Goal: Task Accomplishment & Management: Complete application form

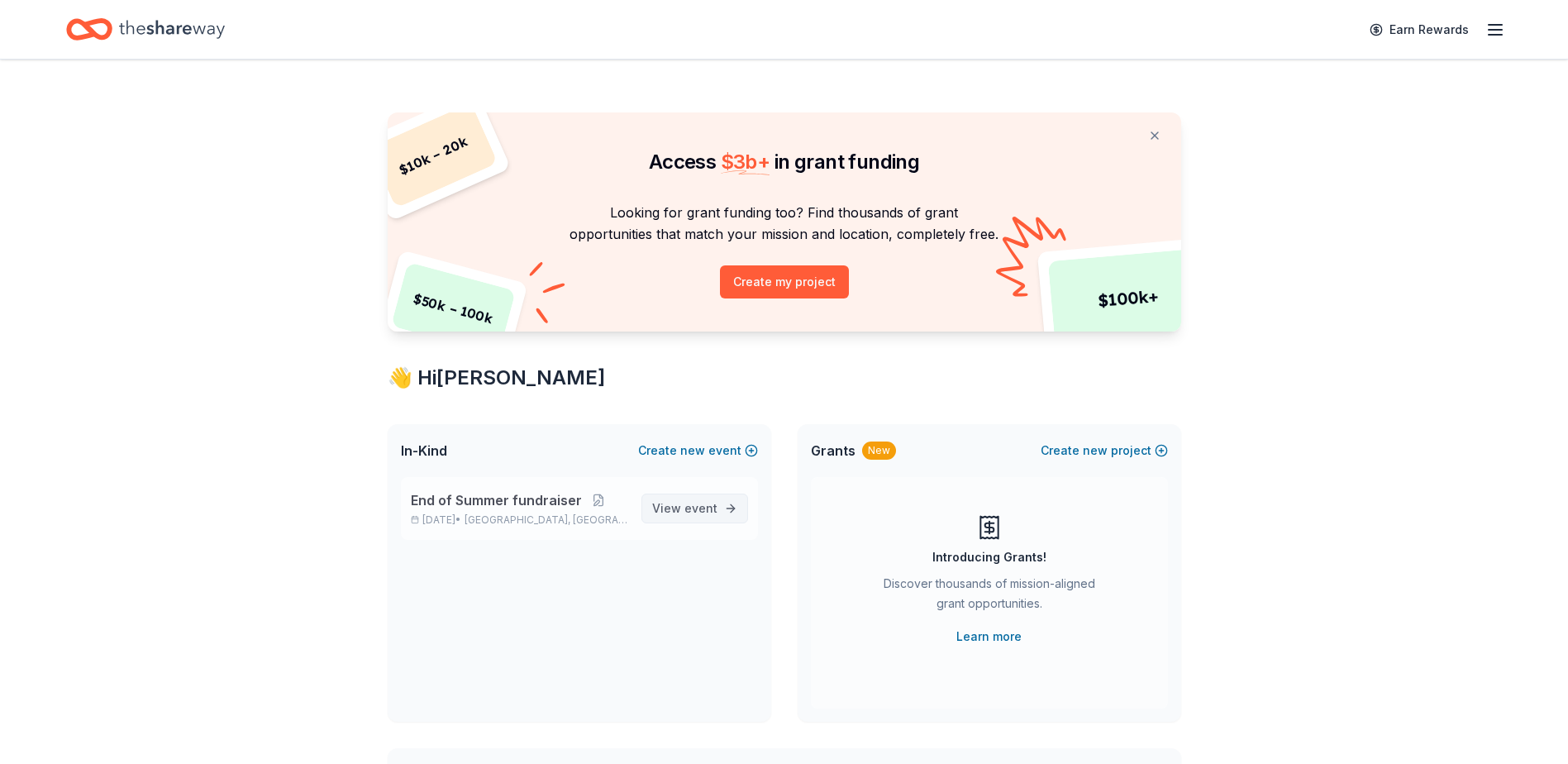
click at [678, 514] on span "View event" at bounding box center [685, 508] width 65 height 20
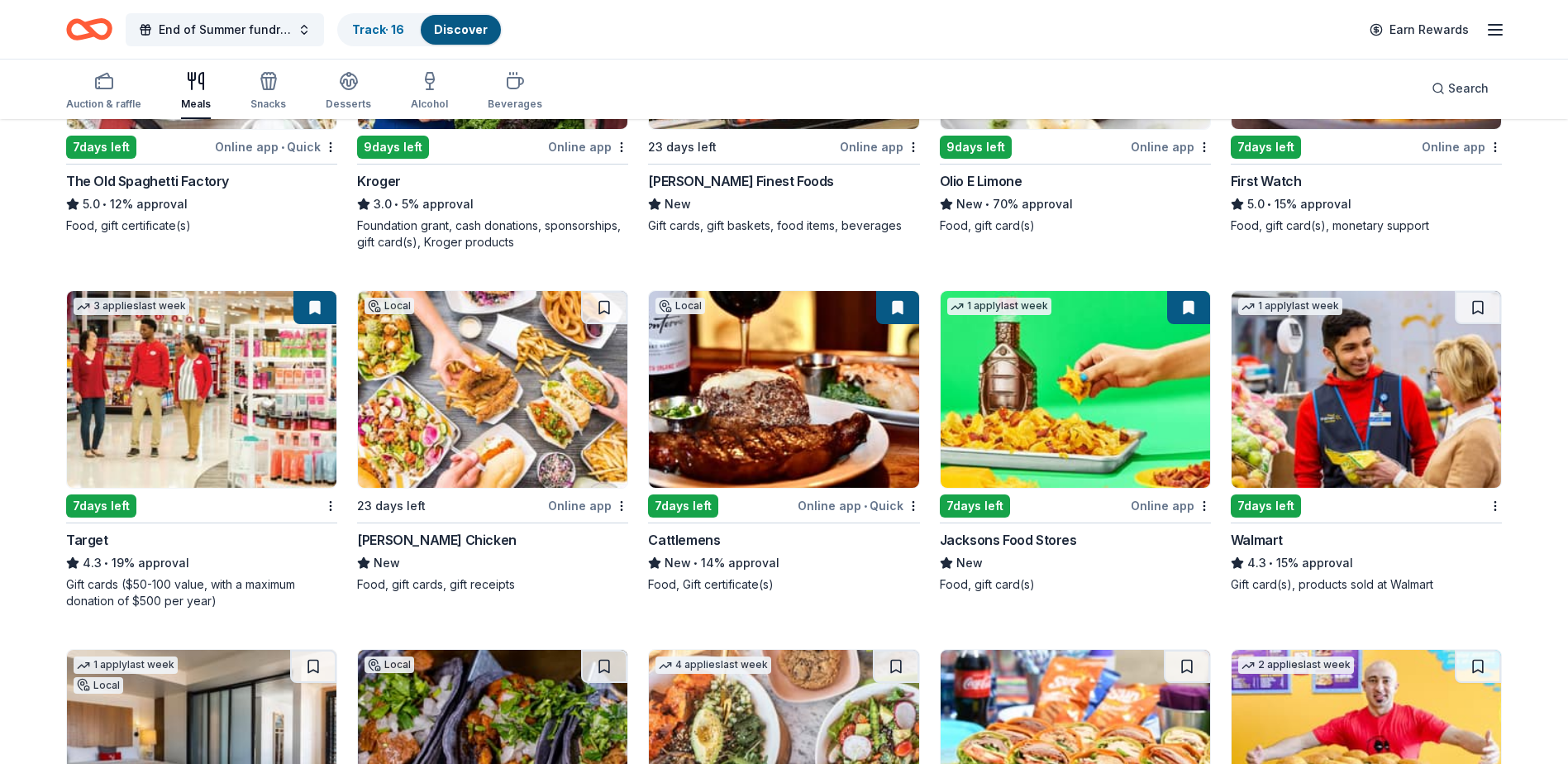
scroll to position [744, 0]
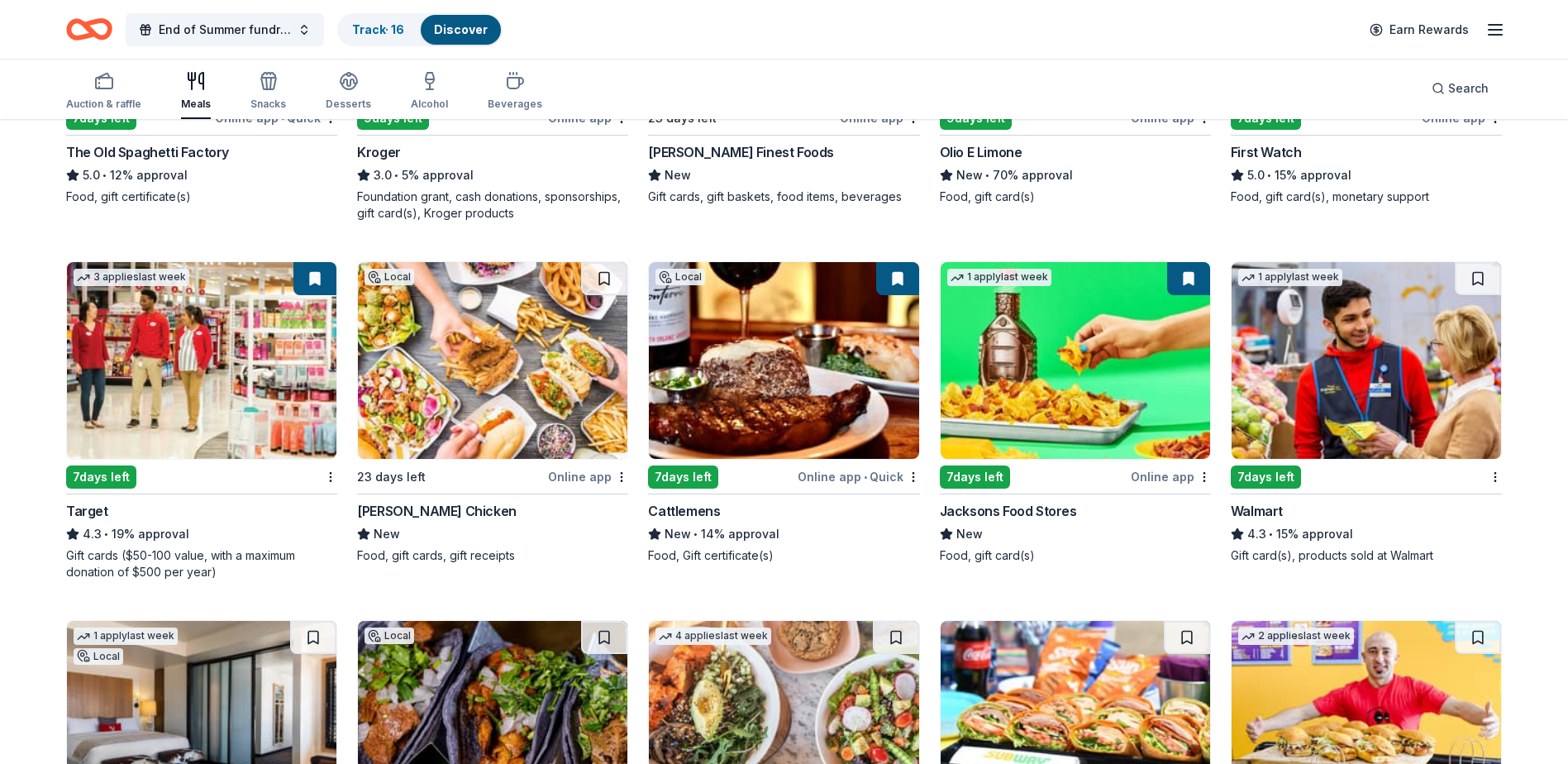
click at [772, 437] on img at bounding box center [784, 360] width 270 height 197
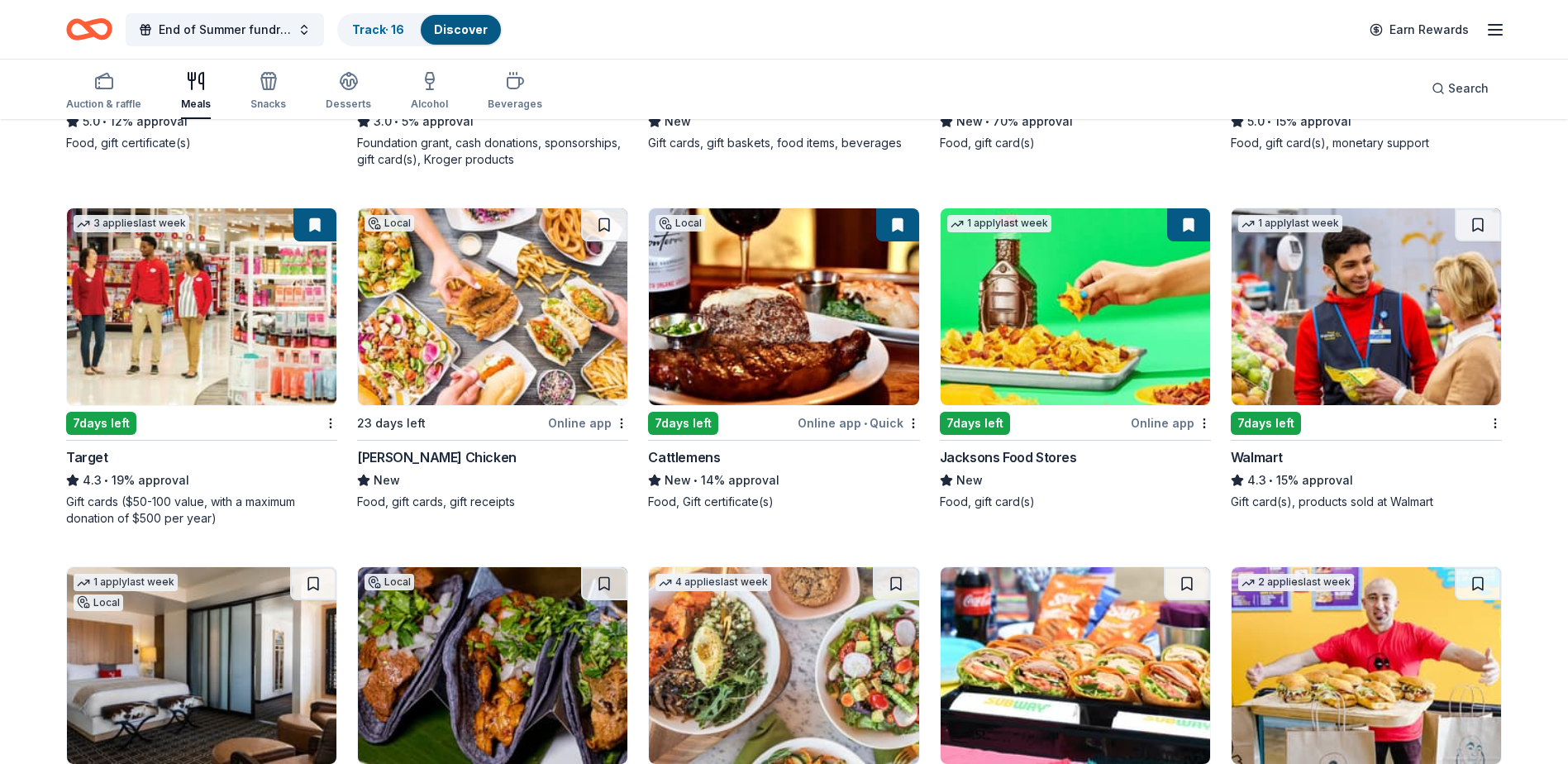
scroll to position [827, 0]
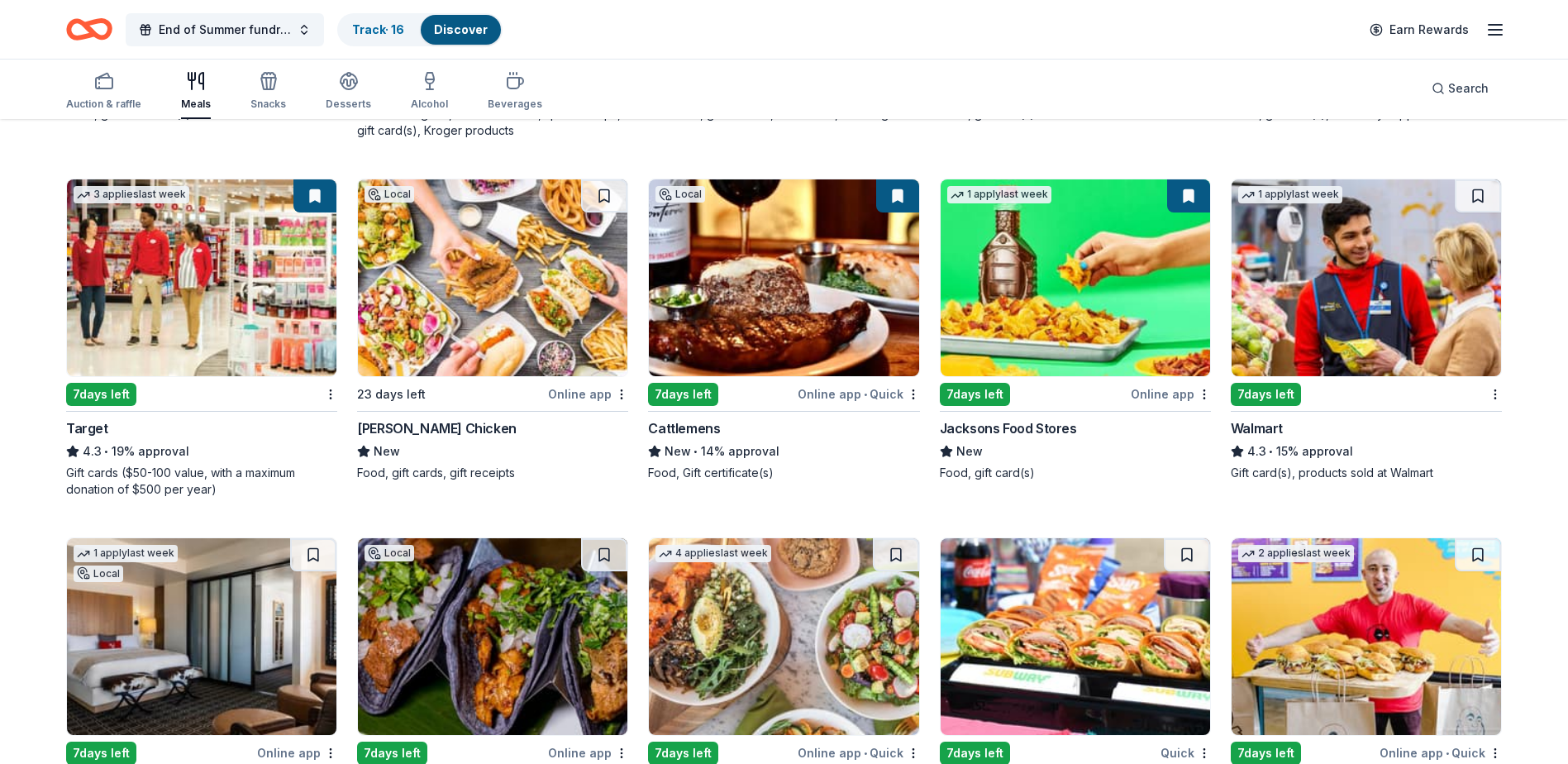
click at [1348, 285] on img at bounding box center [1367, 277] width 270 height 197
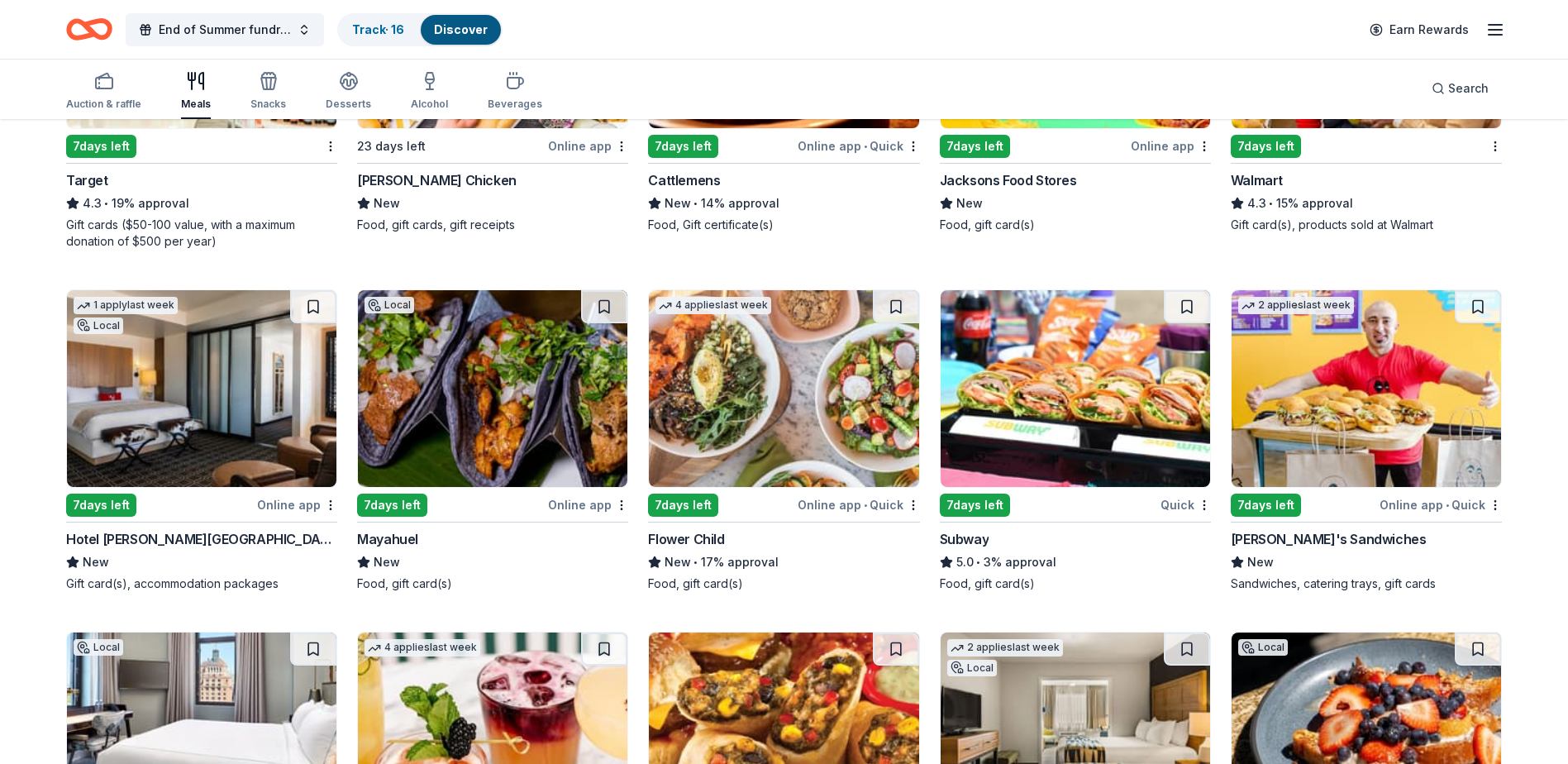
scroll to position [1157, 0]
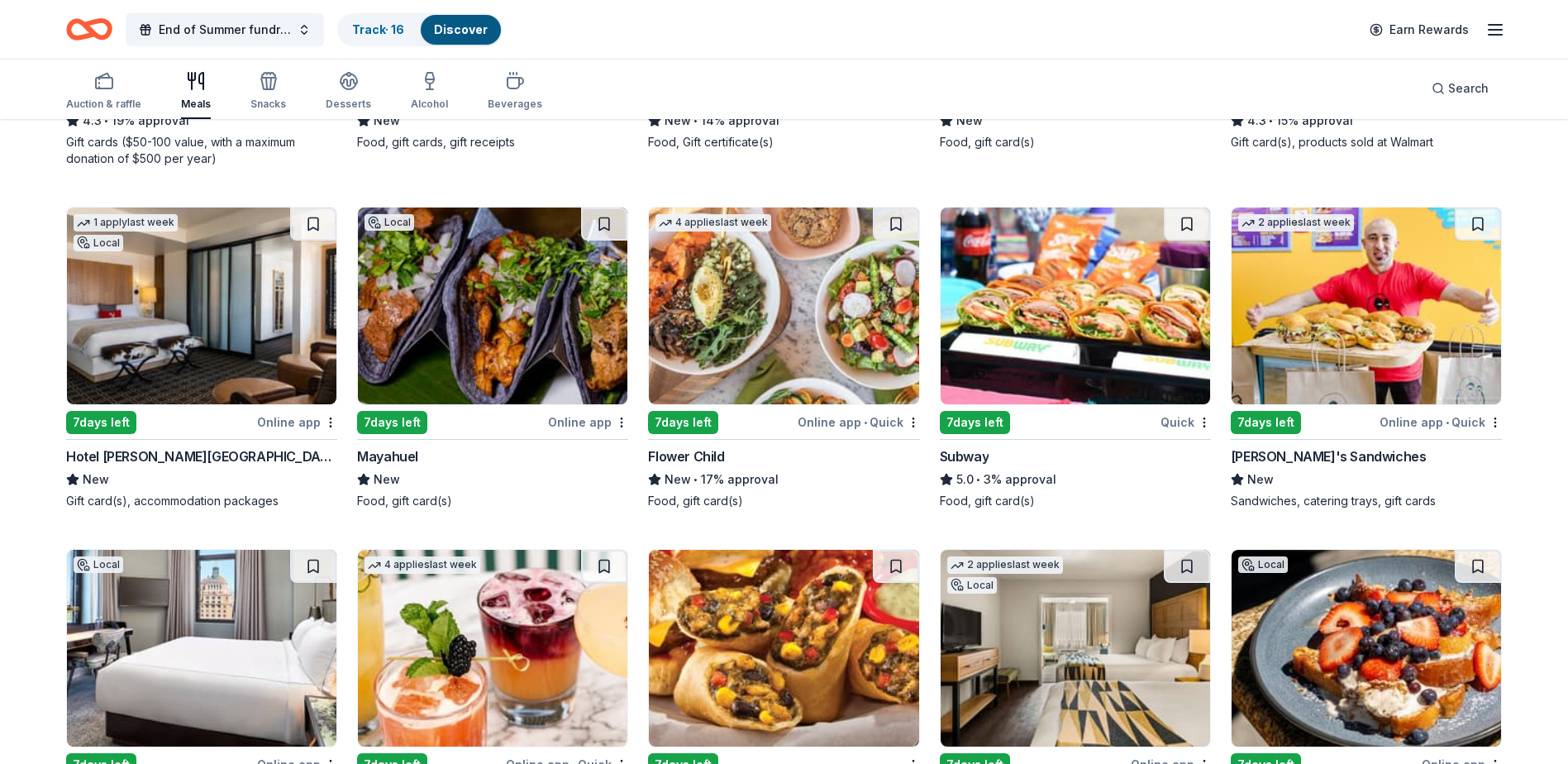
click at [1304, 292] on img at bounding box center [1367, 306] width 270 height 197
click at [1103, 337] on img at bounding box center [1076, 306] width 270 height 197
click at [1315, 389] on img at bounding box center [1367, 306] width 270 height 197
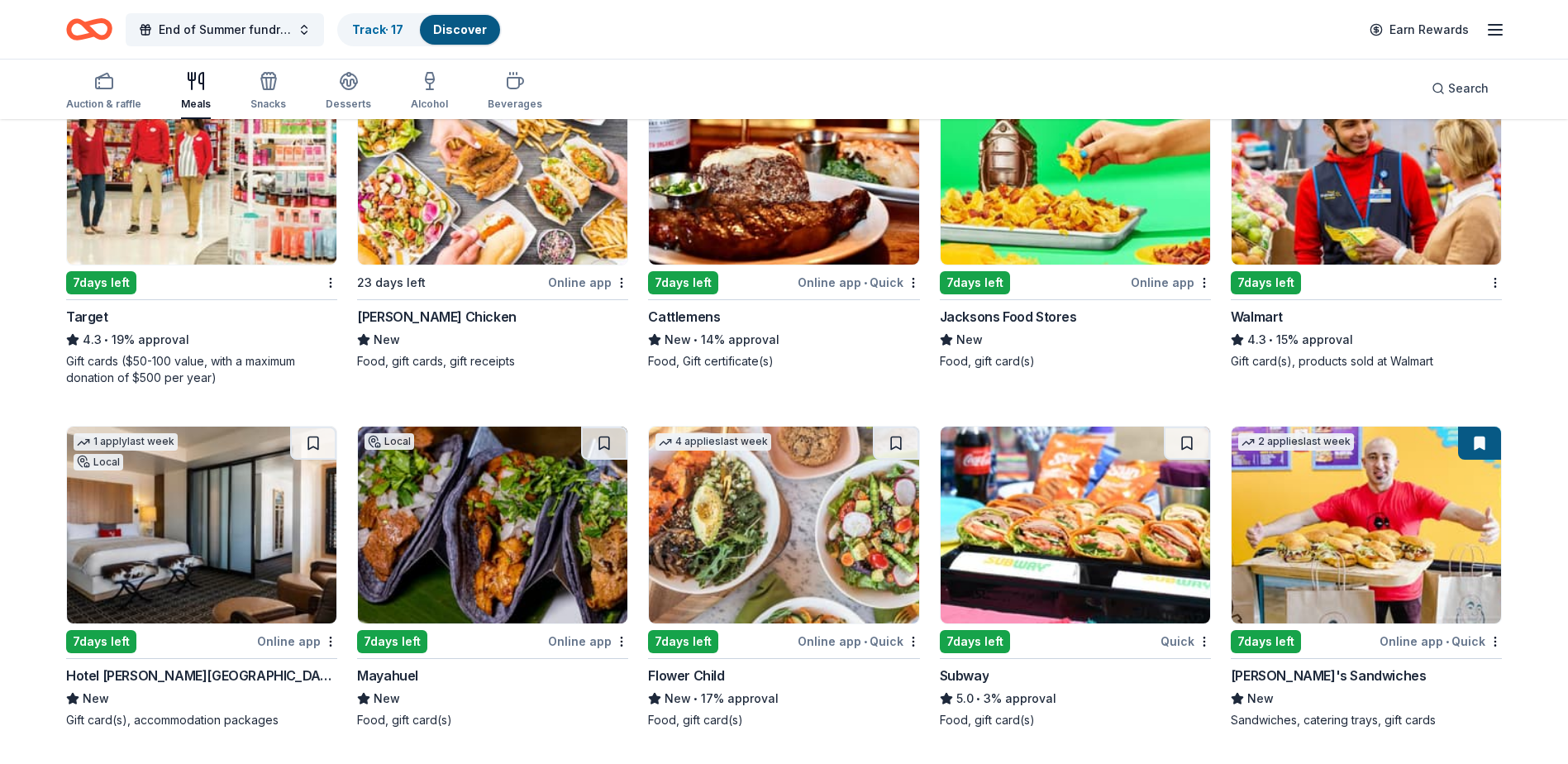
scroll to position [909, 0]
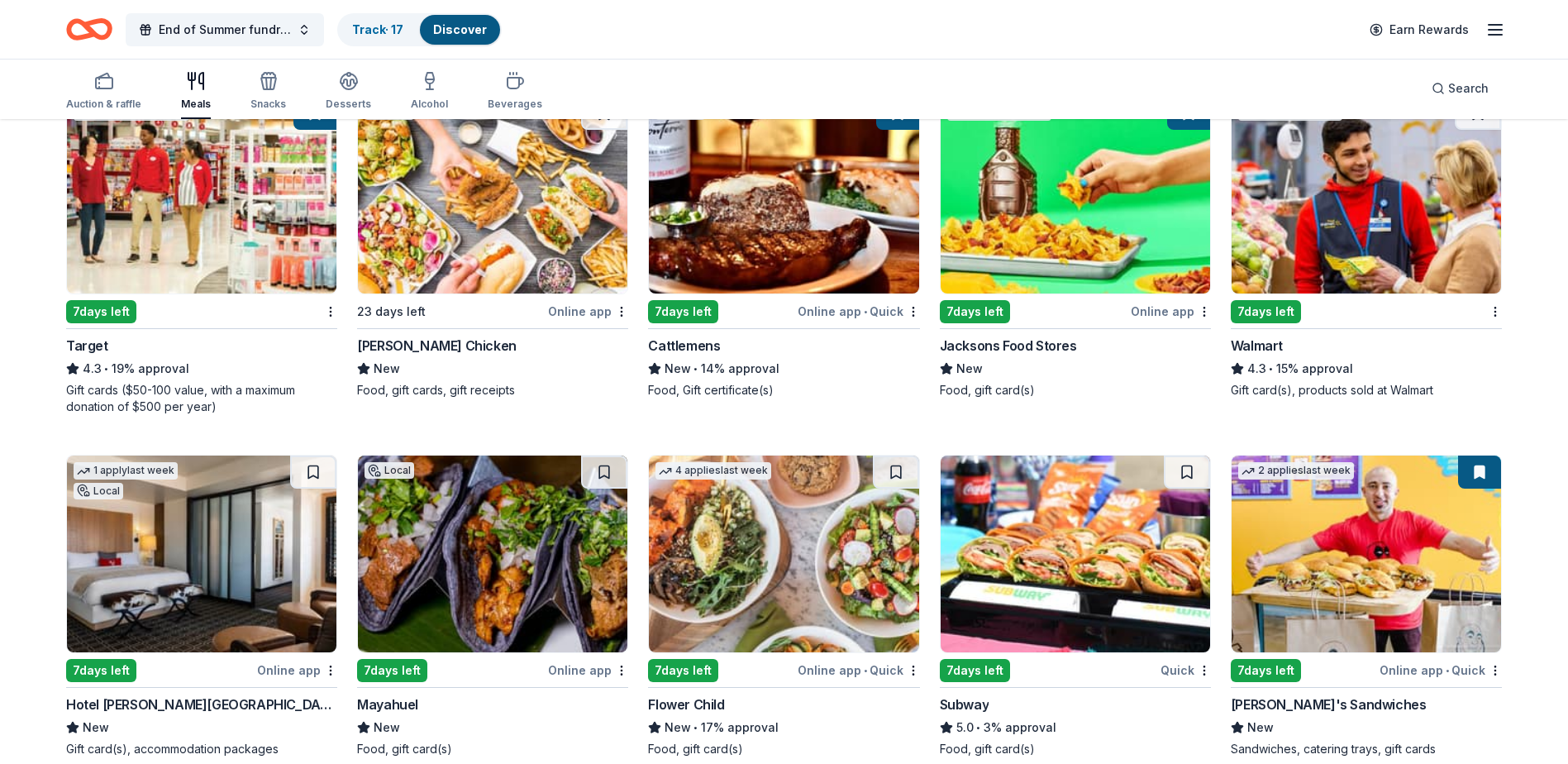
click at [869, 252] on img at bounding box center [784, 194] width 270 height 197
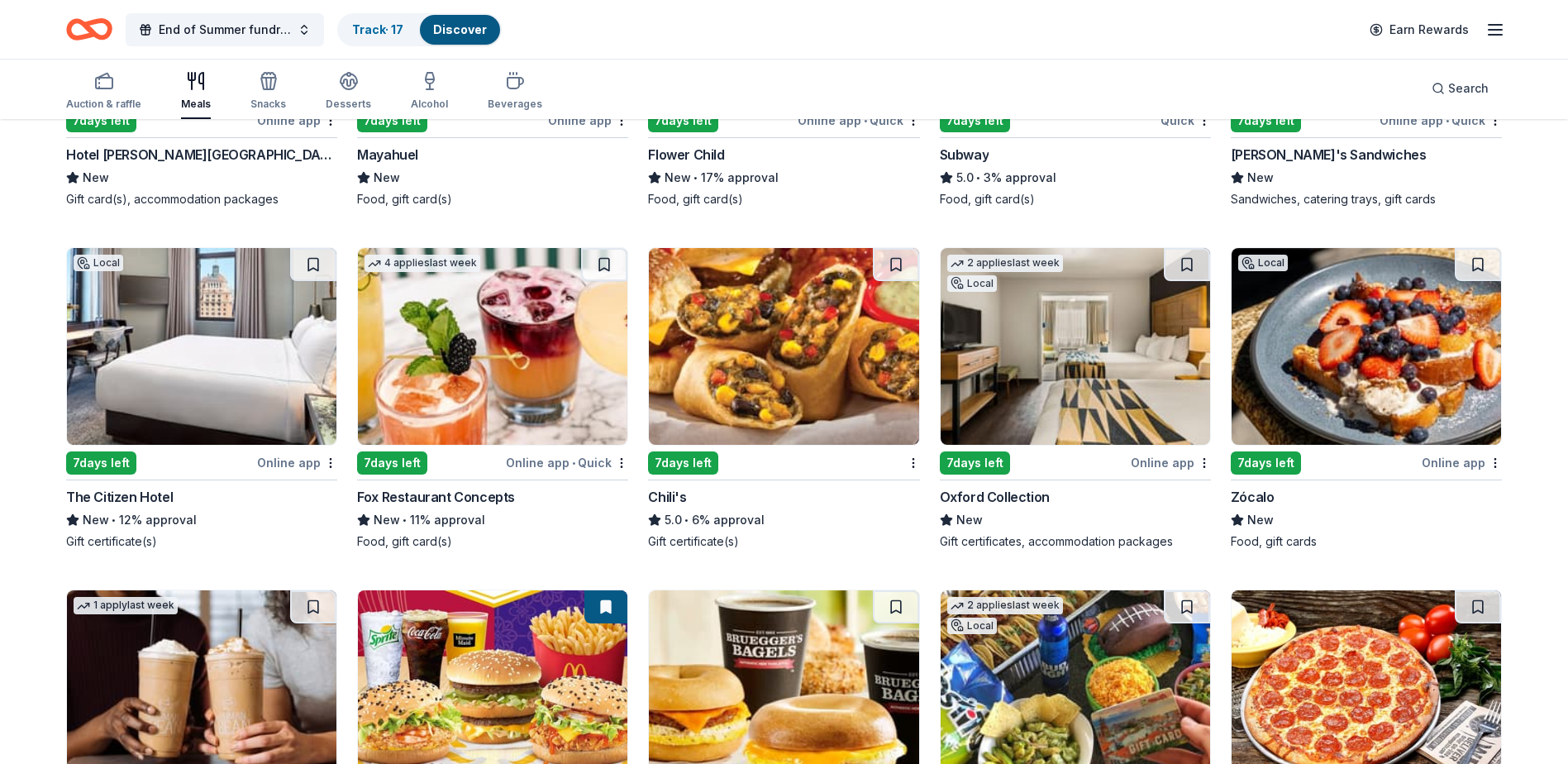
scroll to position [1488, 0]
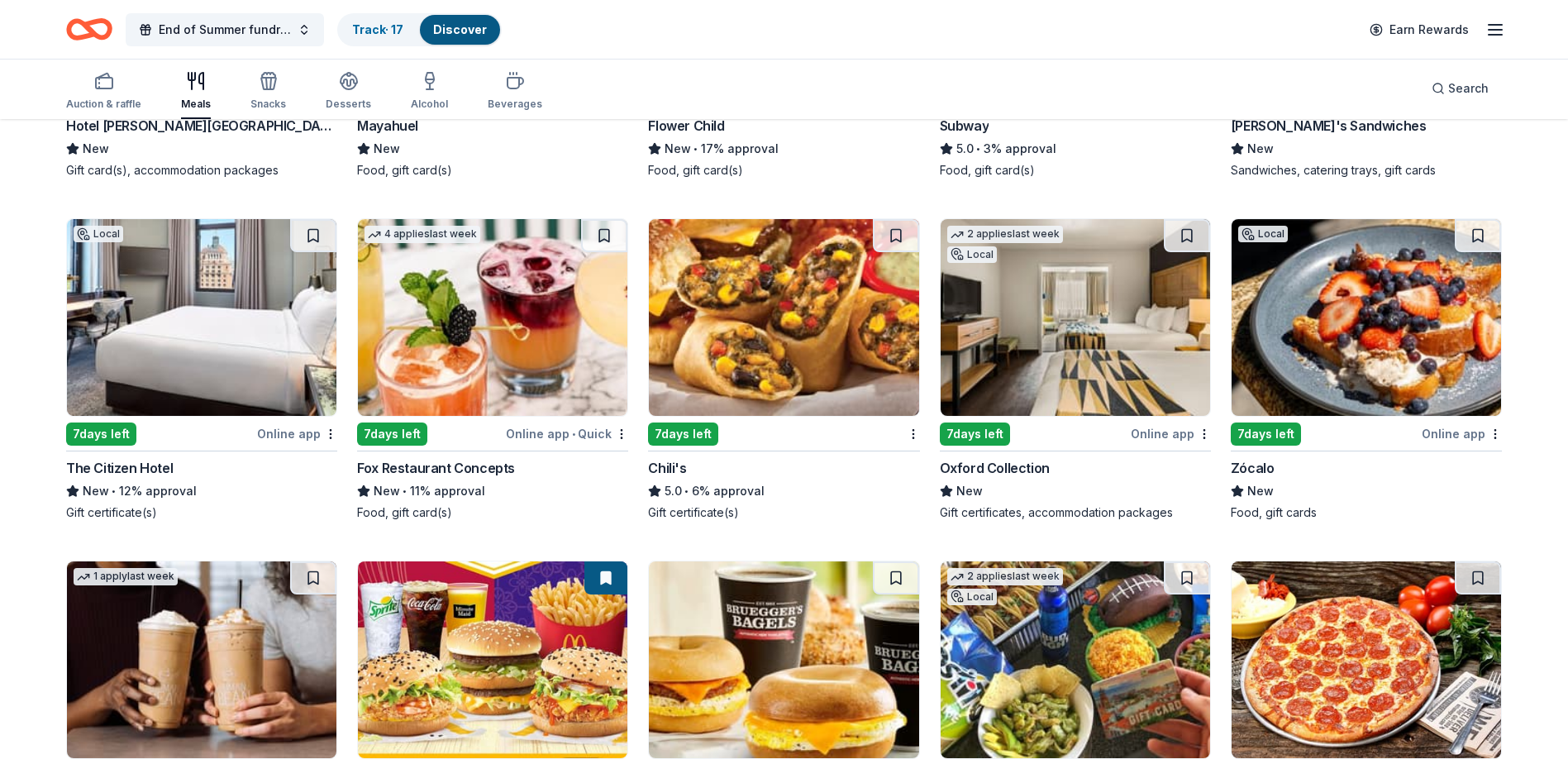
click at [761, 326] on img at bounding box center [784, 317] width 270 height 197
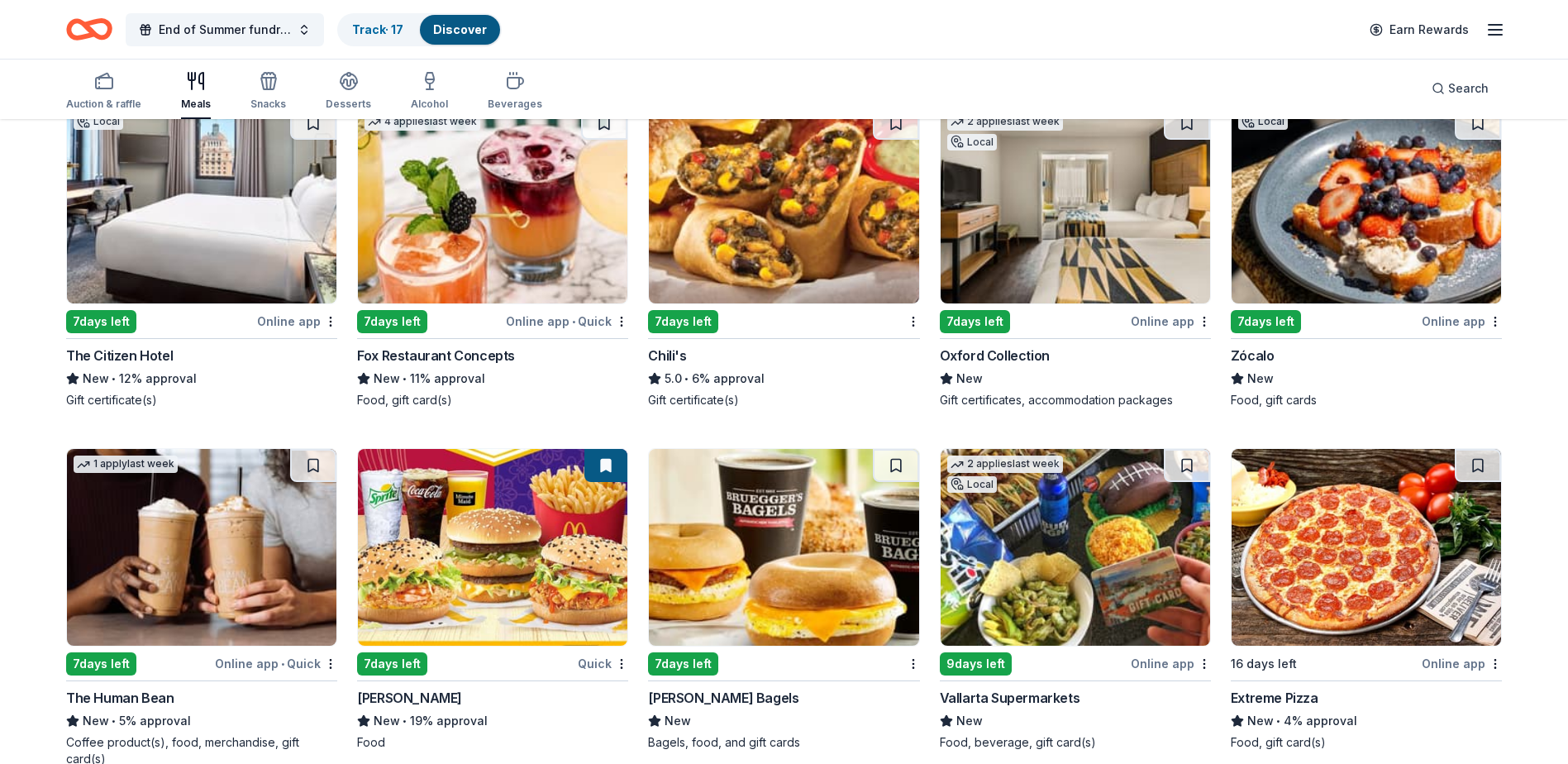
scroll to position [1570, 0]
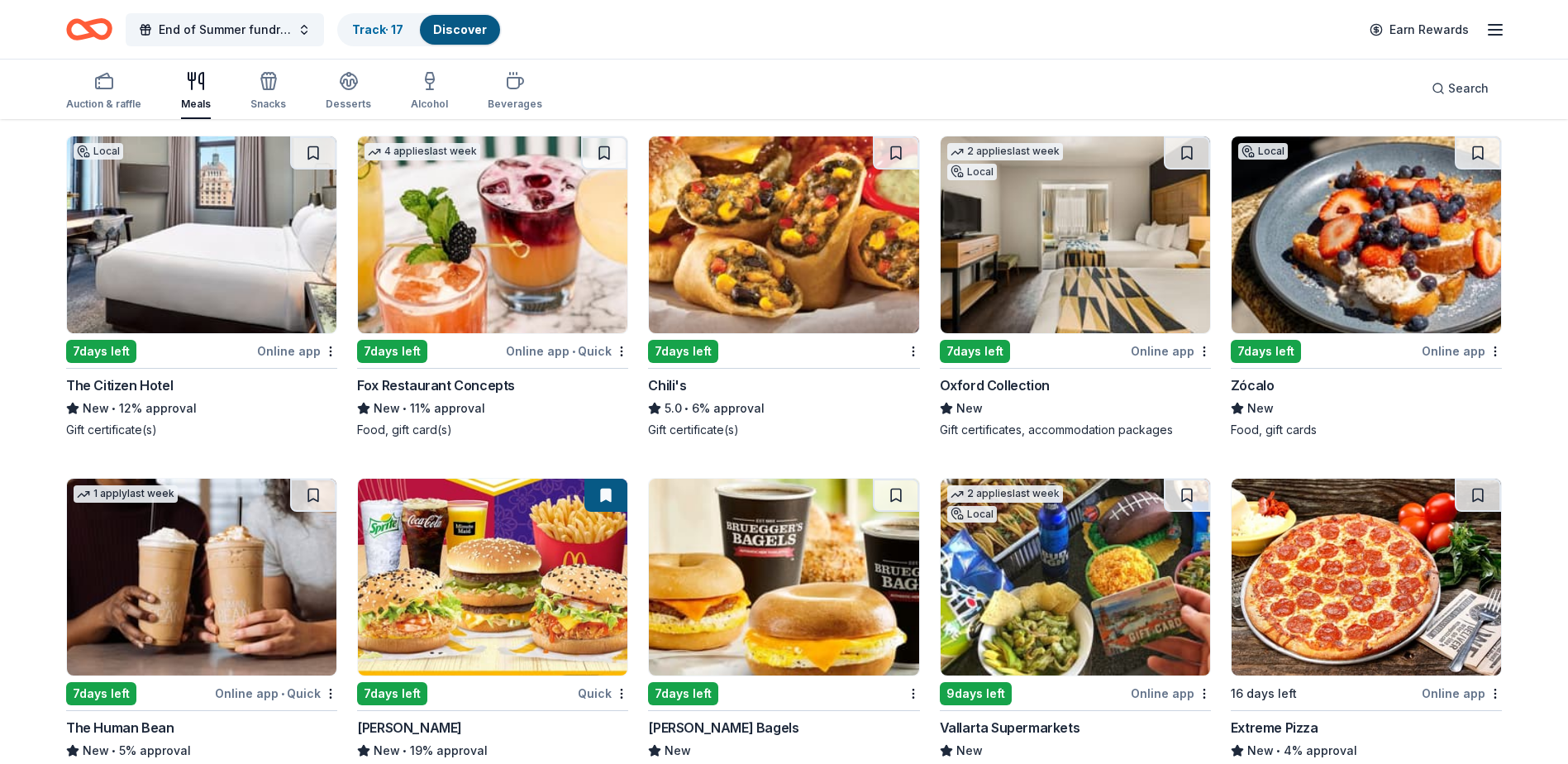
click at [1358, 261] on img at bounding box center [1367, 235] width 270 height 197
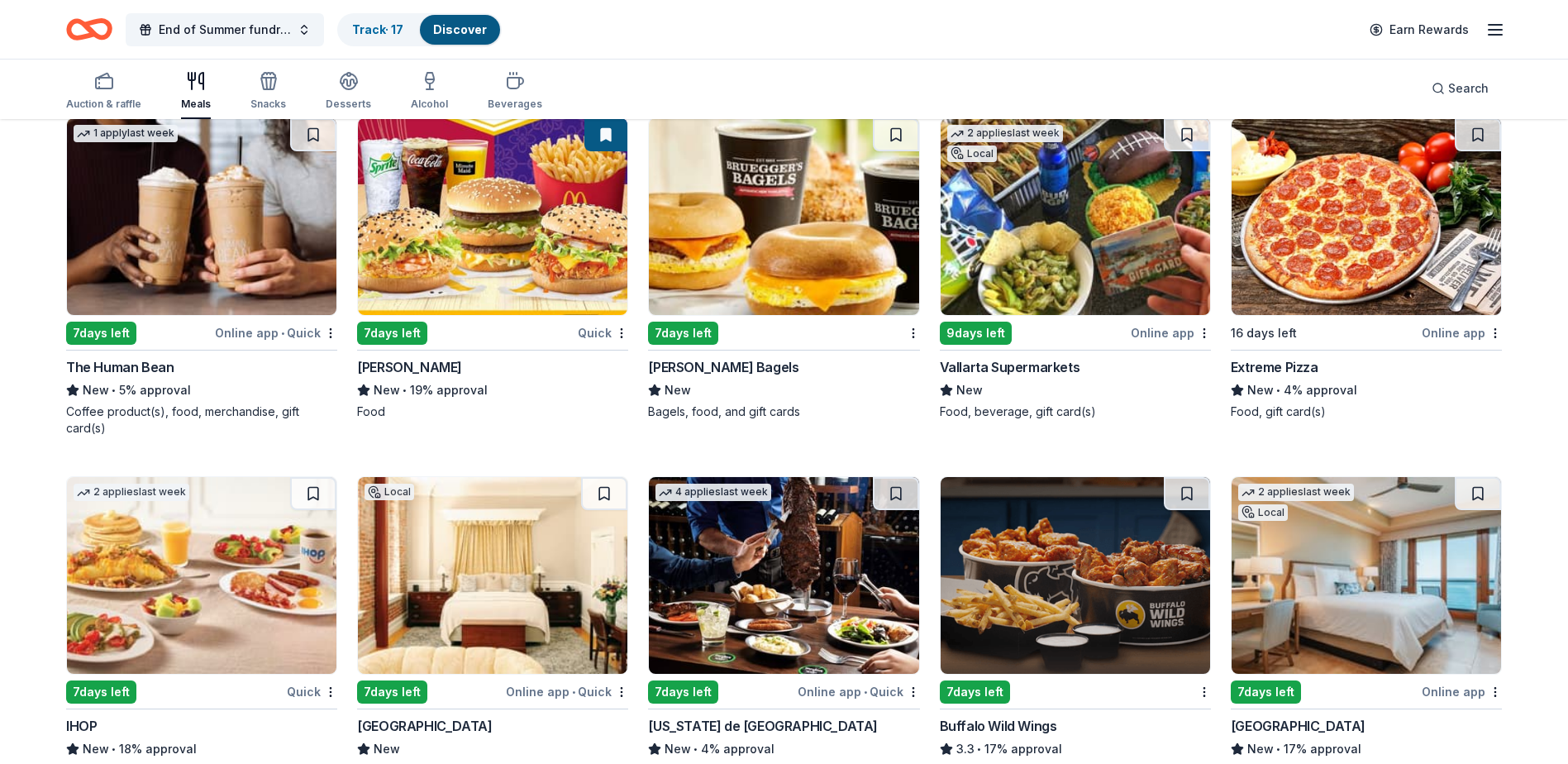
scroll to position [1901, 0]
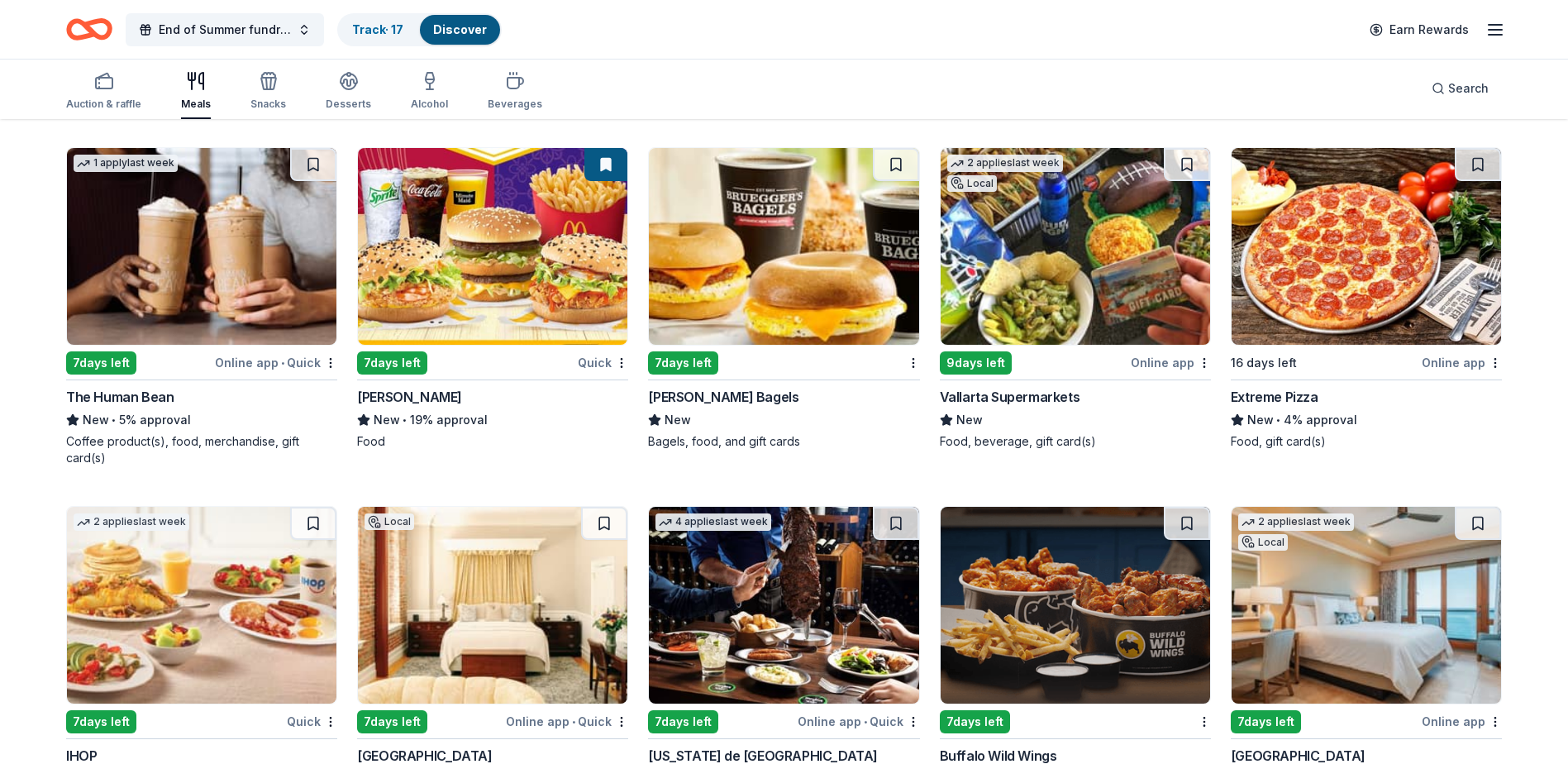
click at [491, 231] on img at bounding box center [493, 246] width 270 height 197
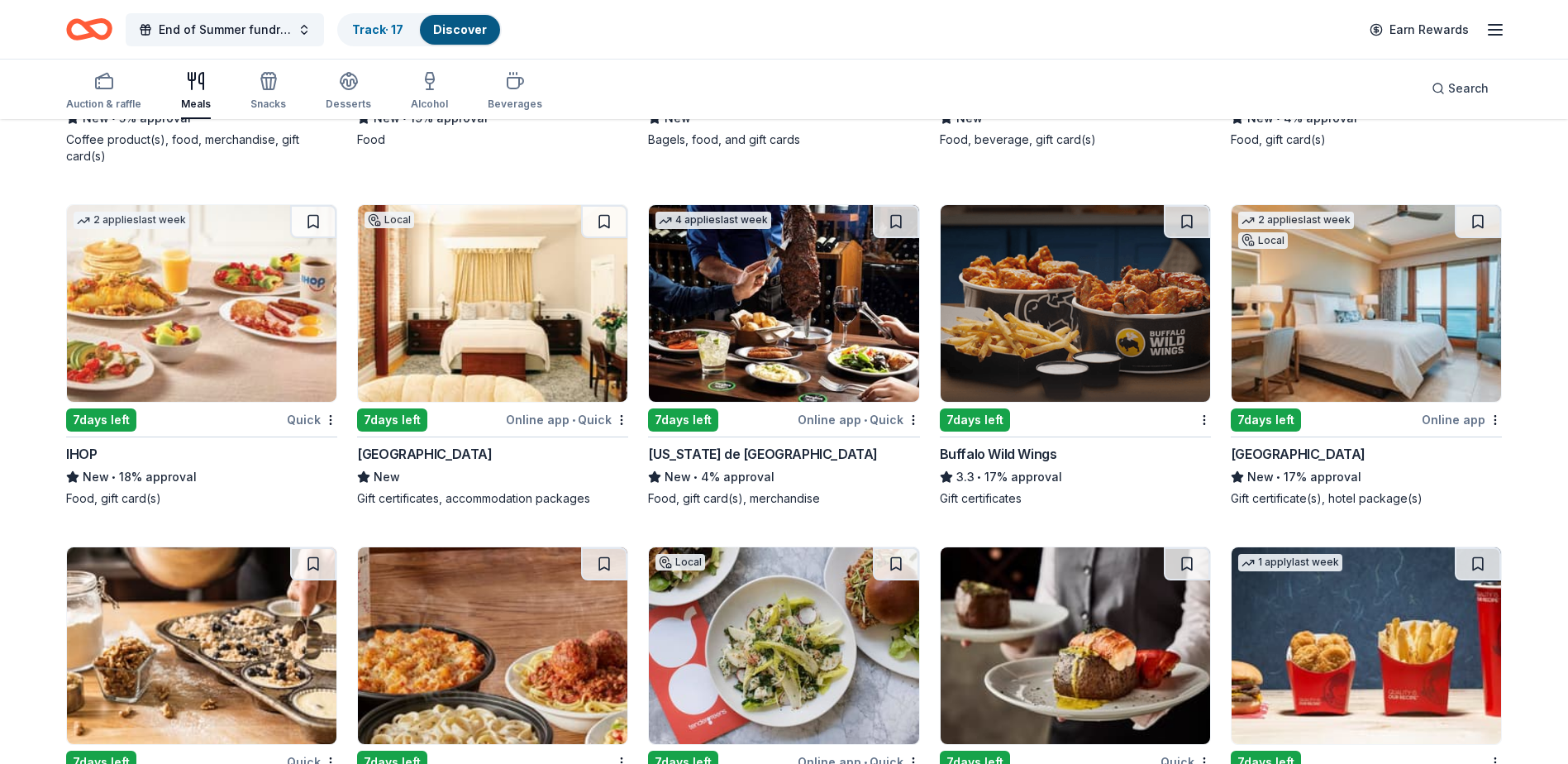
scroll to position [2232, 0]
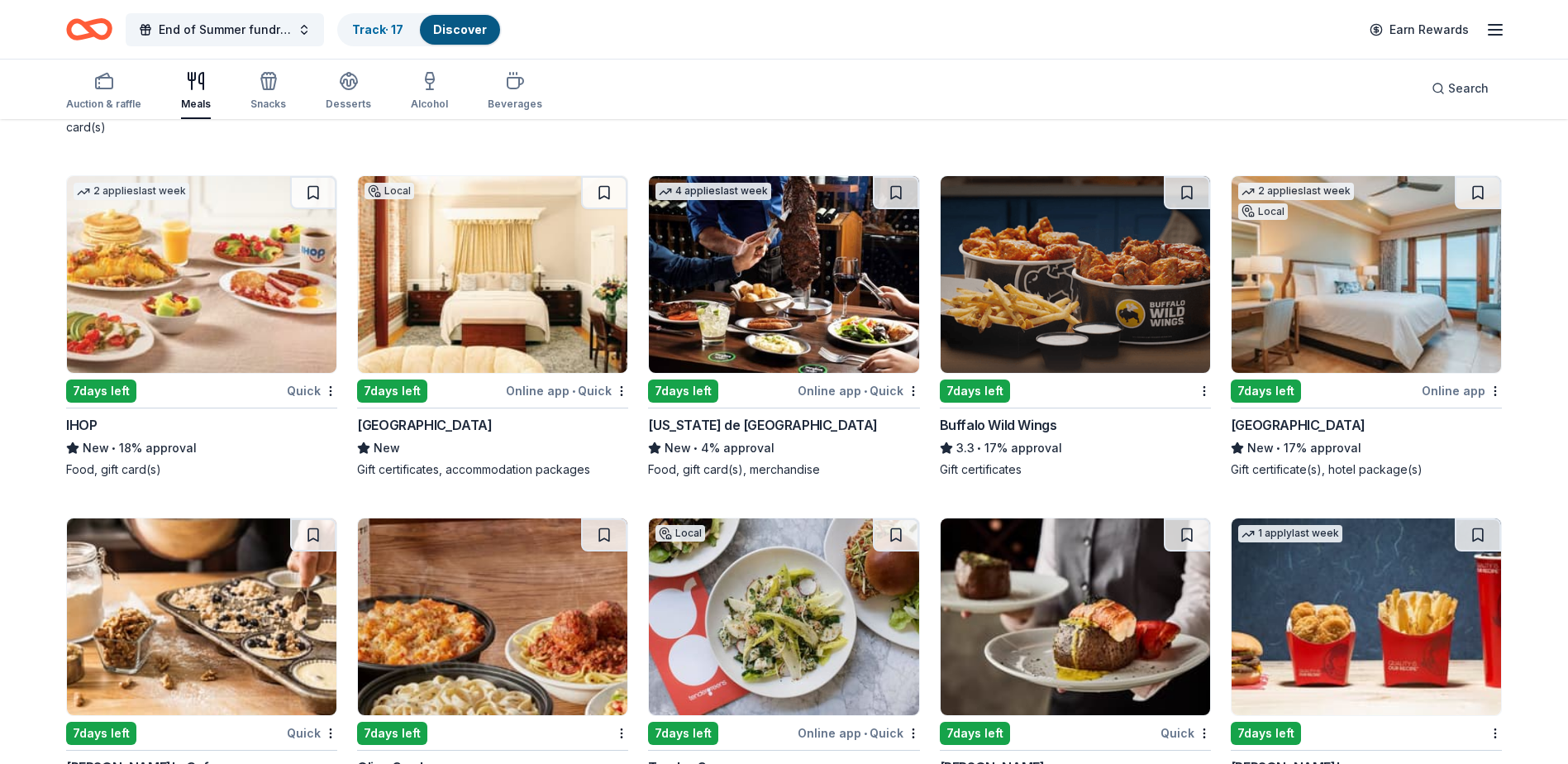
click at [228, 276] on img at bounding box center [202, 274] width 270 height 197
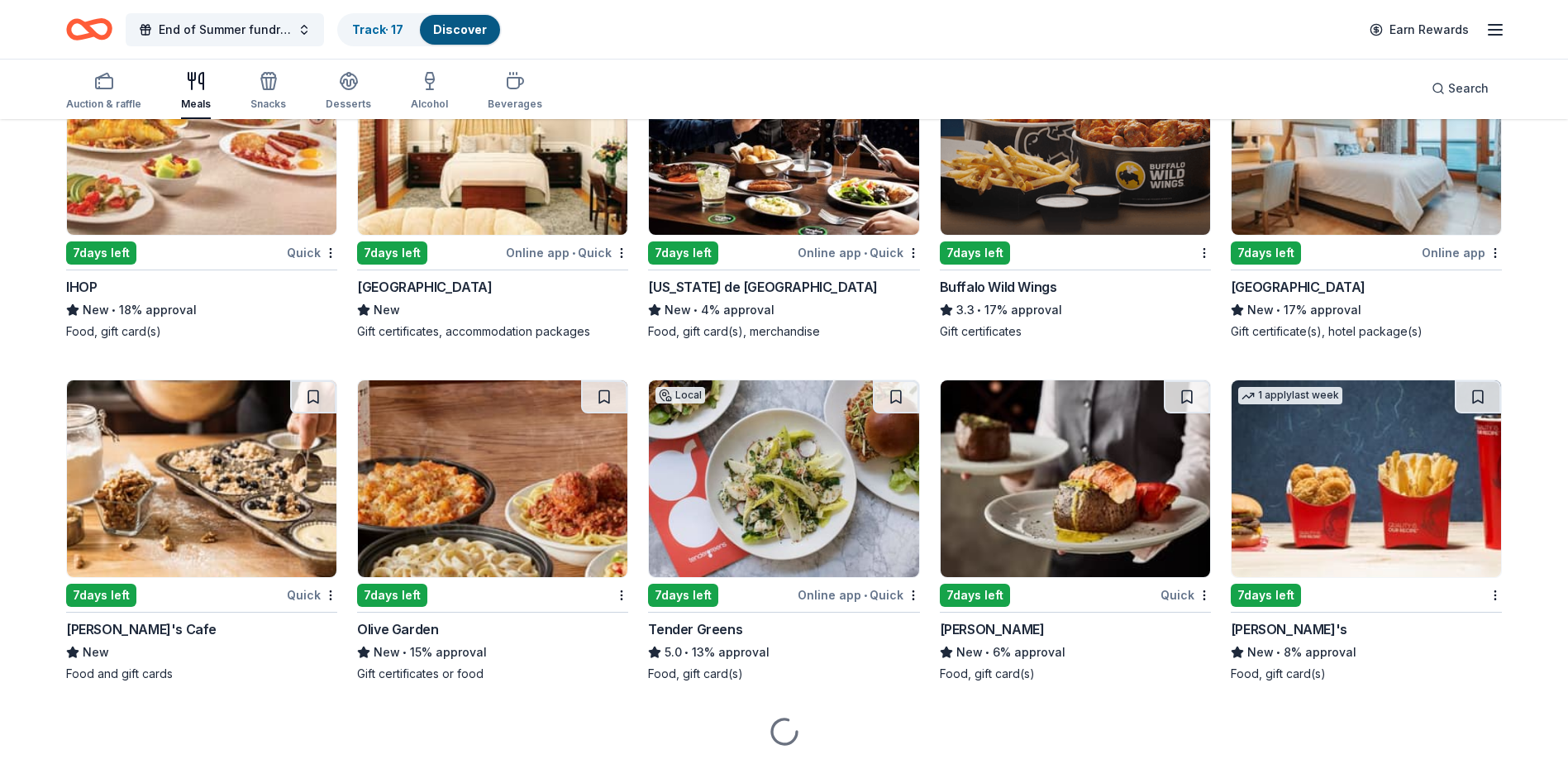
scroll to position [2397, 0]
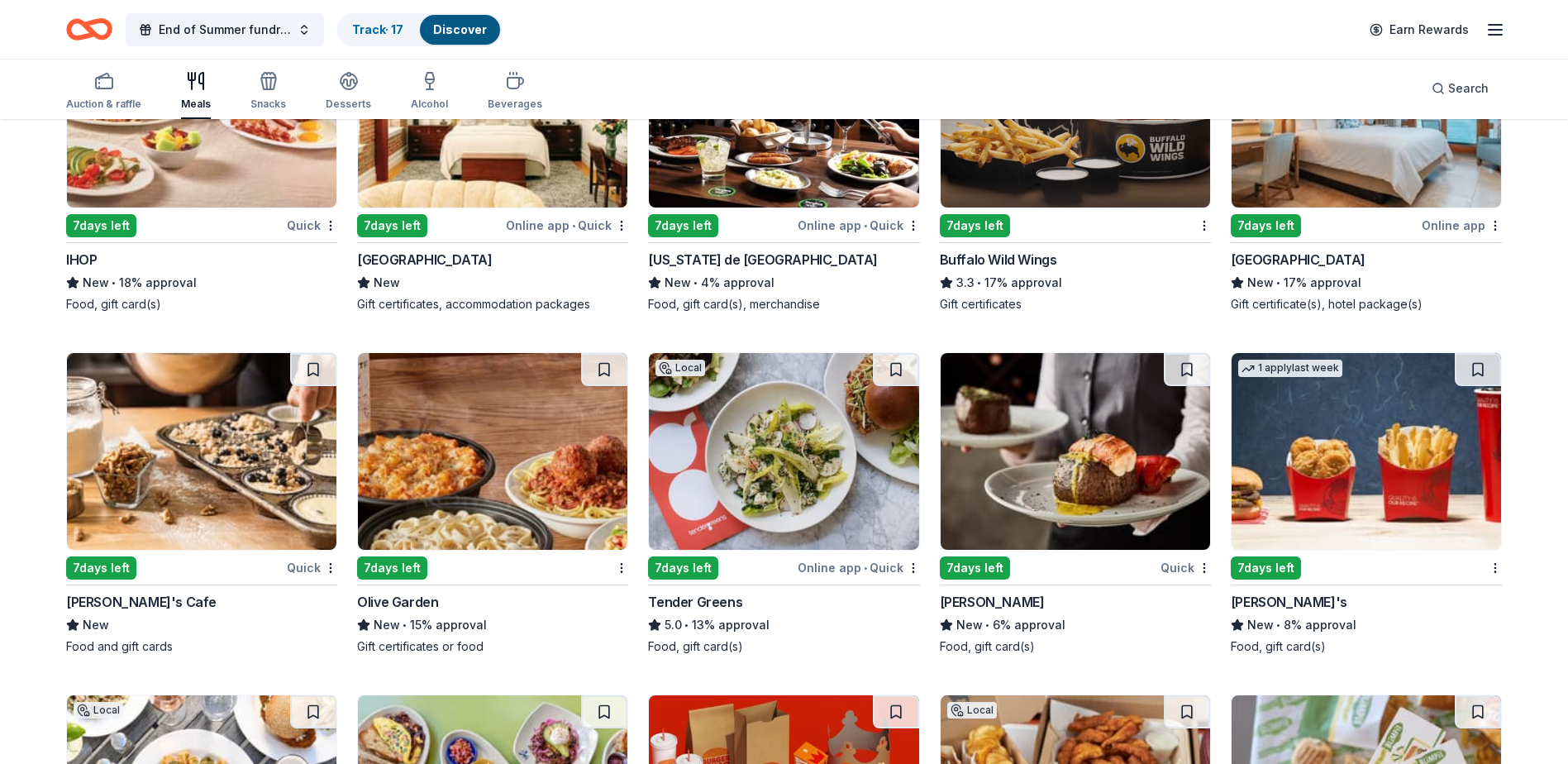
click at [499, 519] on img at bounding box center [493, 451] width 270 height 197
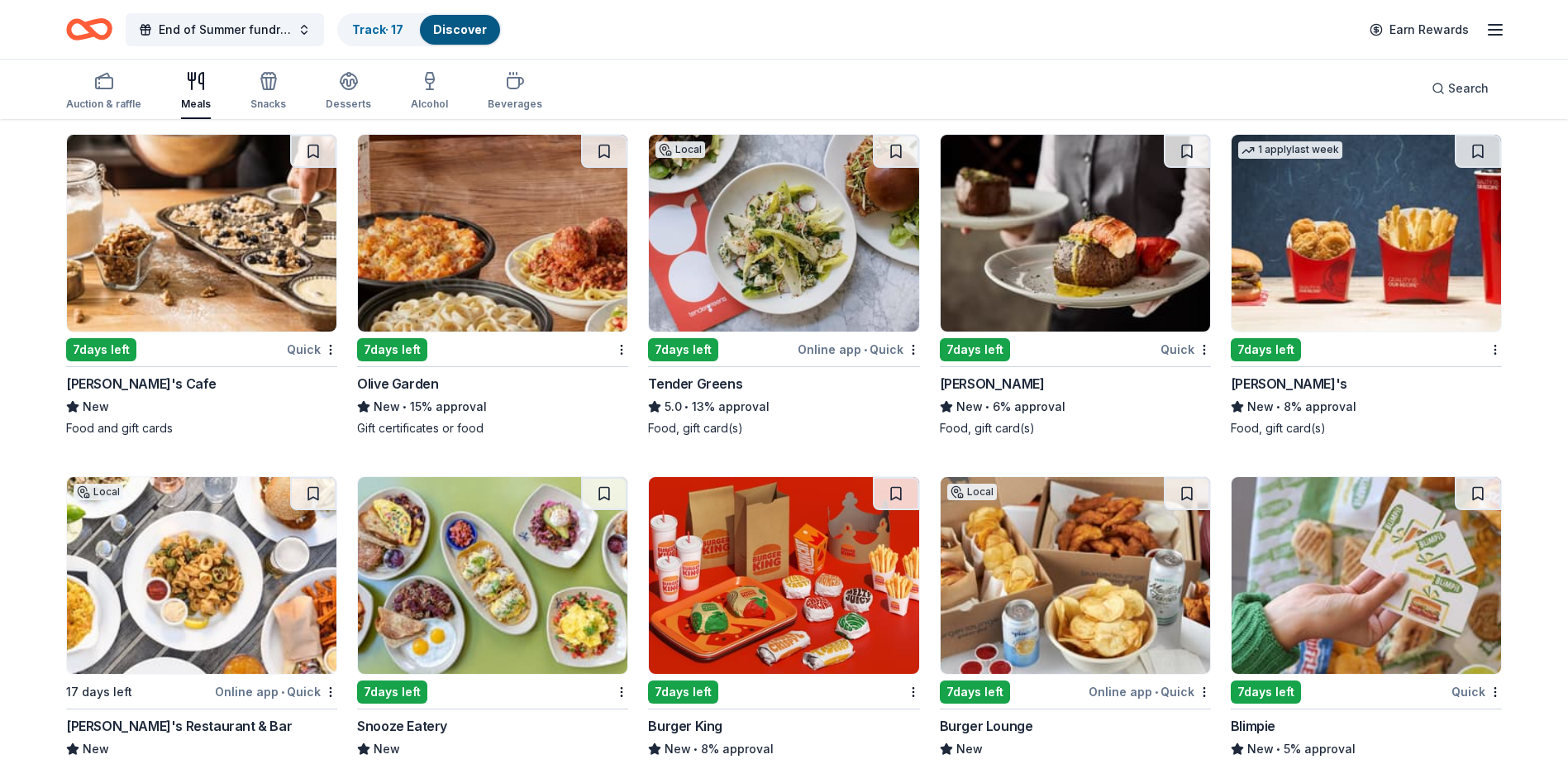
scroll to position [2645, 0]
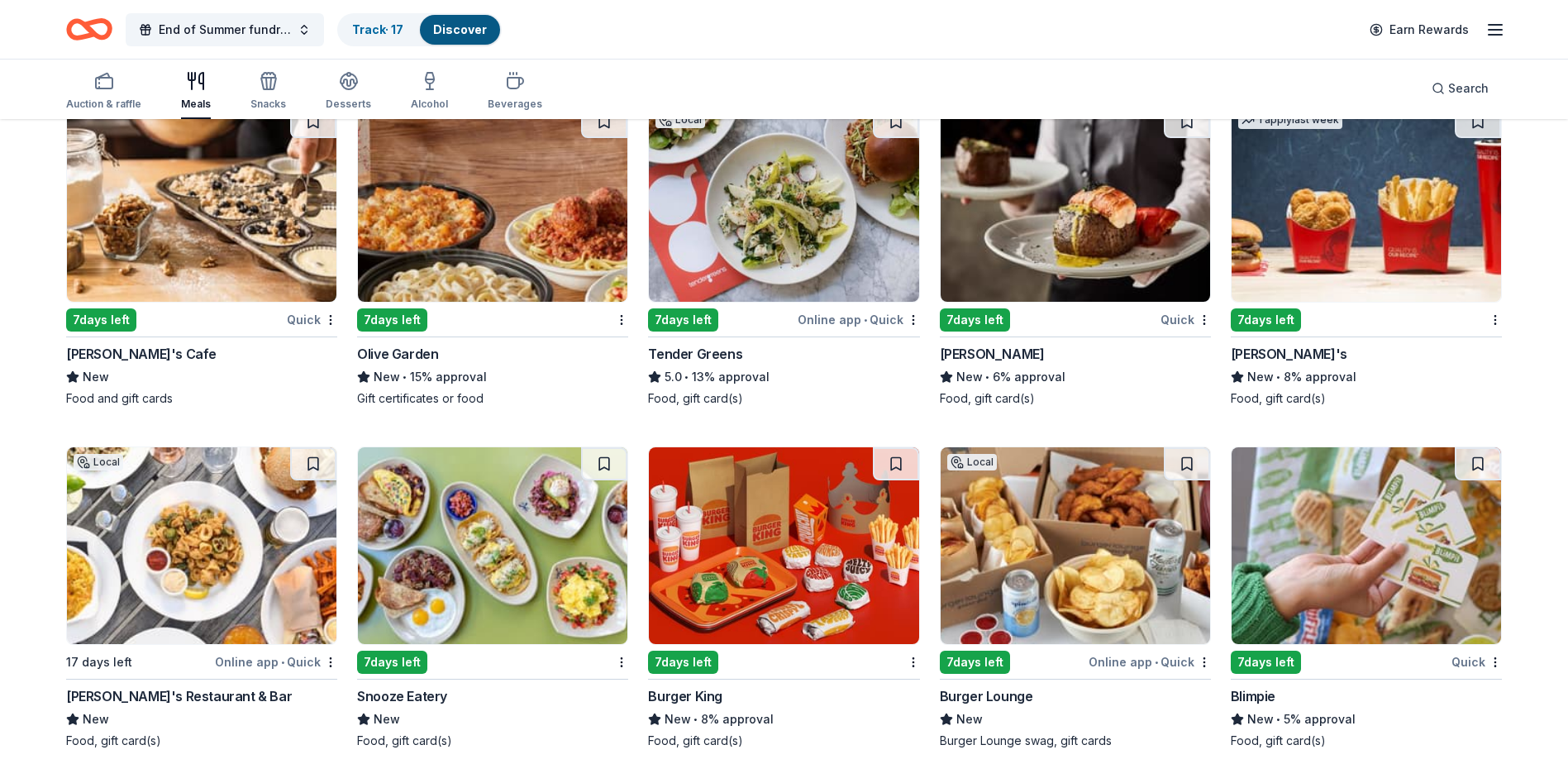
click at [1353, 250] on img at bounding box center [1367, 203] width 270 height 197
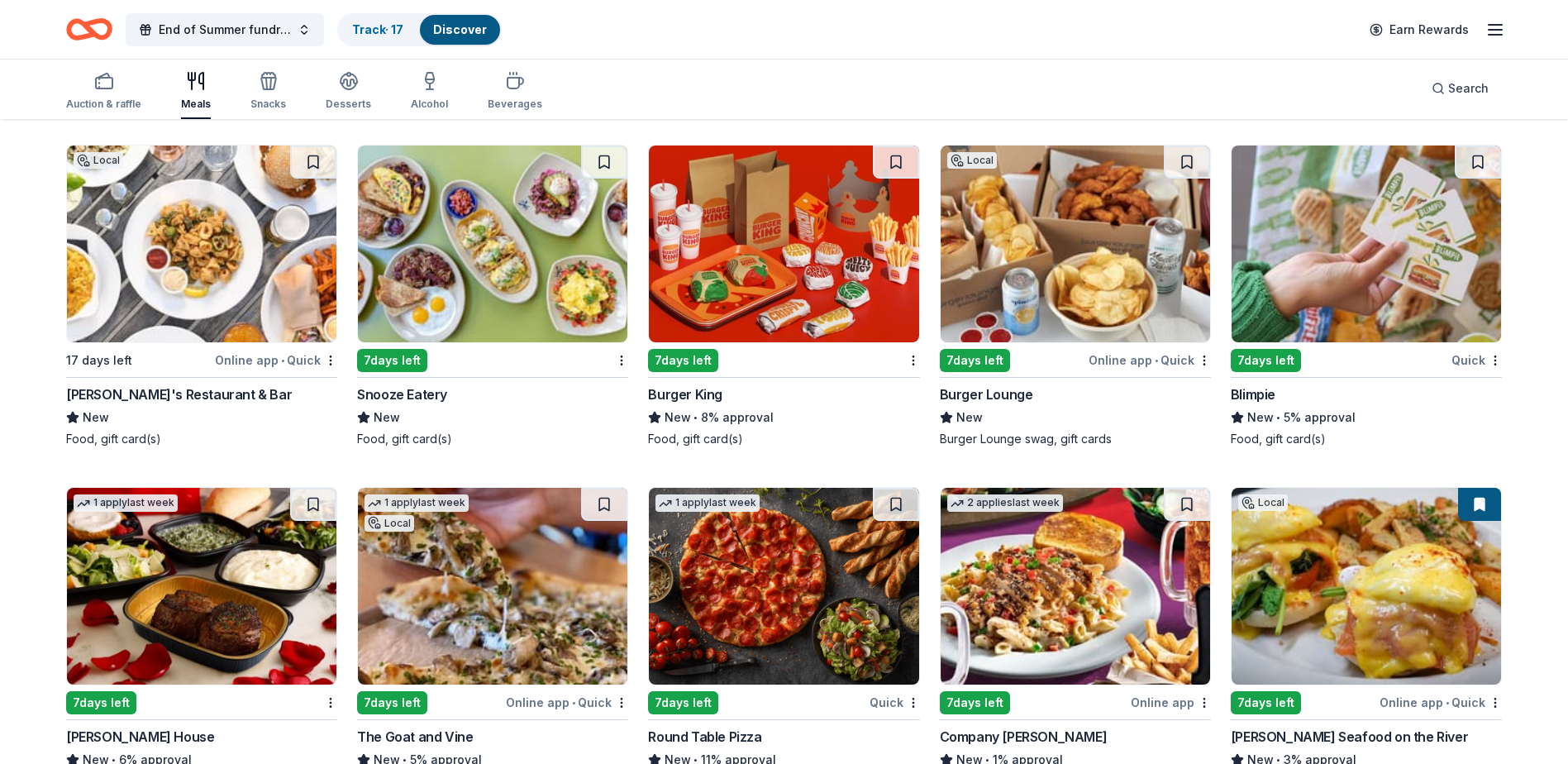
scroll to position [2975, 0]
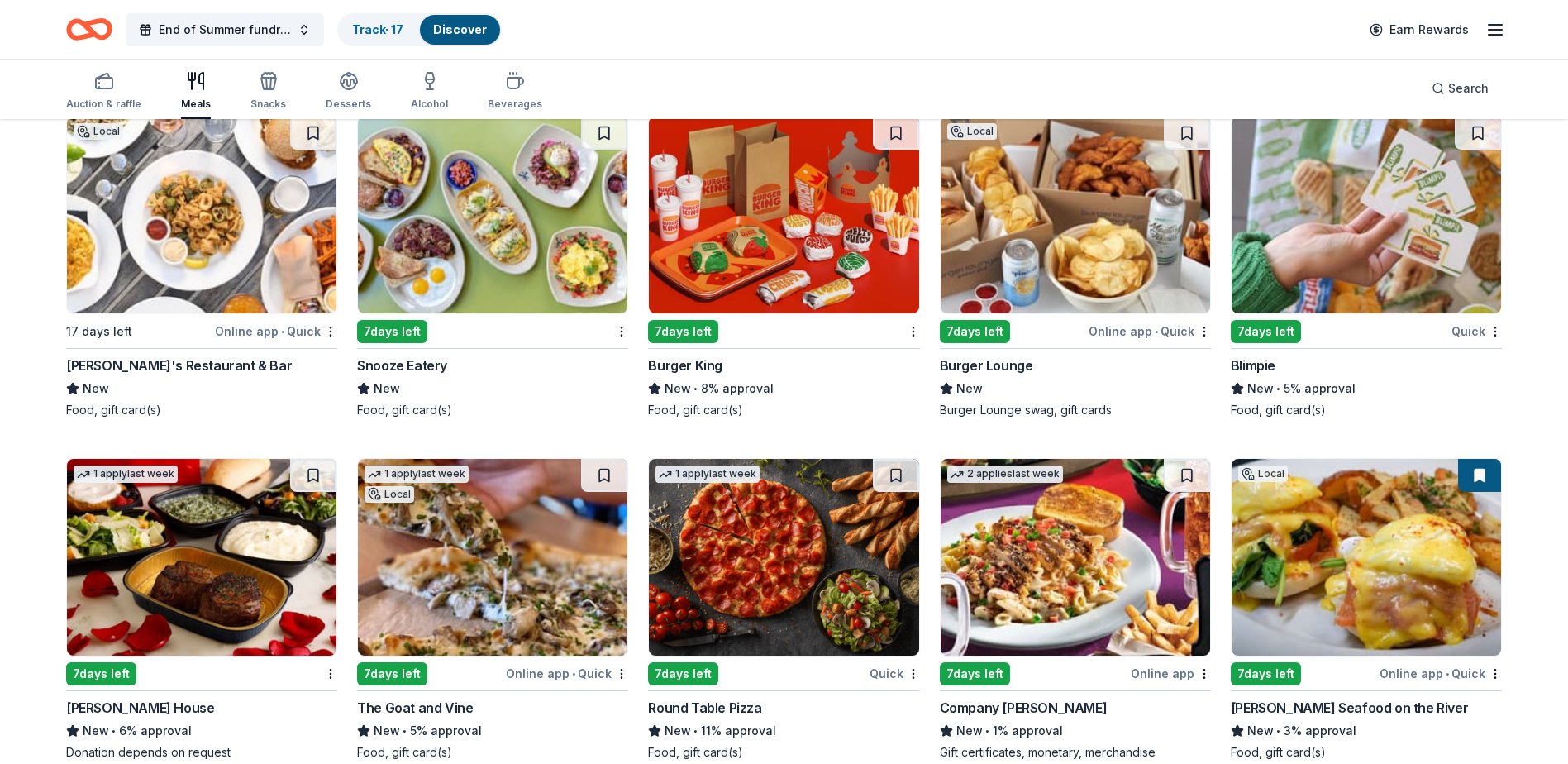
click at [203, 224] on img at bounding box center [202, 214] width 270 height 197
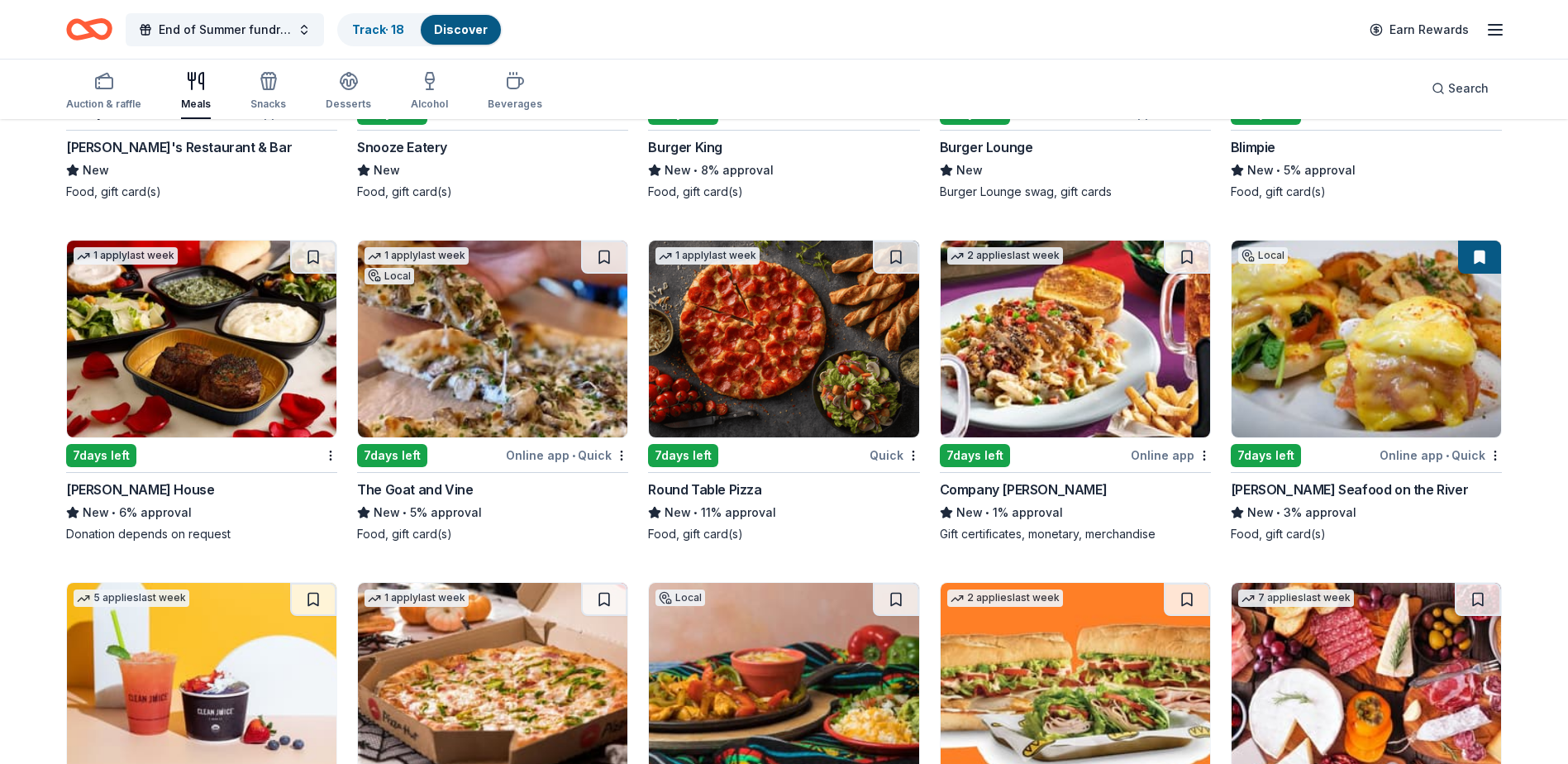
scroll to position [3223, 0]
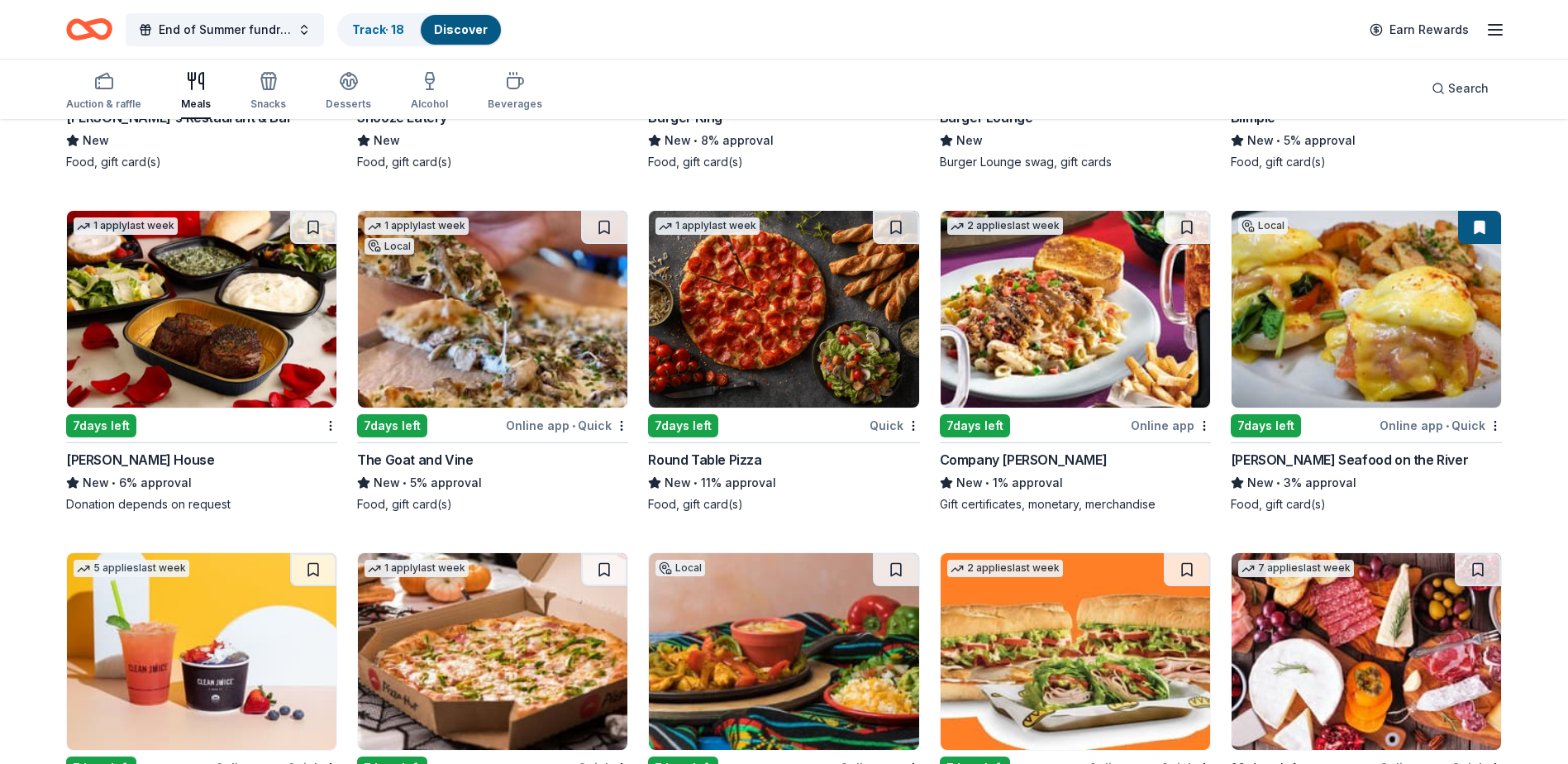
click at [1313, 319] on img at bounding box center [1367, 309] width 270 height 197
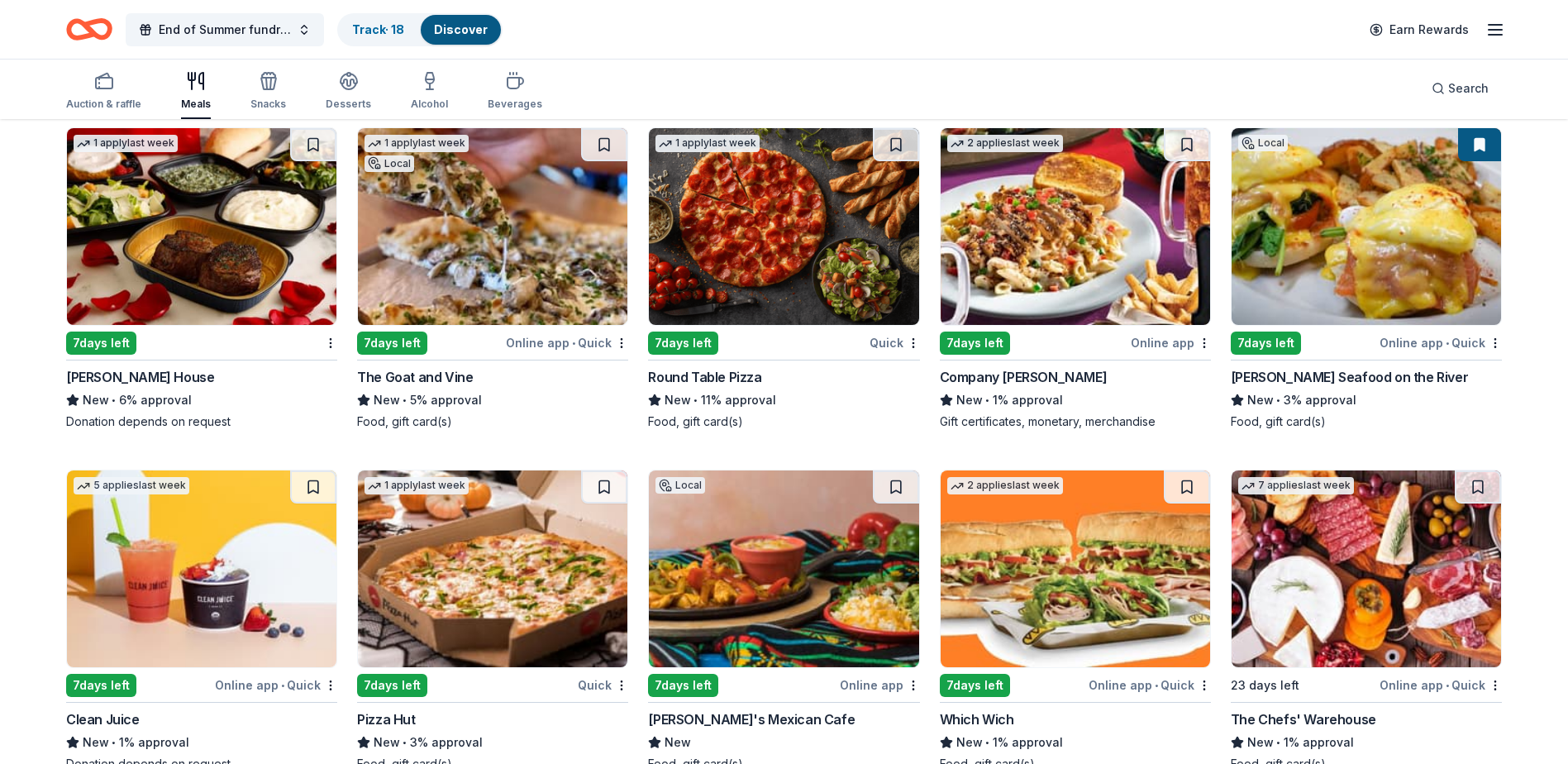
click at [163, 263] on img at bounding box center [202, 226] width 270 height 197
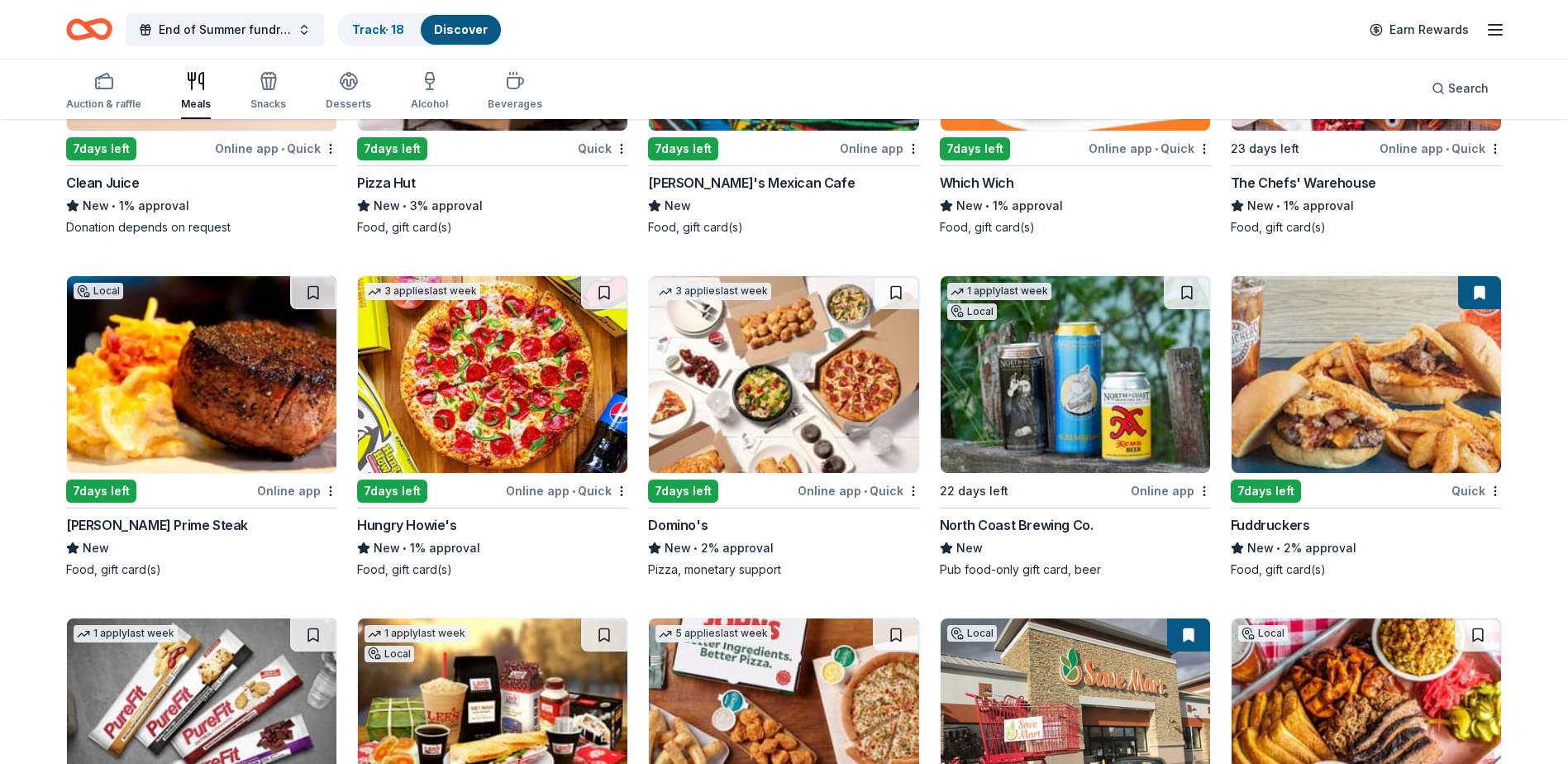
scroll to position [3871, 0]
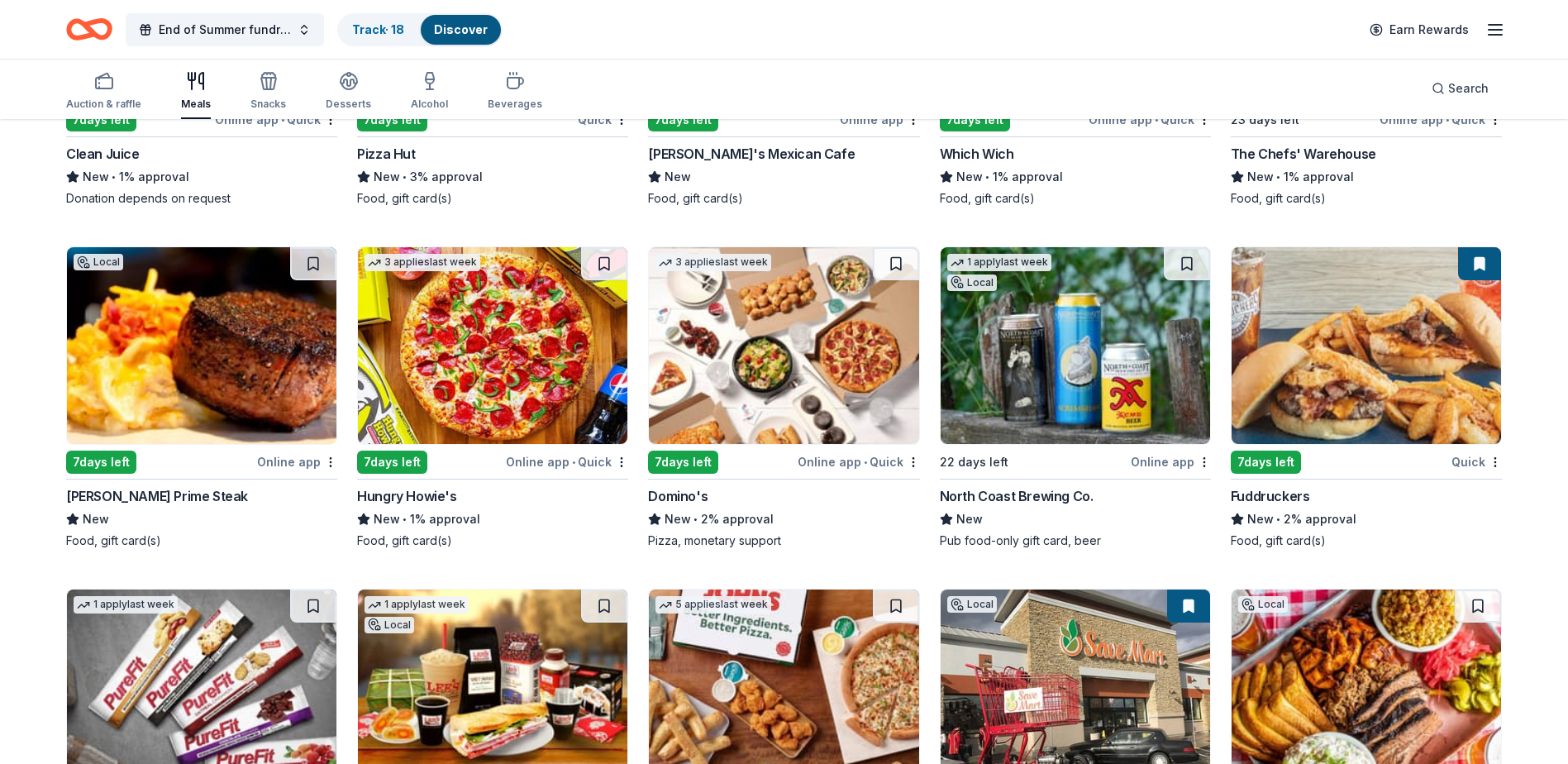
click at [805, 382] on img at bounding box center [784, 345] width 270 height 197
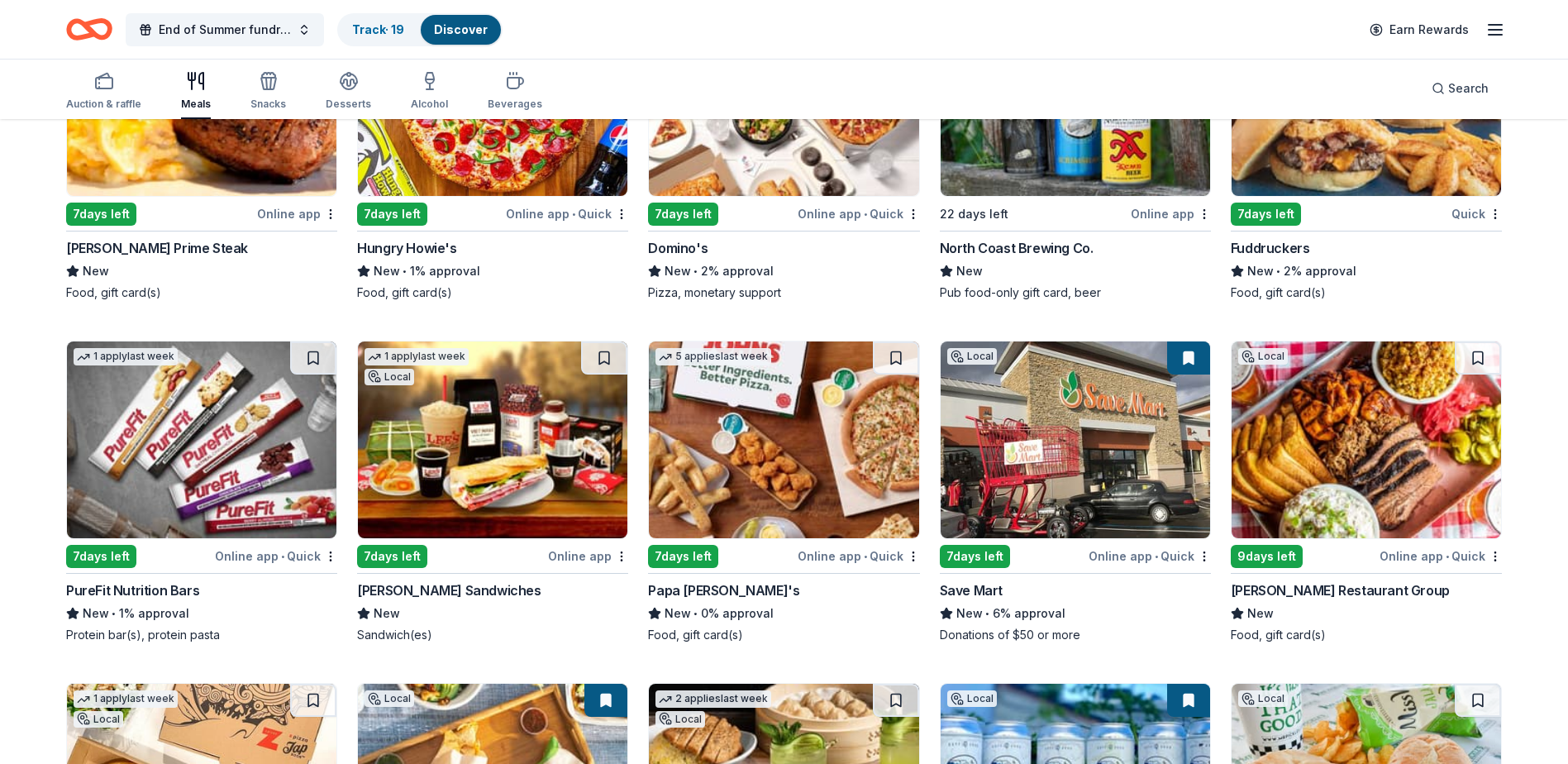
scroll to position [4201, 0]
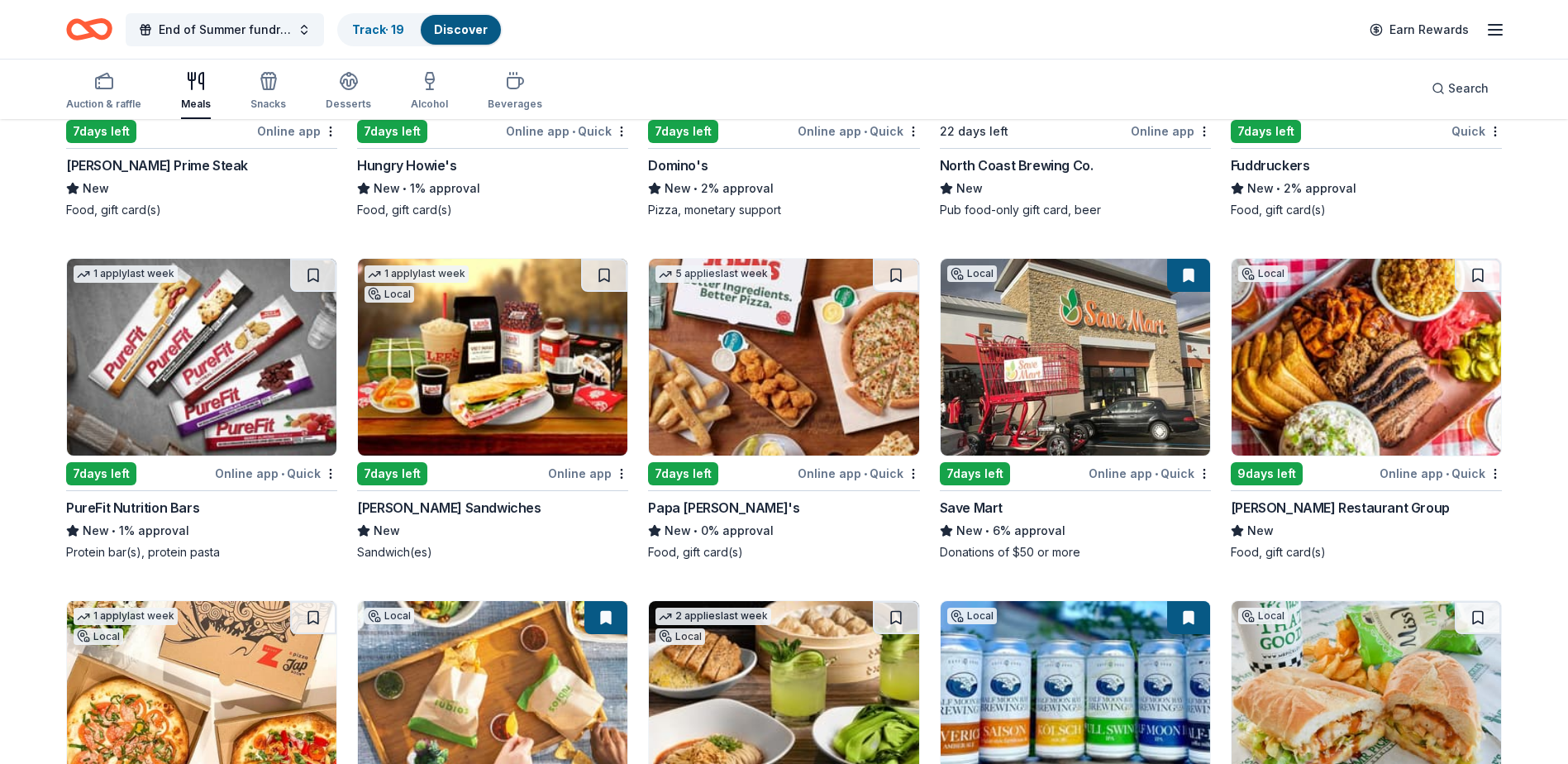
click at [1409, 379] on img at bounding box center [1367, 357] width 270 height 197
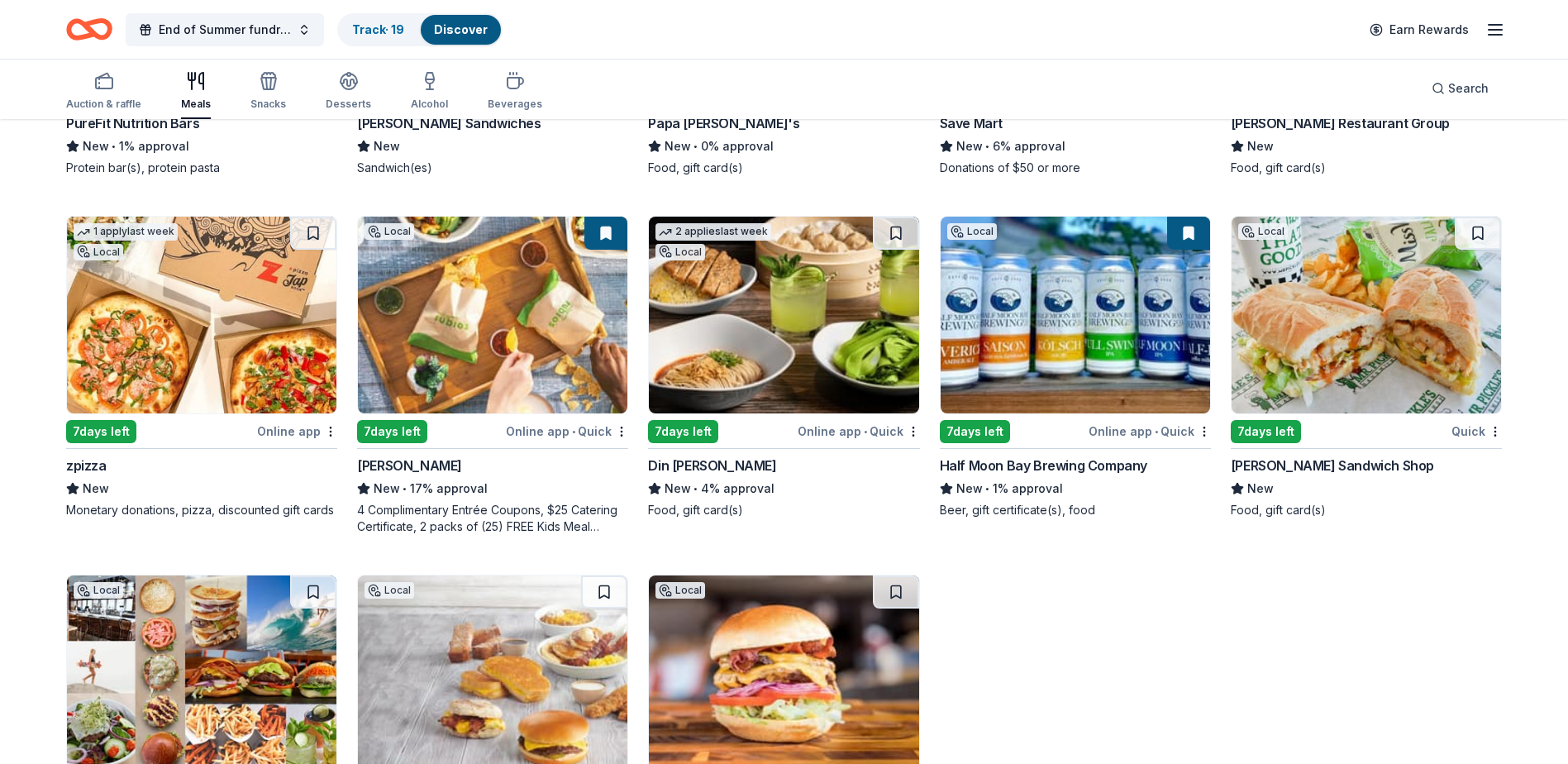
scroll to position [4615, 0]
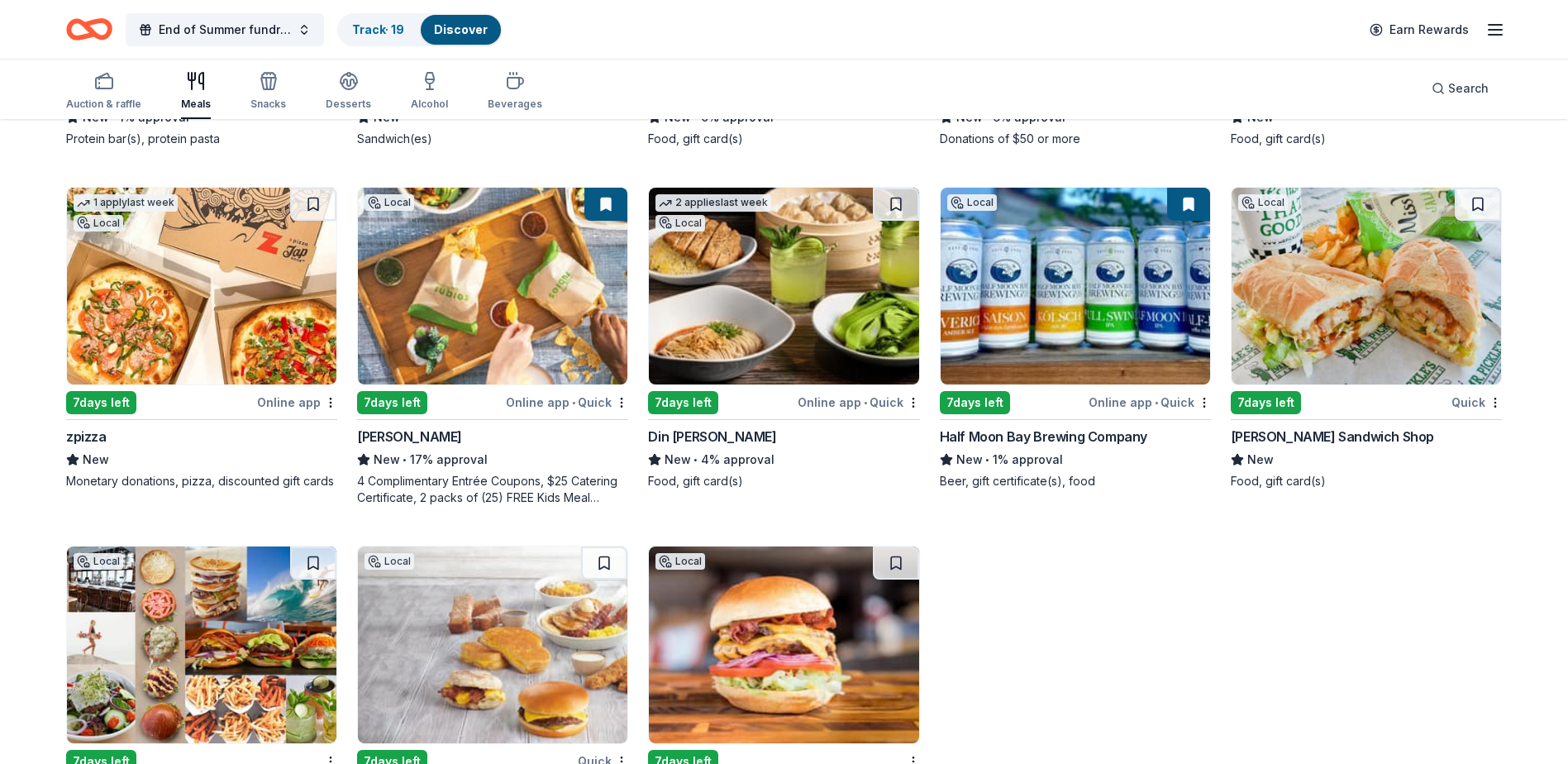
click at [237, 318] on img at bounding box center [202, 286] width 270 height 197
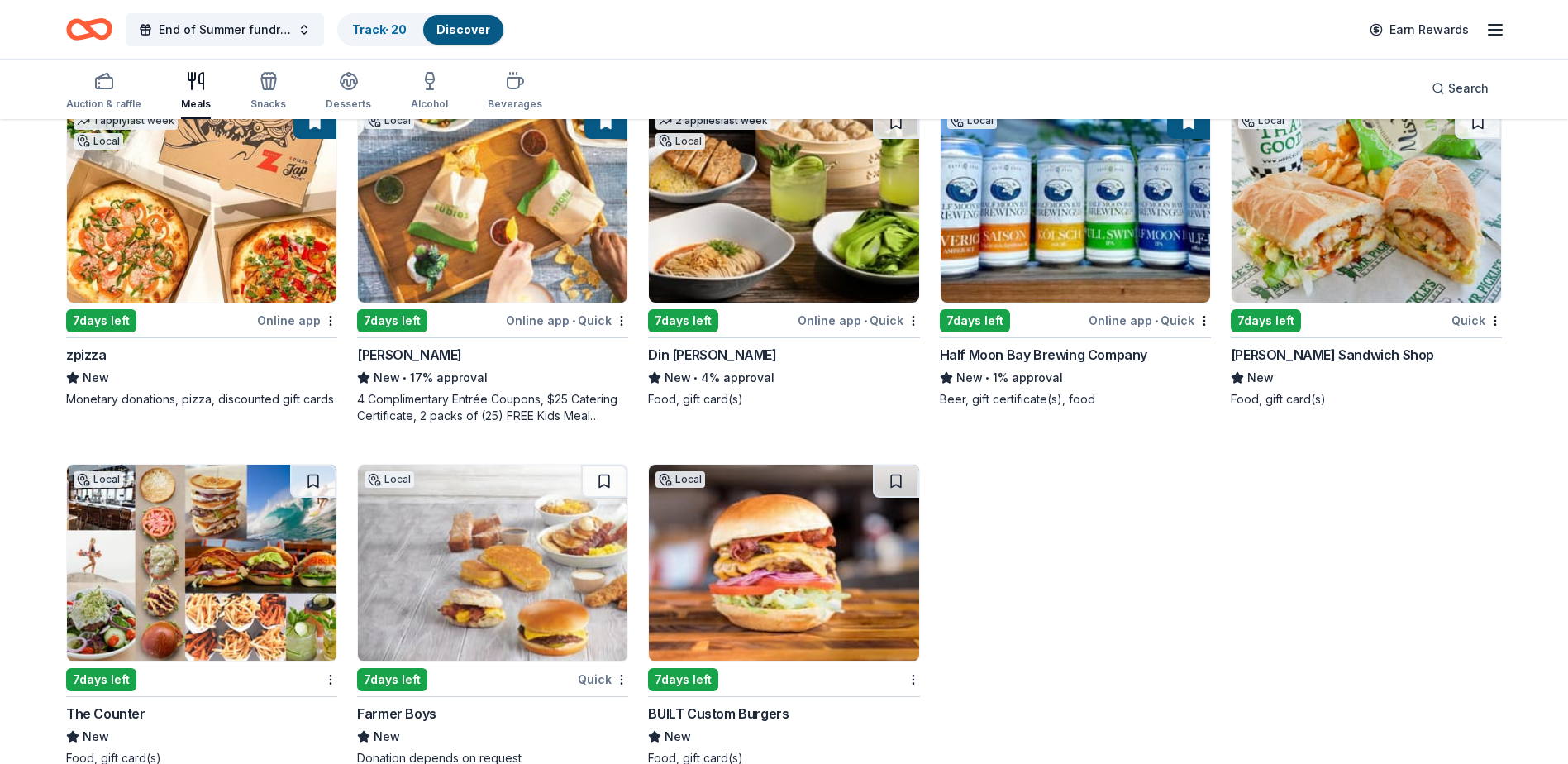
scroll to position [4697, 0]
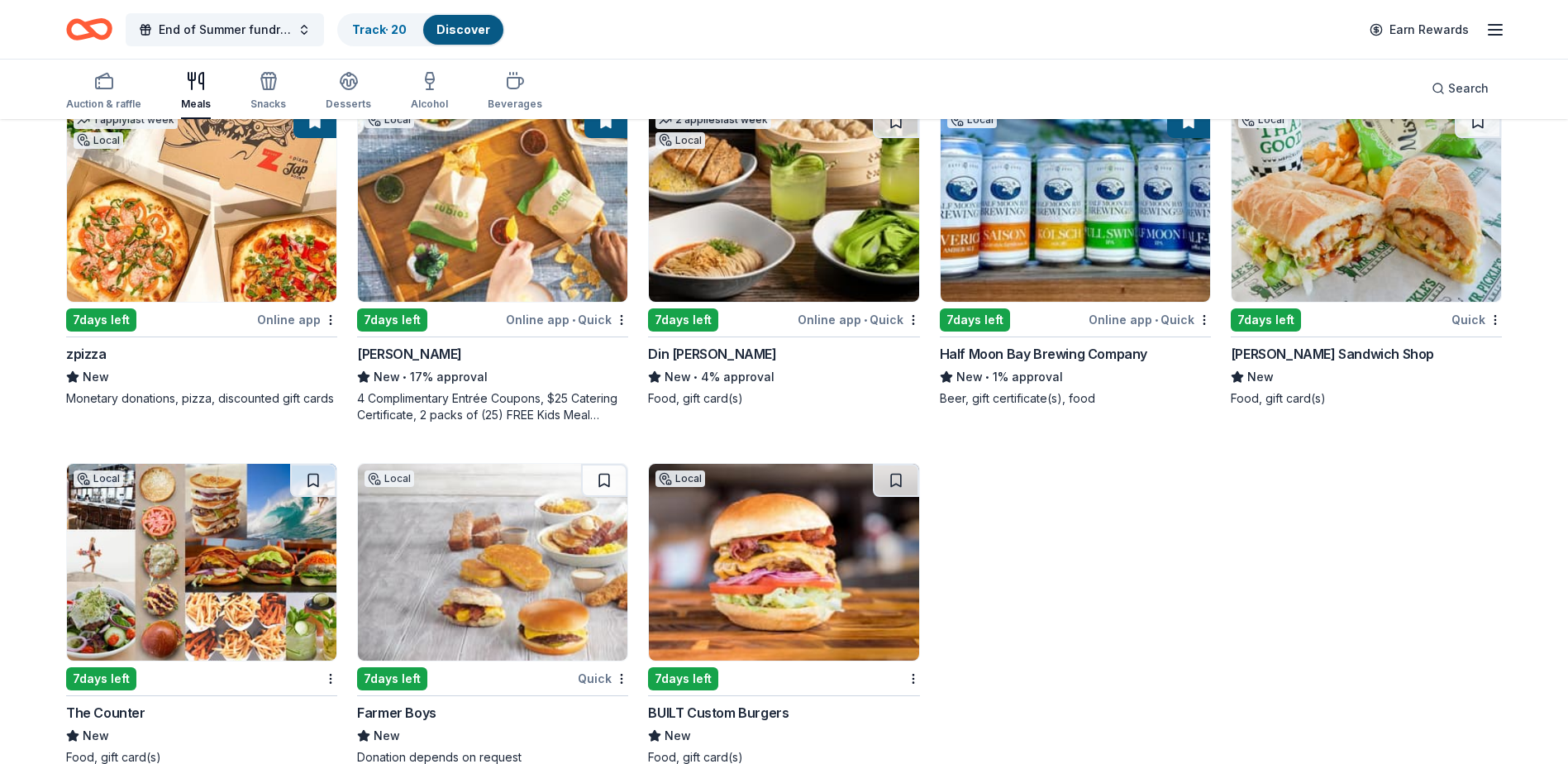
click at [507, 236] on img at bounding box center [493, 203] width 270 height 197
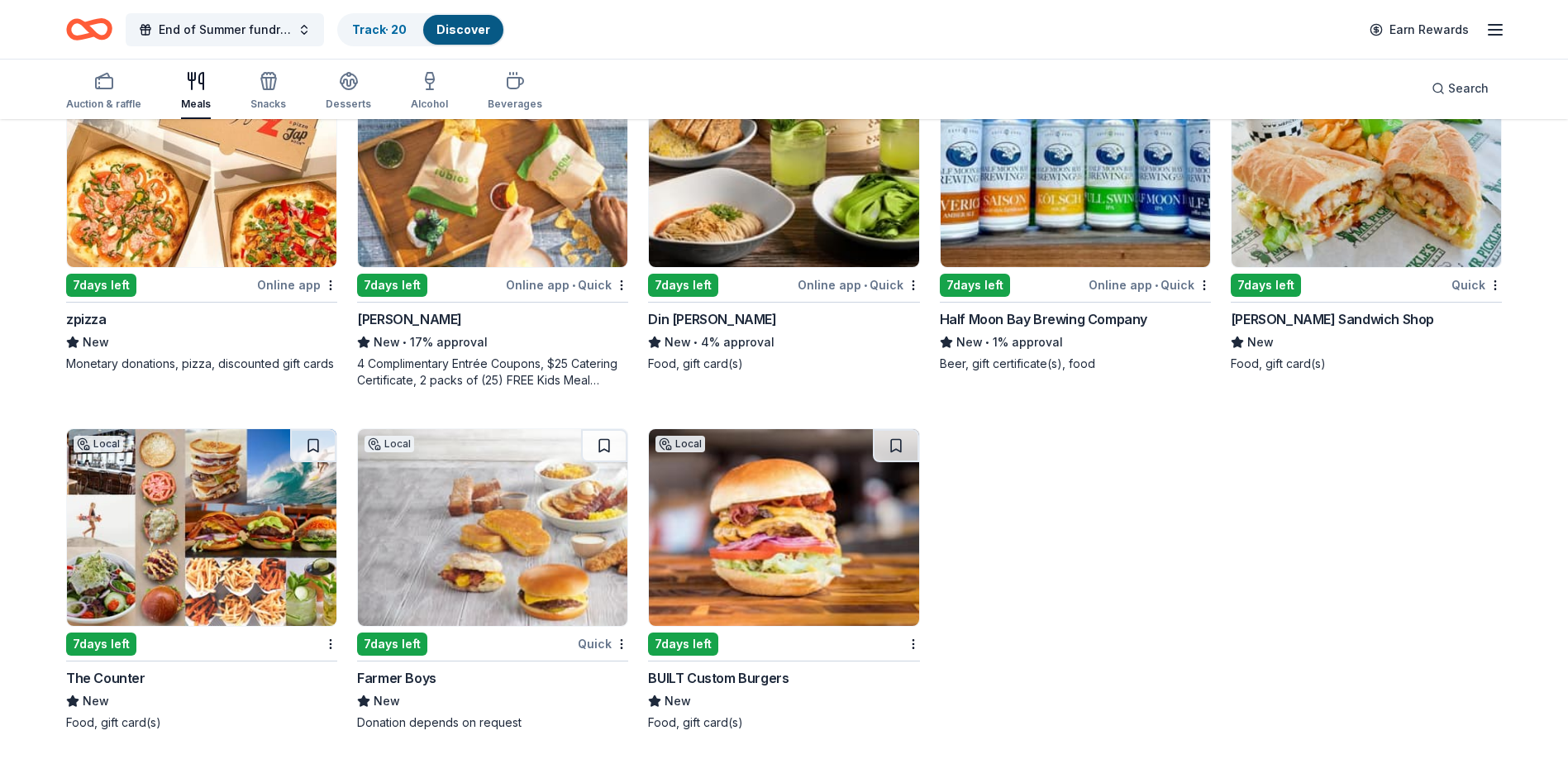
click at [1331, 227] on img at bounding box center [1367, 168] width 270 height 197
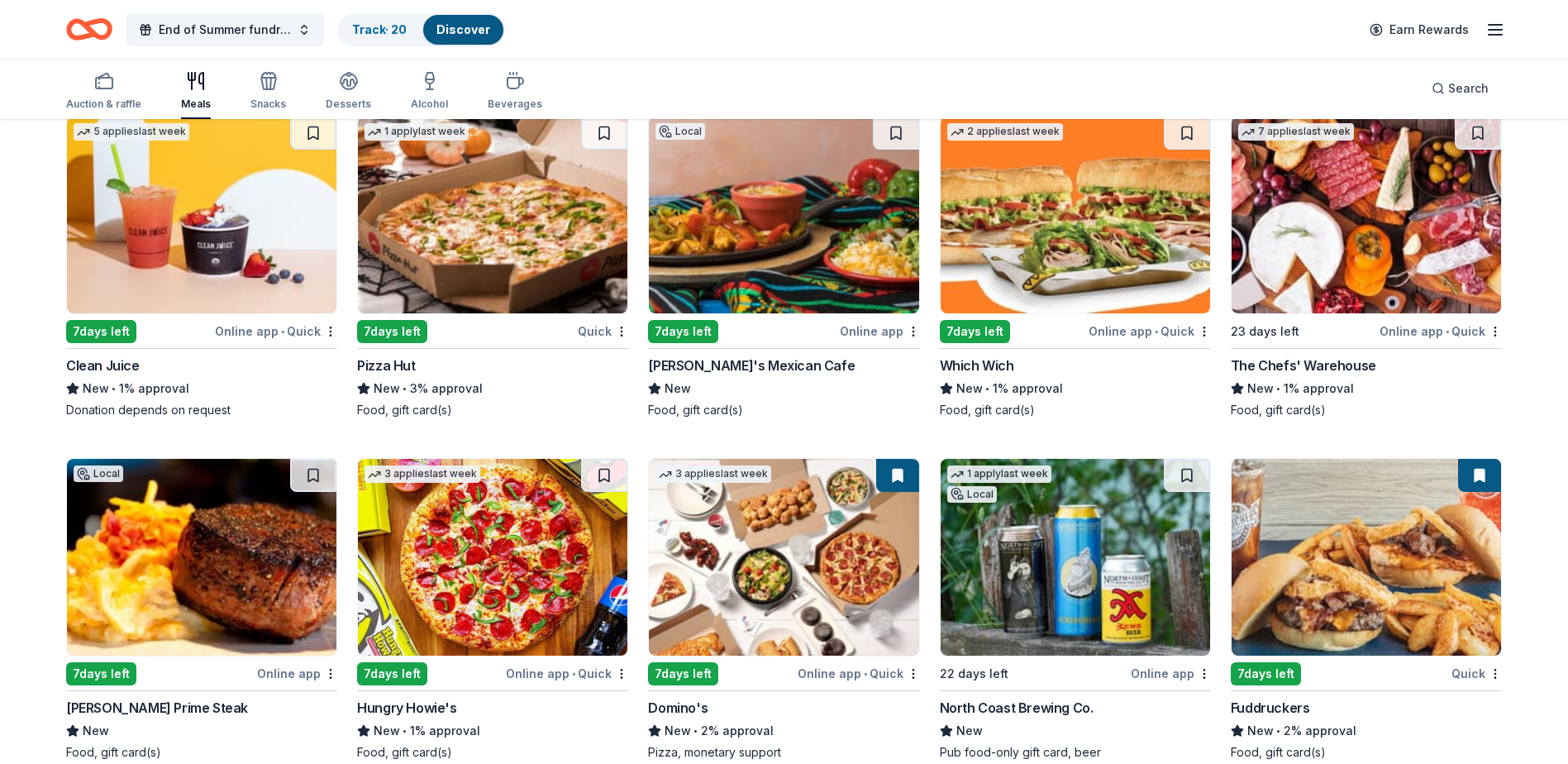
scroll to position [3657, 0]
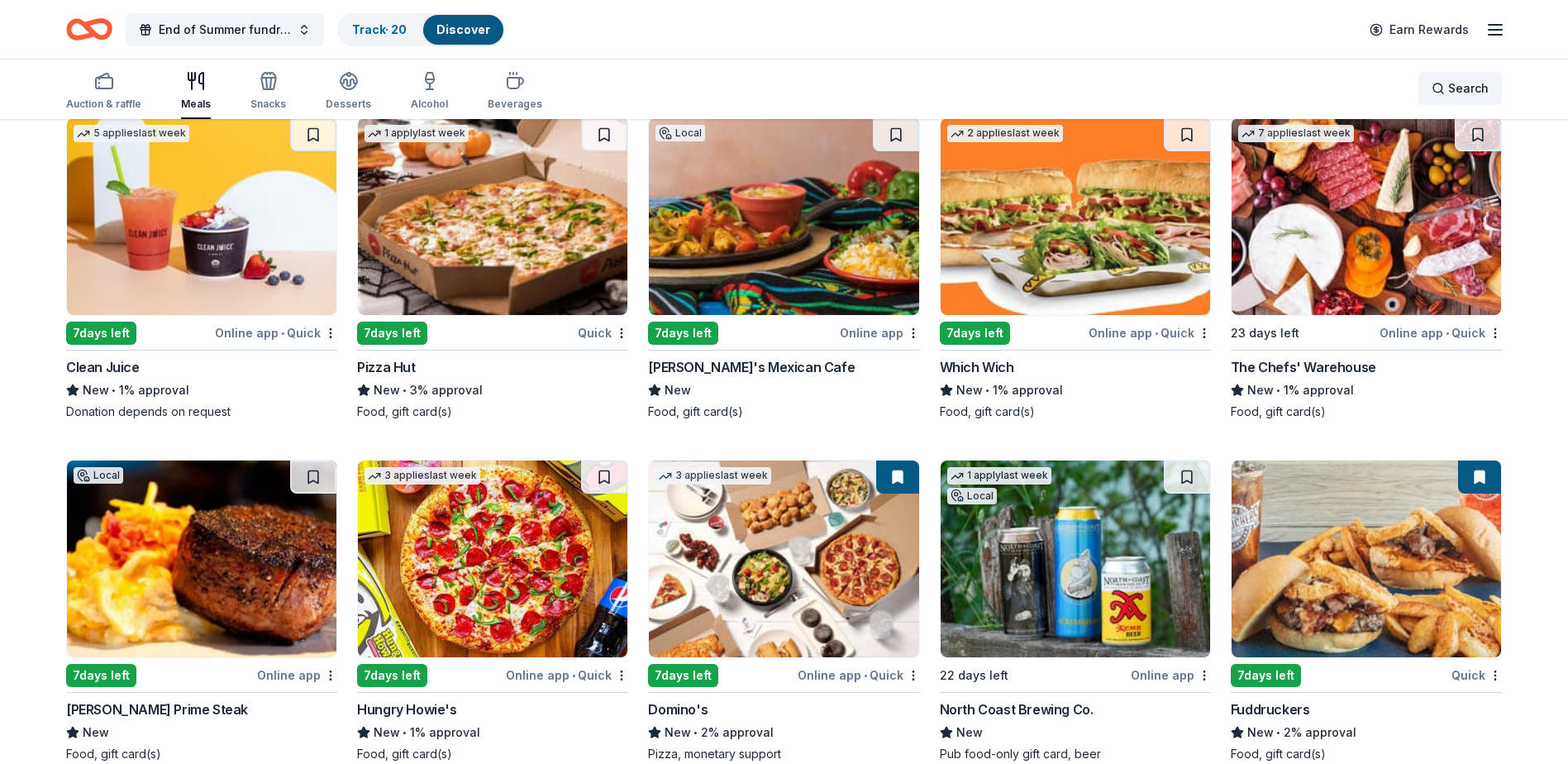
click at [1449, 95] on span "Search" at bounding box center [1468, 89] width 40 height 20
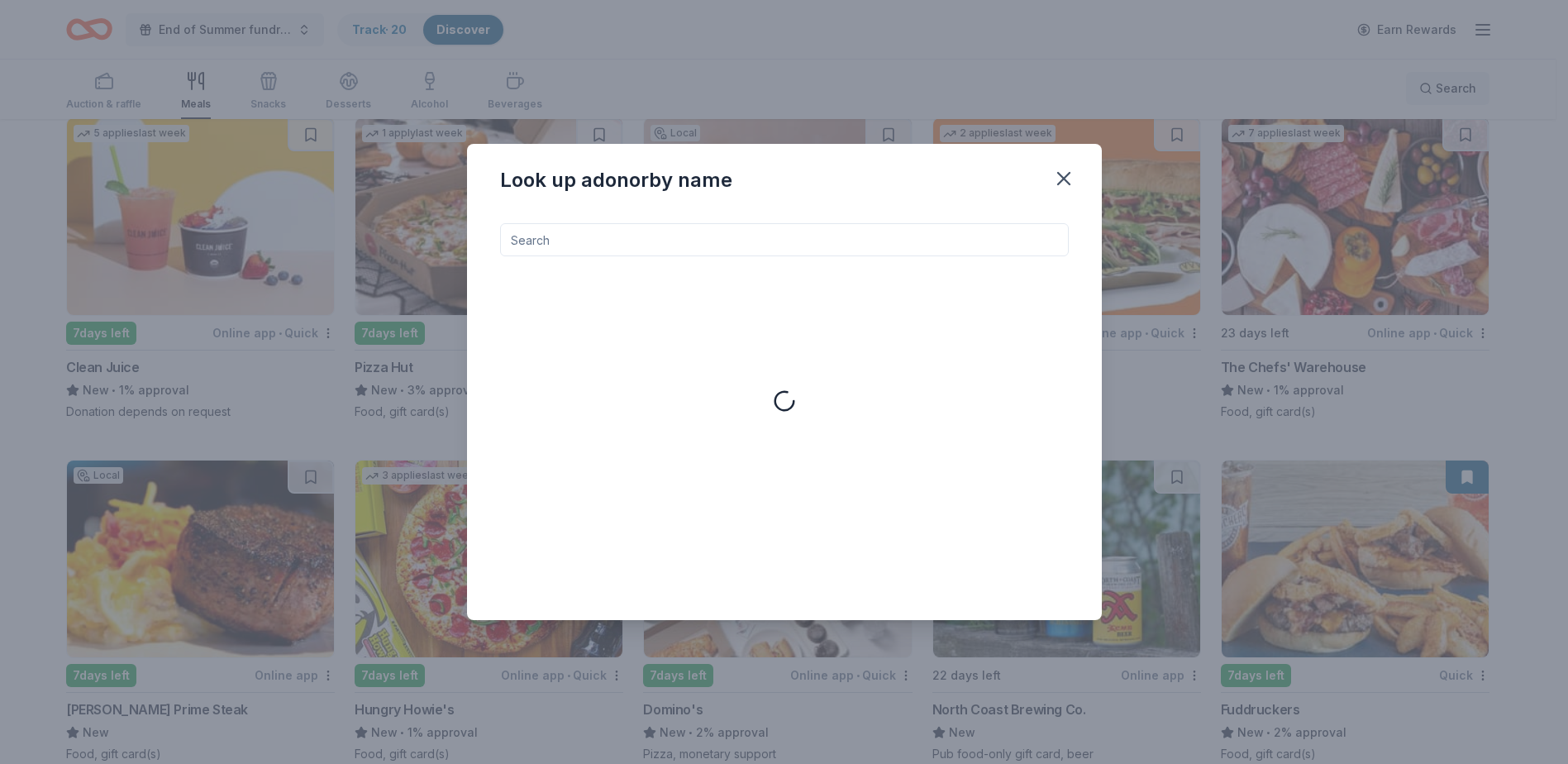
scroll to position [3642, 0]
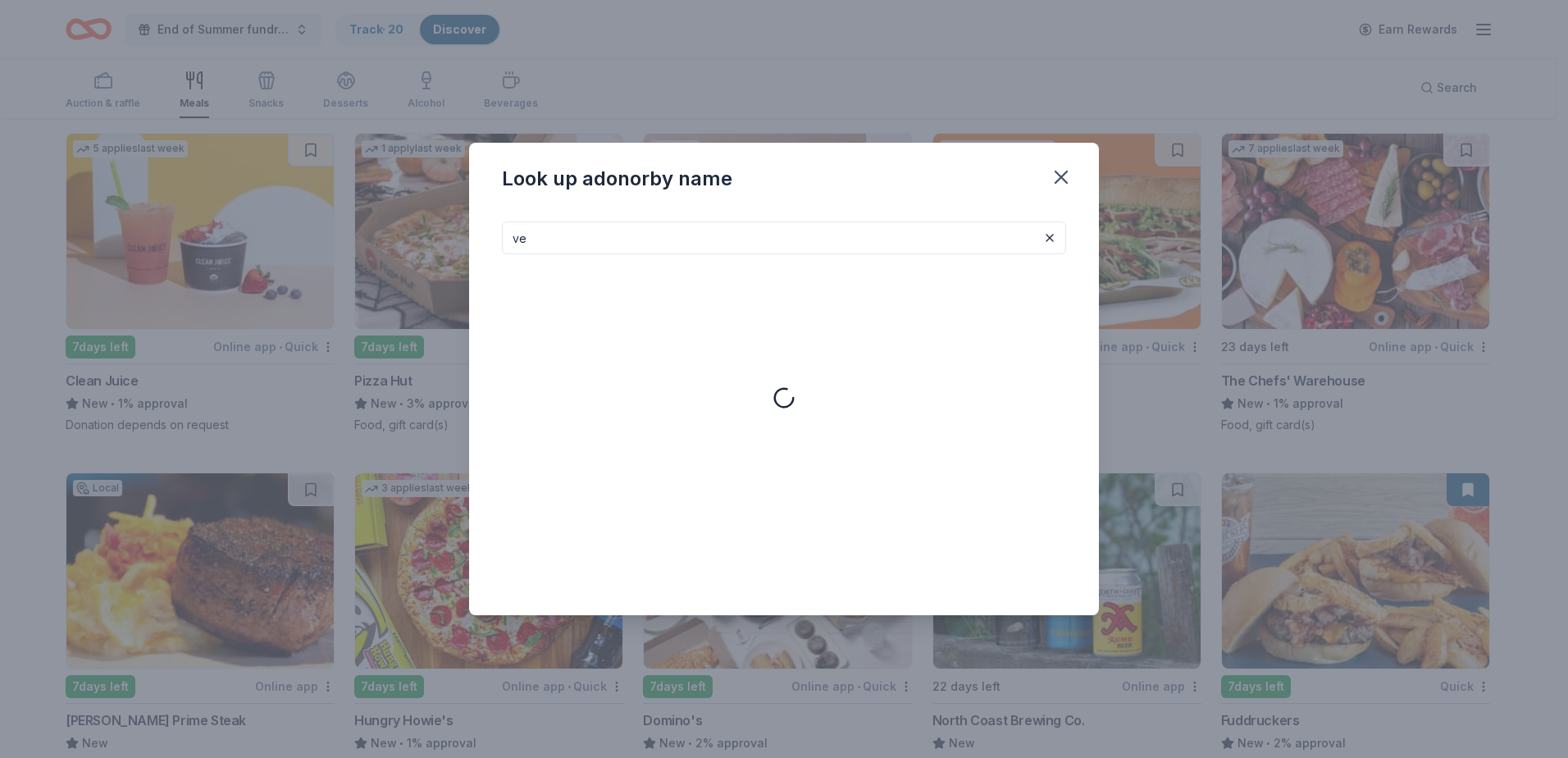
type input "v"
type input "o"
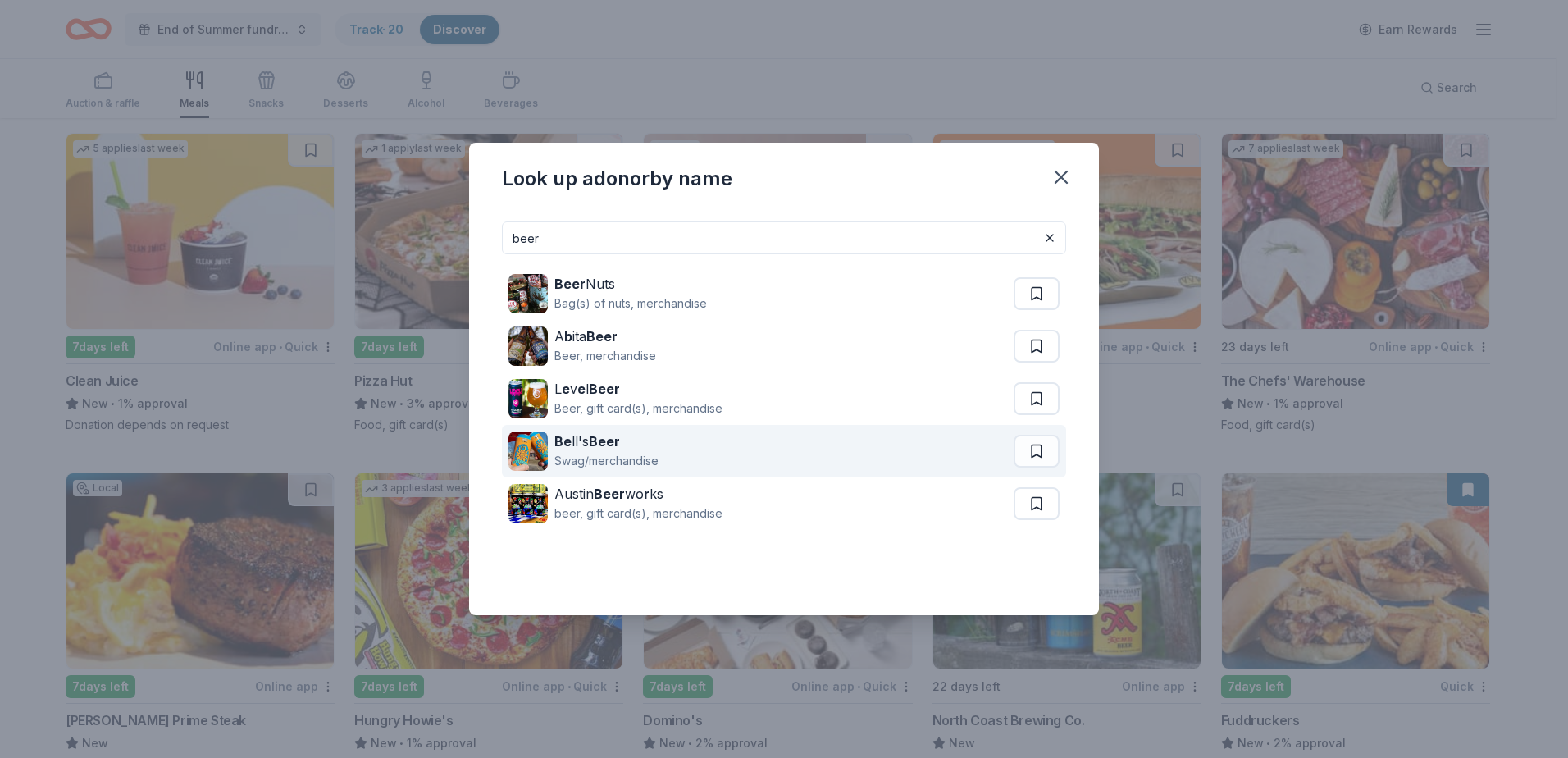
type input "beer"
click at [589, 445] on div "Be ll's Beer" at bounding box center [606, 441] width 104 height 20
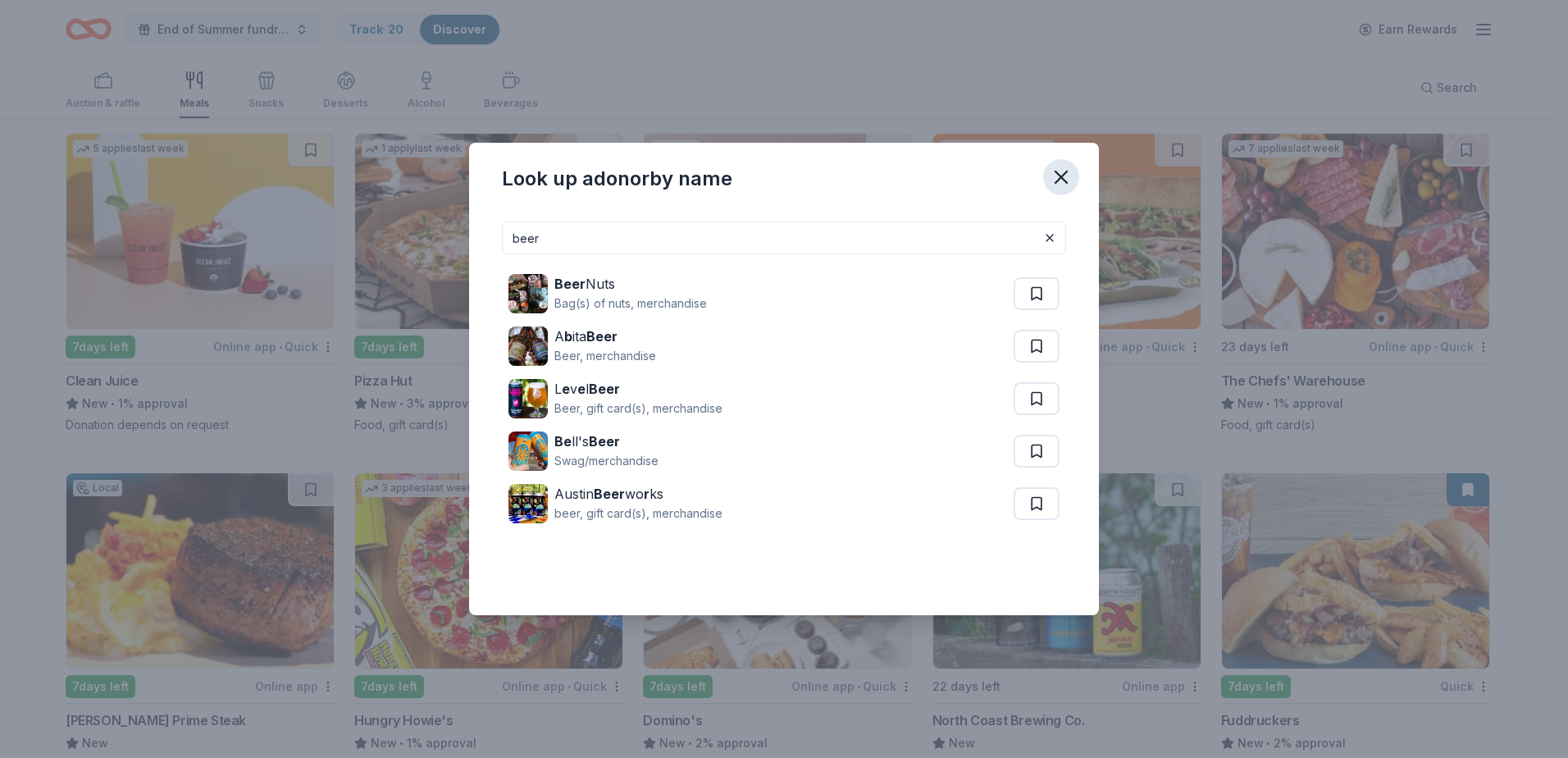
click at [1072, 171] on icon "button" at bounding box center [1062, 177] width 23 height 23
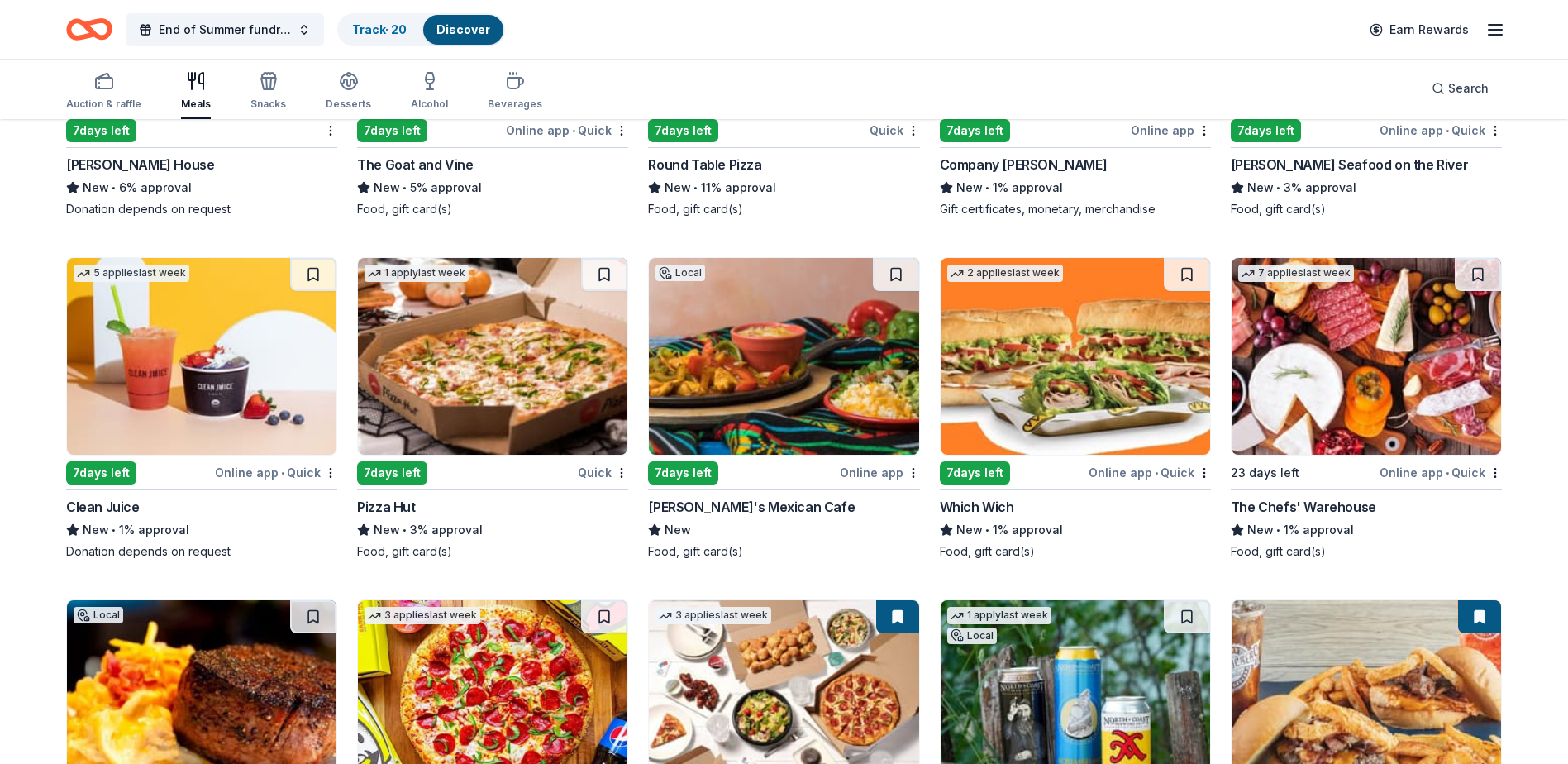
scroll to position [3476, 0]
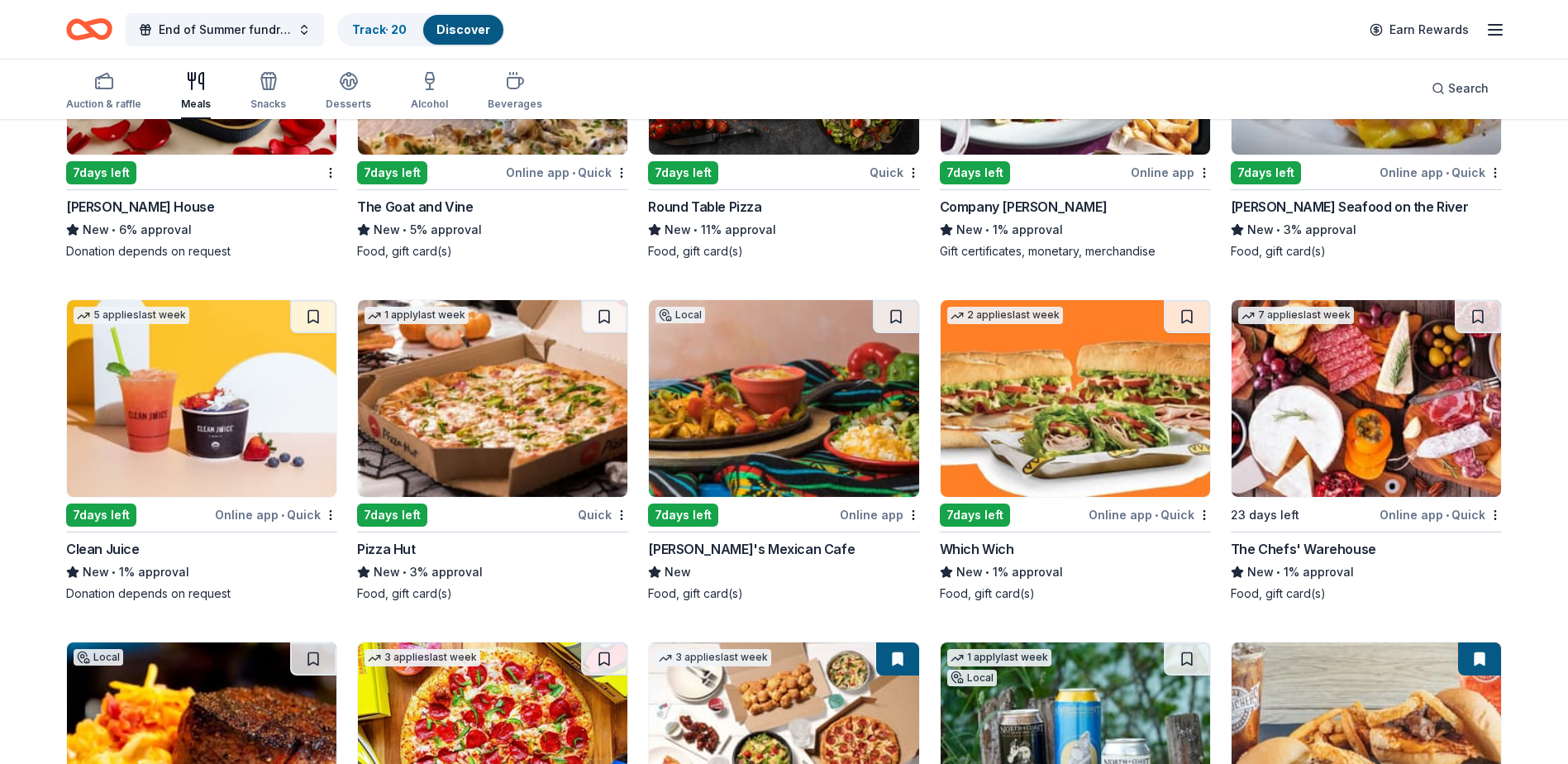
click at [489, 428] on img at bounding box center [493, 398] width 270 height 197
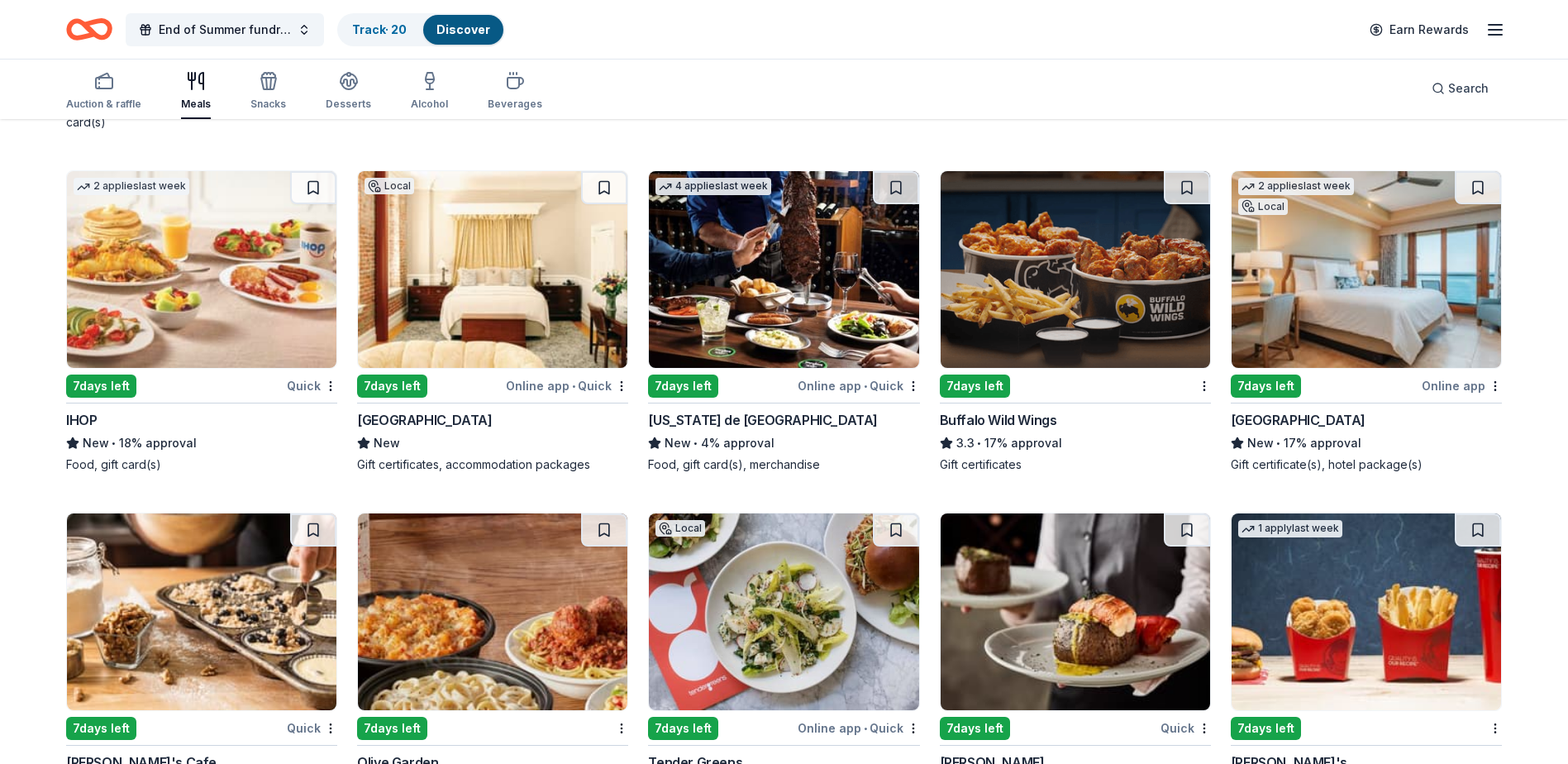
scroll to position [2154, 0]
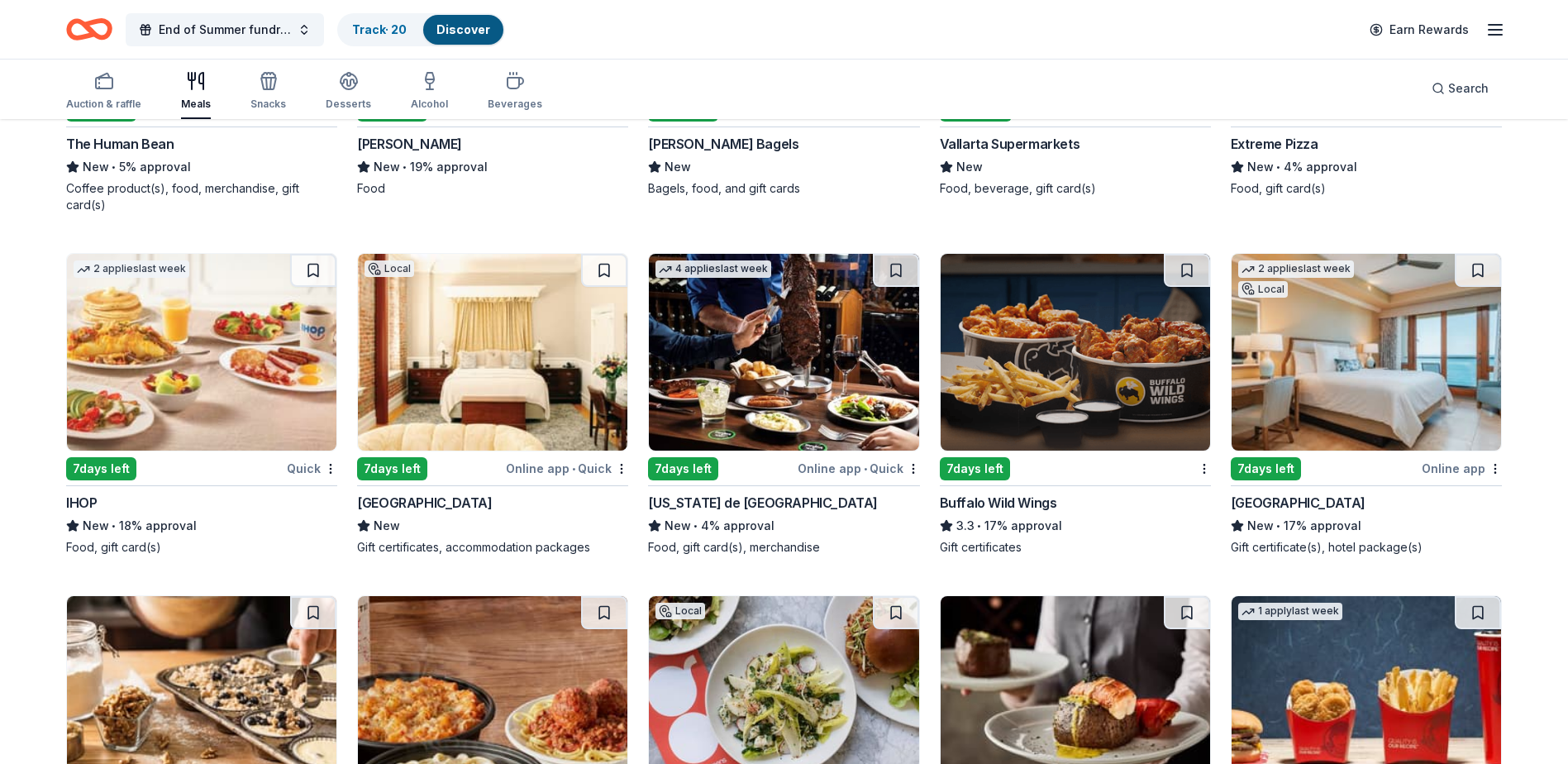
click at [523, 387] on img at bounding box center [493, 352] width 270 height 197
click at [1038, 390] on img at bounding box center [1076, 352] width 270 height 197
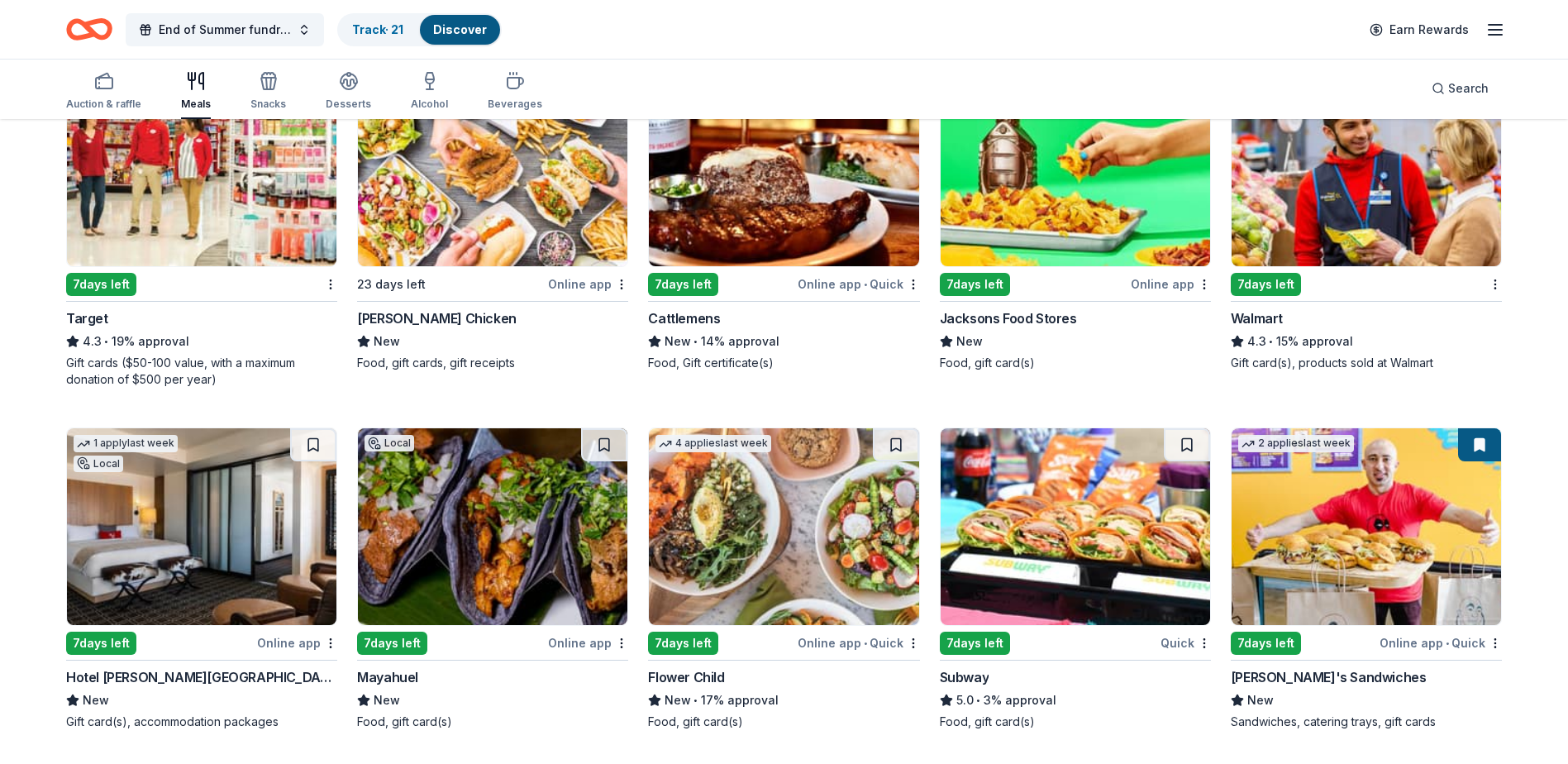
scroll to position [914, 0]
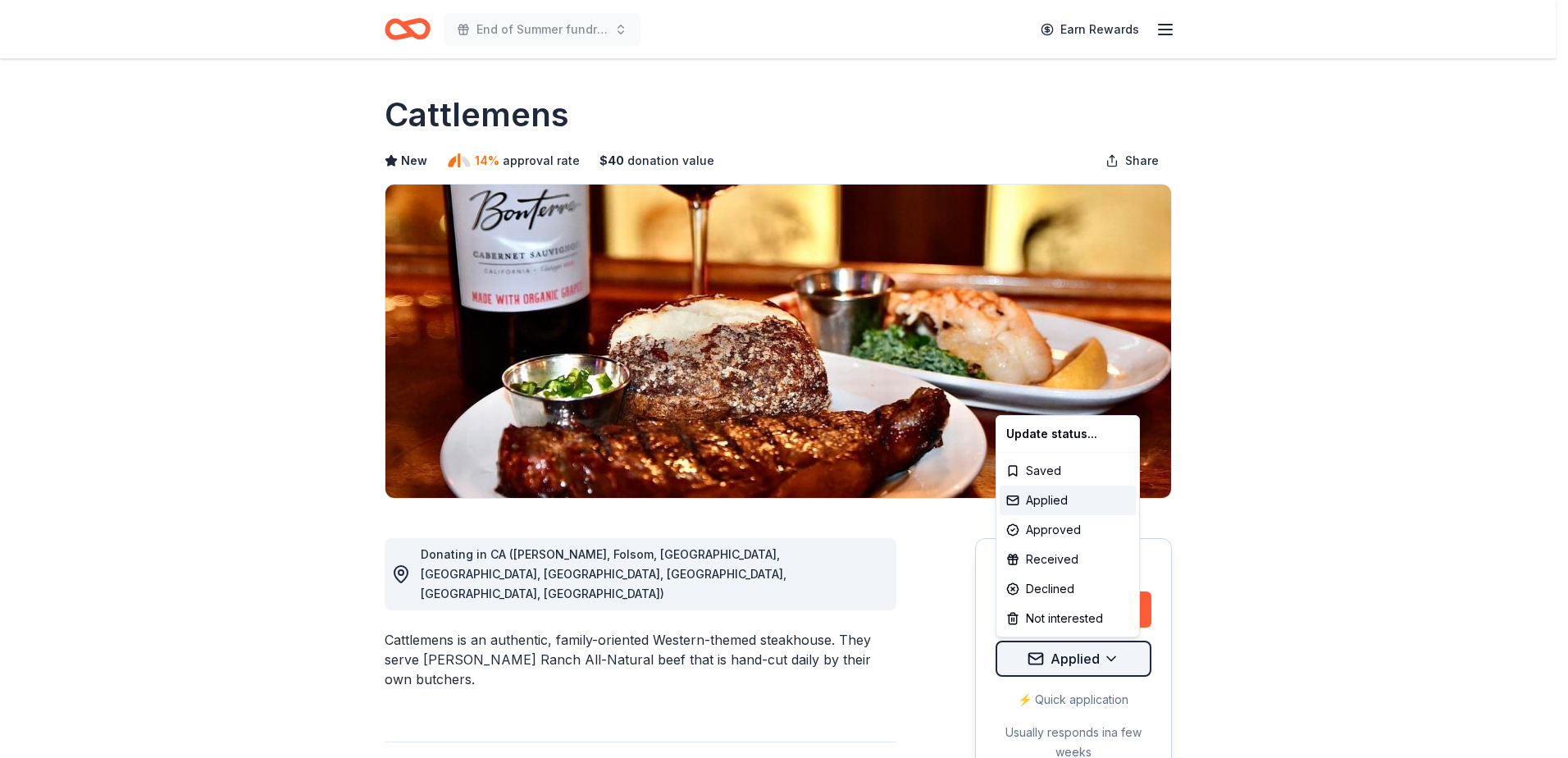
click at [1112, 659] on html "End of Summer fundraiser Earn Rewards Due in 7 days Share Cattlemens New 14% ap…" at bounding box center [784, 379] width 1568 height 758
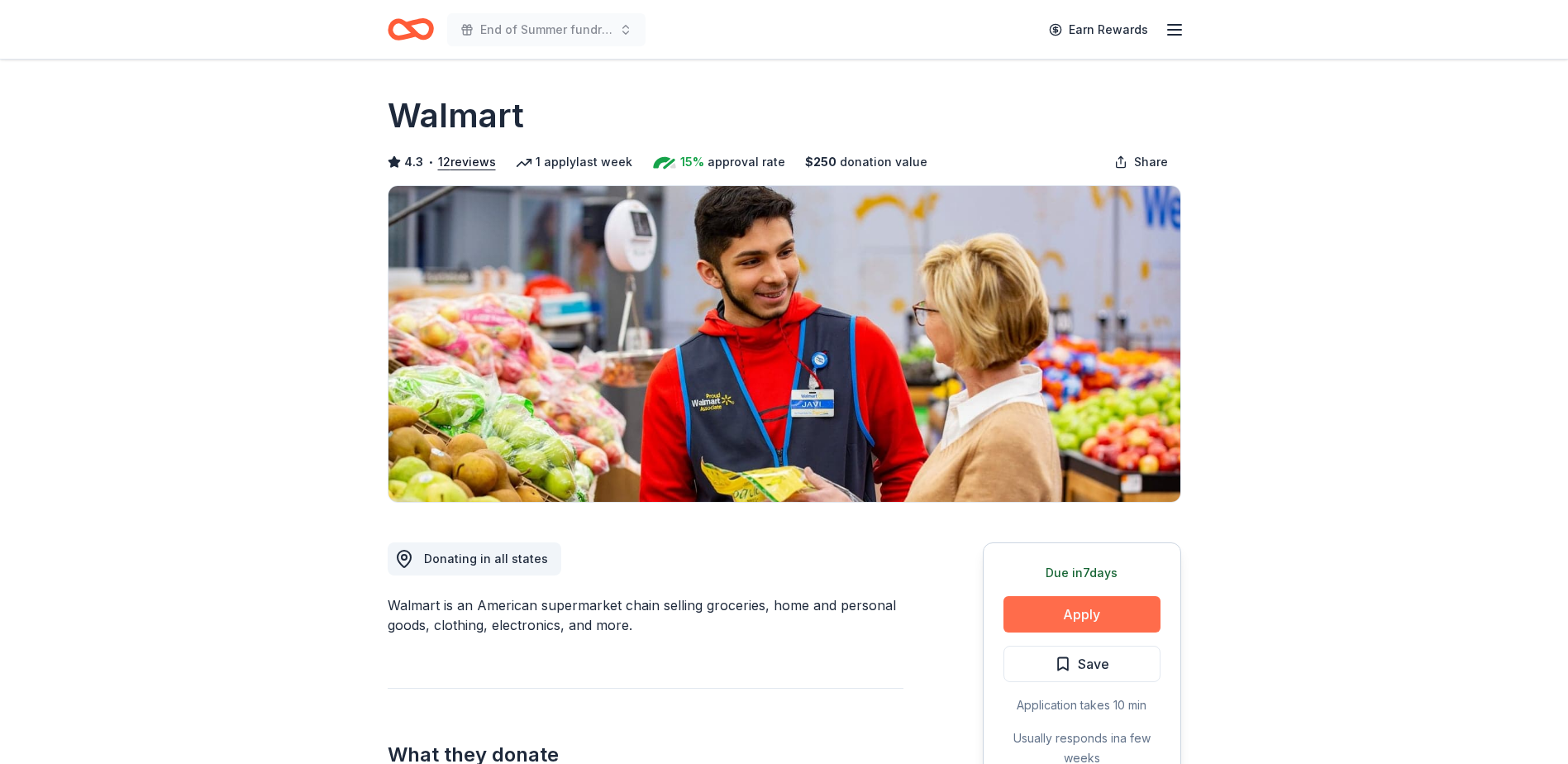
click at [1090, 613] on button "Apply" at bounding box center [1082, 613] width 157 height 36
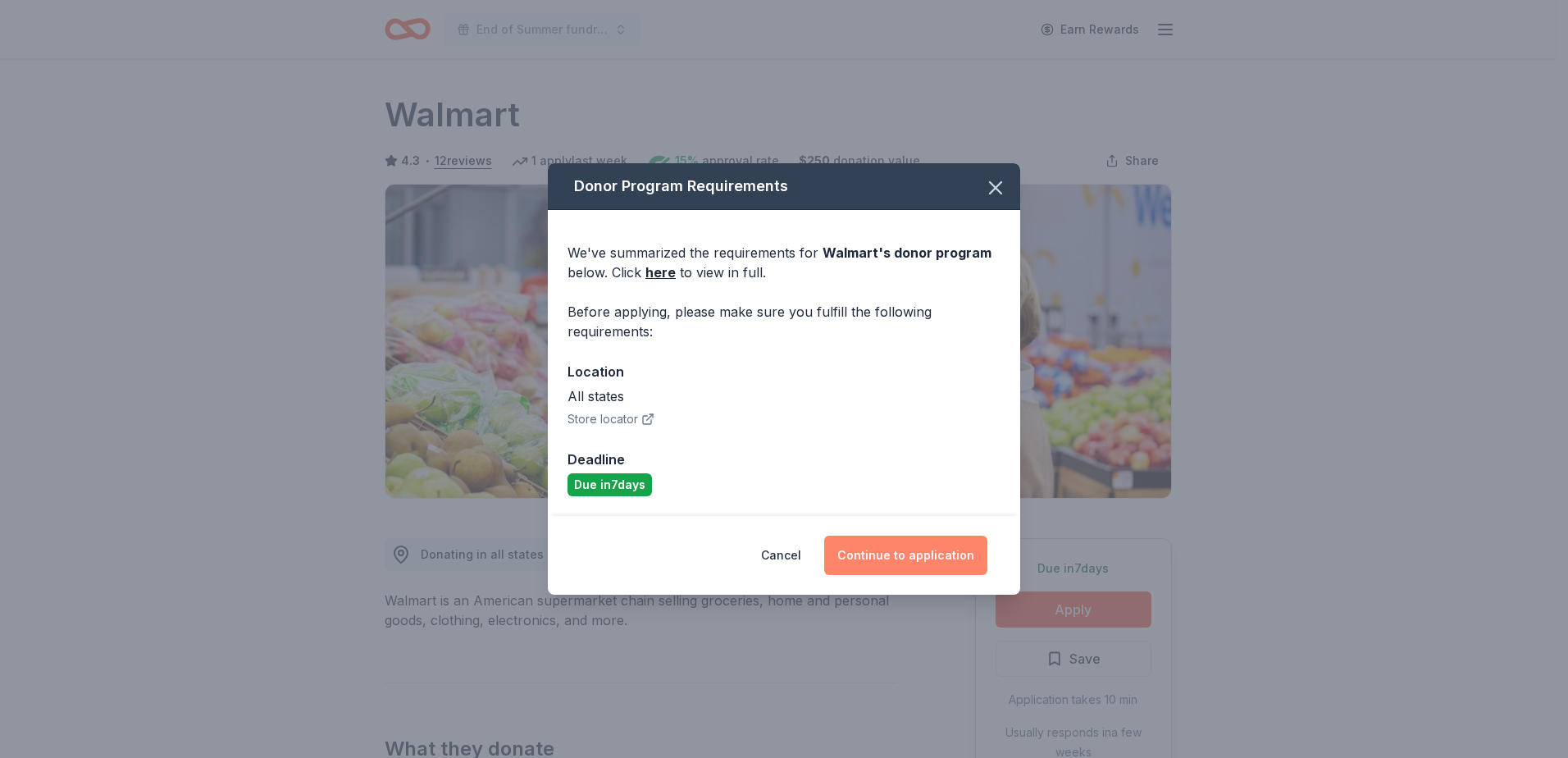
click at [905, 561] on button "Continue to application" at bounding box center [905, 554] width 163 height 39
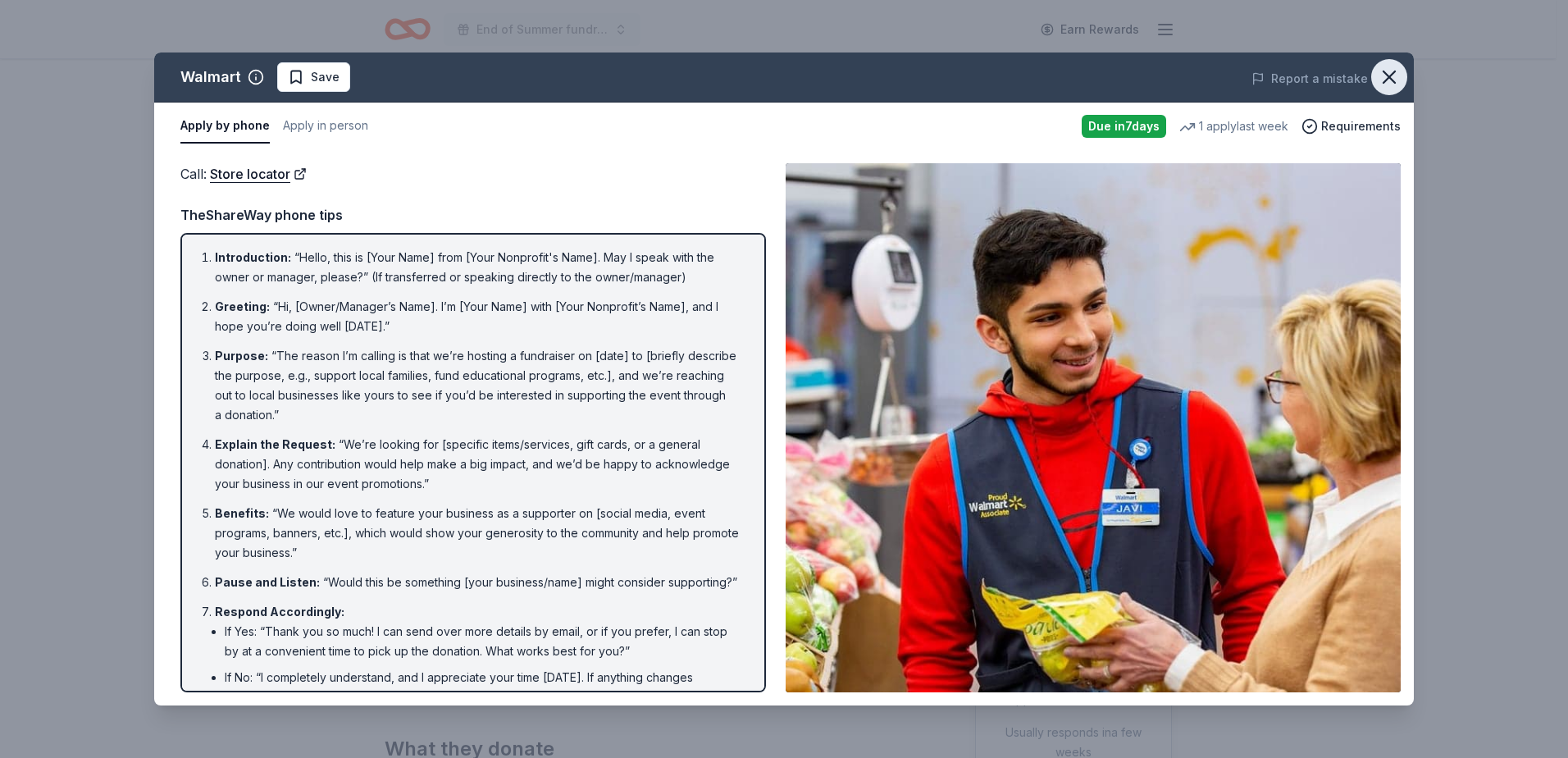
click at [1393, 72] on icon "button" at bounding box center [1389, 77] width 12 height 12
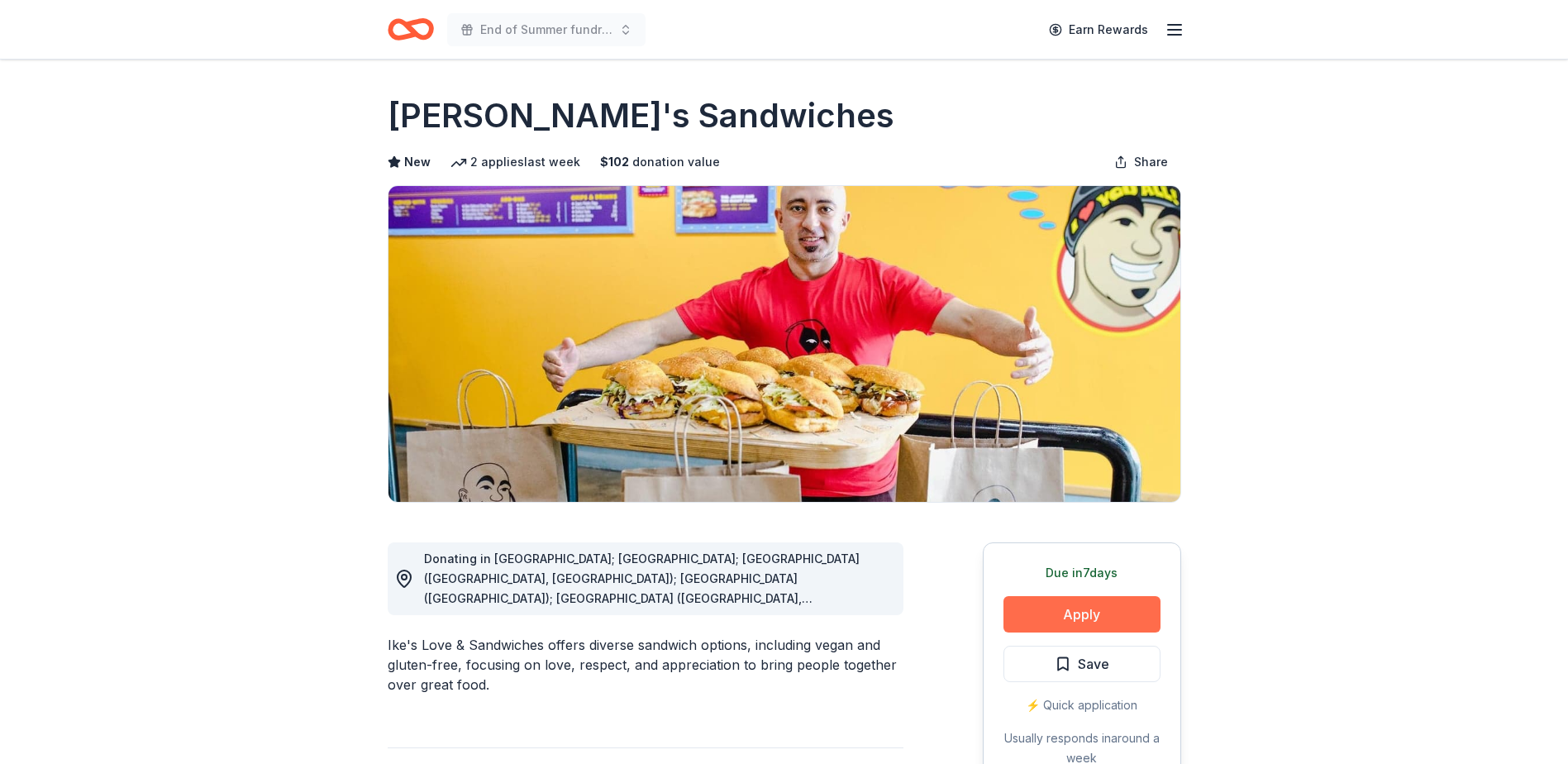
click at [1079, 616] on button "Apply" at bounding box center [1082, 613] width 157 height 36
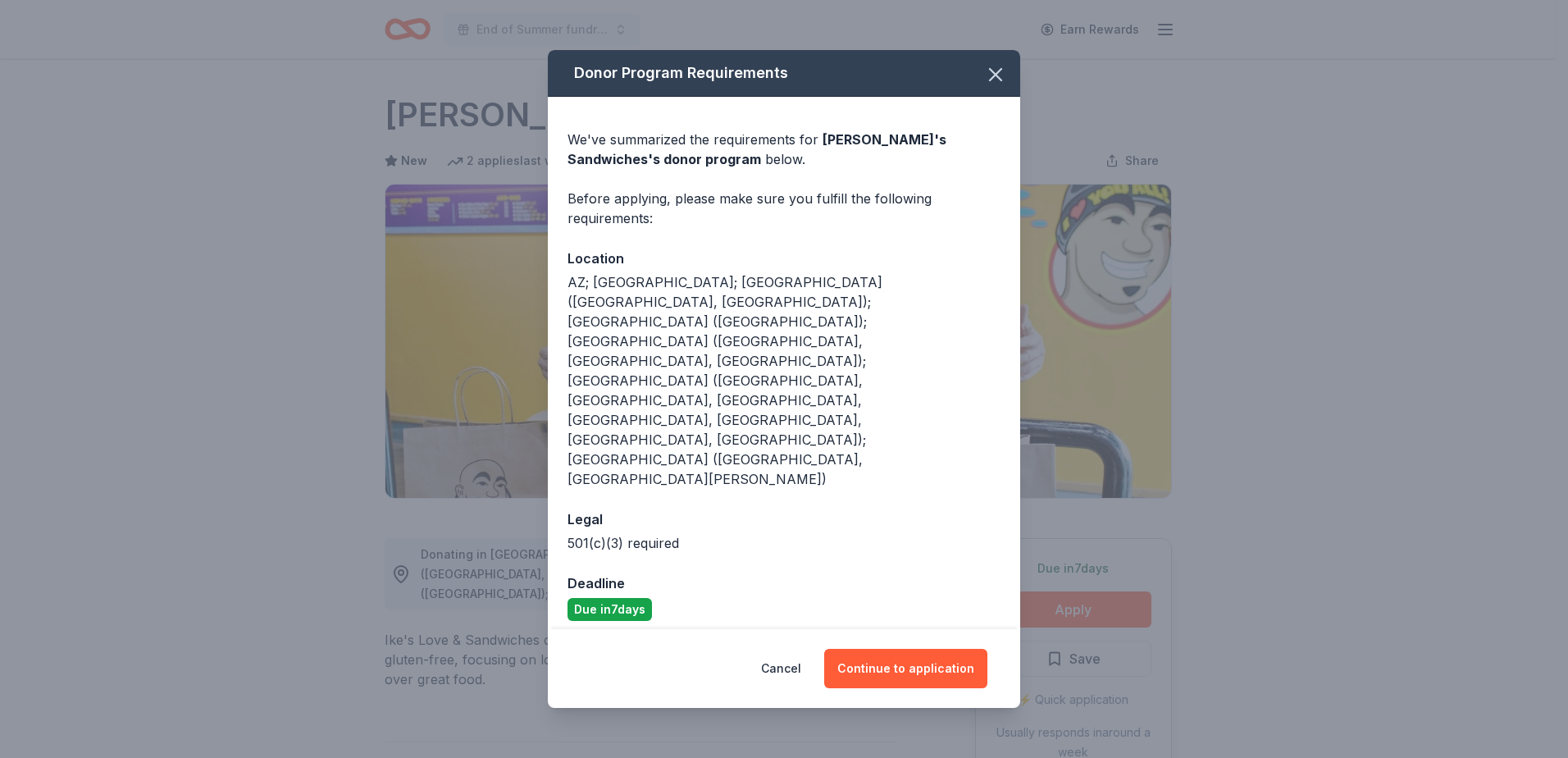
click at [1259, 544] on div "Donor Program Requirements We've summarized the requirements for Ike's Sandwich…" at bounding box center [784, 379] width 1568 height 758
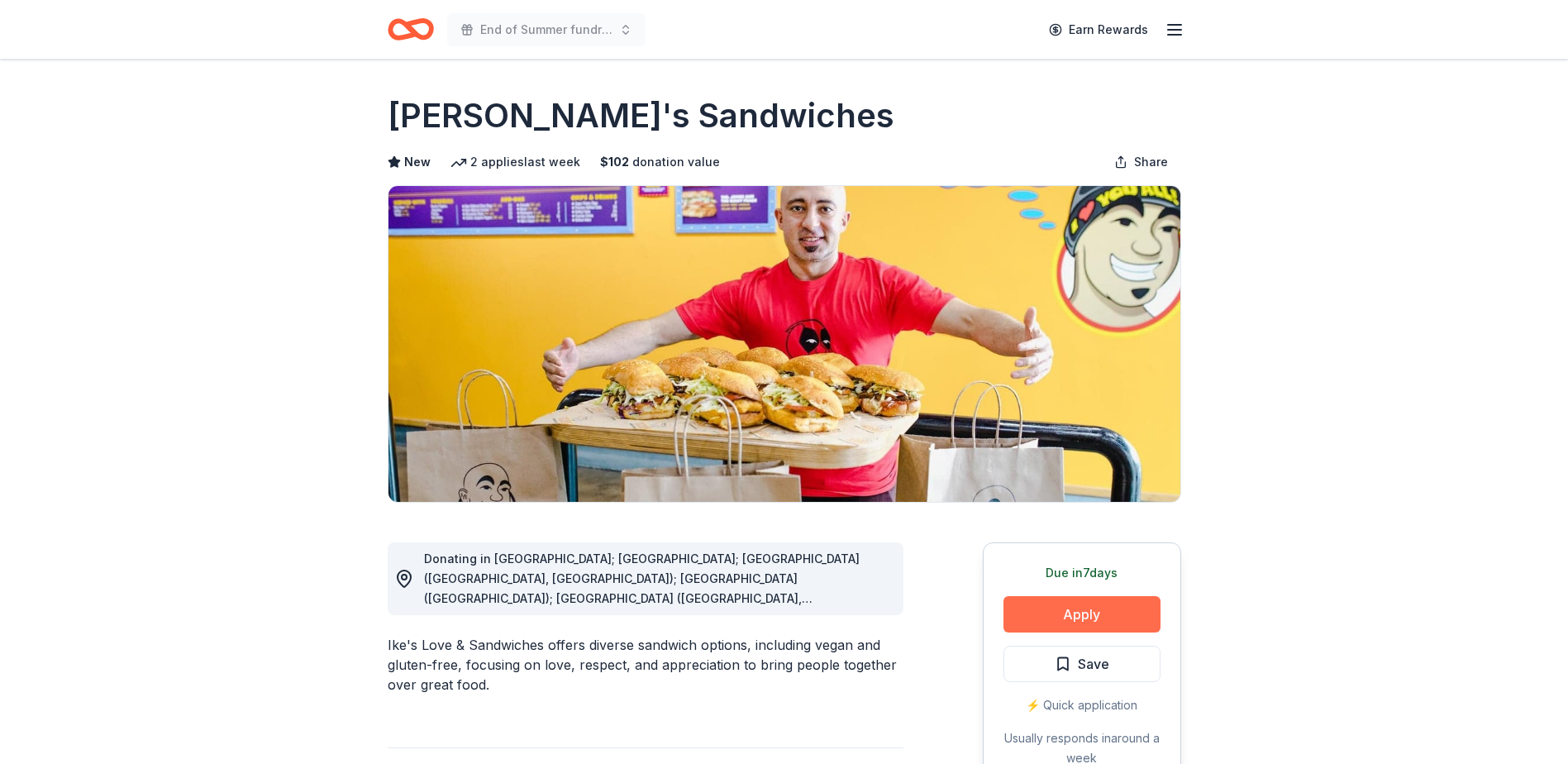
click at [1112, 611] on button "Apply" at bounding box center [1082, 613] width 157 height 36
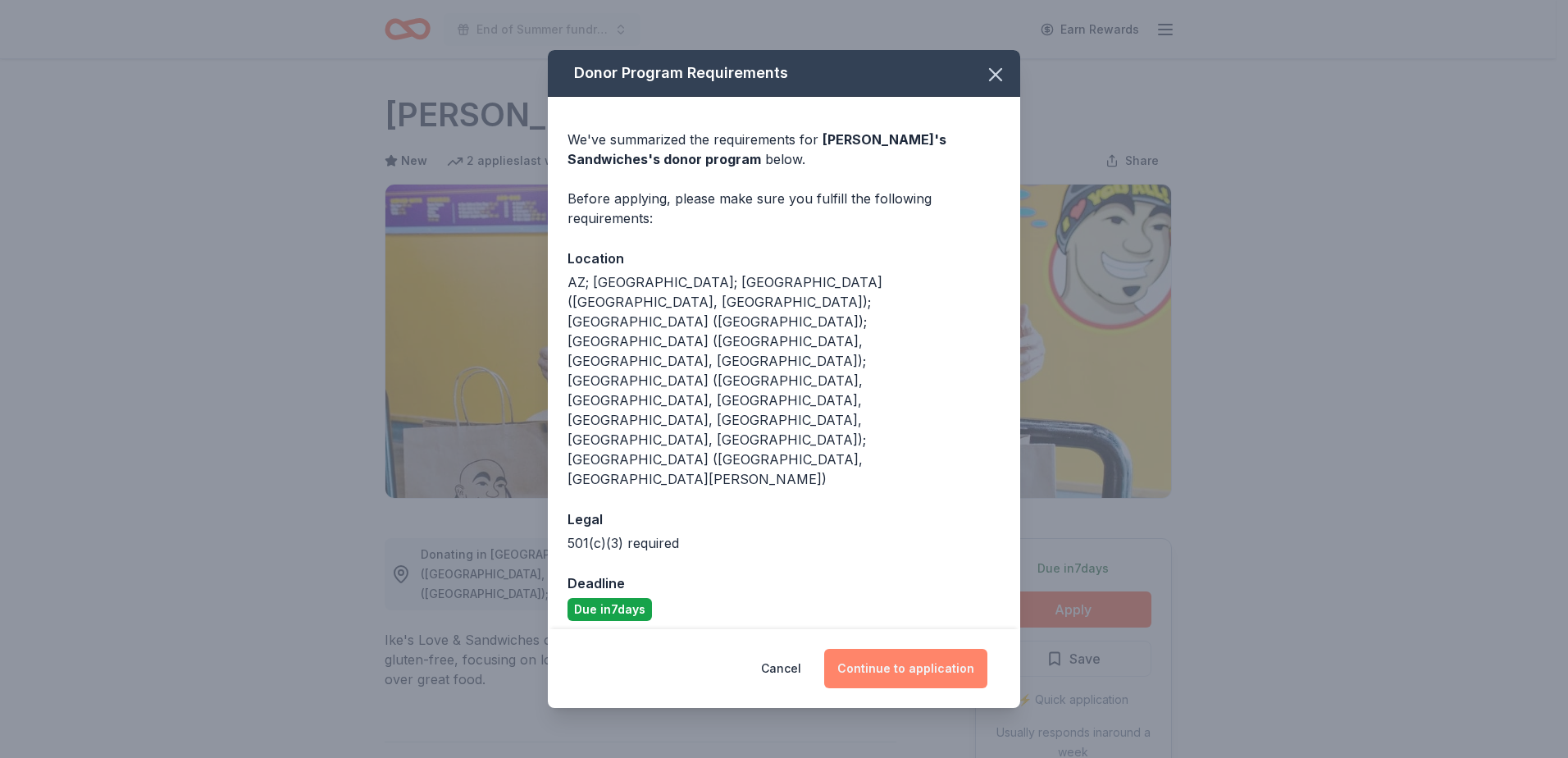
click at [932, 648] on button "Continue to application" at bounding box center [905, 667] width 163 height 39
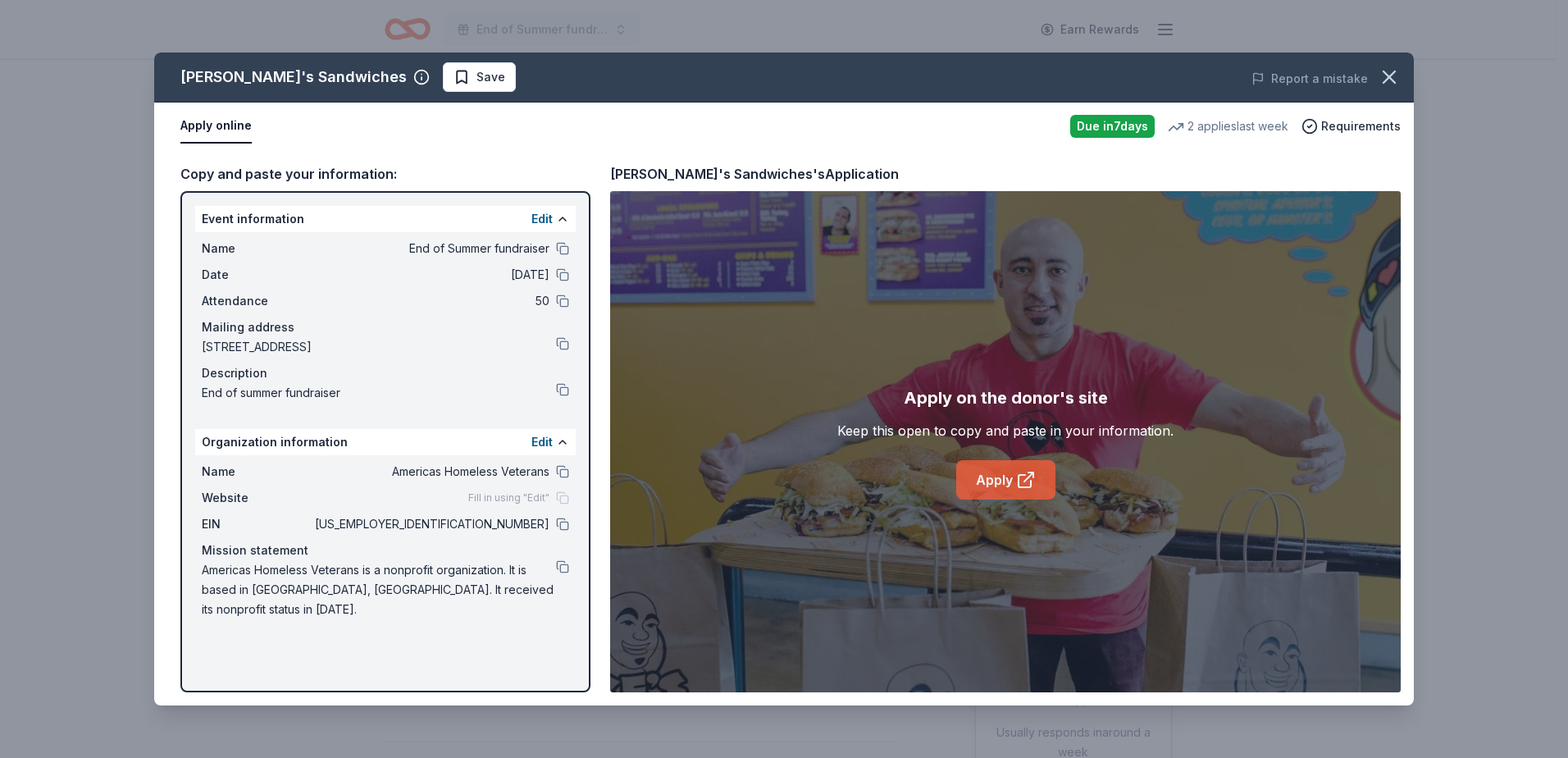
click at [1024, 481] on icon at bounding box center [1028, 476] width 9 height 9
click at [1391, 76] on icon "button" at bounding box center [1389, 77] width 12 height 12
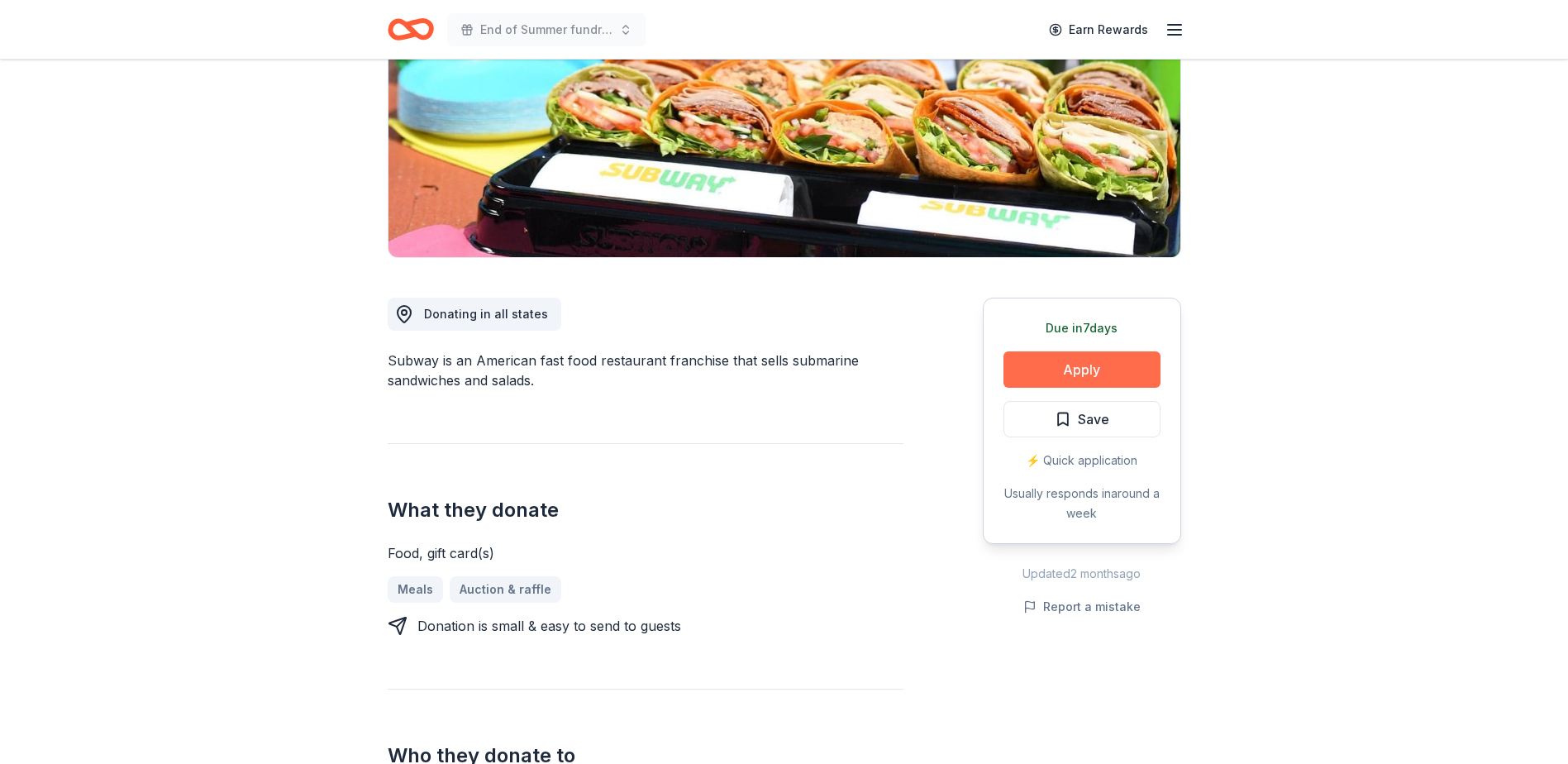
scroll to position [248, 0]
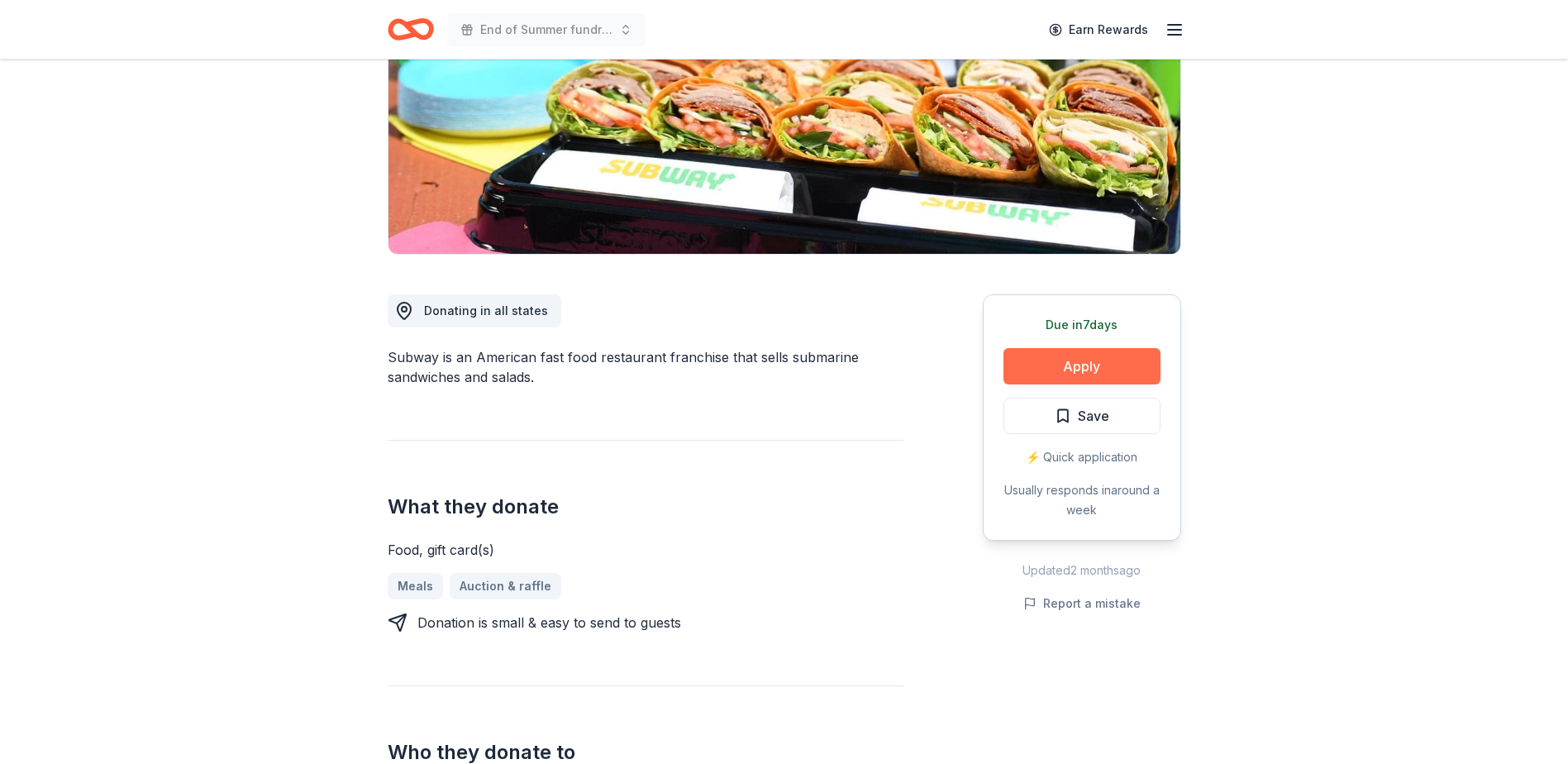
click at [1082, 367] on button "Apply" at bounding box center [1082, 365] width 157 height 36
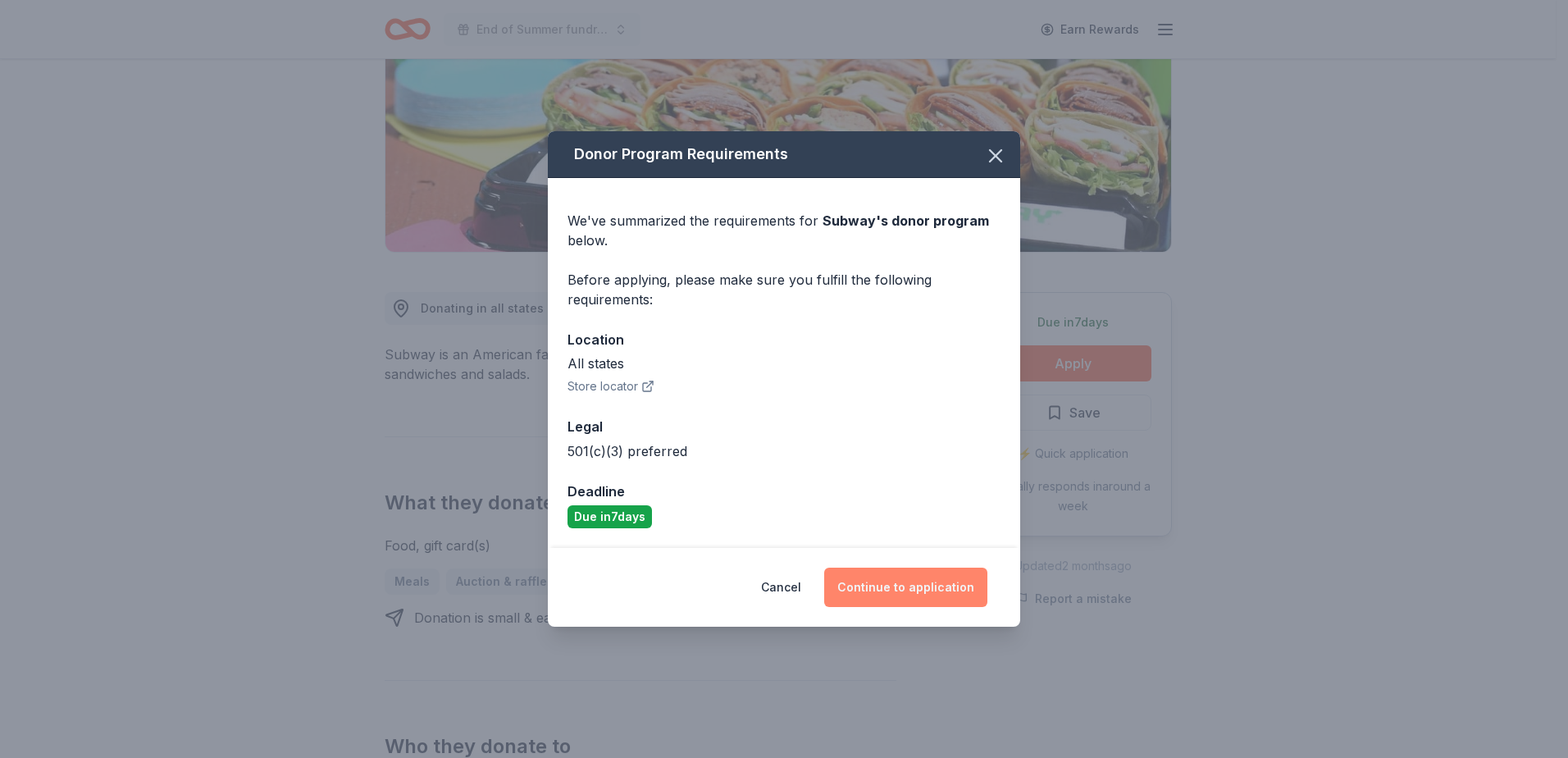
click at [904, 587] on button "Continue to application" at bounding box center [905, 587] width 163 height 39
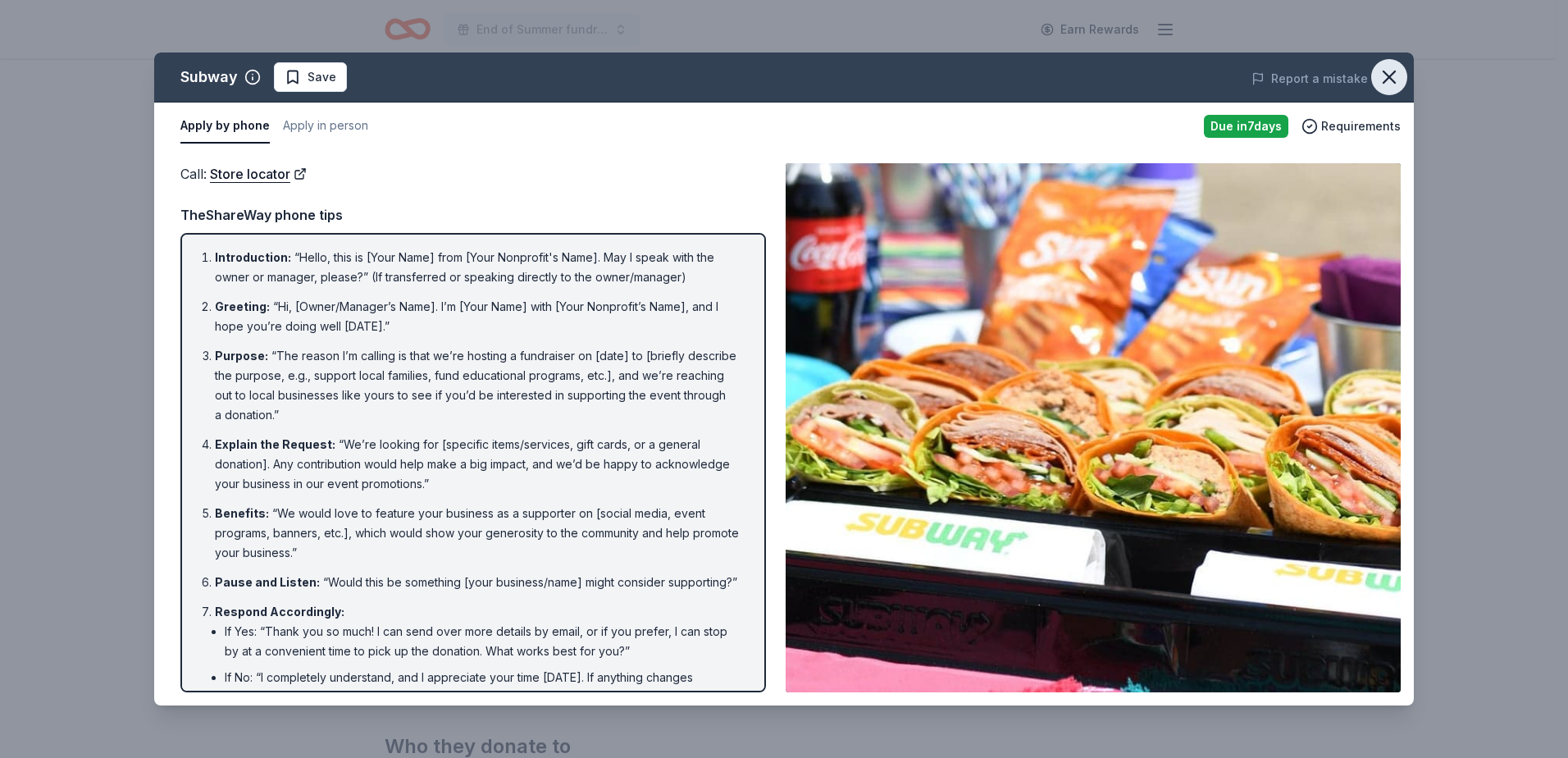
click at [1394, 67] on icon "button" at bounding box center [1389, 77] width 23 height 23
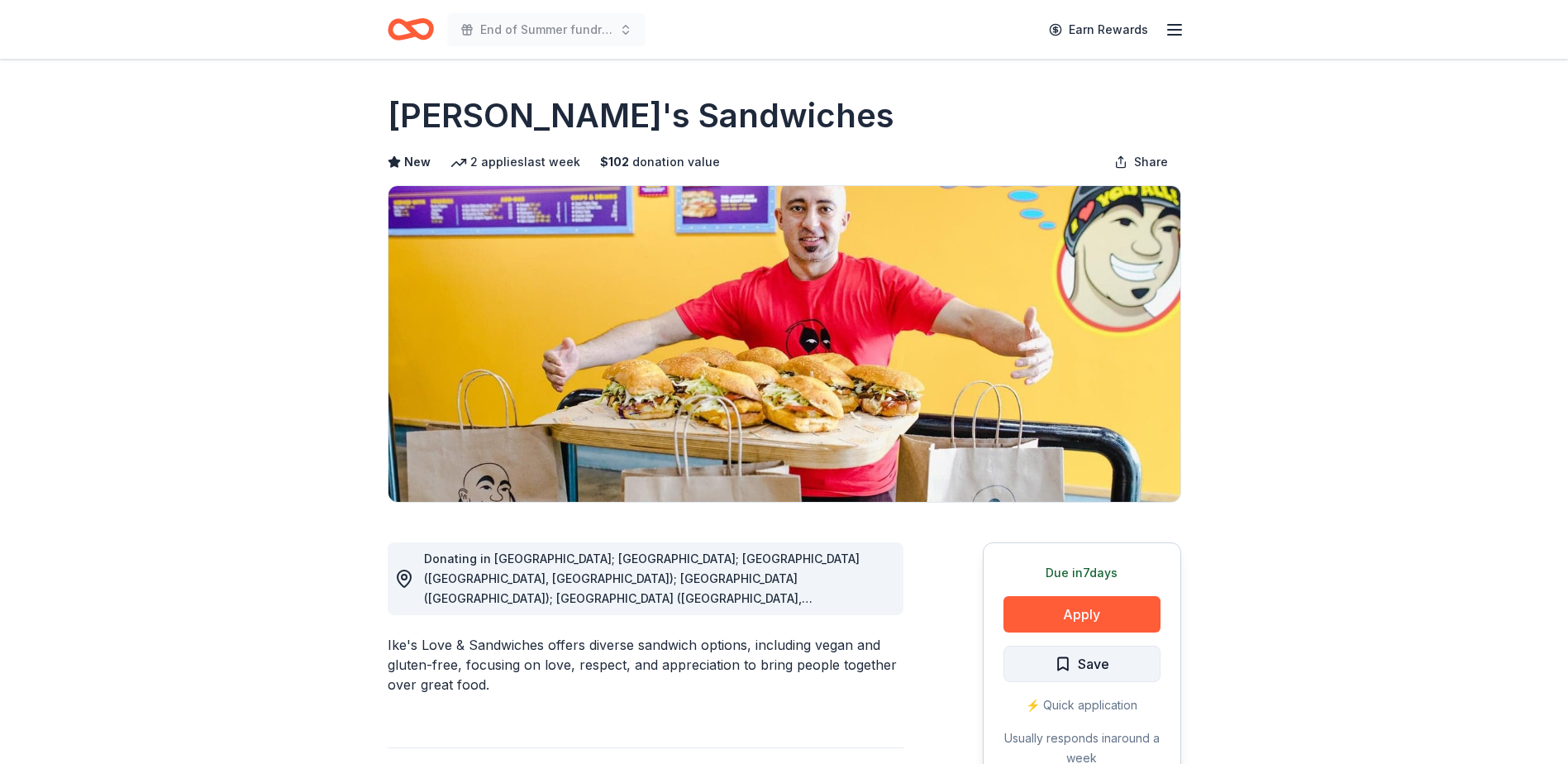
click at [1097, 663] on span "Save" at bounding box center [1093, 663] width 31 height 22
click at [1120, 658] on html "End of Summer fundraiser Earn Rewards Due [DATE] Share Ike's Sandwiches New 2 a…" at bounding box center [784, 382] width 1568 height 764
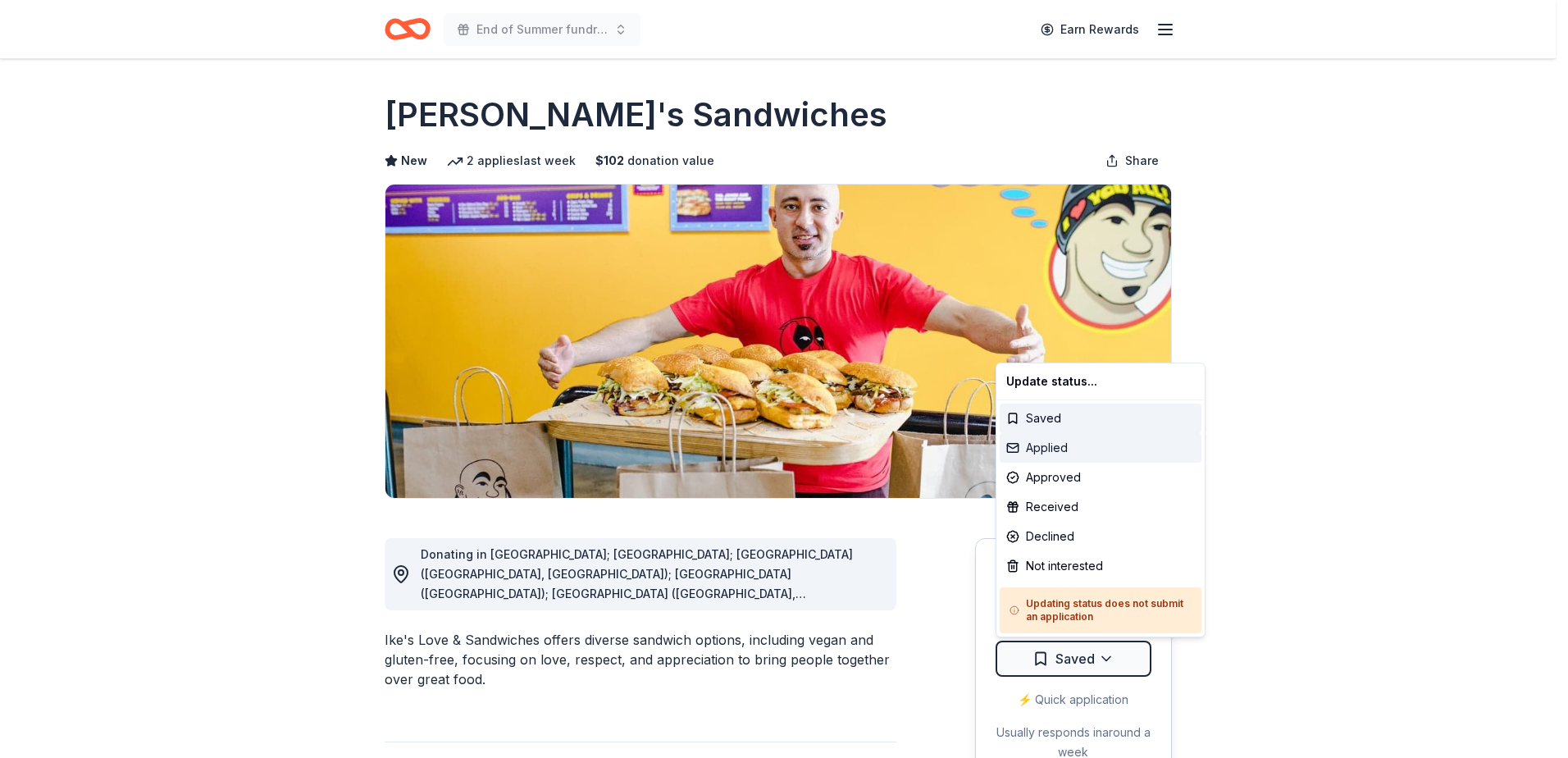
click at [1090, 443] on div "Applied" at bounding box center [1101, 448] width 202 height 30
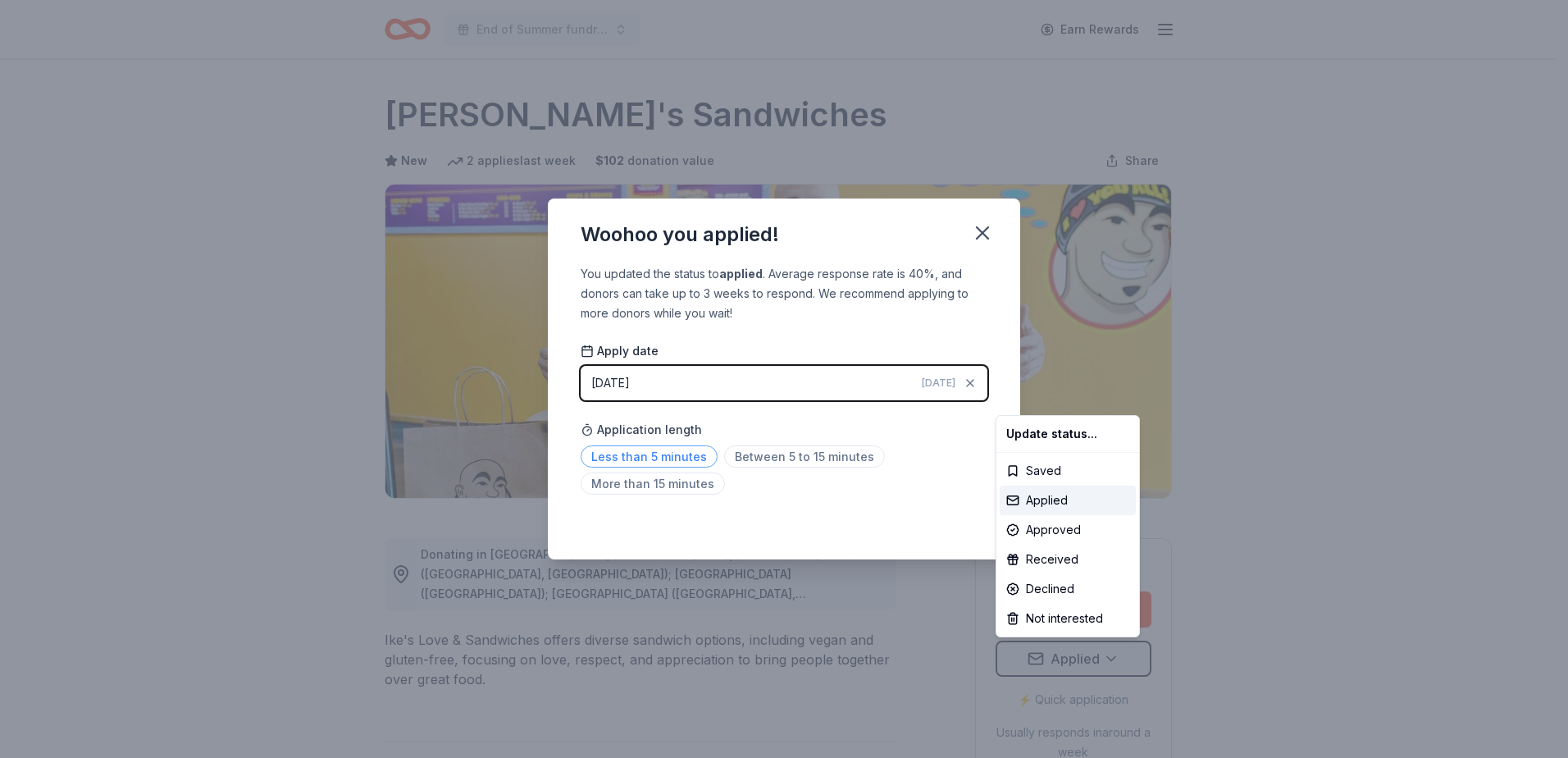
click at [700, 454] on html "End of Summer fundraiser Earn Rewards Due in 7 days Share Ike's Sandwiches New …" at bounding box center [784, 379] width 1568 height 758
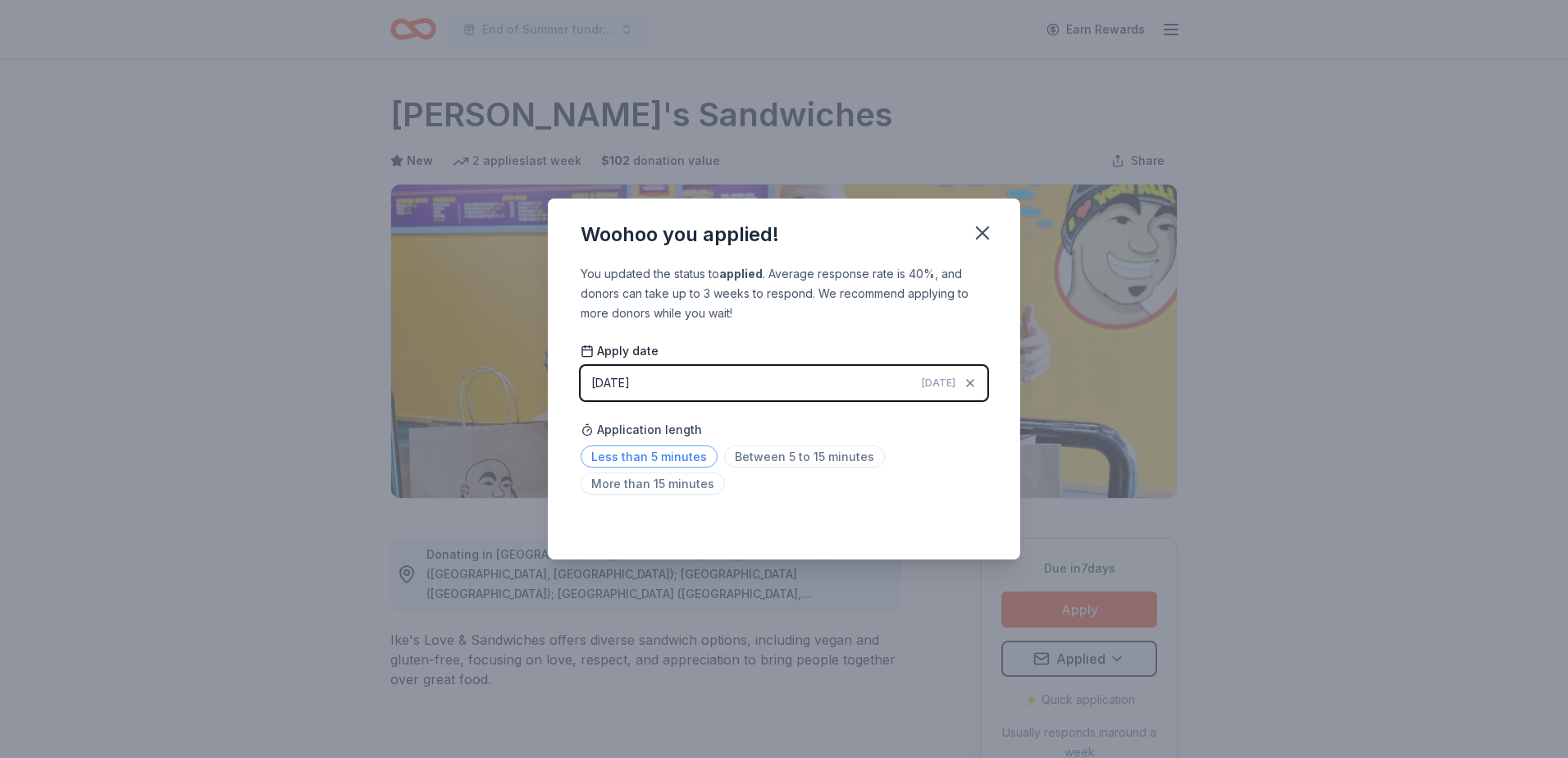
click at [698, 456] on span "Less than 5 minutes" at bounding box center [648, 456] width 137 height 22
click at [981, 230] on icon "button" at bounding box center [983, 233] width 12 height 12
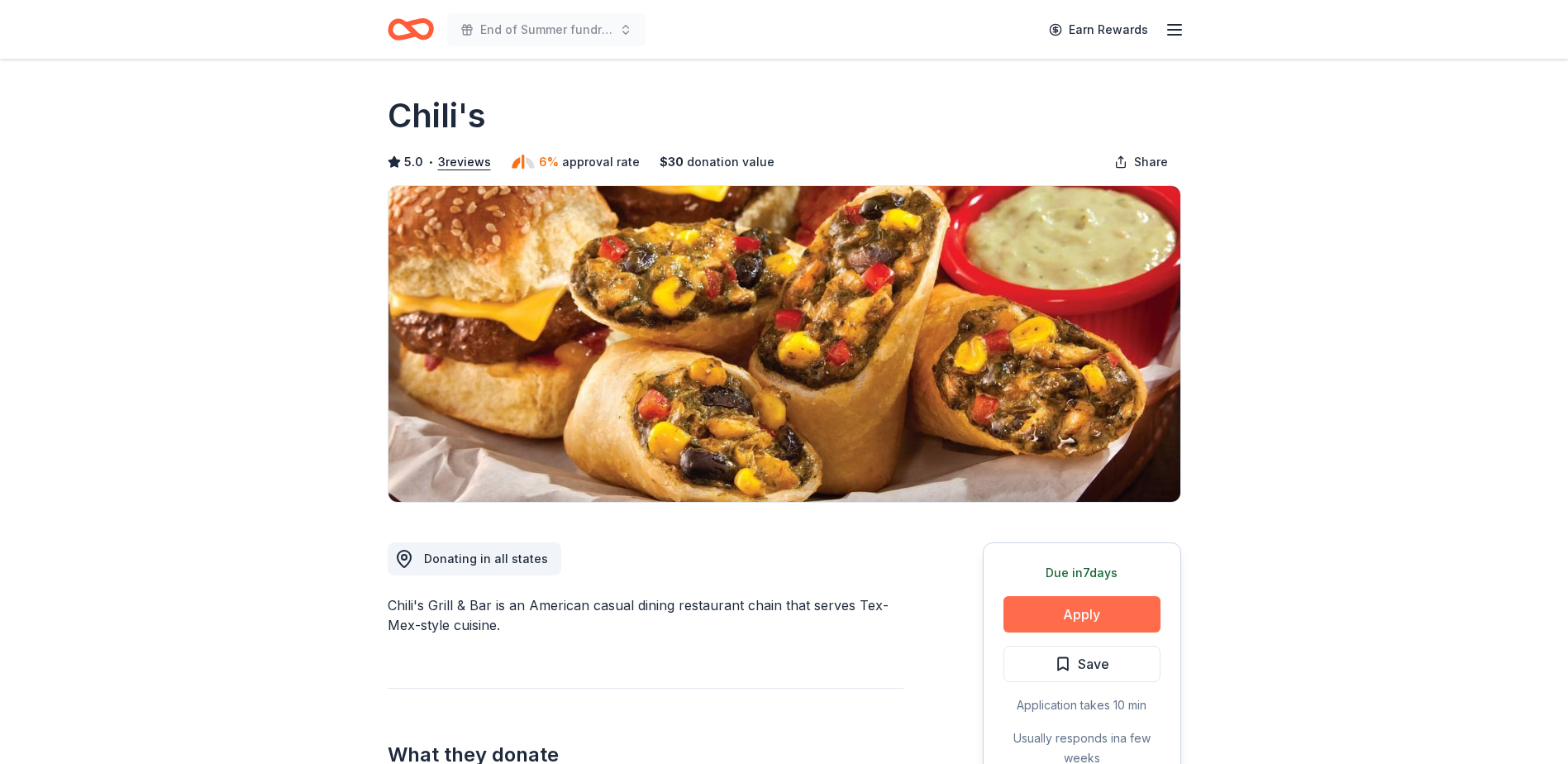
click at [1072, 603] on button "Apply" at bounding box center [1082, 613] width 157 height 36
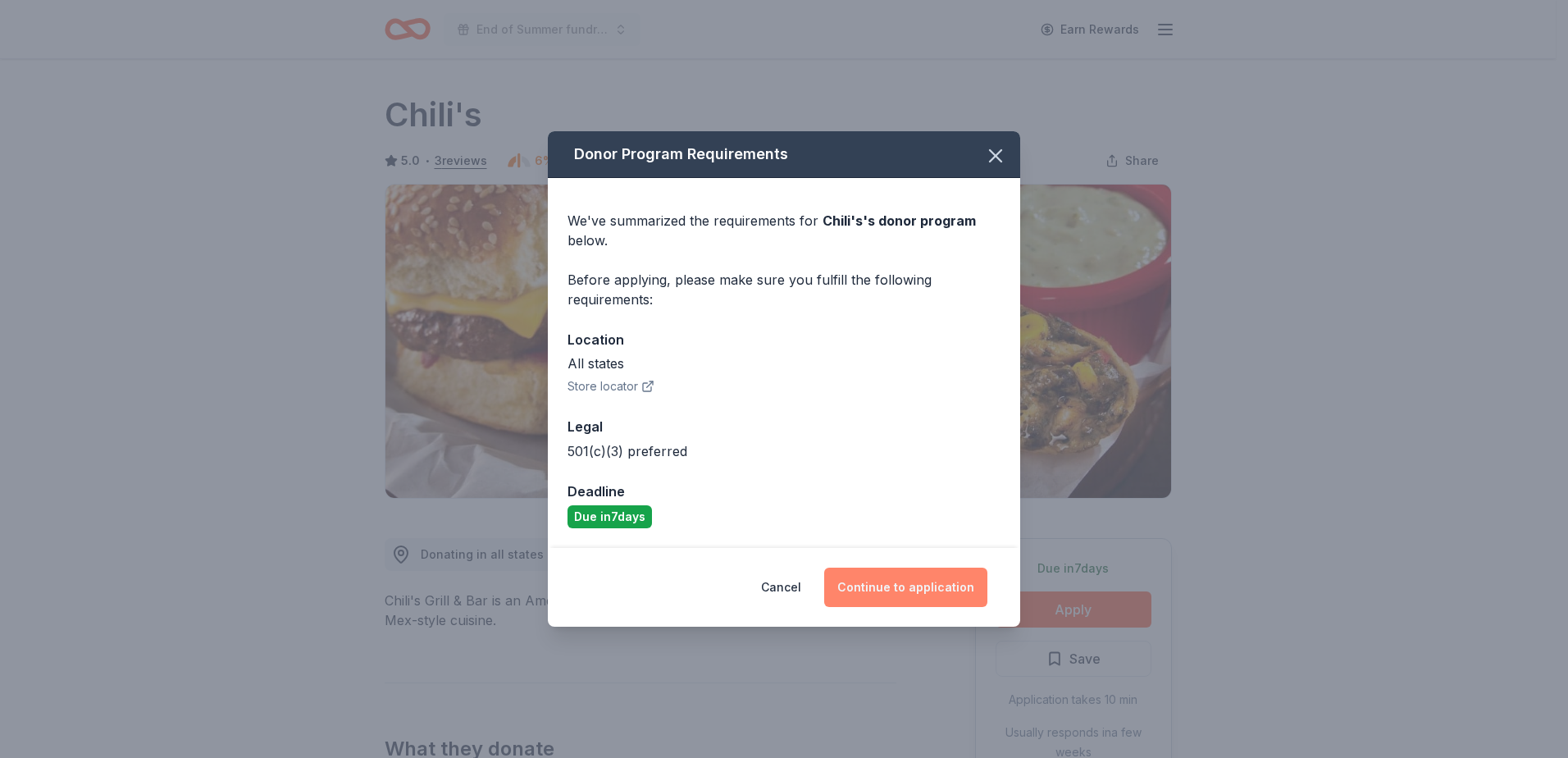
click at [911, 584] on button "Continue to application" at bounding box center [905, 587] width 163 height 39
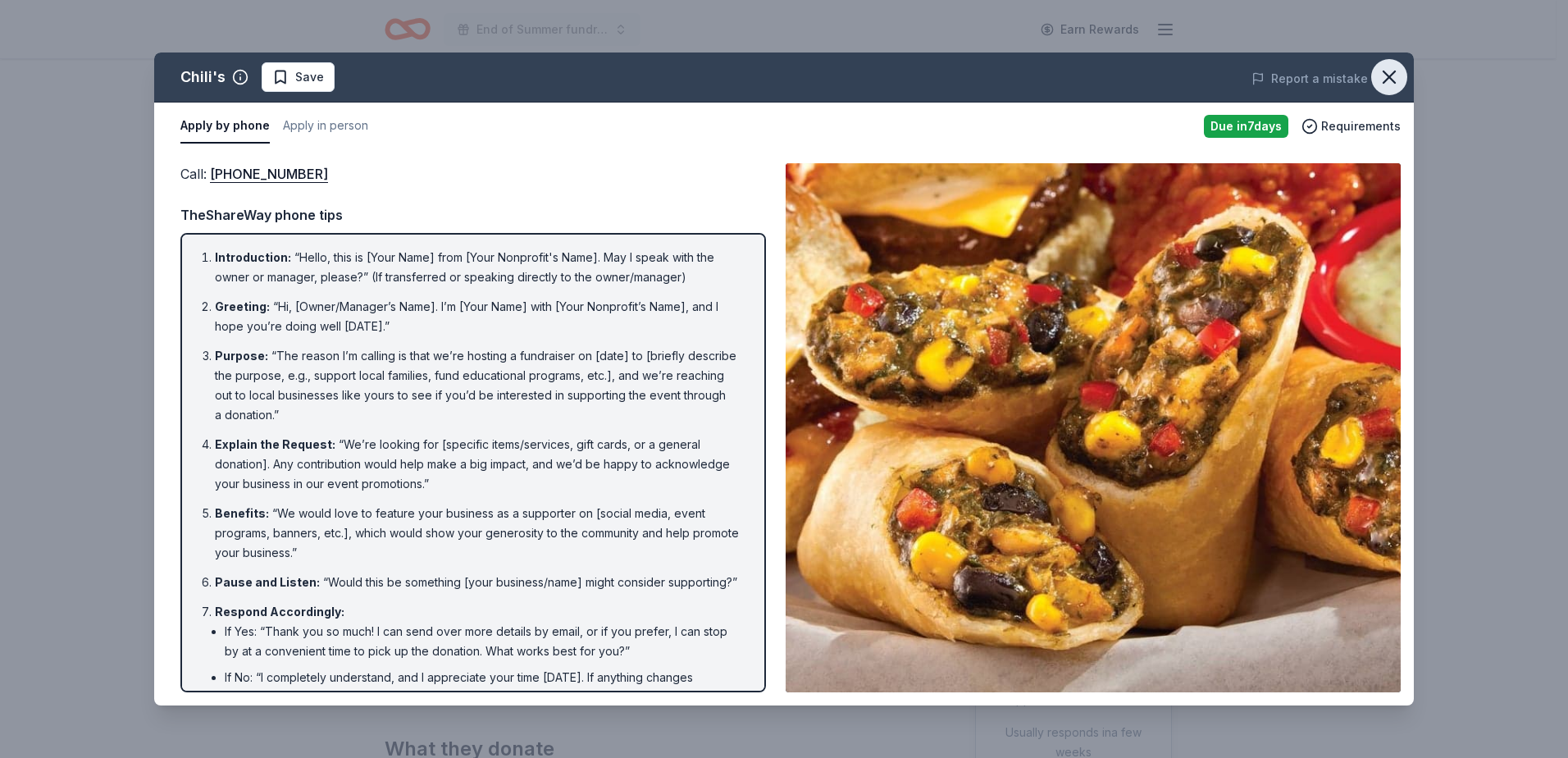
click at [1379, 71] on icon "button" at bounding box center [1389, 77] width 23 height 23
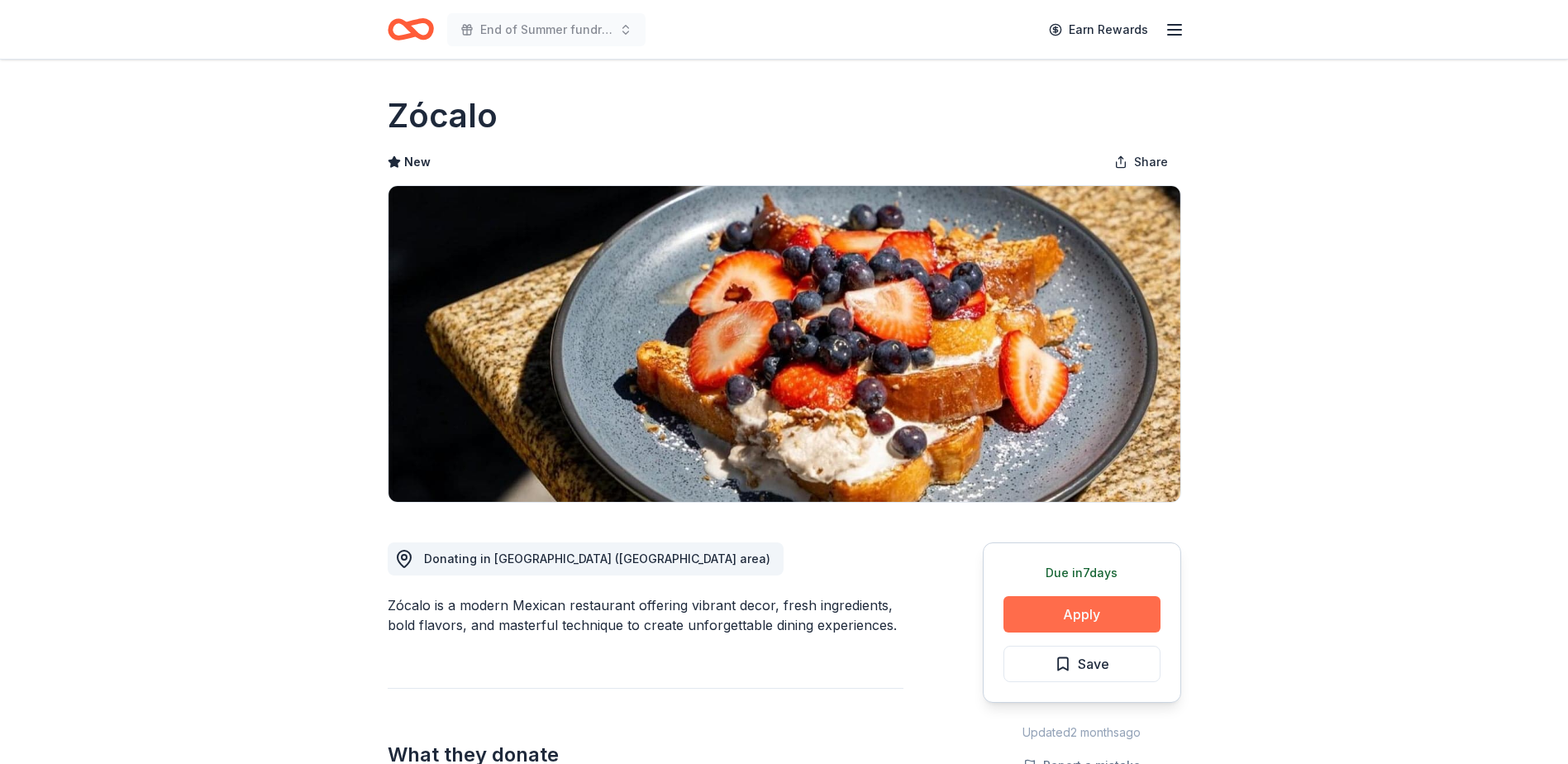
click at [1094, 623] on button "Apply" at bounding box center [1082, 613] width 157 height 36
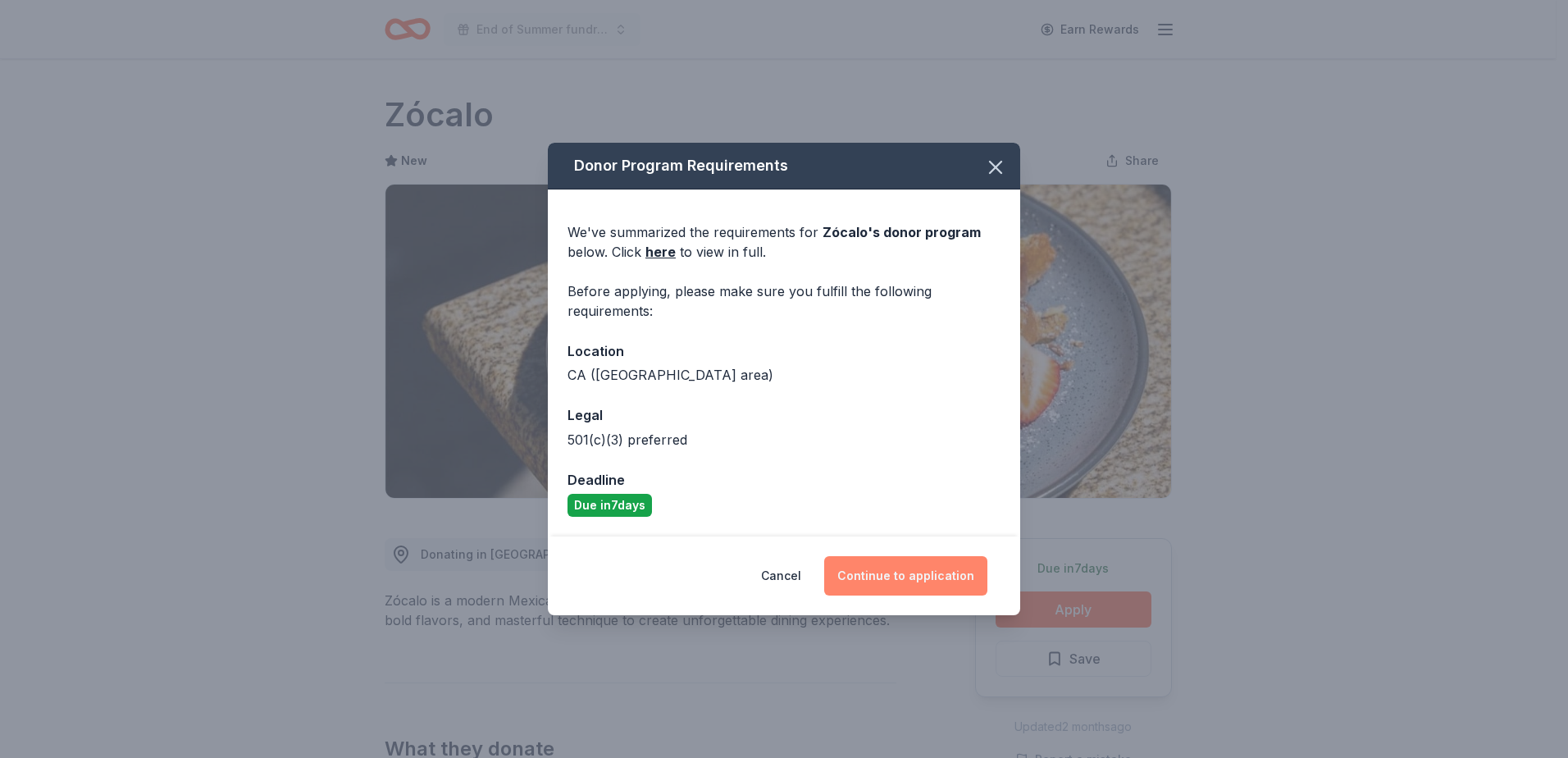
click at [941, 568] on button "Continue to application" at bounding box center [905, 575] width 163 height 39
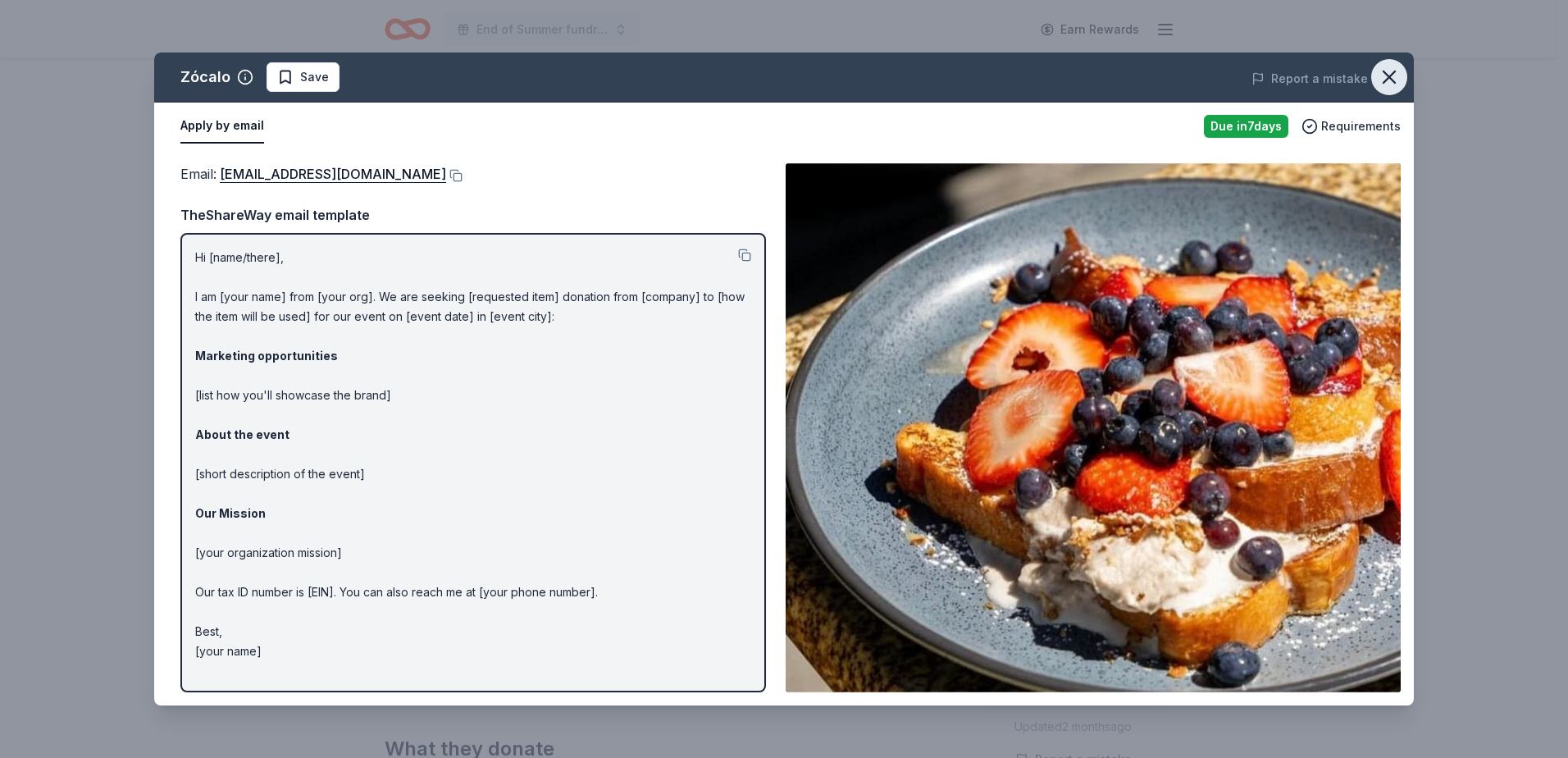
click at [1393, 79] on icon "button" at bounding box center [1389, 77] width 23 height 23
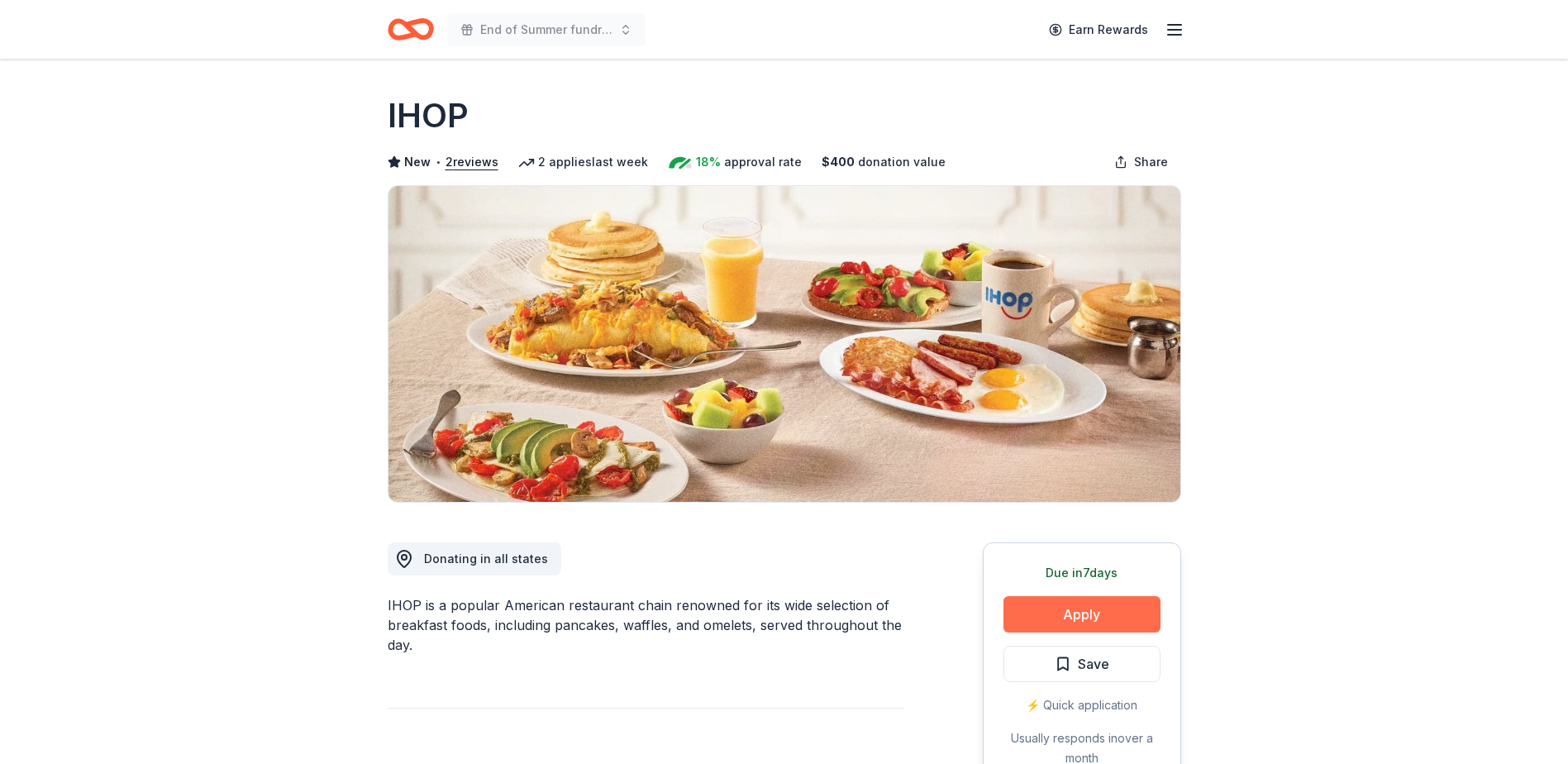
click at [1064, 617] on button "Apply" at bounding box center [1082, 613] width 157 height 36
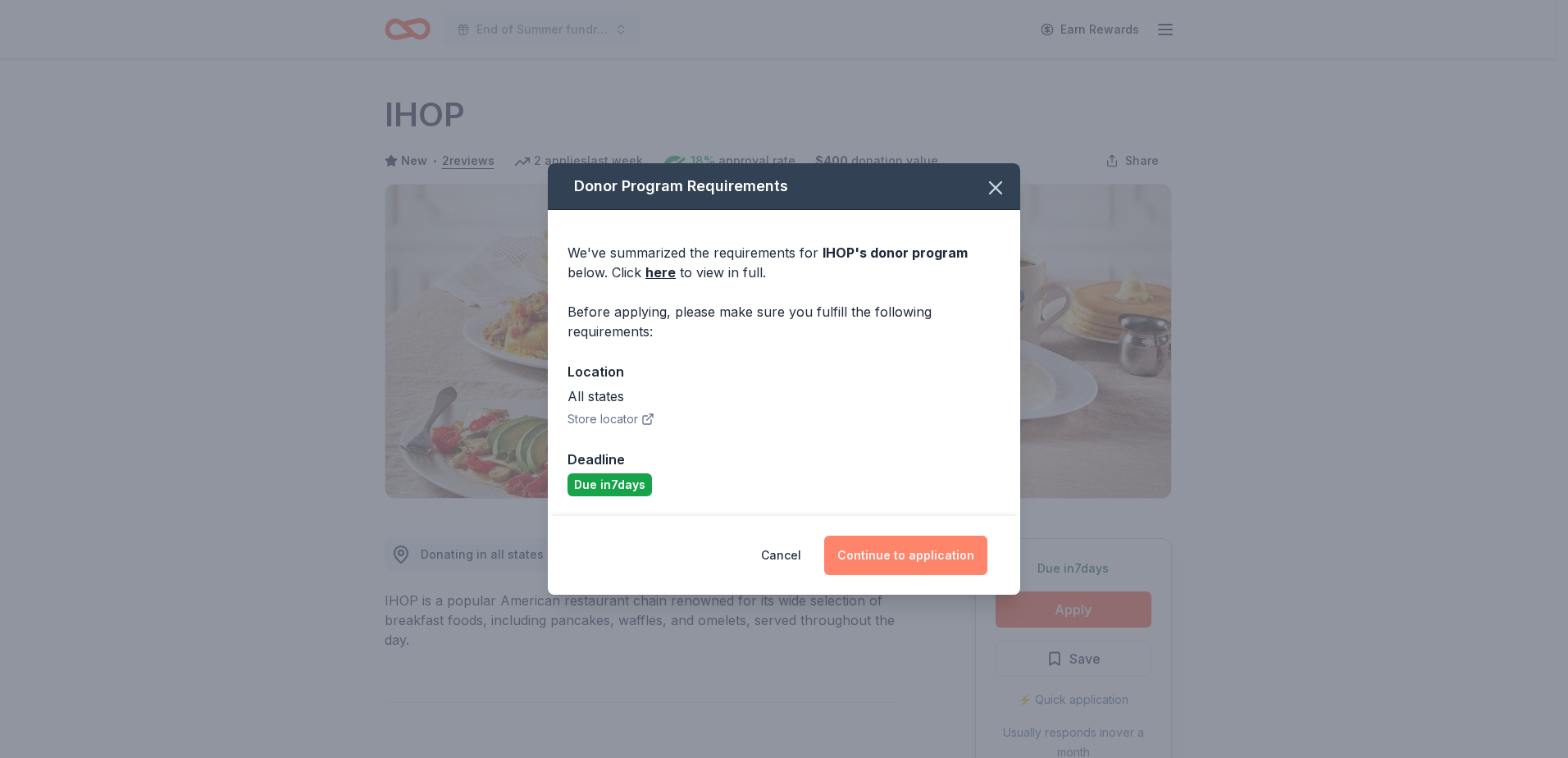
click at [872, 559] on button "Continue to application" at bounding box center [905, 554] width 163 height 39
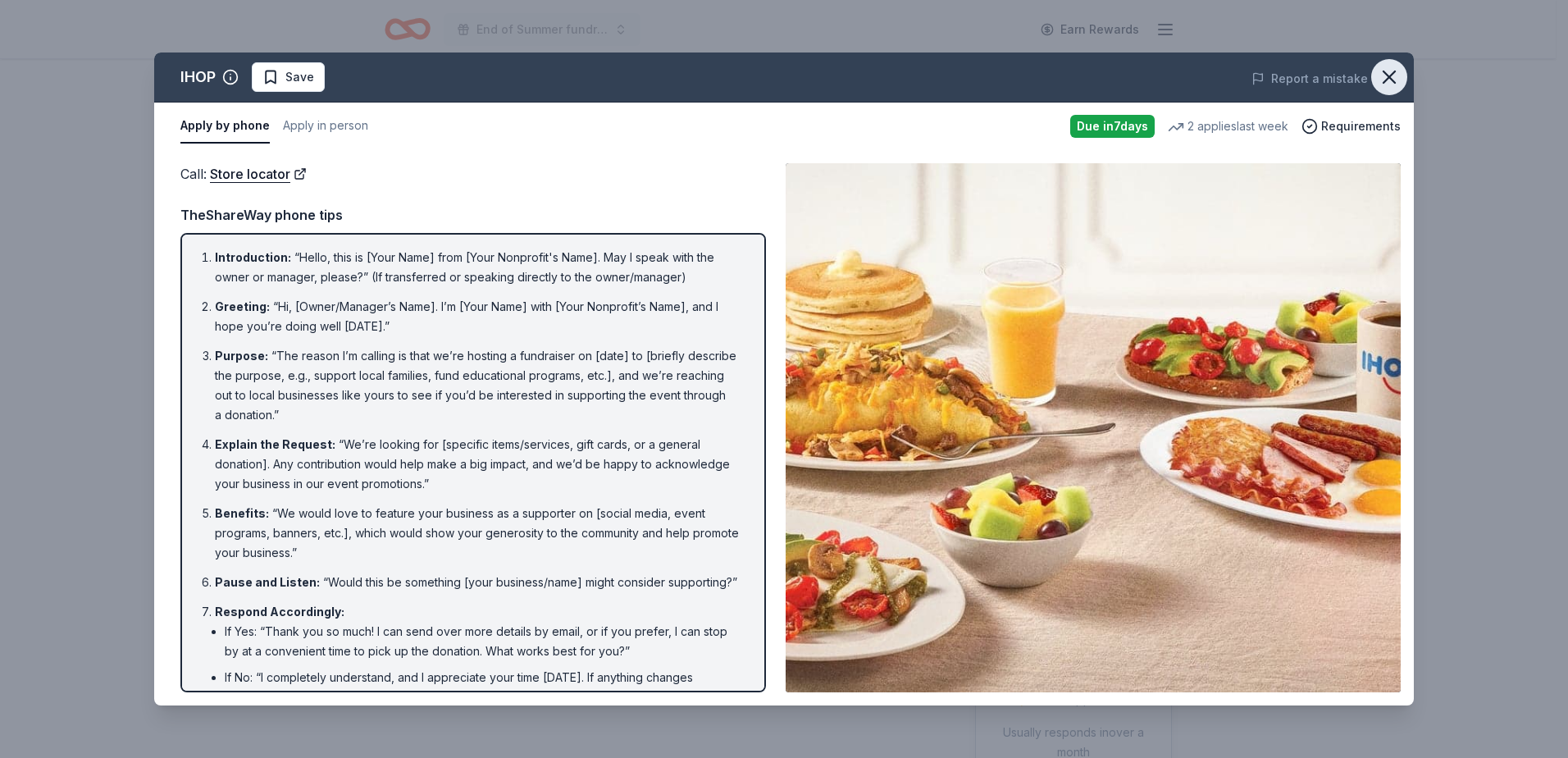
click at [1395, 80] on icon "button" at bounding box center [1389, 77] width 23 height 23
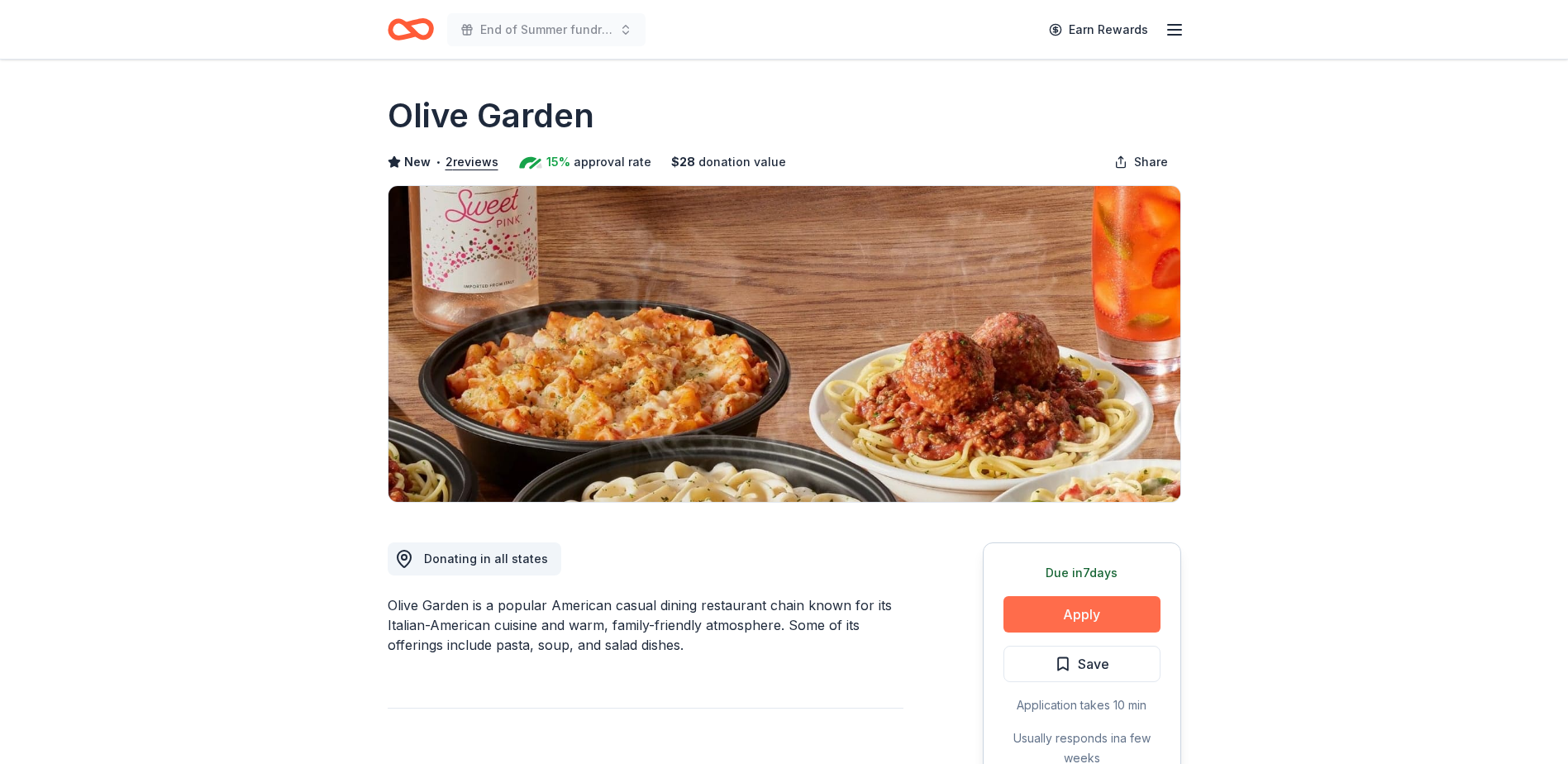
click at [1069, 615] on button "Apply" at bounding box center [1082, 613] width 157 height 36
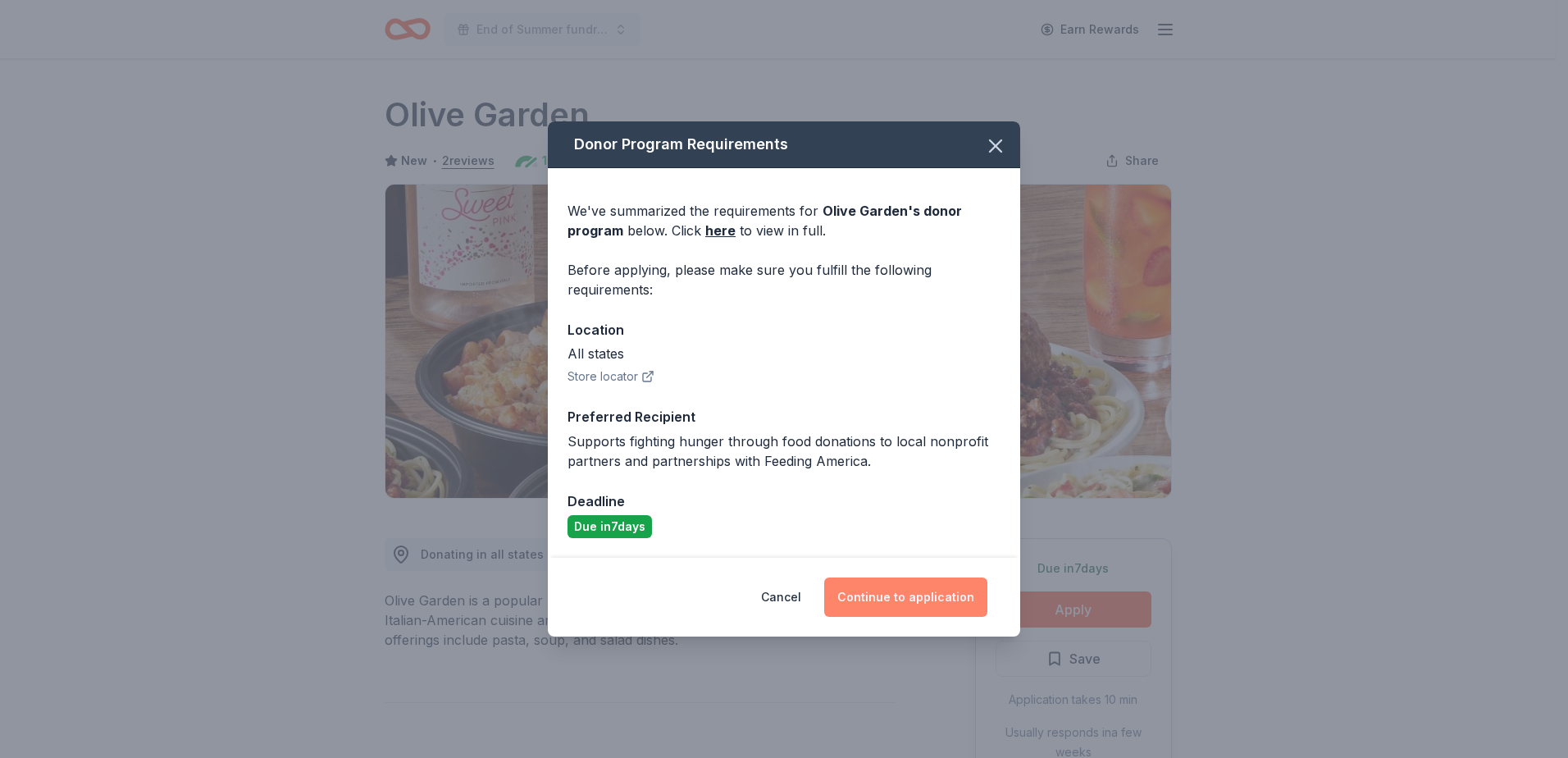
click at [902, 596] on button "Continue to application" at bounding box center [905, 597] width 163 height 39
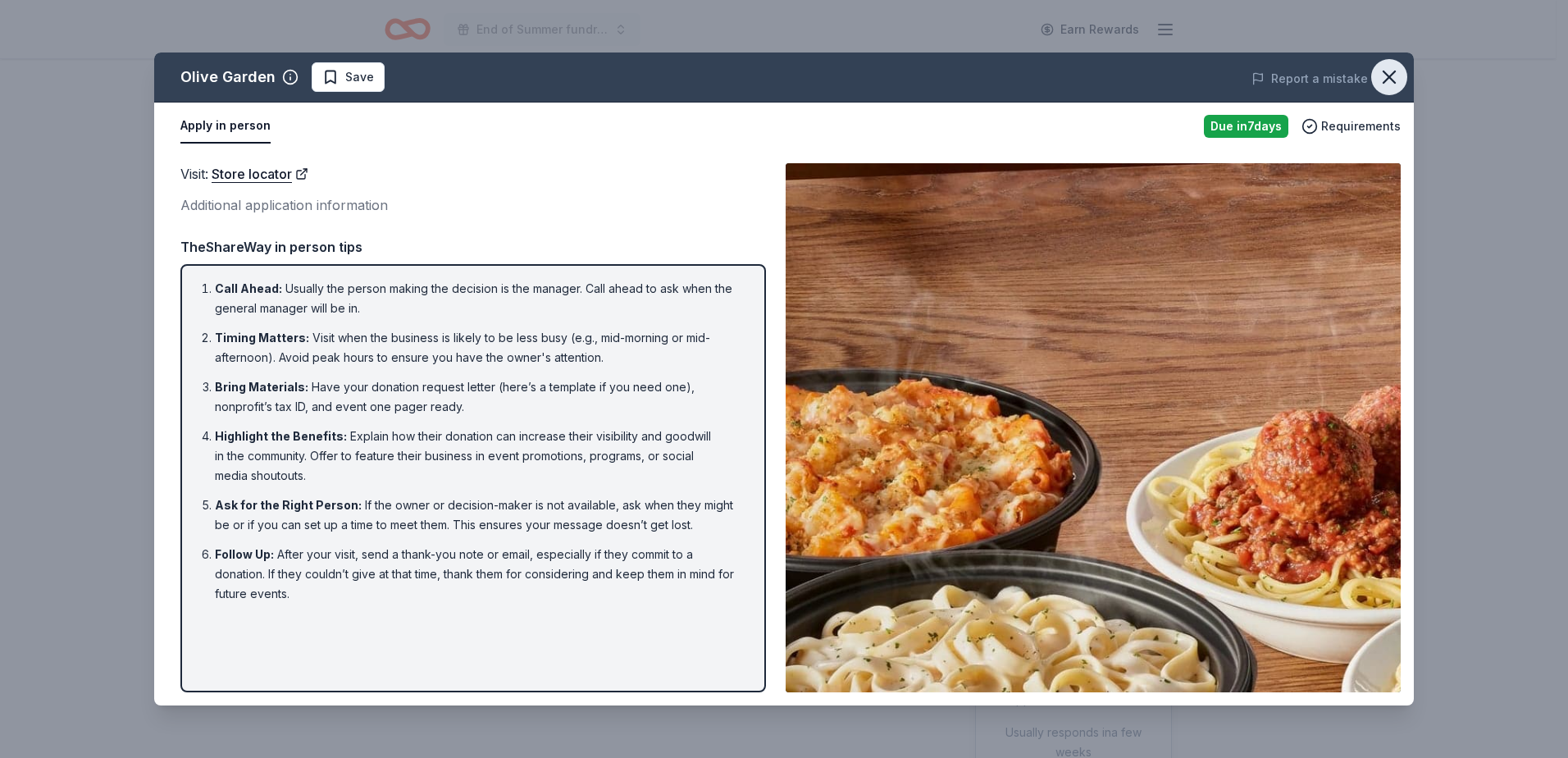
click at [1373, 72] on button "button" at bounding box center [1388, 76] width 36 height 36
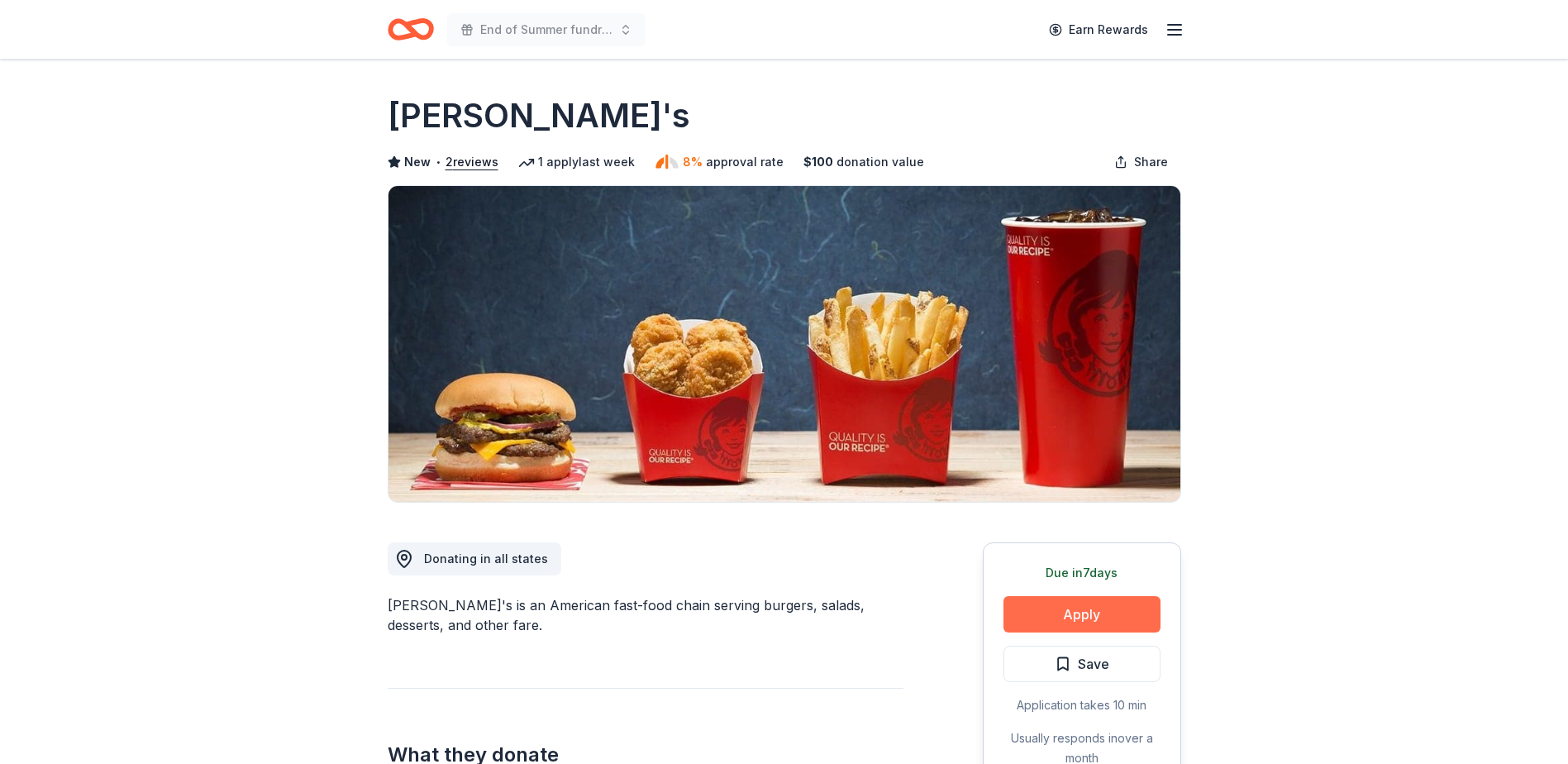
click at [1077, 610] on button "Apply" at bounding box center [1082, 613] width 157 height 36
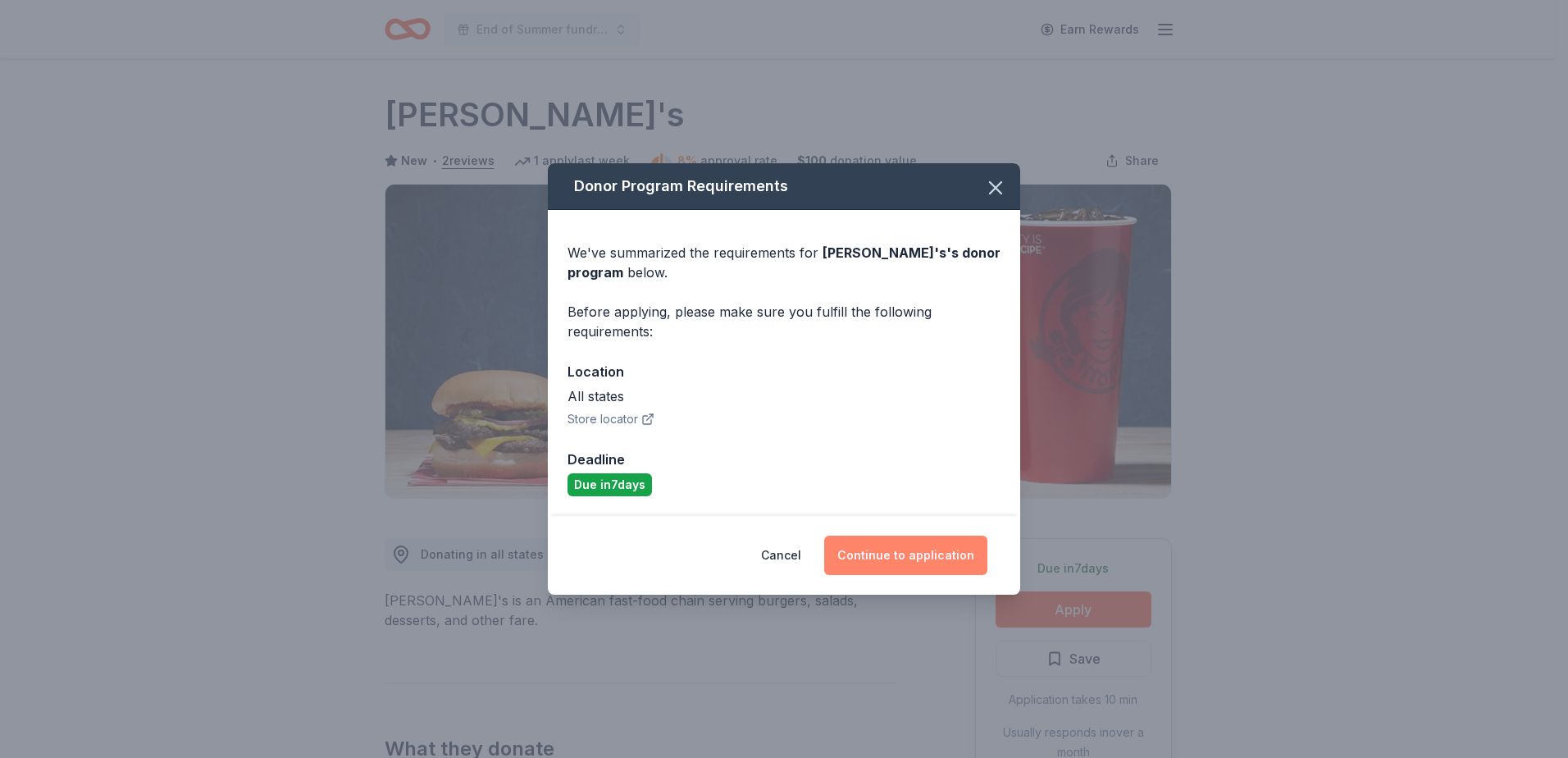
click at [923, 559] on button "Continue to application" at bounding box center [905, 554] width 163 height 39
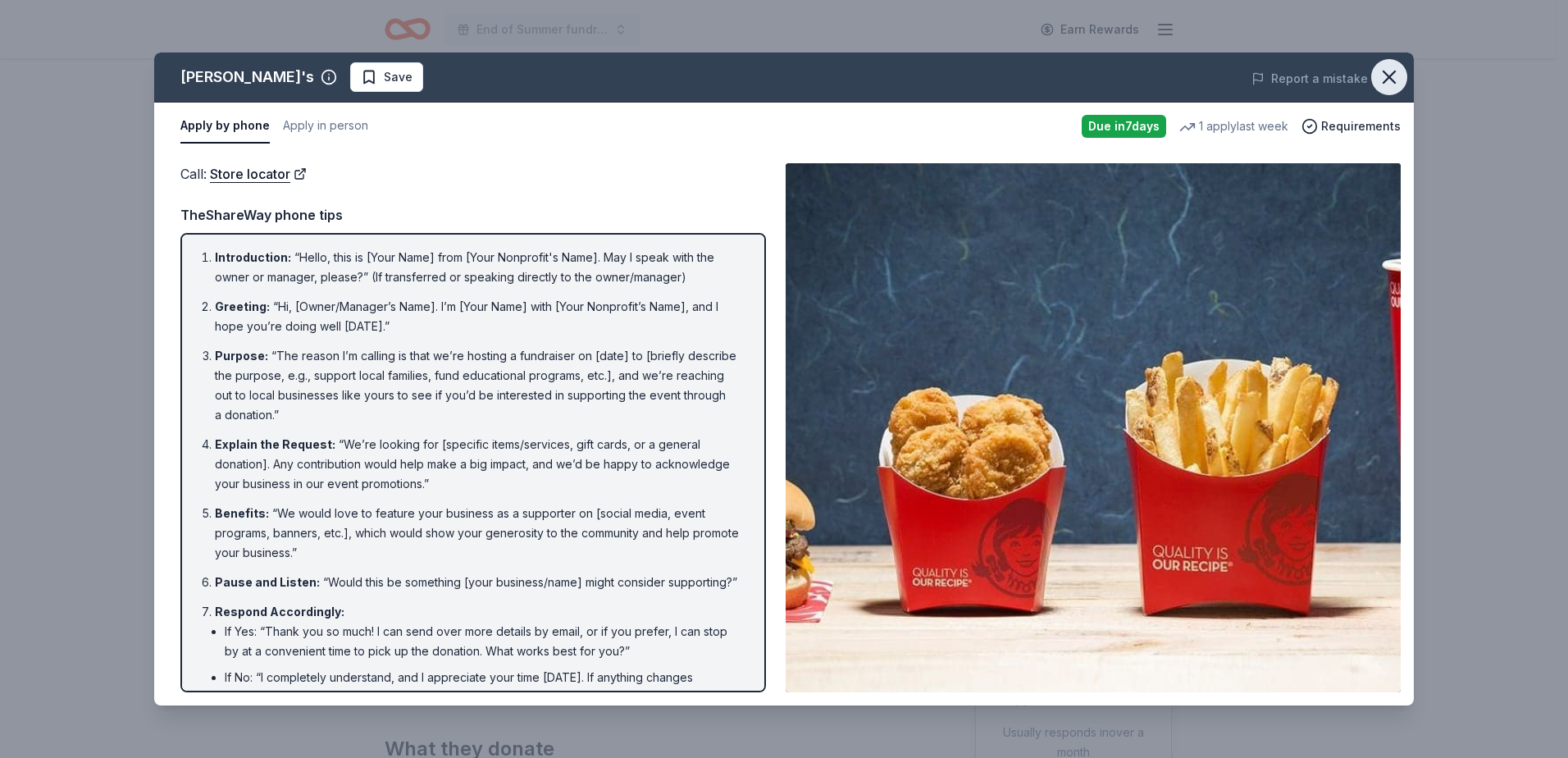
click at [1390, 69] on icon "button" at bounding box center [1389, 77] width 23 height 23
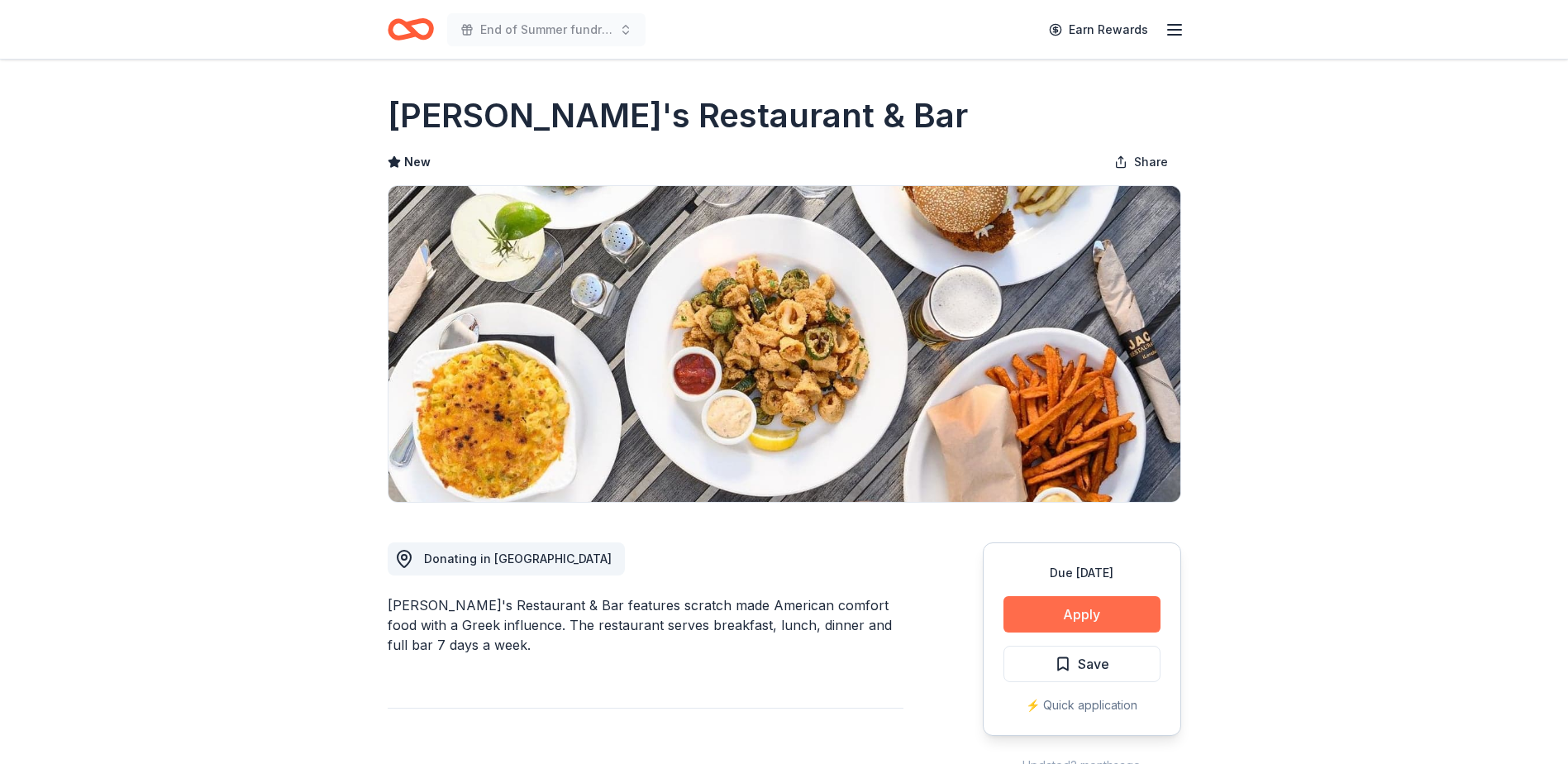
click at [1072, 609] on button "Apply" at bounding box center [1082, 613] width 157 height 36
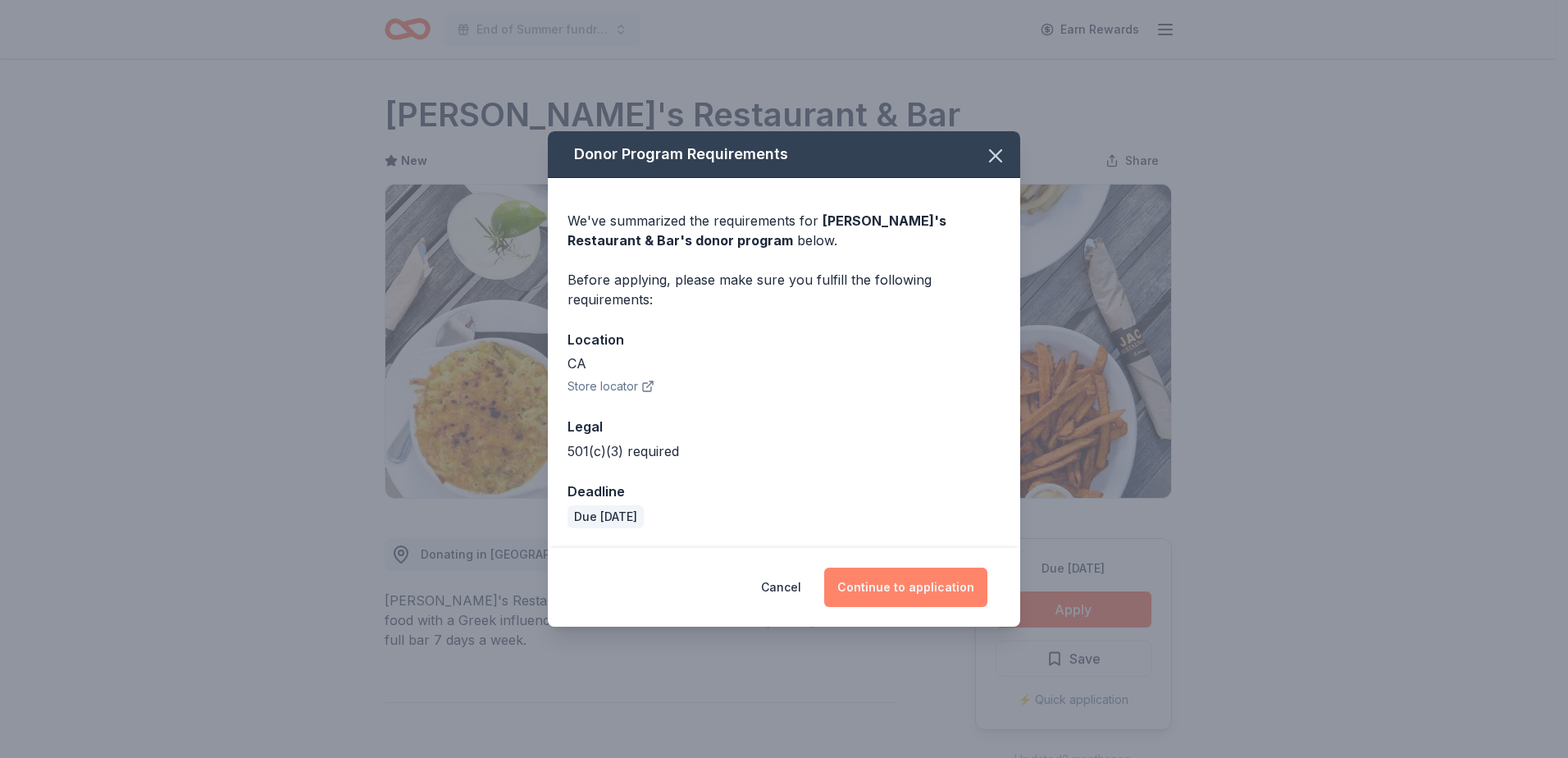
click at [924, 578] on button "Continue to application" at bounding box center [905, 587] width 163 height 39
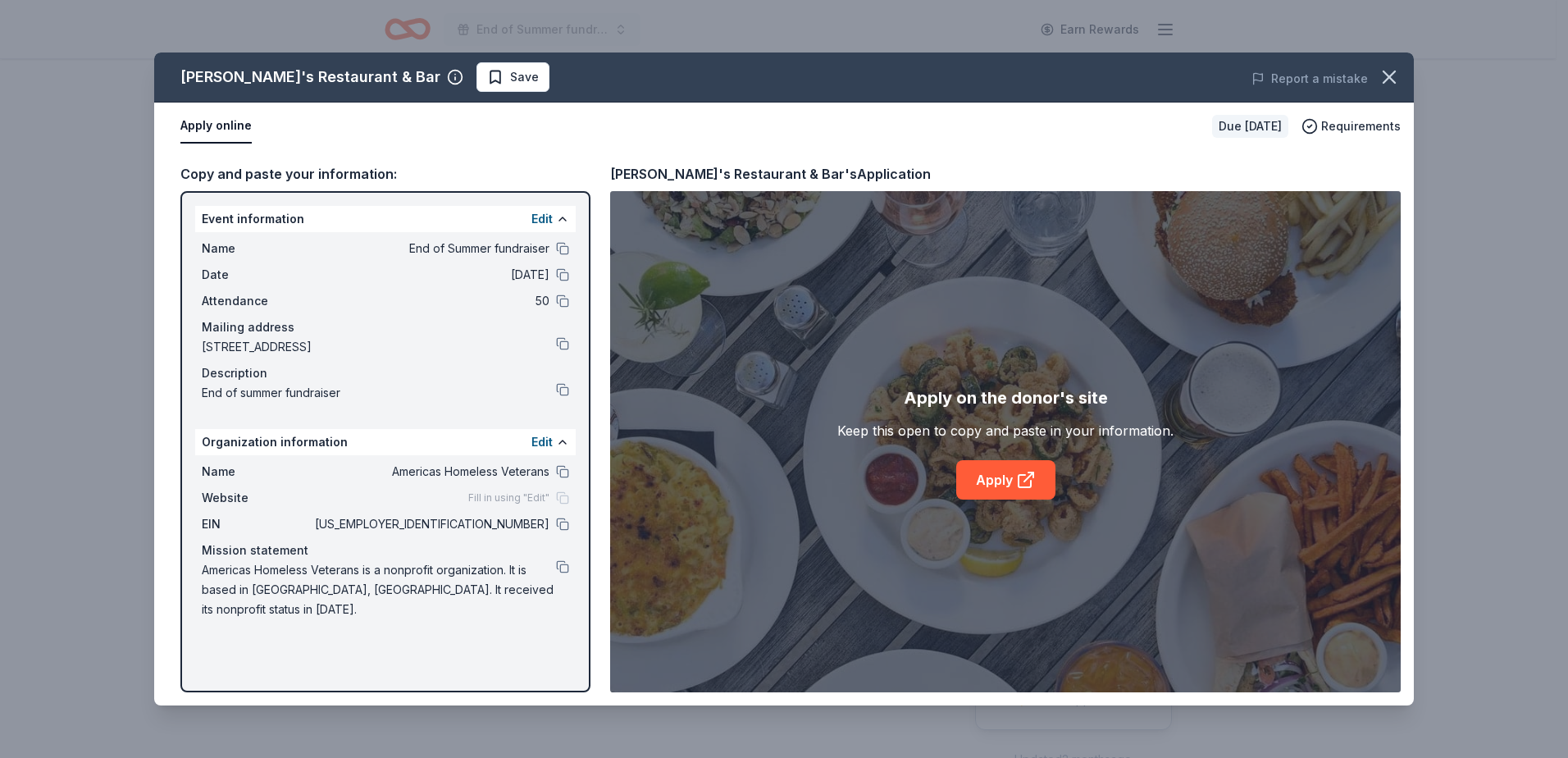
click at [228, 125] on button "Apply online" at bounding box center [216, 126] width 71 height 34
click at [1006, 471] on link "Apply" at bounding box center [1005, 479] width 99 height 39
click at [1379, 76] on icon "button" at bounding box center [1389, 77] width 23 height 23
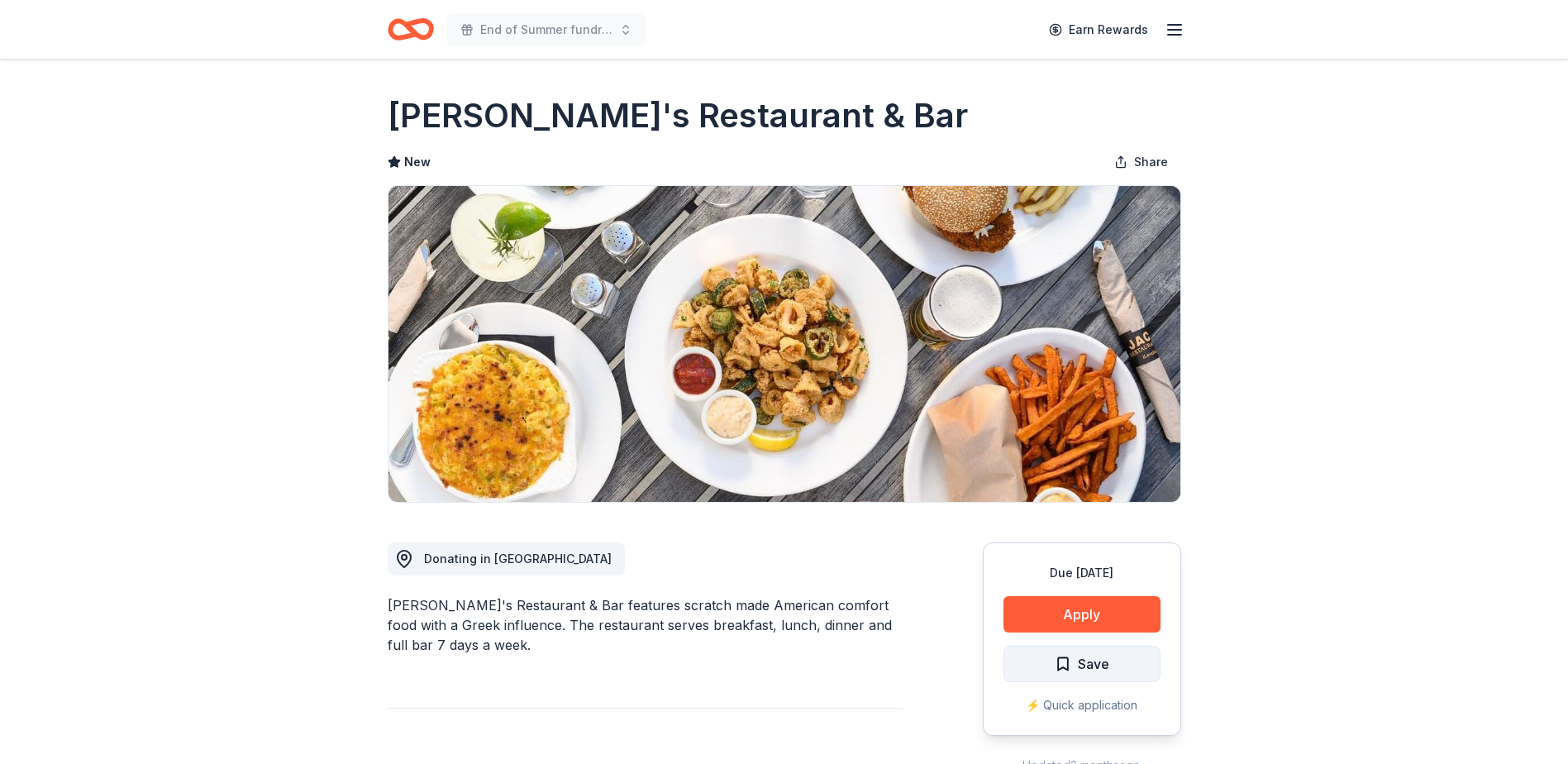
click at [1080, 664] on span "Save" at bounding box center [1093, 663] width 31 height 22
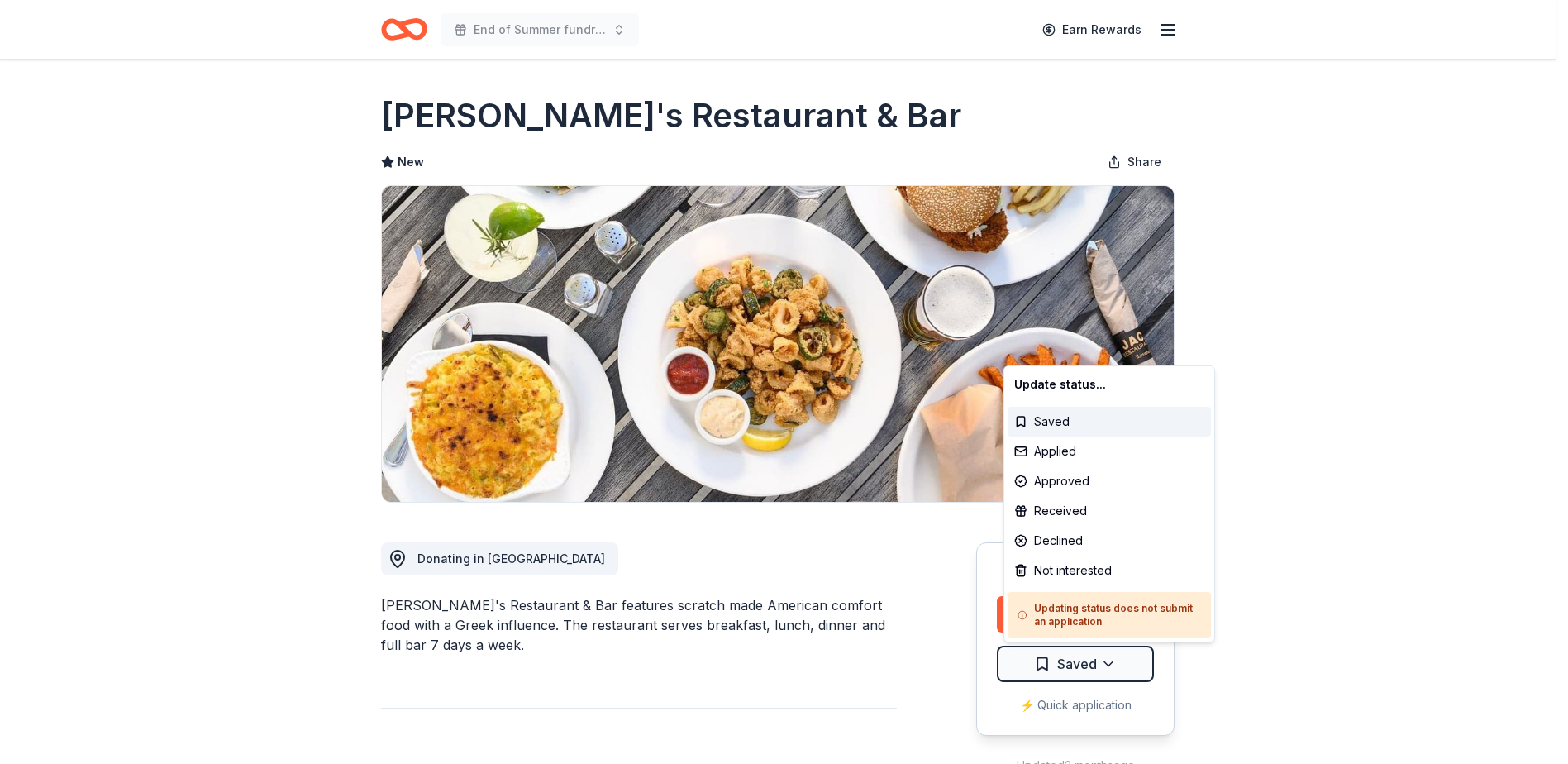
click at [1080, 665] on html "End of Summer fundraiser Earn Rewards Due in 17 days Share Jack's Restaurant & …" at bounding box center [784, 382] width 1568 height 764
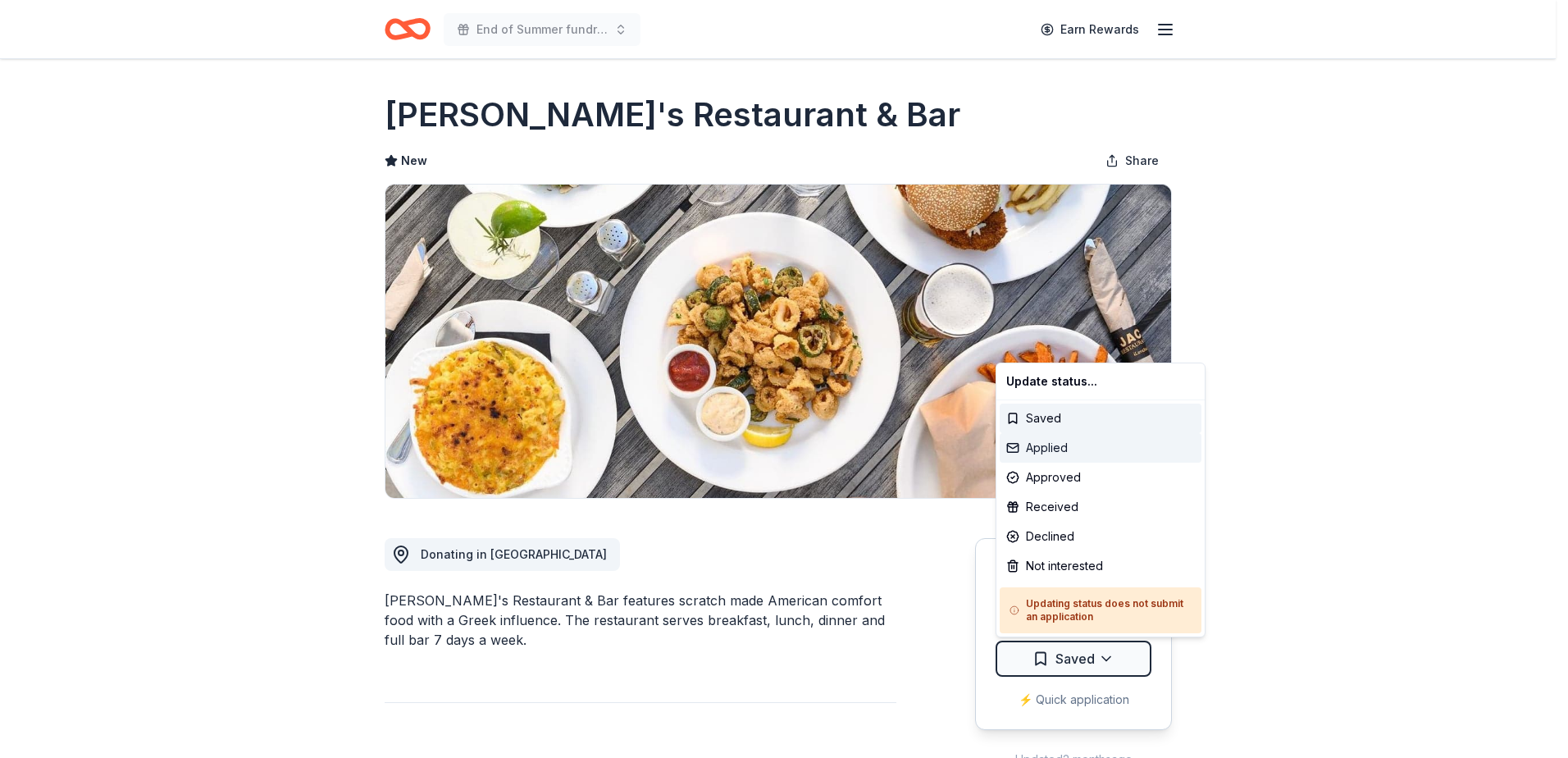
click at [1067, 445] on div "Applied" at bounding box center [1101, 448] width 202 height 30
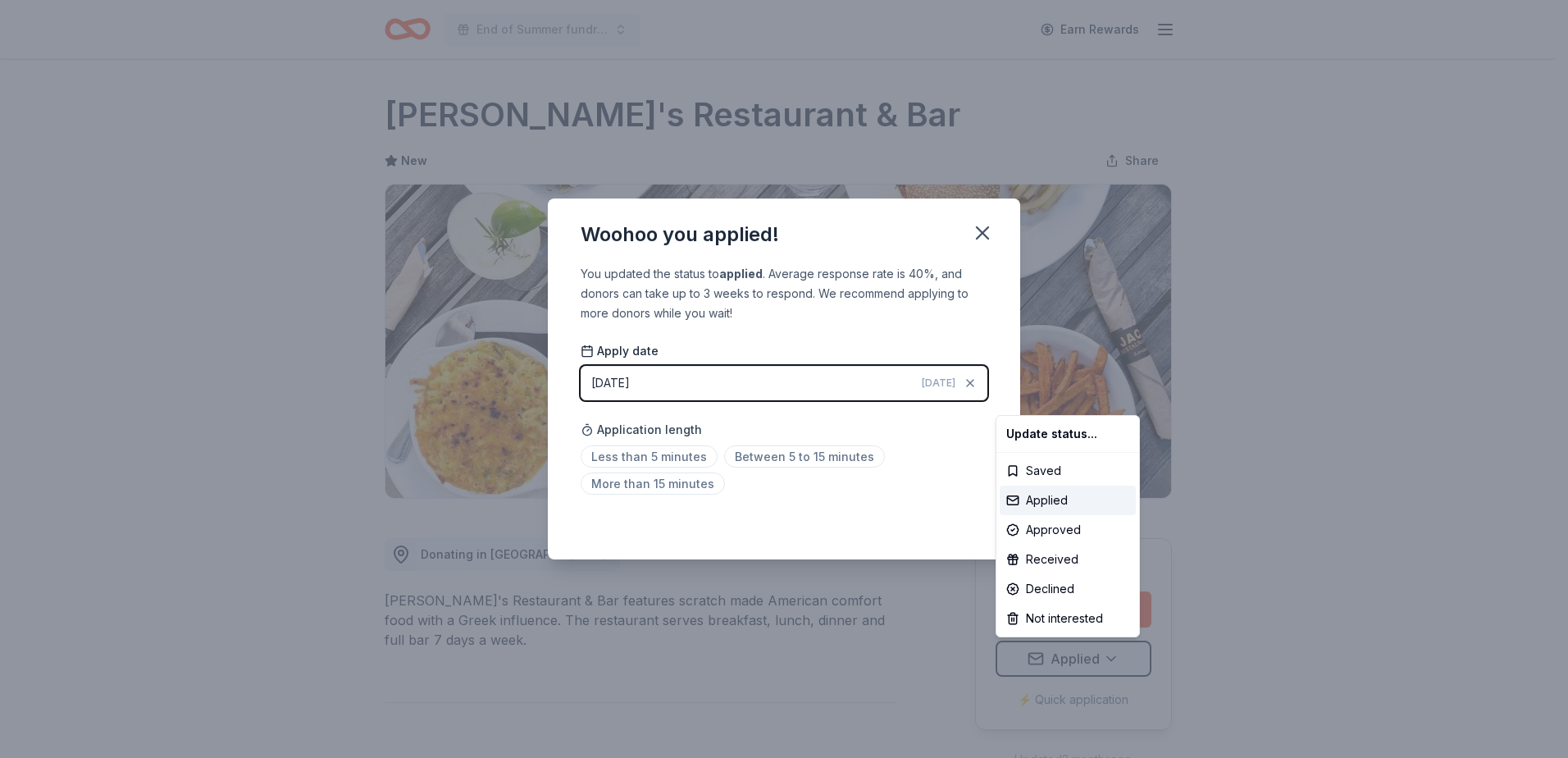
click at [661, 455] on html "End of Summer fundraiser Earn Rewards Due in 17 days Share Jack's Restaurant & …" at bounding box center [784, 379] width 1568 height 758
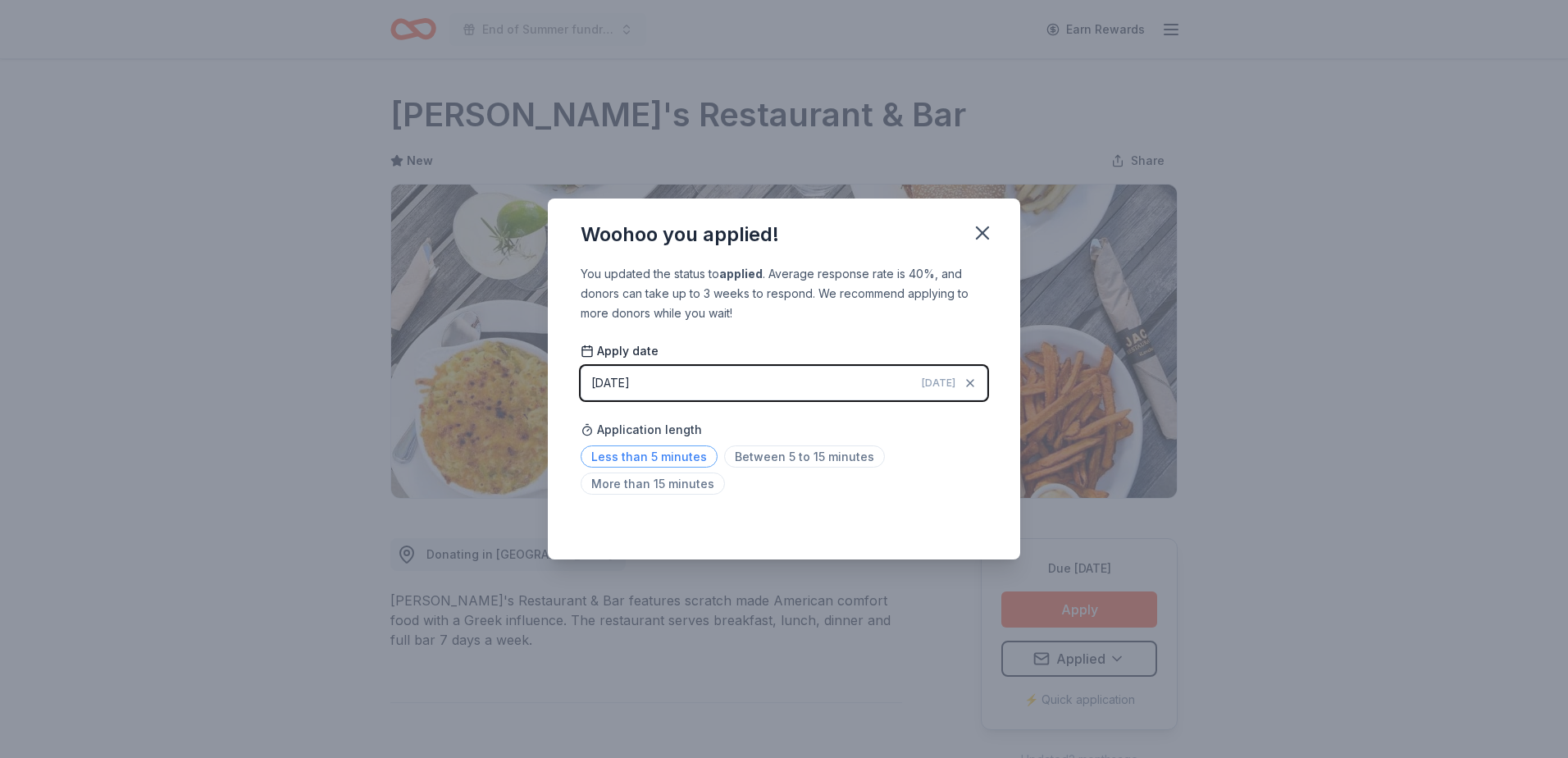
click at [658, 456] on span "Less than 5 minutes" at bounding box center [648, 456] width 137 height 22
click at [978, 226] on icon "button" at bounding box center [983, 233] width 23 height 23
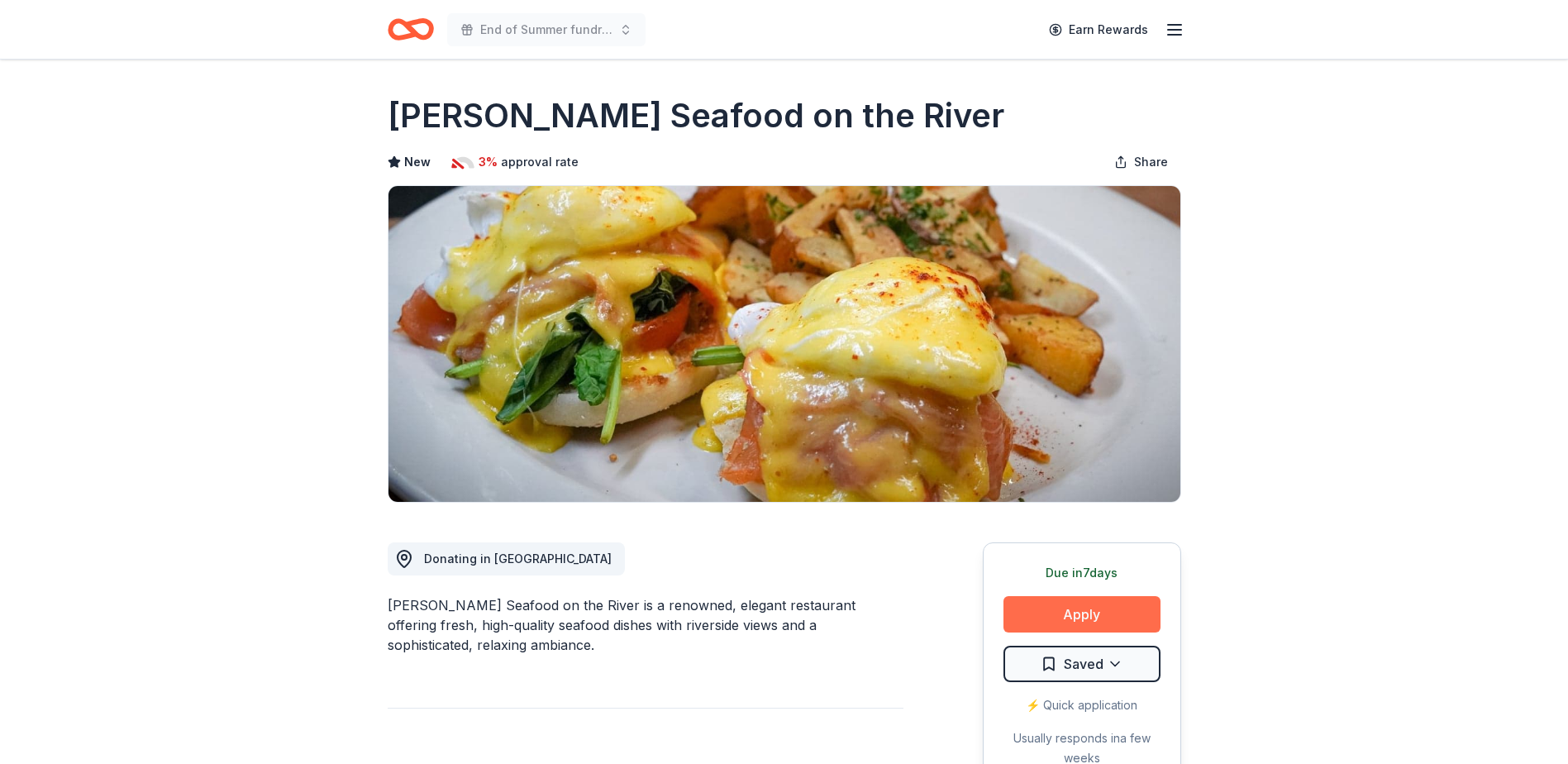
click at [1051, 612] on button "Apply" at bounding box center [1082, 613] width 157 height 36
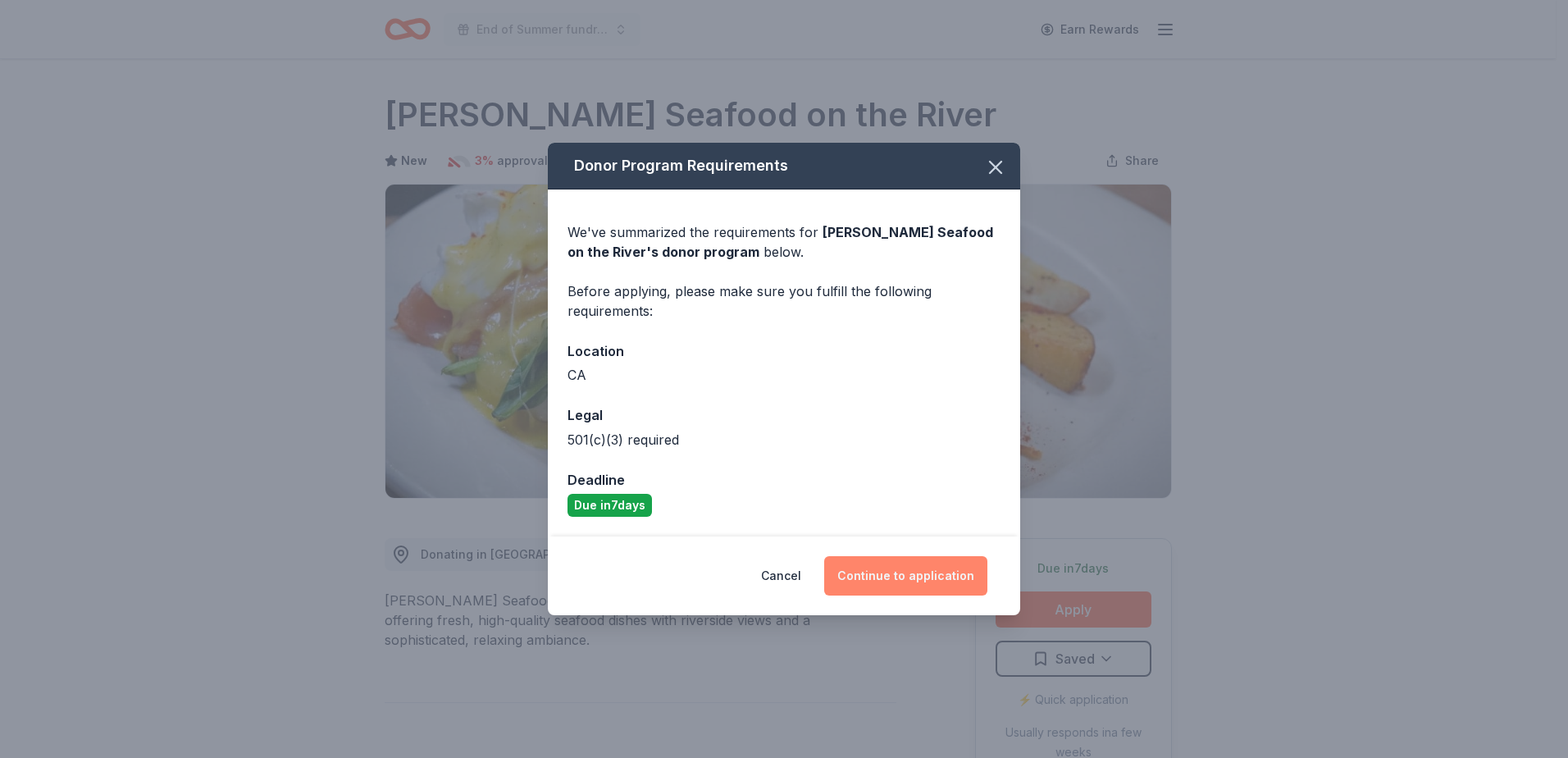
click at [928, 581] on button "Continue to application" at bounding box center [905, 575] width 163 height 39
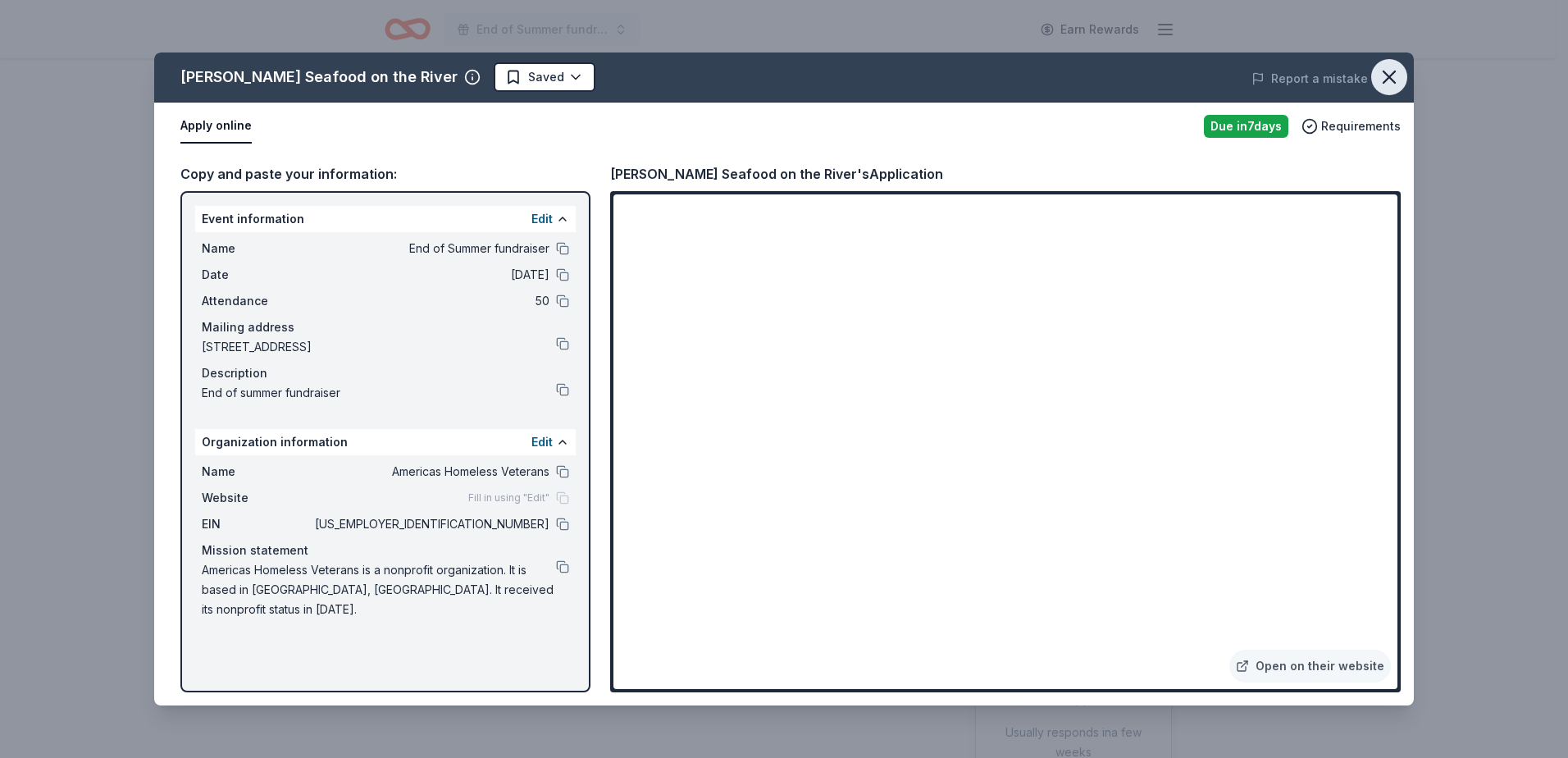
click at [1391, 76] on icon "button" at bounding box center [1389, 77] width 12 height 12
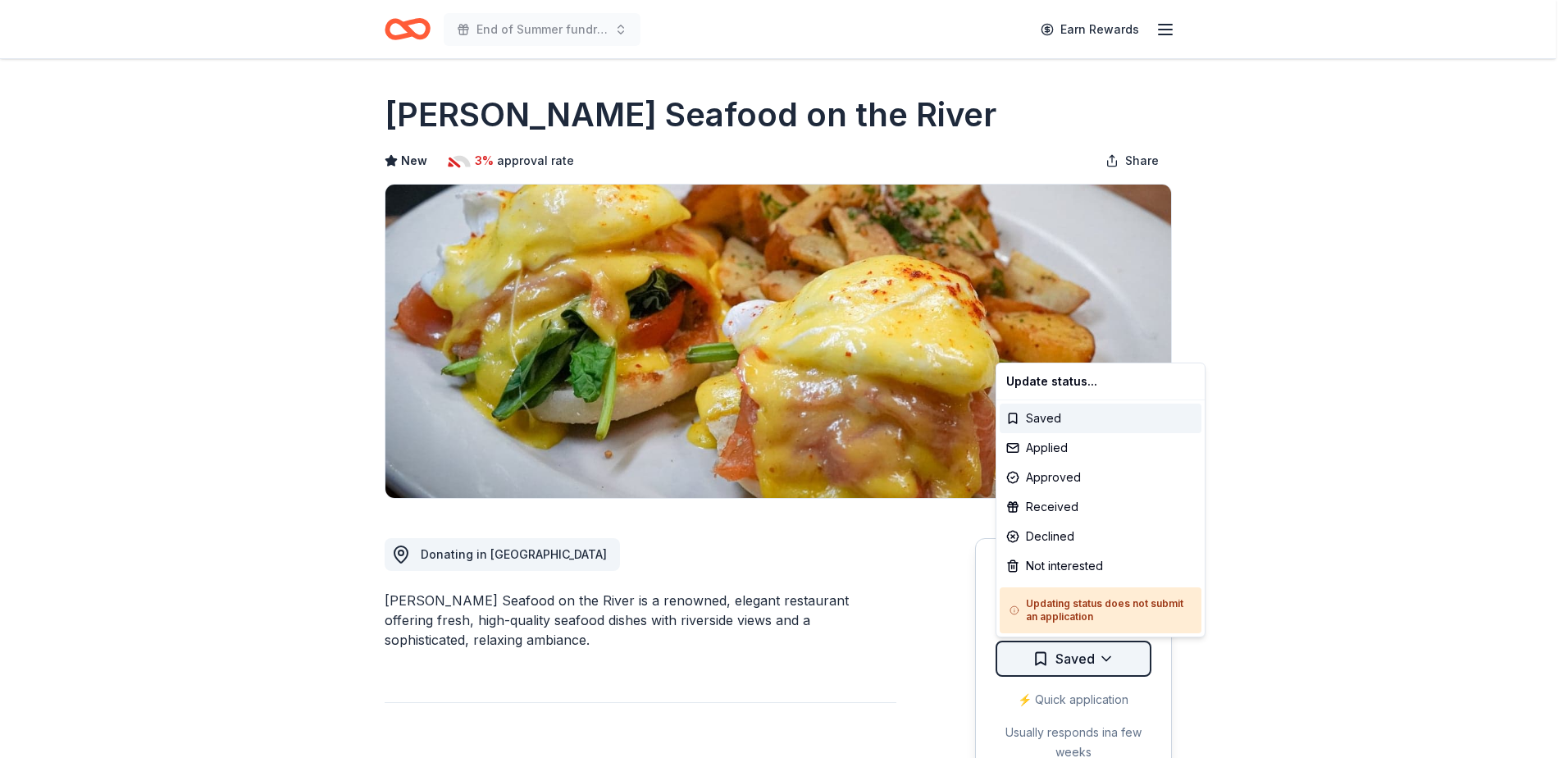
click at [1131, 669] on html "End of Summer fundraiser Earn Rewards Due in 7 days Share Scott's Seafood on th…" at bounding box center [784, 379] width 1568 height 758
click at [1058, 450] on div "Applied" at bounding box center [1101, 448] width 202 height 30
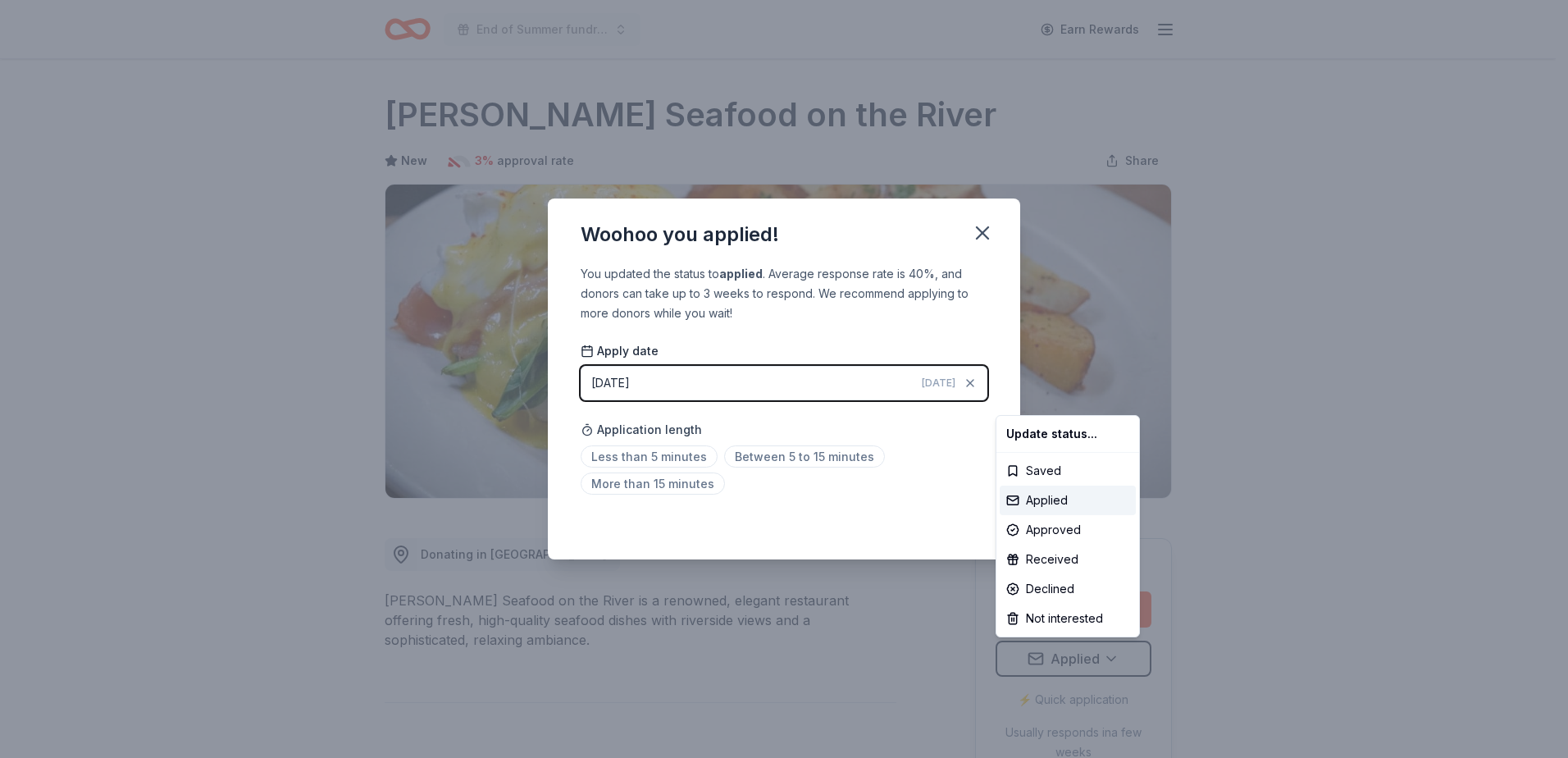
click at [664, 457] on html "End of Summer fundraiser Earn Rewards Due in 7 days Share Scott's Seafood on th…" at bounding box center [784, 379] width 1568 height 758
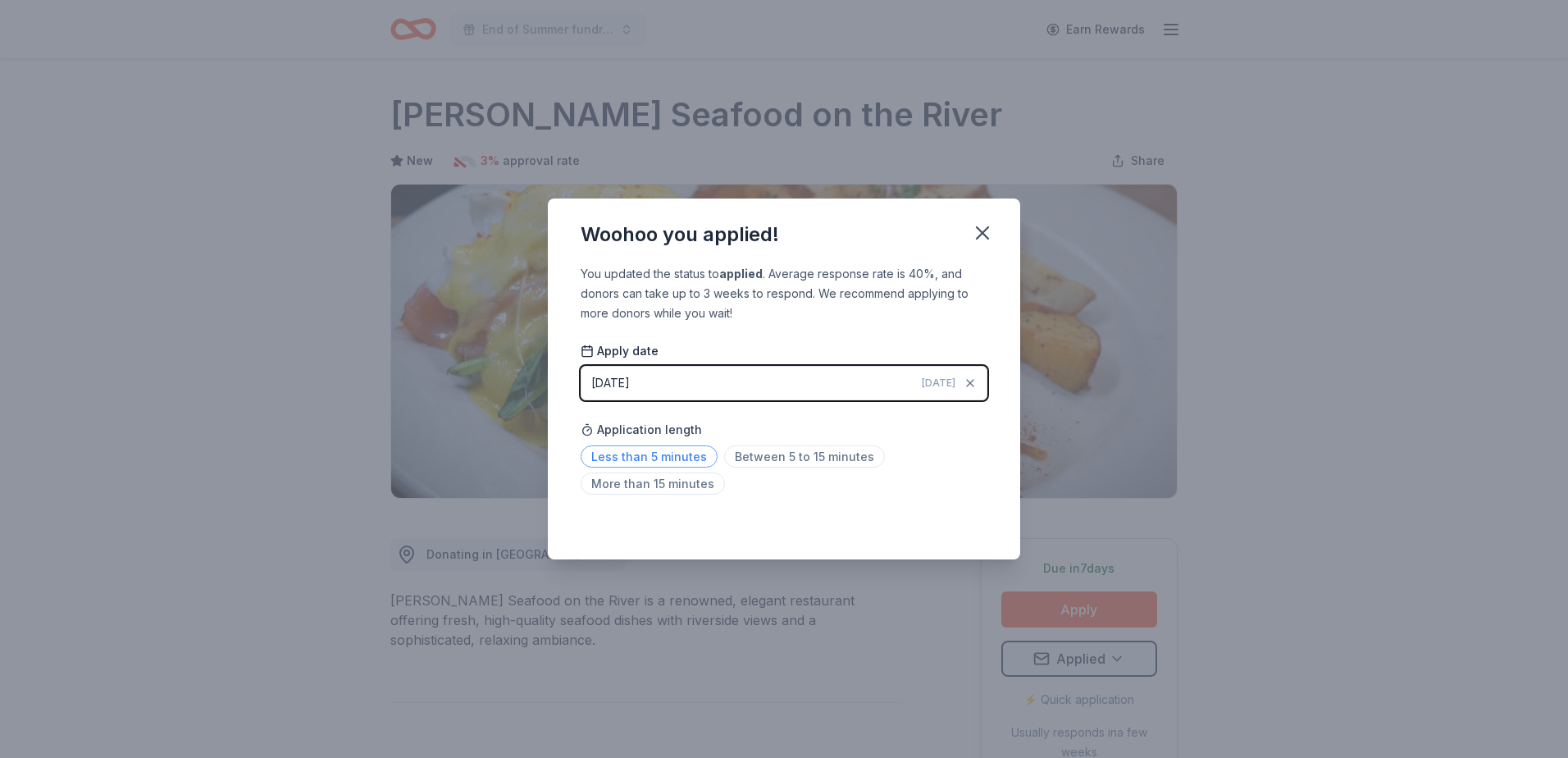
click at [667, 457] on span "Less than 5 minutes" at bounding box center [648, 456] width 137 height 22
click at [980, 224] on icon "button" at bounding box center [983, 233] width 23 height 23
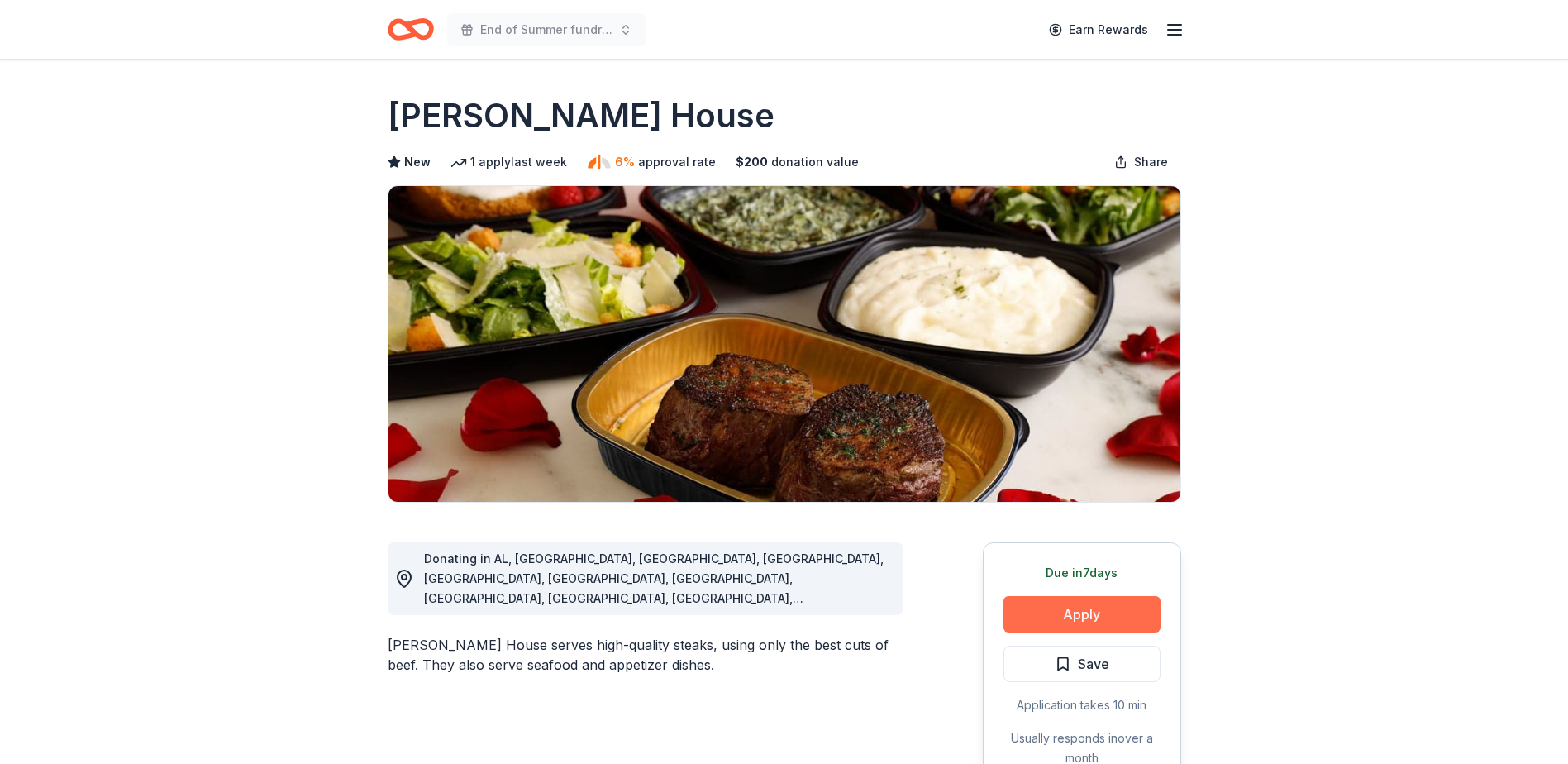
click at [1058, 617] on button "Apply" at bounding box center [1082, 613] width 157 height 36
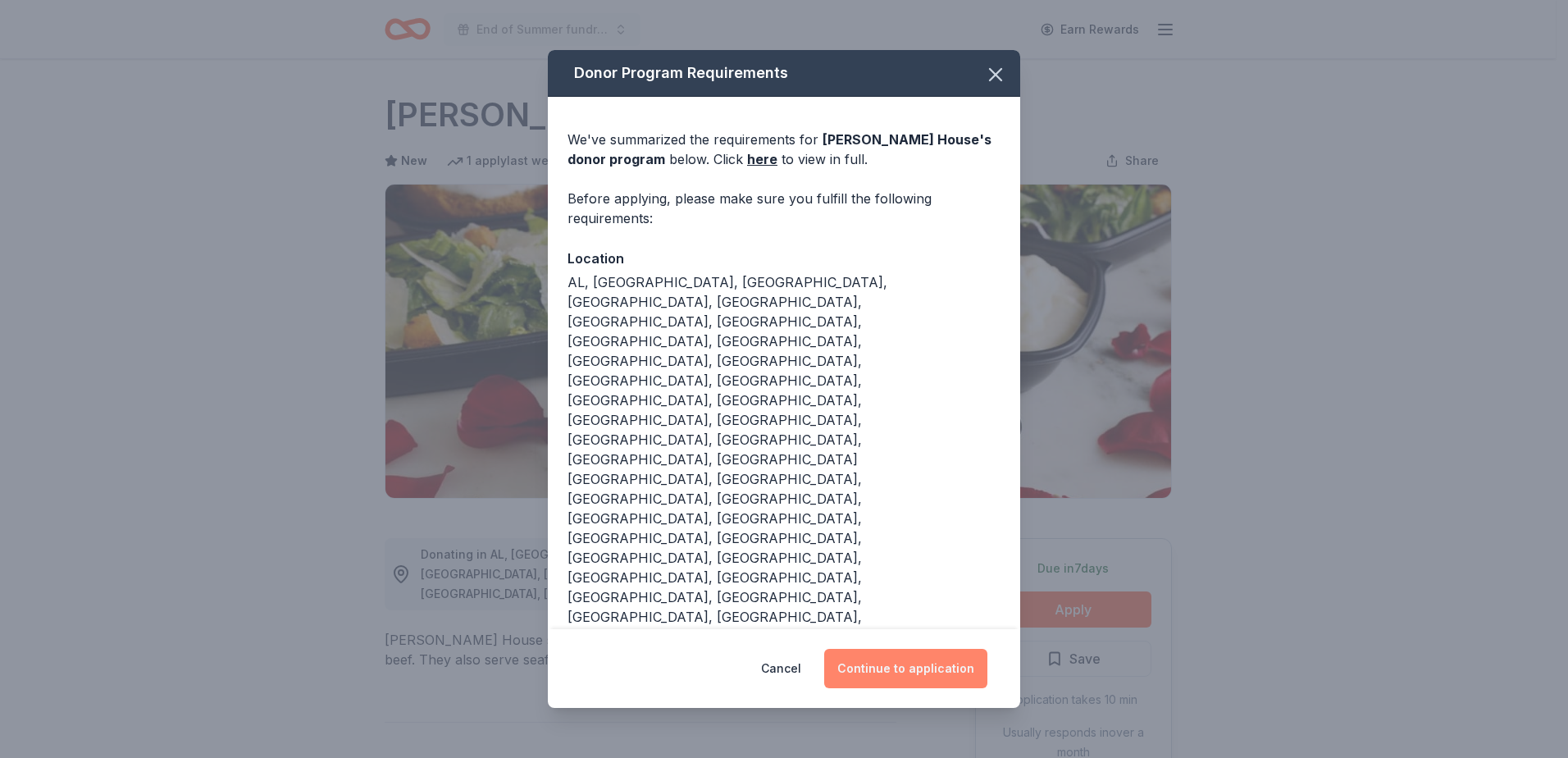
click at [881, 648] on button "Continue to application" at bounding box center [905, 667] width 163 height 39
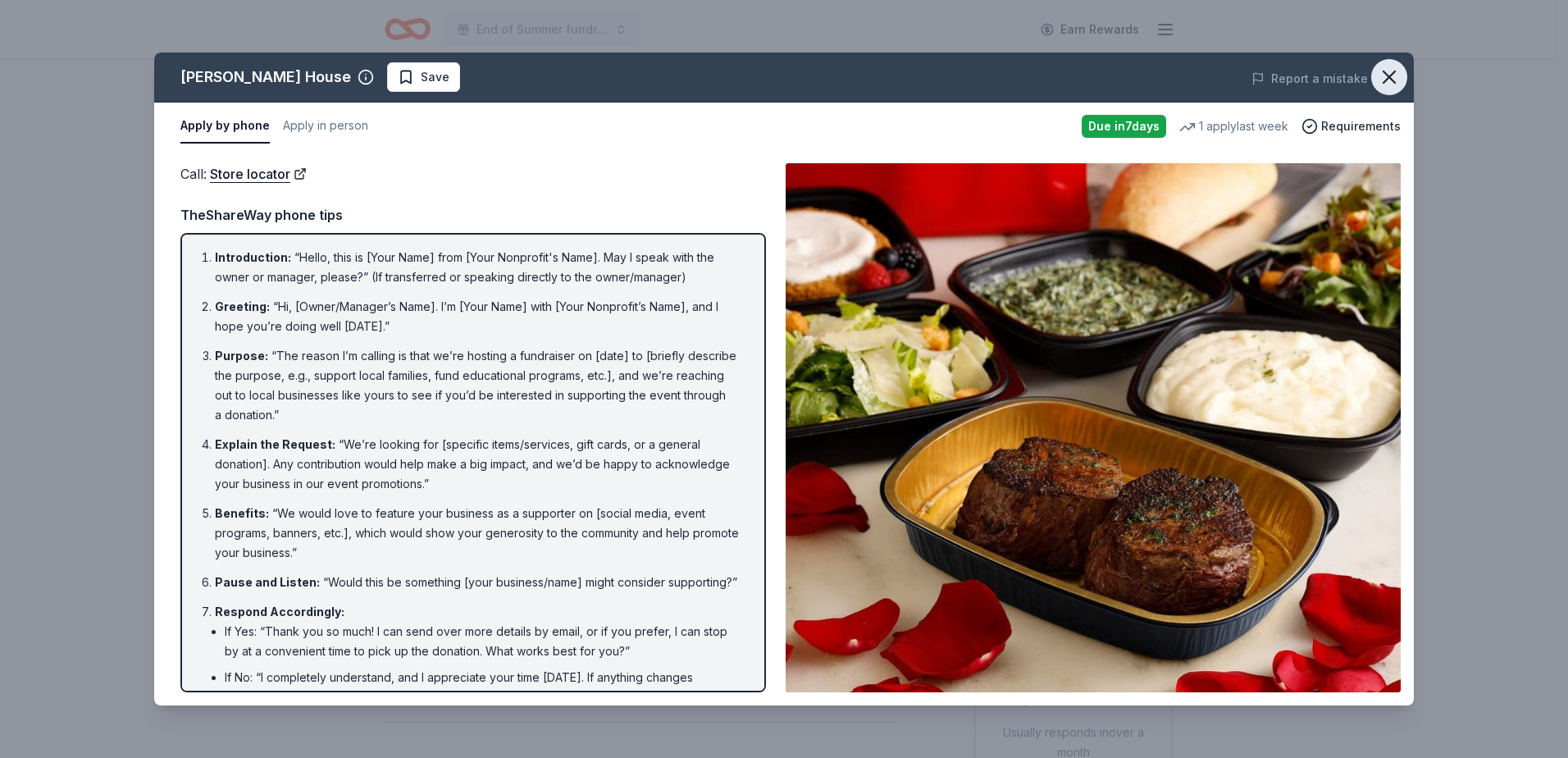
click at [1384, 75] on icon "button" at bounding box center [1389, 77] width 23 height 23
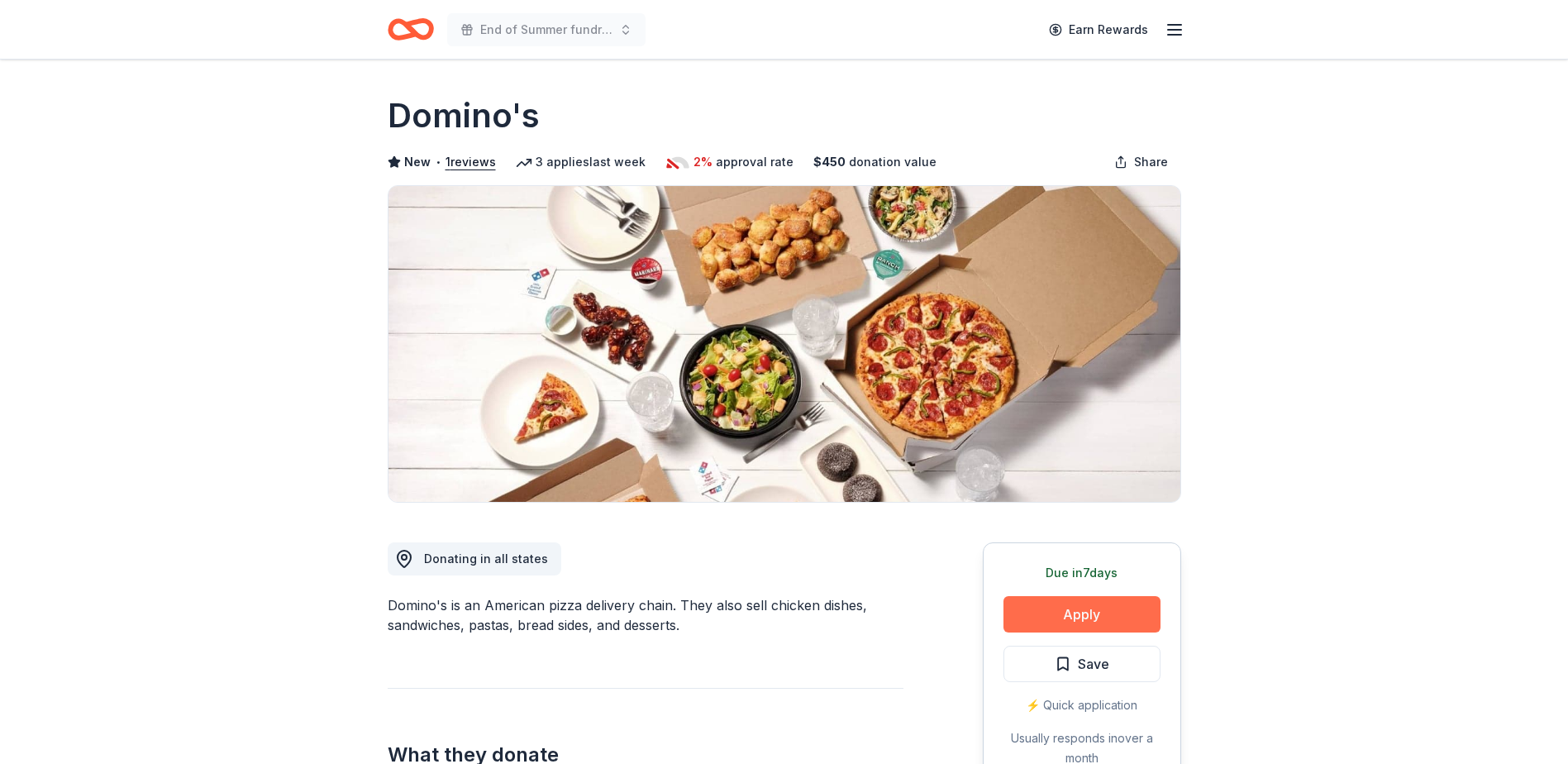
click at [1123, 606] on button "Apply" at bounding box center [1082, 613] width 157 height 36
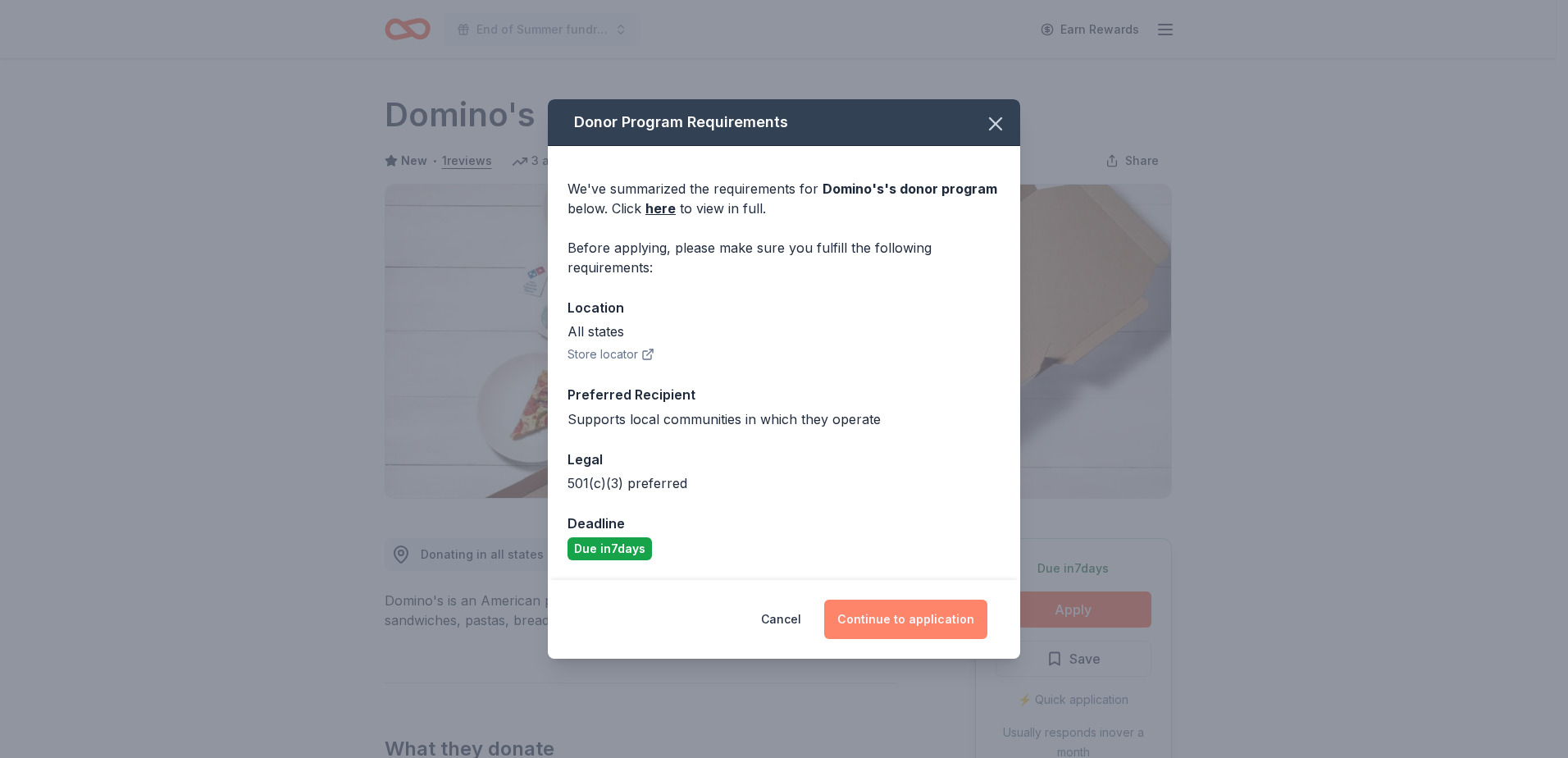
click at [957, 630] on button "Continue to application" at bounding box center [905, 618] width 163 height 39
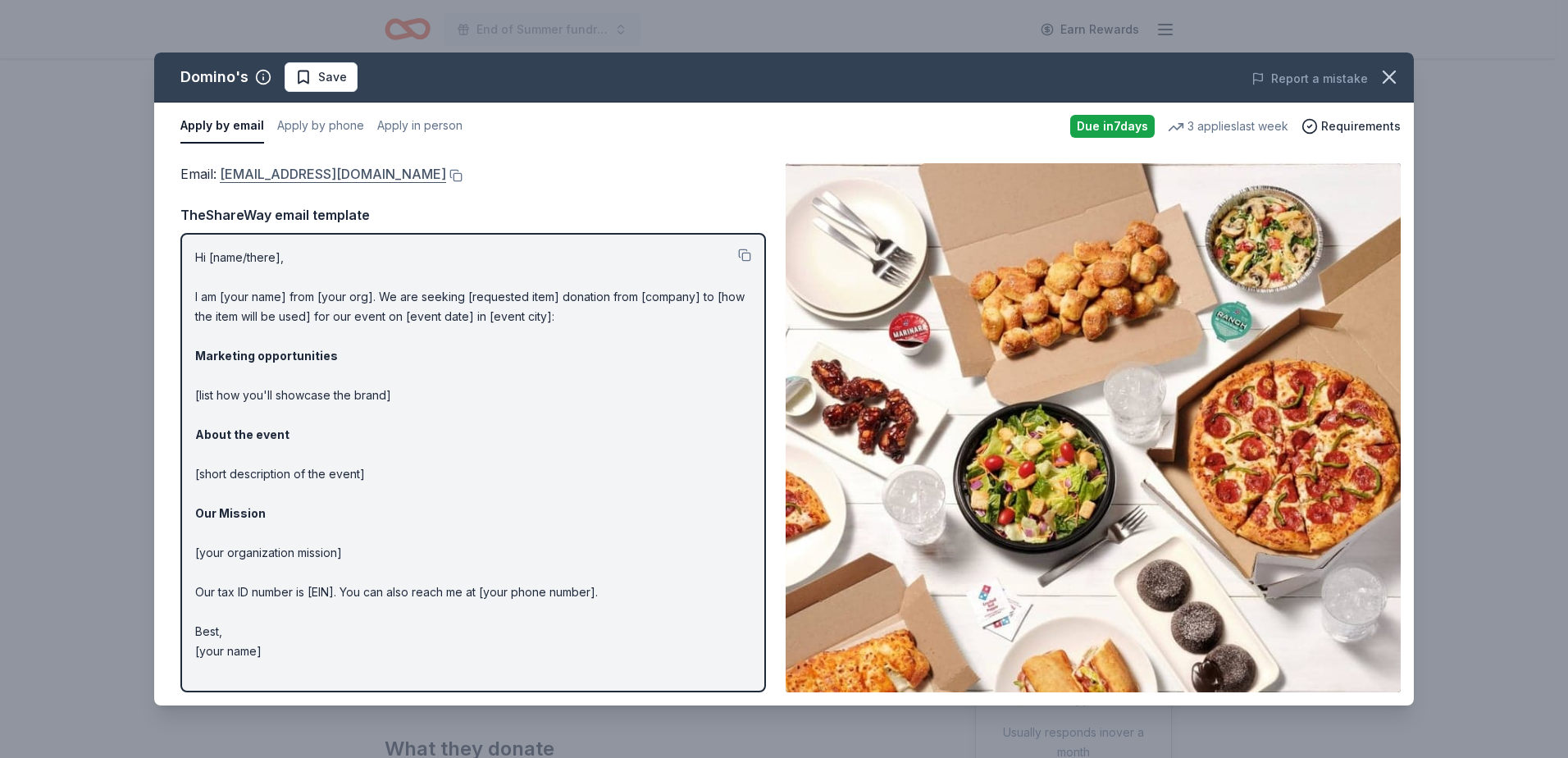
click at [367, 172] on link "[EMAIL_ADDRESS][DOMAIN_NAME]" at bounding box center [333, 174] width 226 height 22
click at [1383, 81] on icon "button" at bounding box center [1389, 77] width 23 height 23
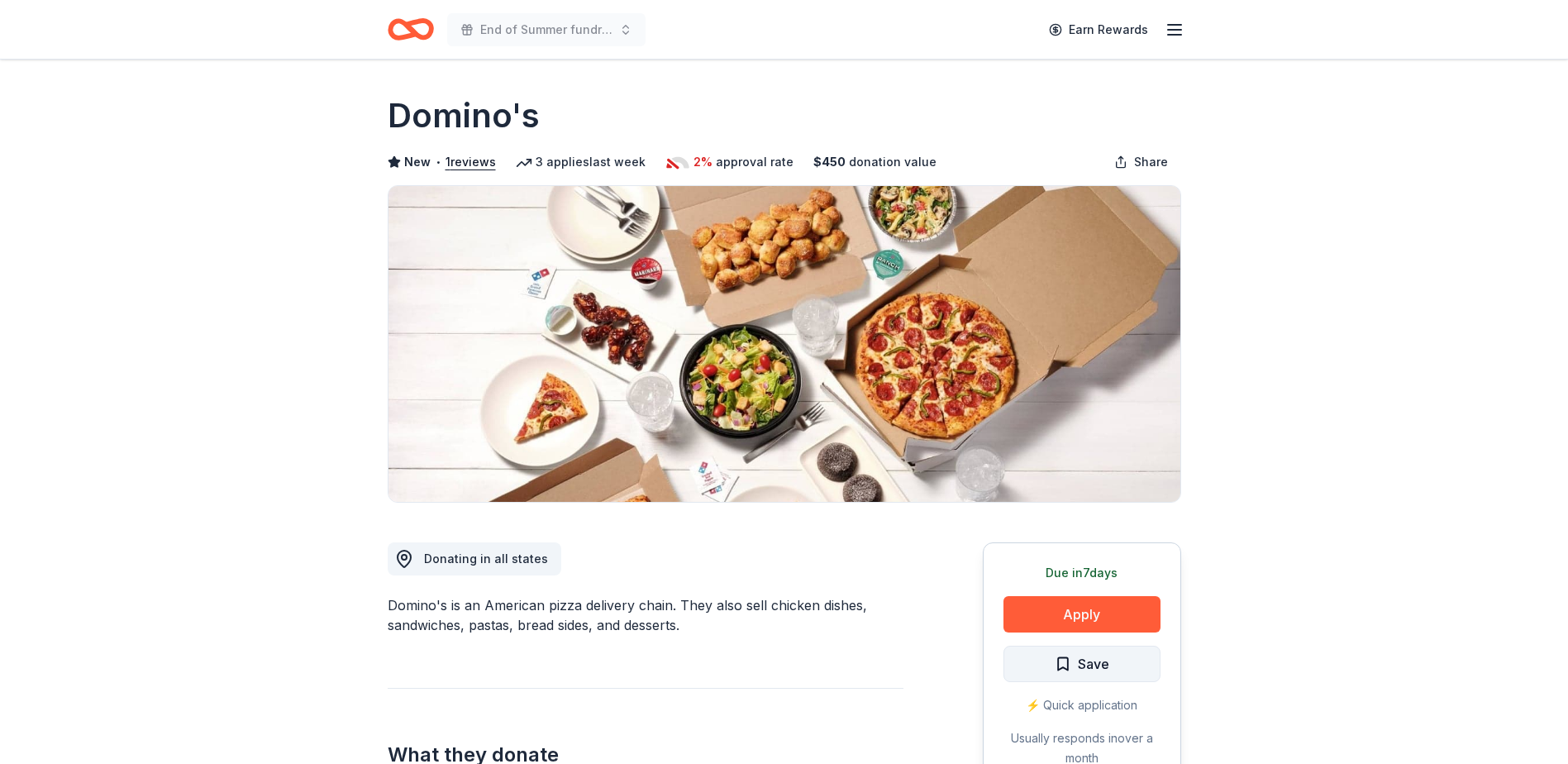
click at [1084, 658] on span "Save" at bounding box center [1093, 663] width 31 height 22
click at [1084, 658] on html "End of Summer fundraiser Earn Rewards Due [DATE] Share Domino's New • 1 reviews…" at bounding box center [784, 382] width 1568 height 764
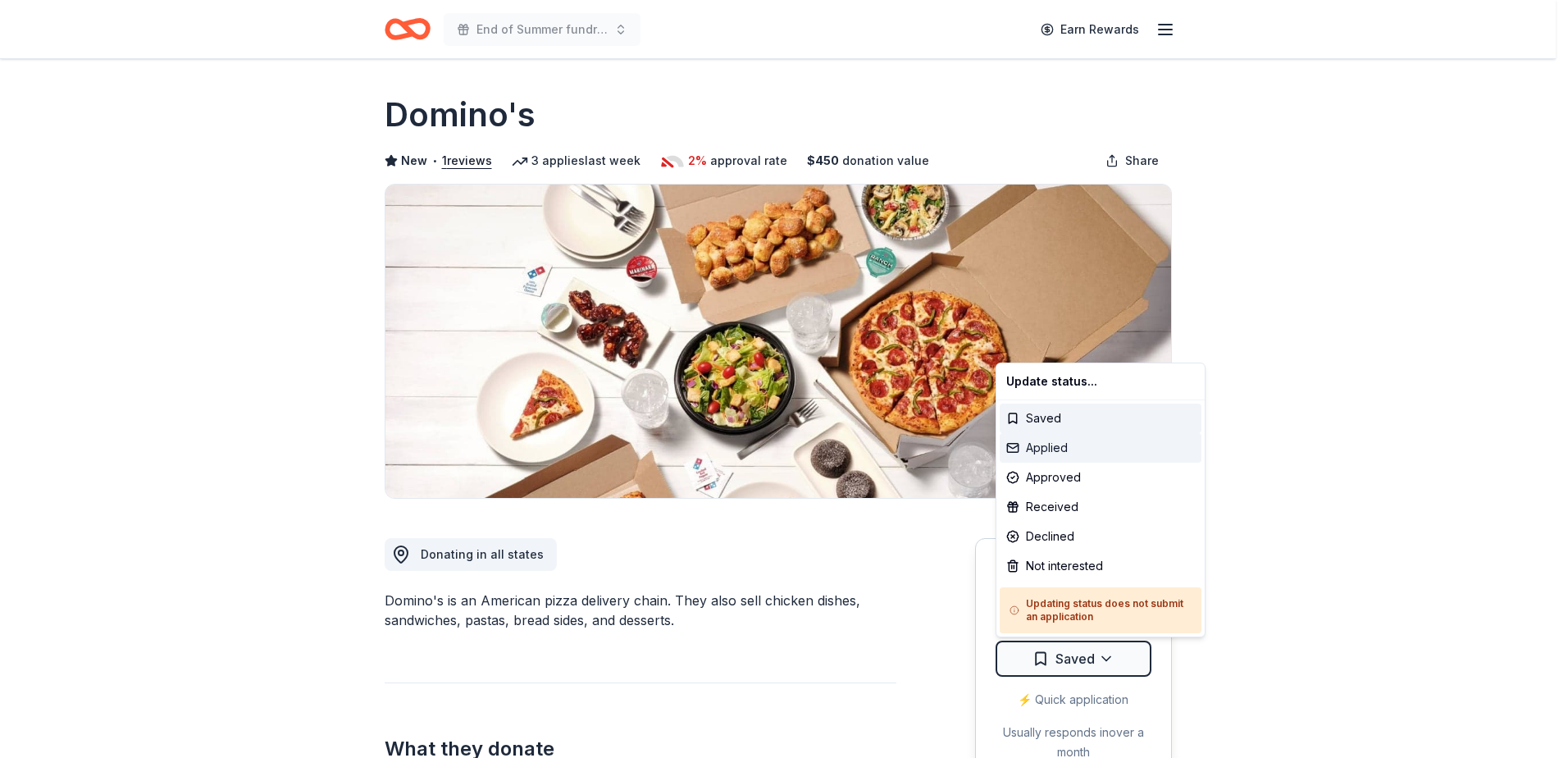
click at [1060, 442] on div "Applied" at bounding box center [1101, 448] width 202 height 30
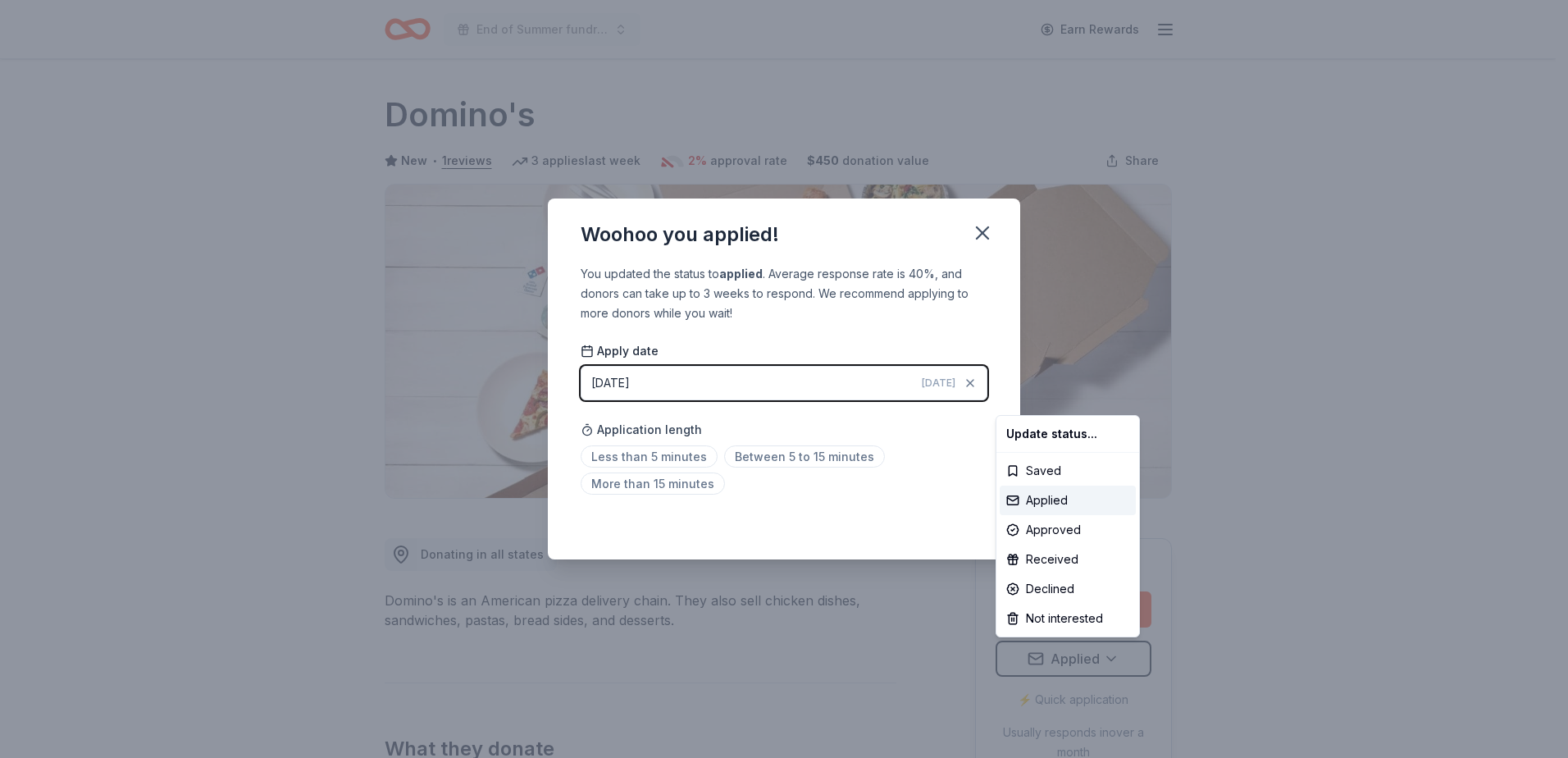
click at [632, 455] on html "End of Summer fundraiser Earn Rewards Due in 7 days Share Domino's New • 1 revi…" at bounding box center [784, 379] width 1568 height 758
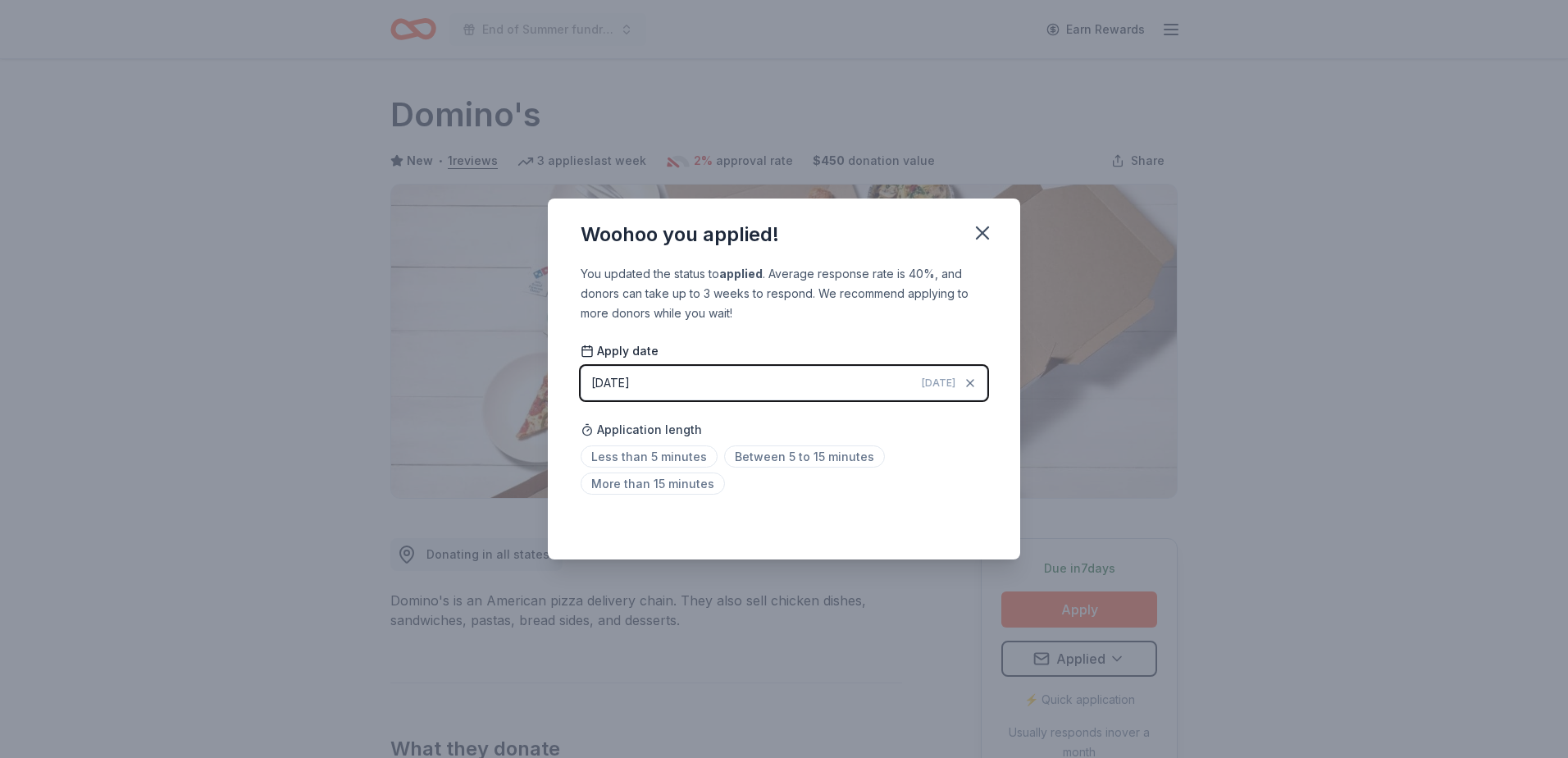
click at [632, 455] on span "Less than 5 minutes" at bounding box center [648, 456] width 137 height 22
click at [984, 239] on icon "button" at bounding box center [983, 233] width 23 height 23
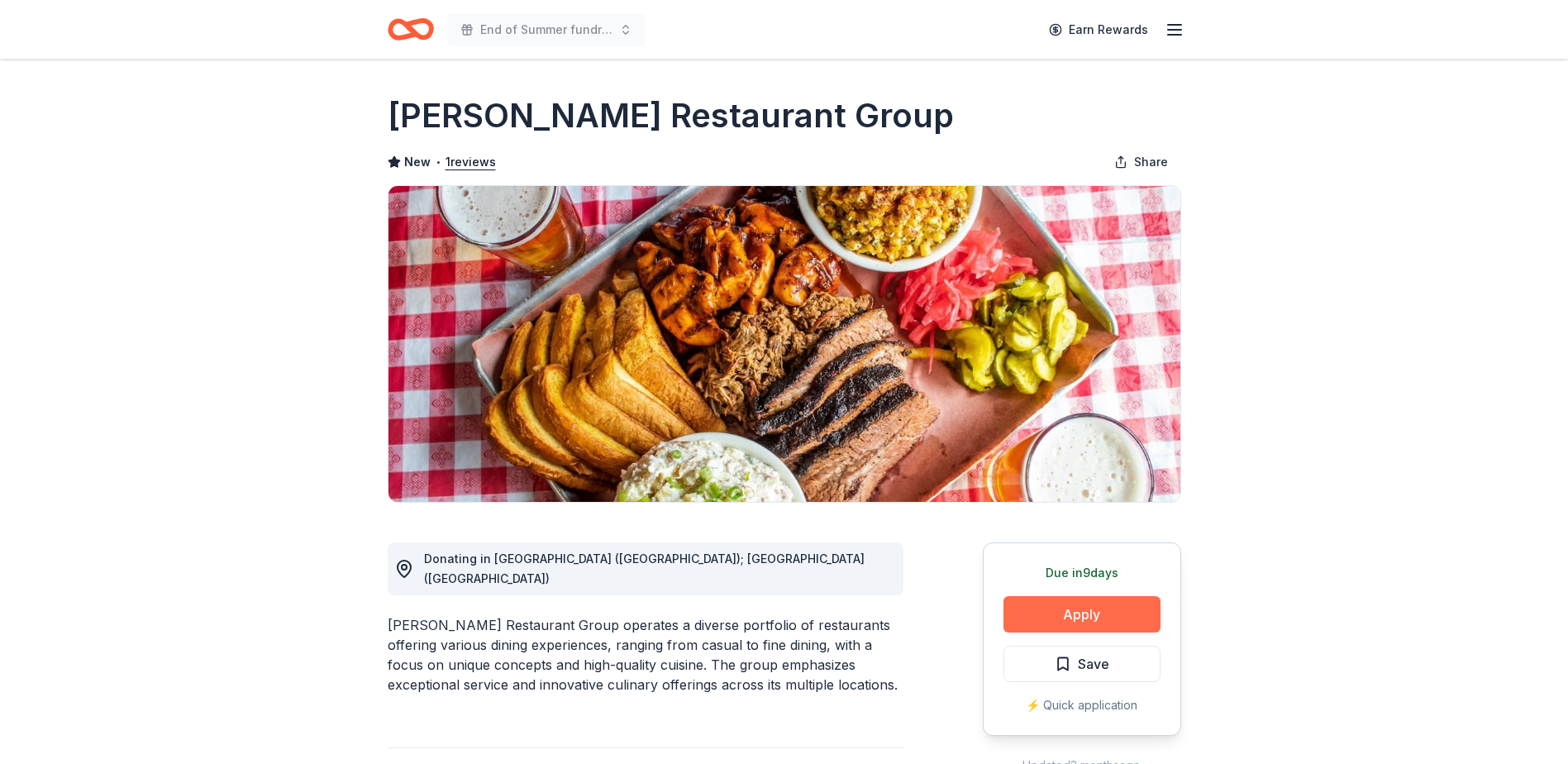
click at [1065, 620] on button "Apply" at bounding box center [1082, 613] width 157 height 36
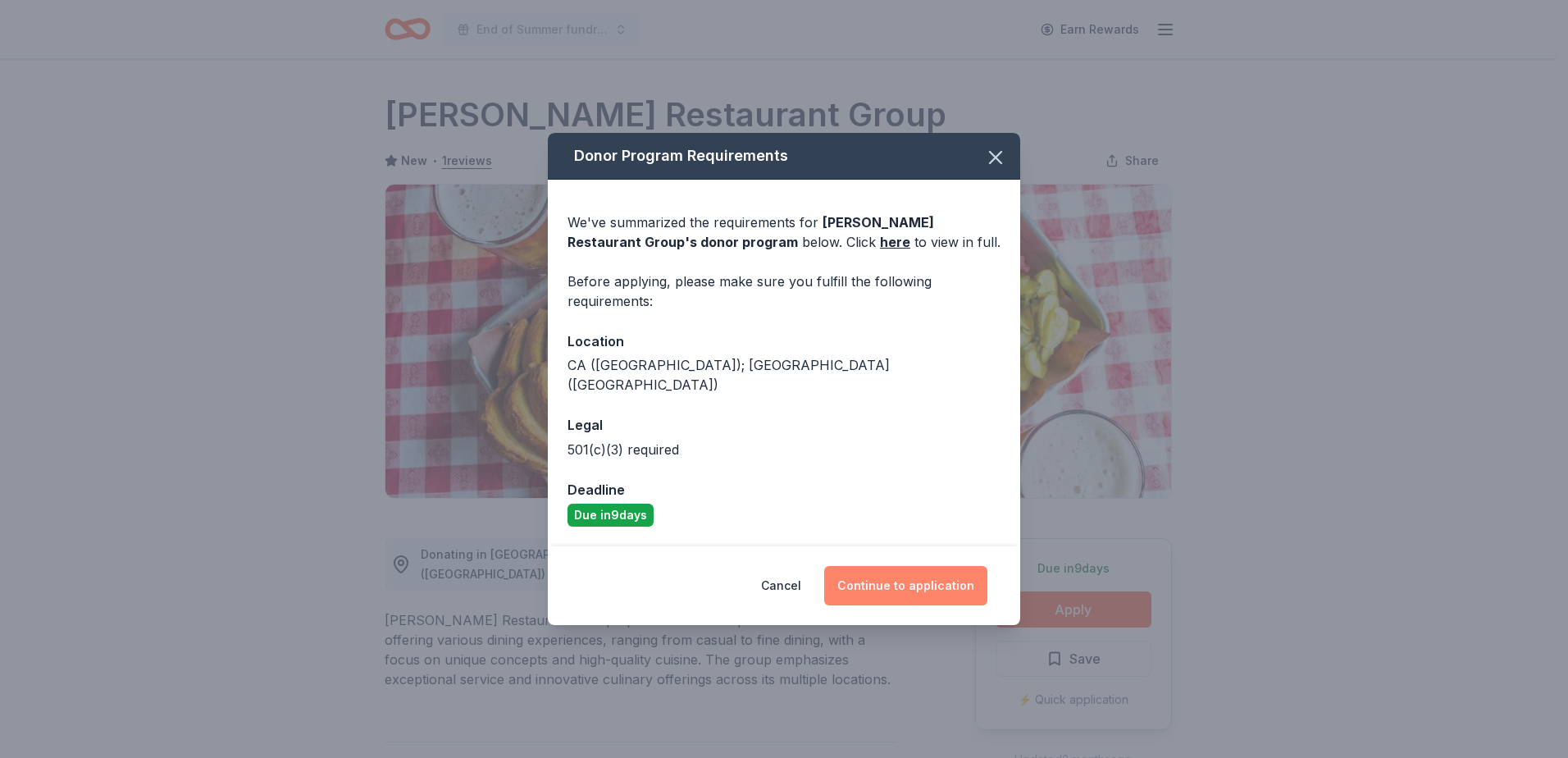
click at [912, 574] on button "Continue to application" at bounding box center [905, 585] width 163 height 39
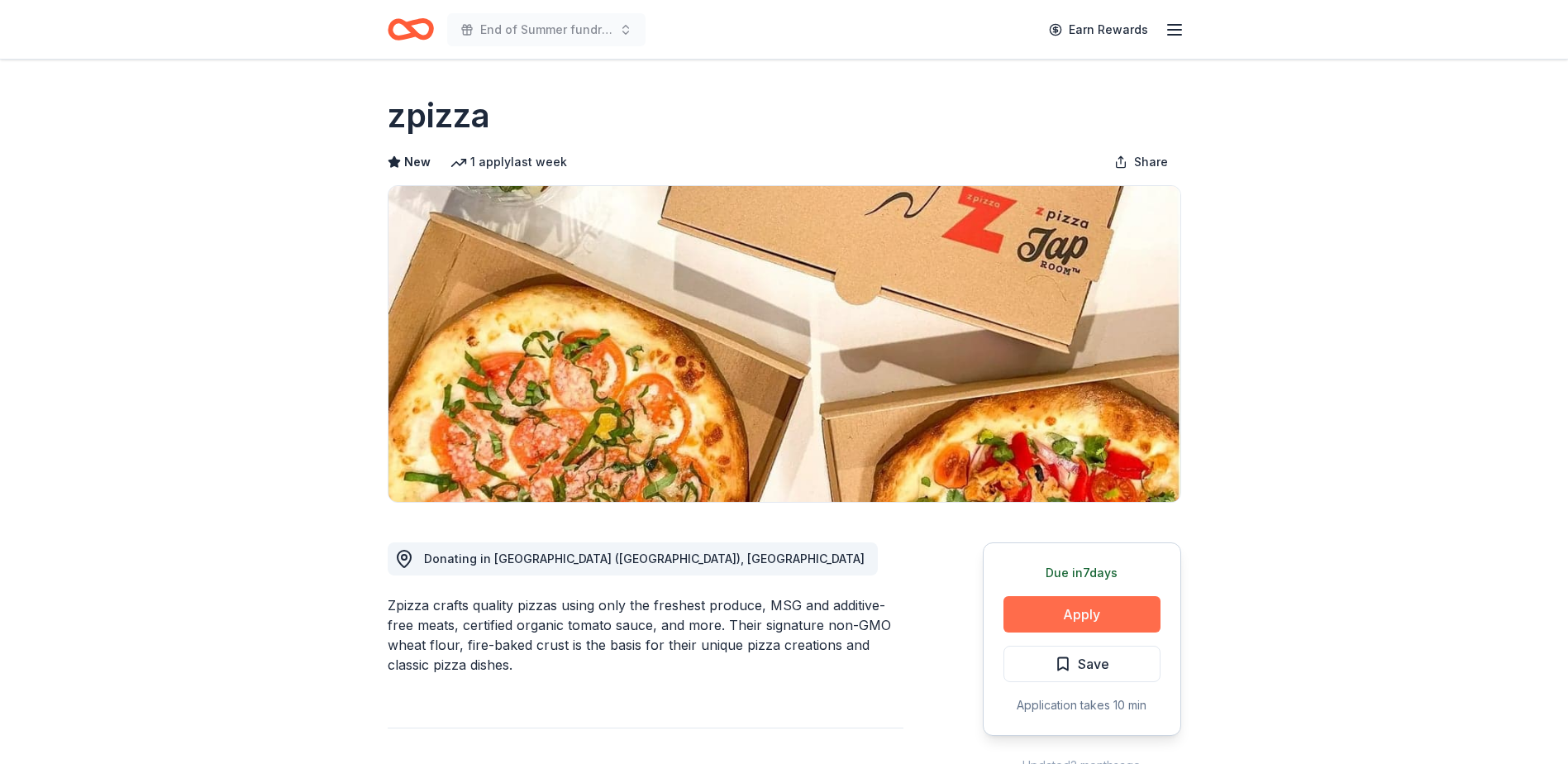
click at [1077, 610] on button "Apply" at bounding box center [1082, 613] width 157 height 36
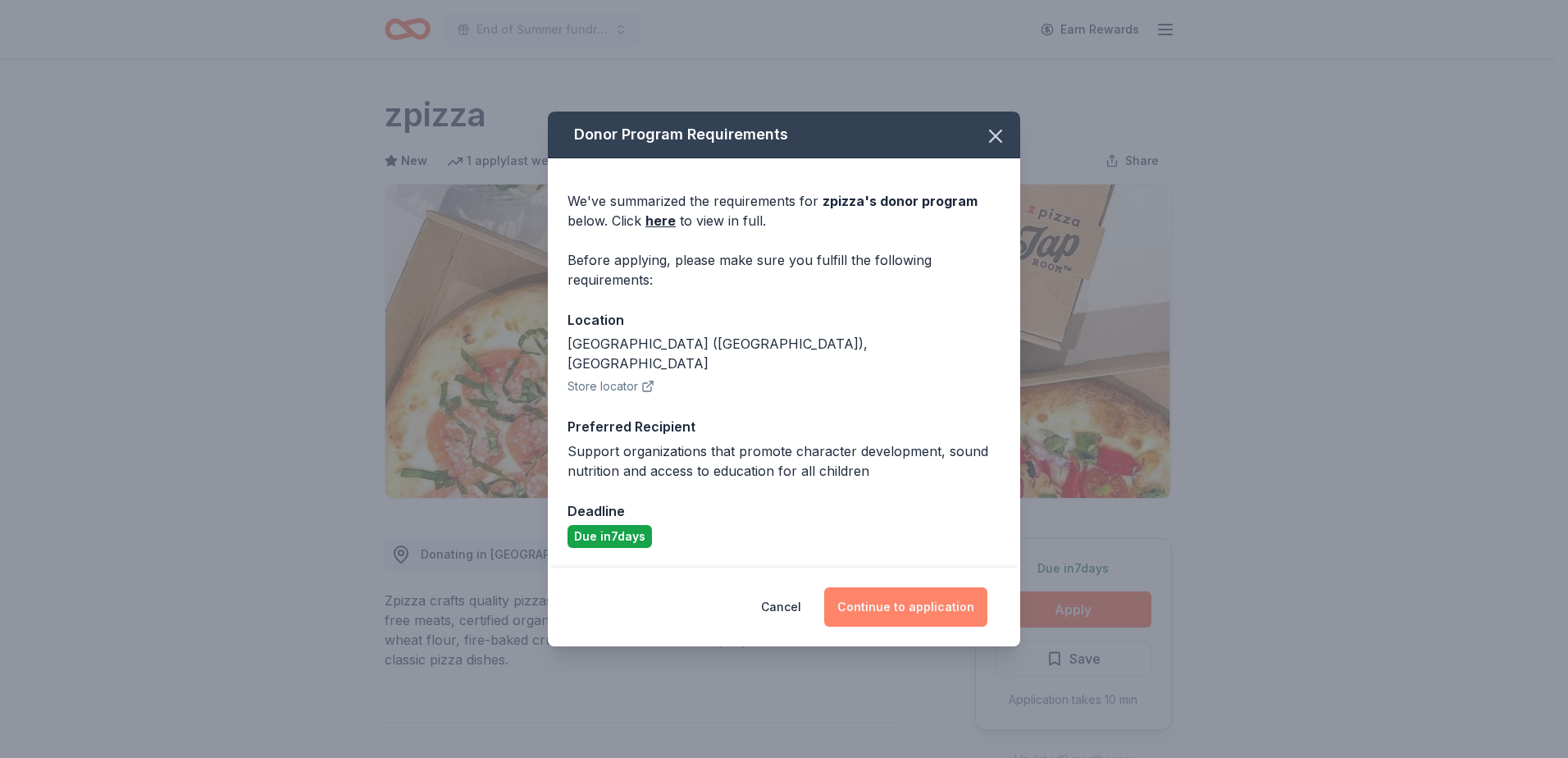
click at [935, 591] on button "Continue to application" at bounding box center [905, 606] width 163 height 39
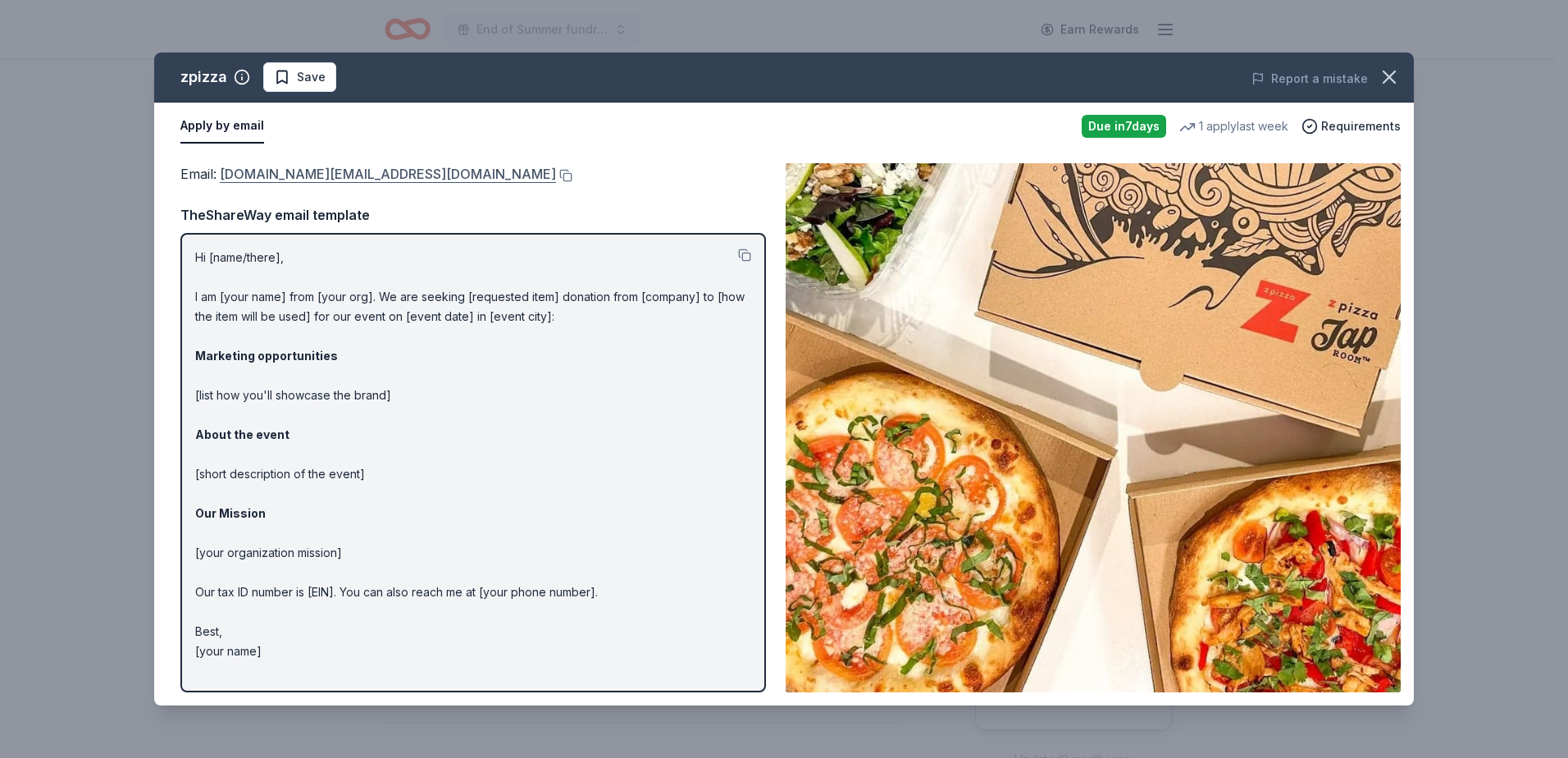
click at [339, 174] on link "marketing.support@zpizza.com" at bounding box center [387, 174] width 336 height 22
click at [313, 80] on span "Save" at bounding box center [311, 77] width 29 height 20
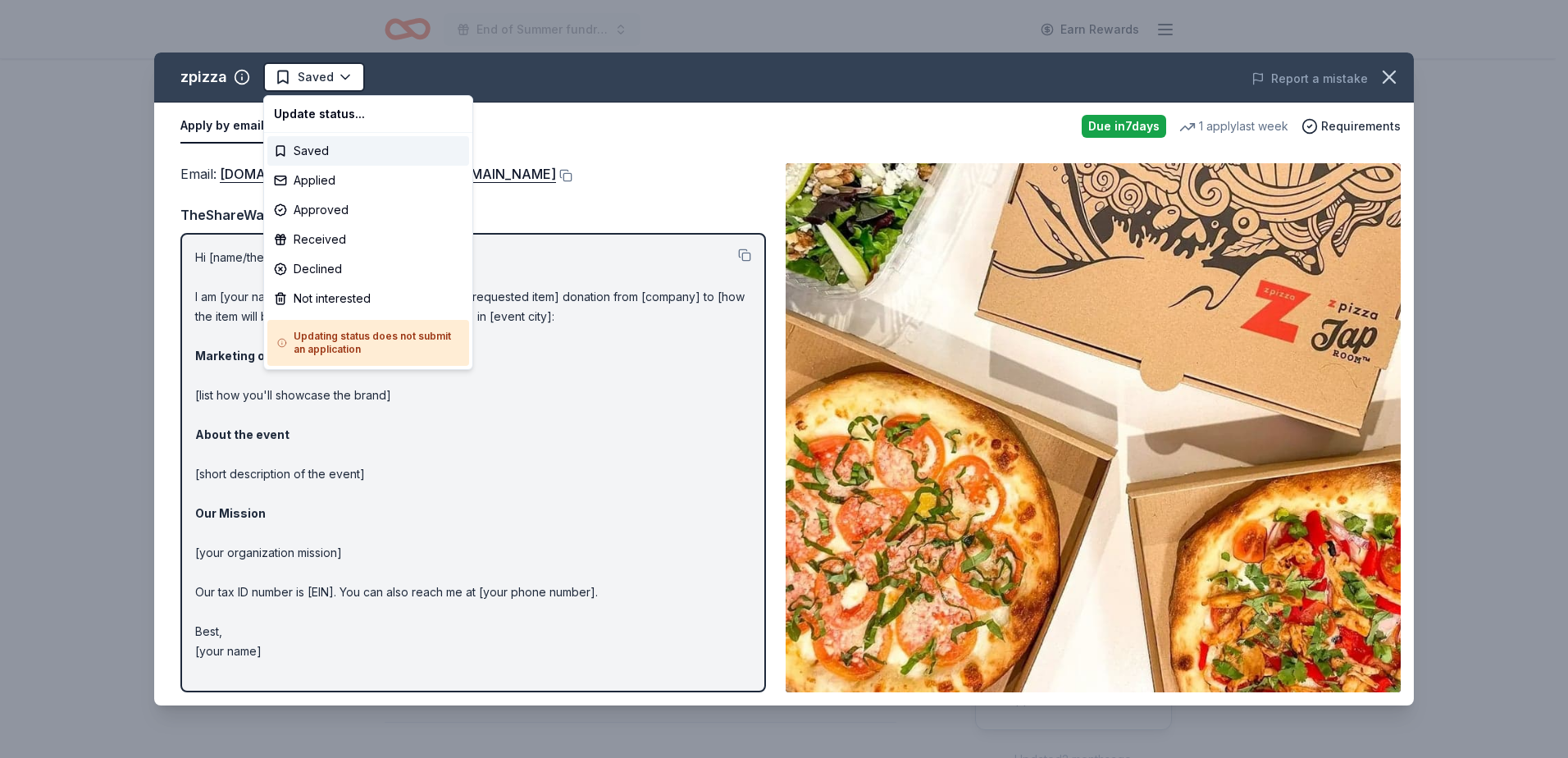
click at [313, 80] on html "End of Summer fundraiser Earn Rewards Due in 7 days Share zpizza New 1 apply la…" at bounding box center [784, 379] width 1568 height 758
click at [340, 179] on div "Applied" at bounding box center [368, 180] width 202 height 30
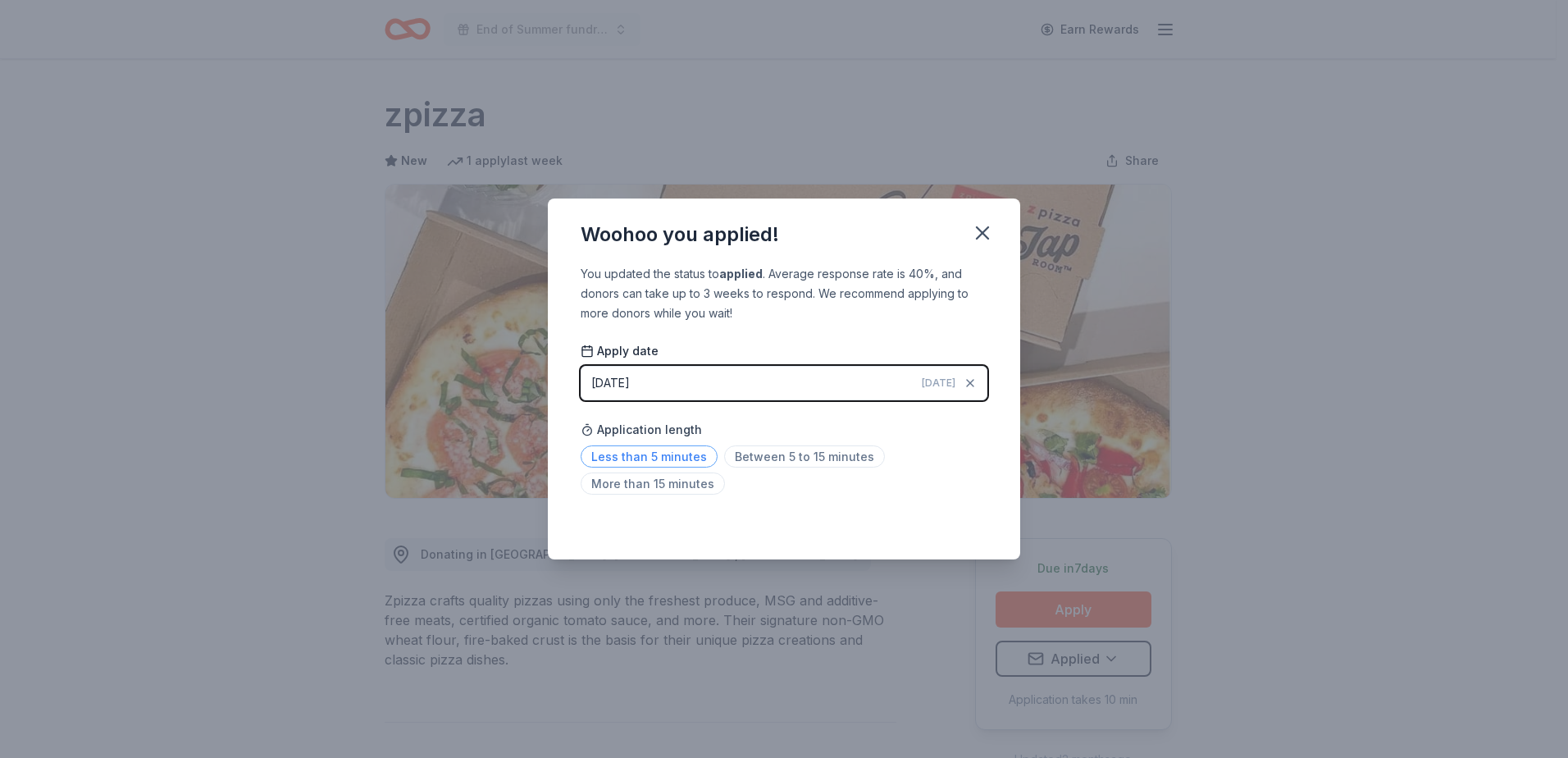
click at [671, 460] on span "Less than 5 minutes" at bounding box center [648, 456] width 137 height 22
click at [988, 230] on icon "button" at bounding box center [983, 233] width 23 height 23
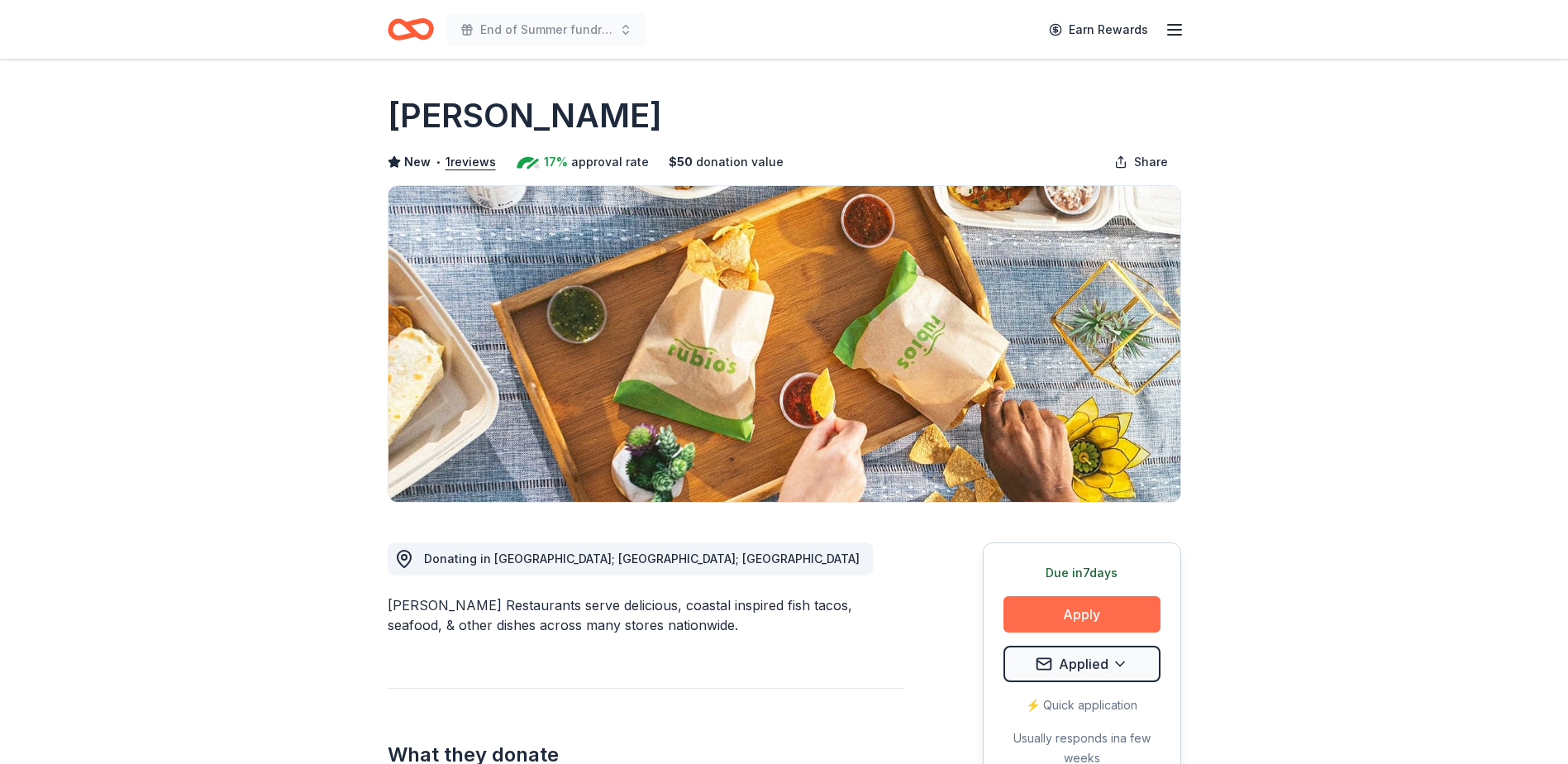
click at [1110, 605] on button "Apply" at bounding box center [1082, 613] width 157 height 36
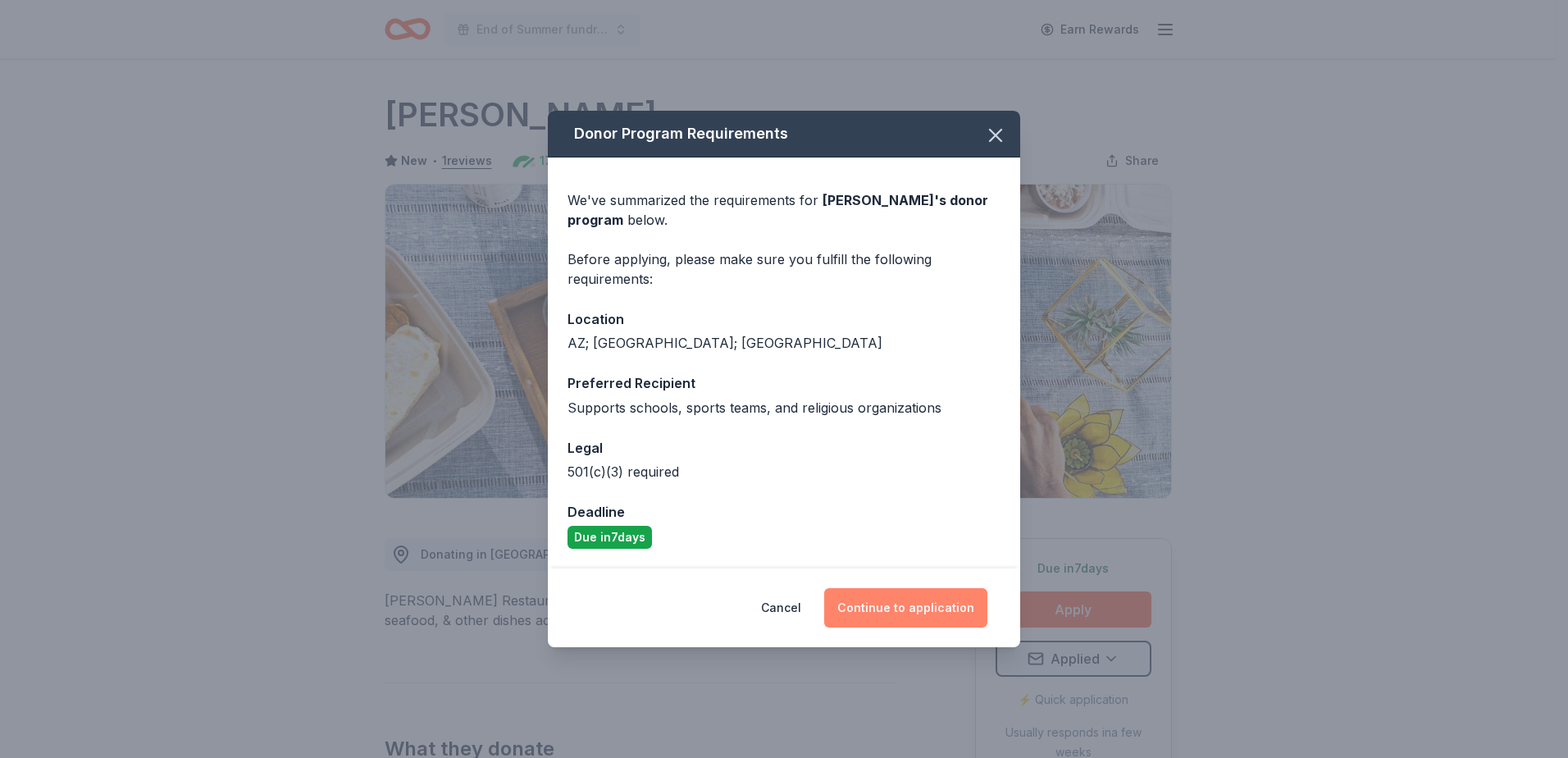
click at [951, 614] on button "Continue to application" at bounding box center [905, 607] width 163 height 39
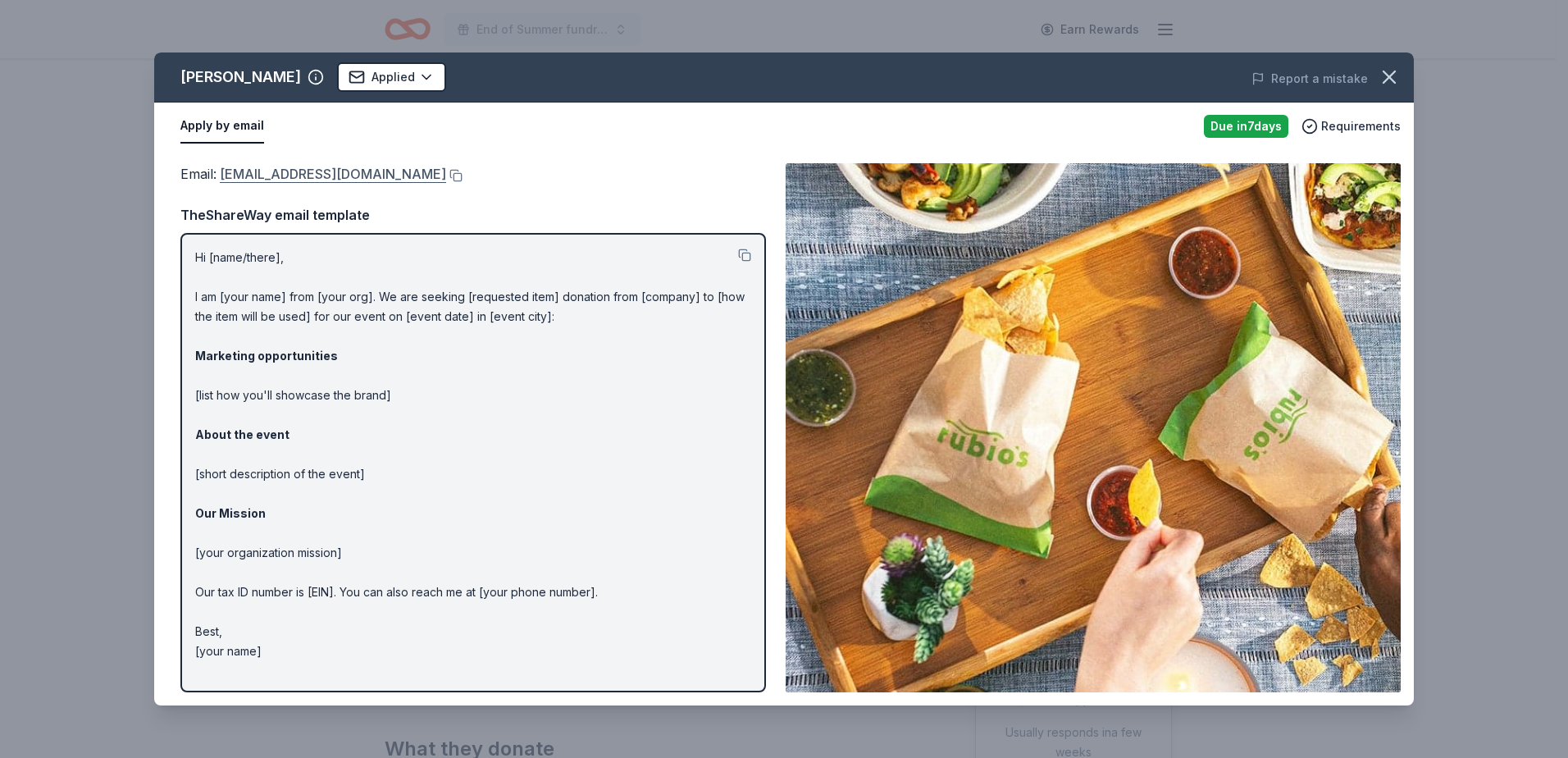
click at [351, 180] on link "[EMAIL_ADDRESS][DOMAIN_NAME]" at bounding box center [333, 174] width 226 height 22
click at [1389, 76] on icon "button" at bounding box center [1389, 77] width 12 height 12
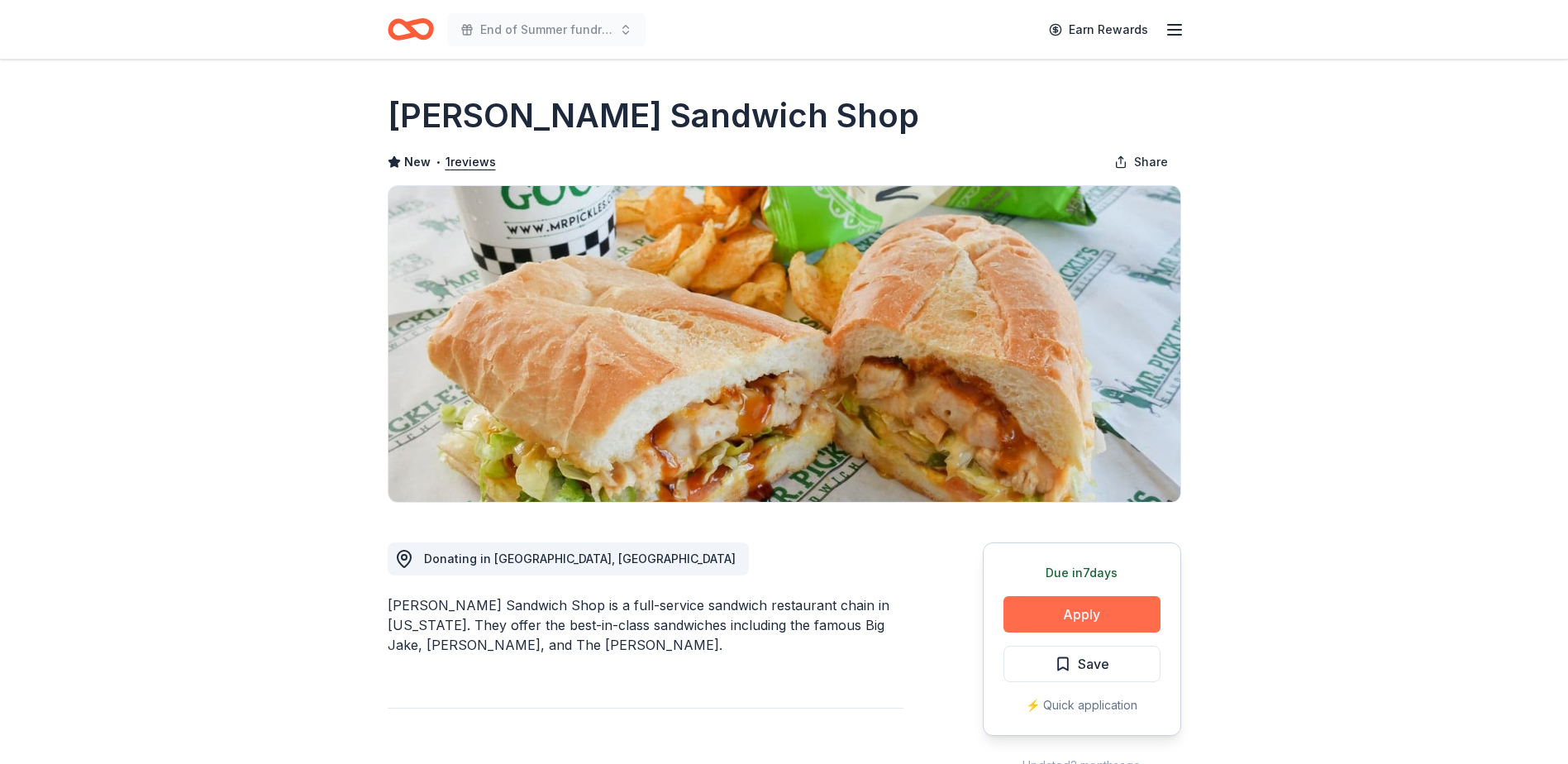
click at [1069, 612] on button "Apply" at bounding box center [1082, 613] width 157 height 36
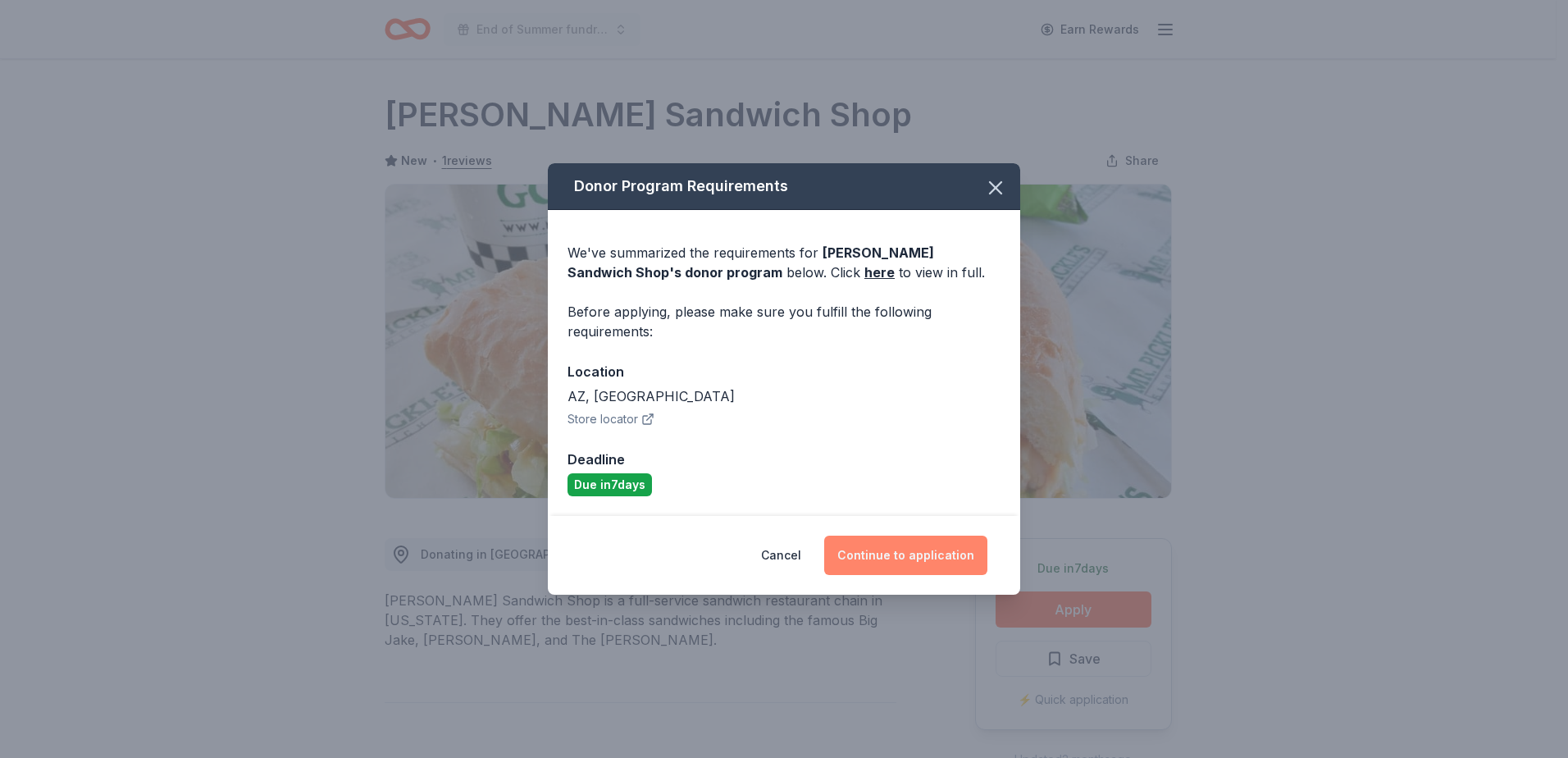
click at [929, 552] on button "Continue to application" at bounding box center [905, 554] width 163 height 39
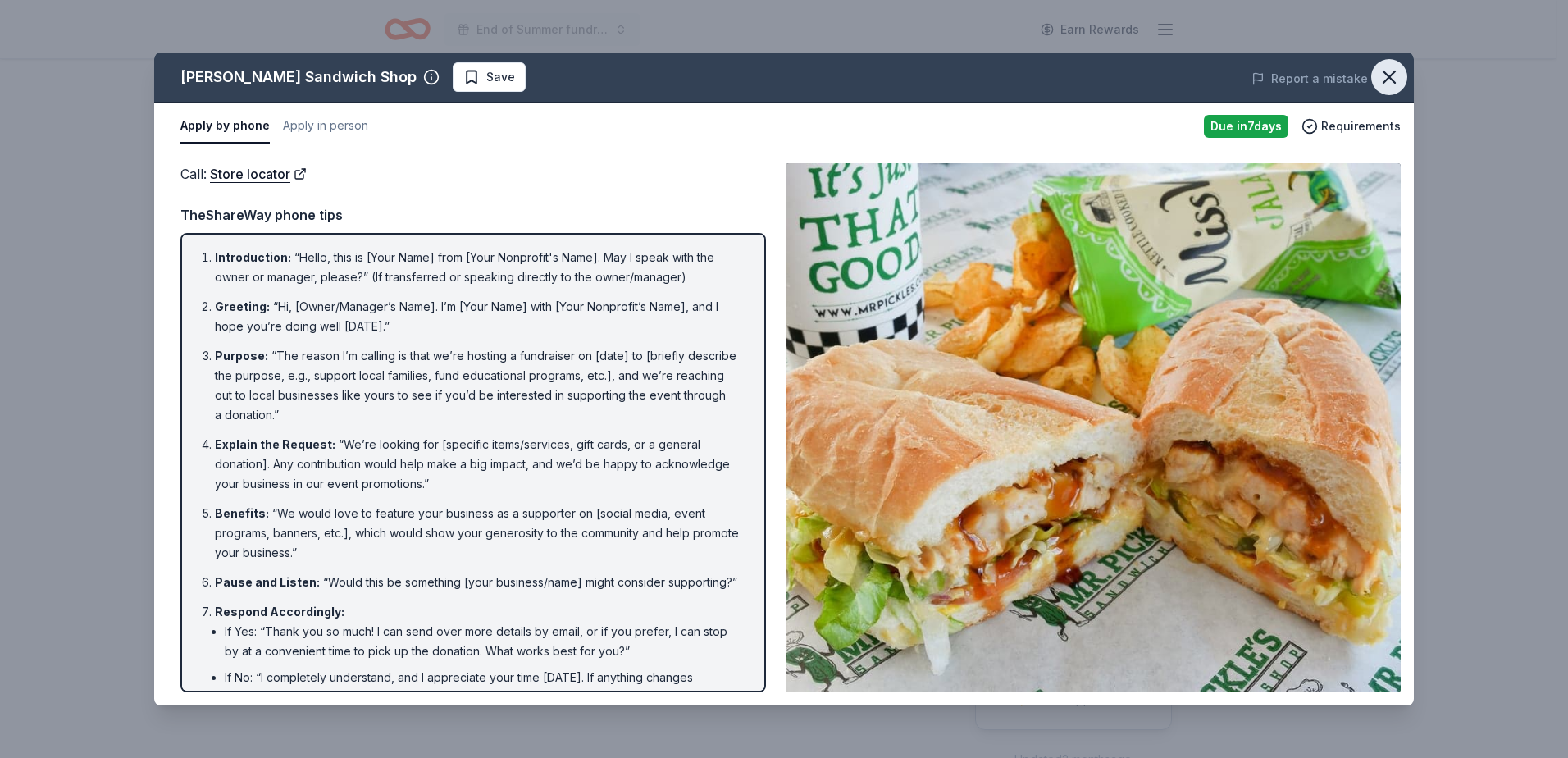
click at [1384, 75] on icon "button" at bounding box center [1389, 77] width 23 height 23
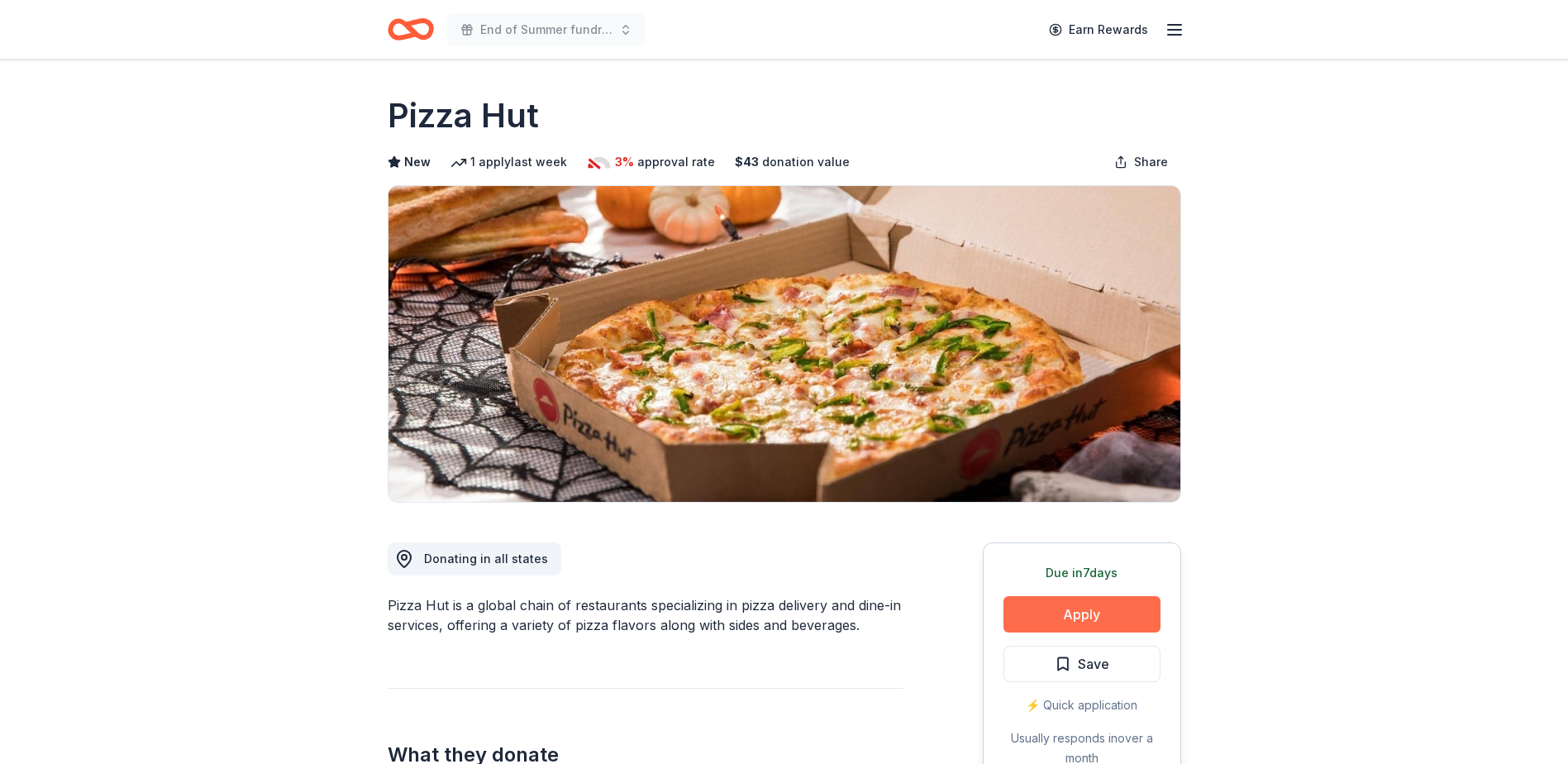
click at [1084, 621] on button "Apply" at bounding box center [1082, 613] width 157 height 36
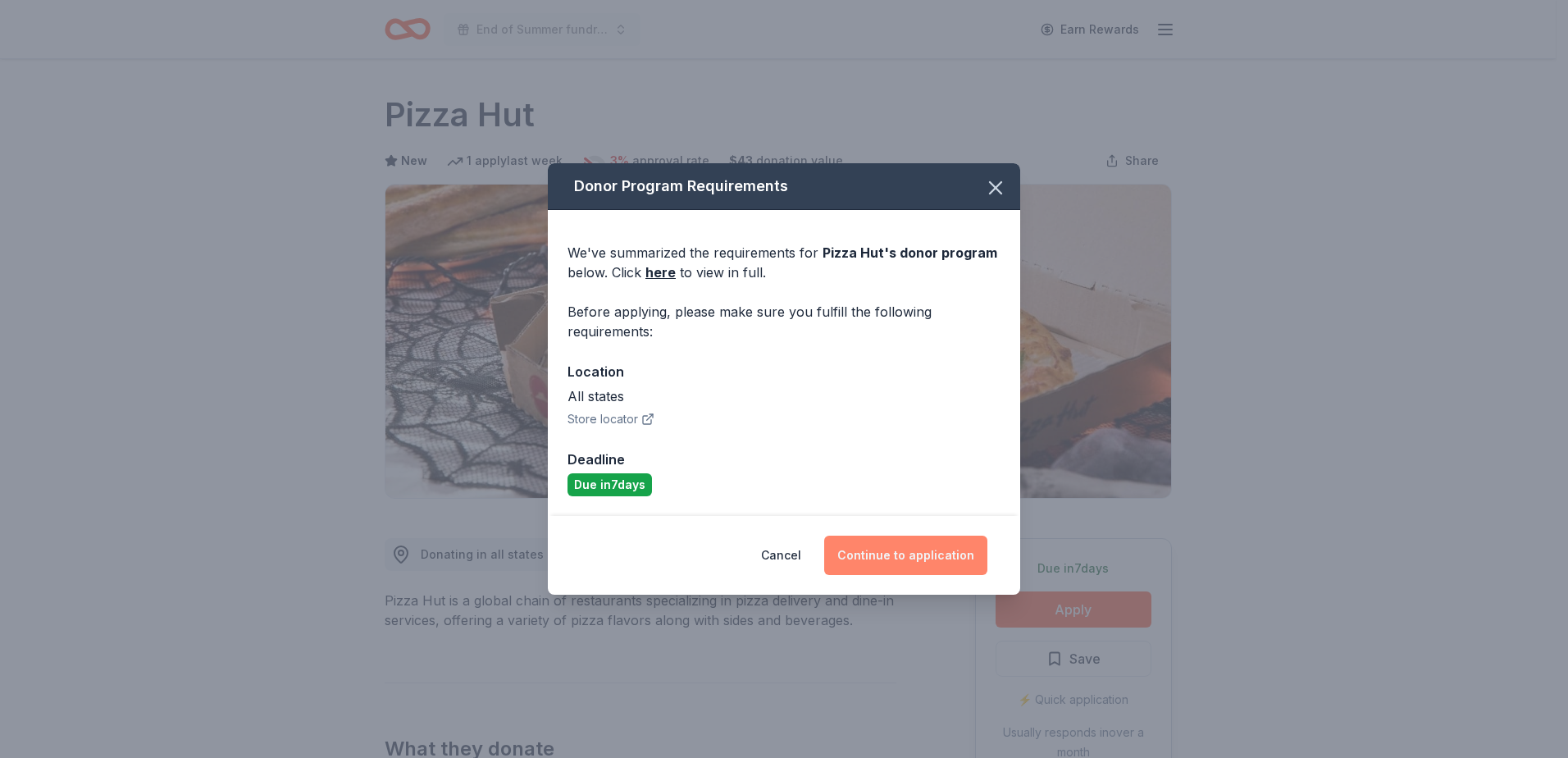
click at [922, 551] on button "Continue to application" at bounding box center [905, 554] width 163 height 39
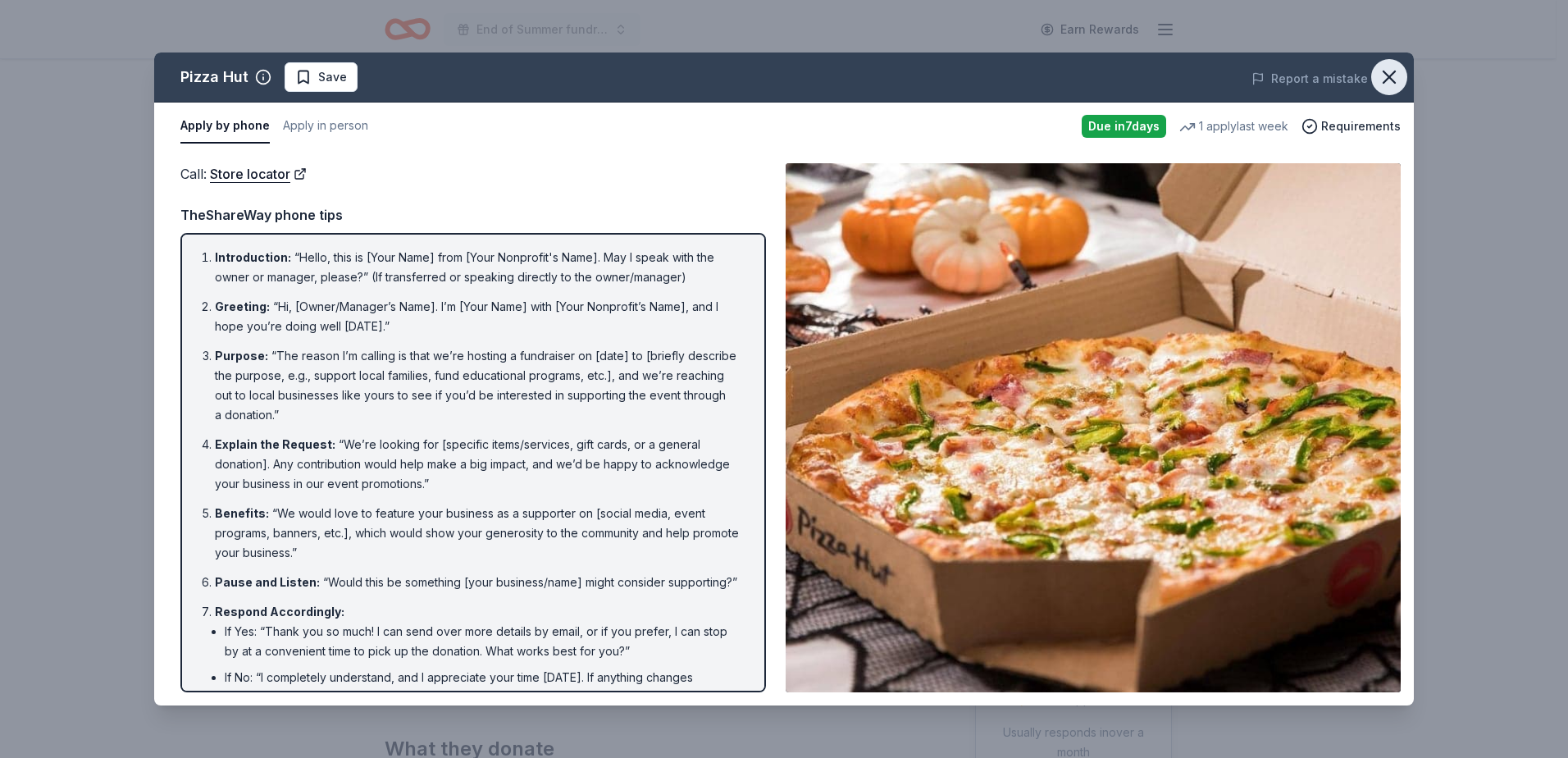
click at [1391, 79] on icon "button" at bounding box center [1389, 77] width 12 height 12
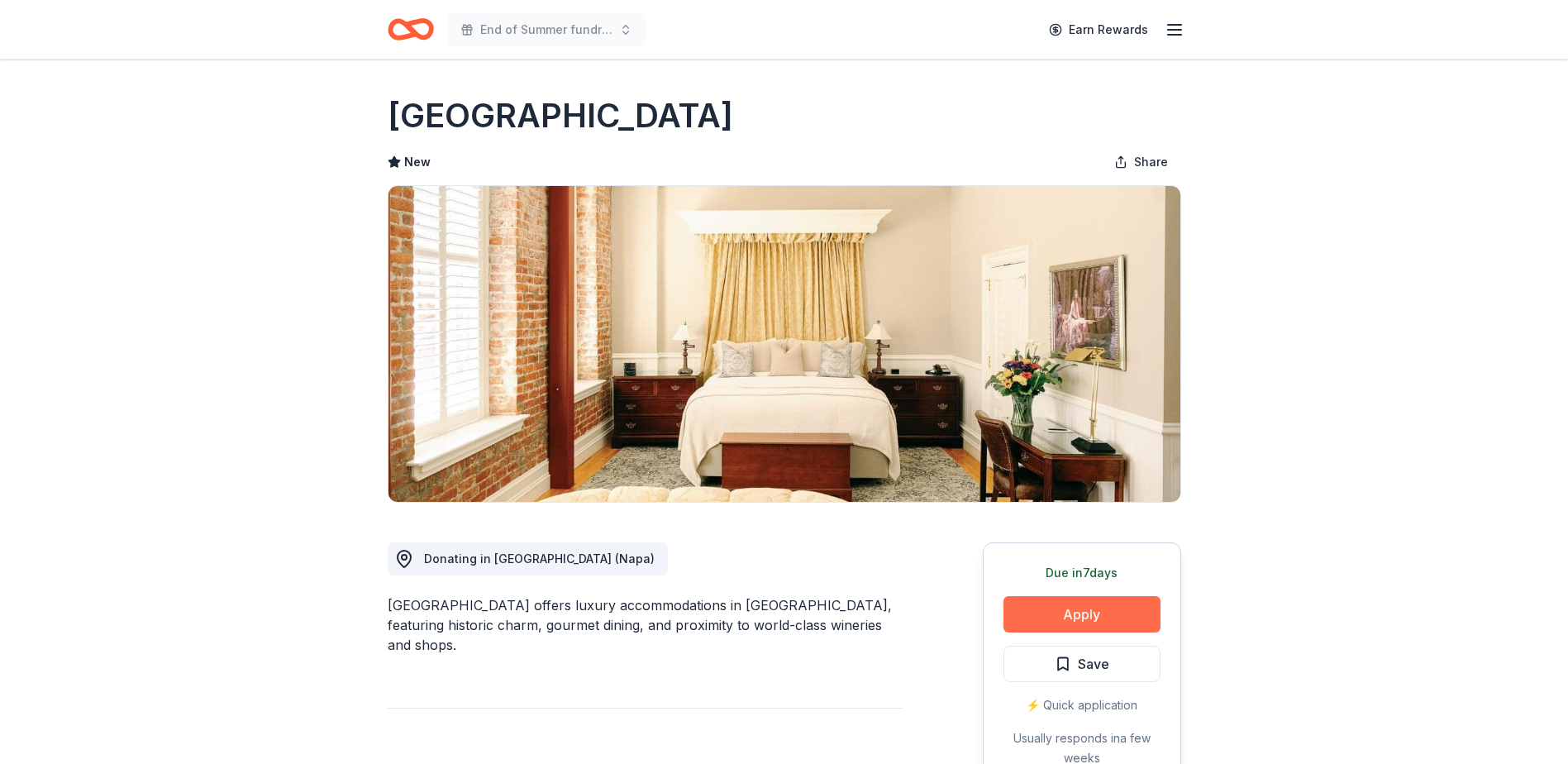
click at [1100, 616] on button "Apply" at bounding box center [1082, 613] width 157 height 36
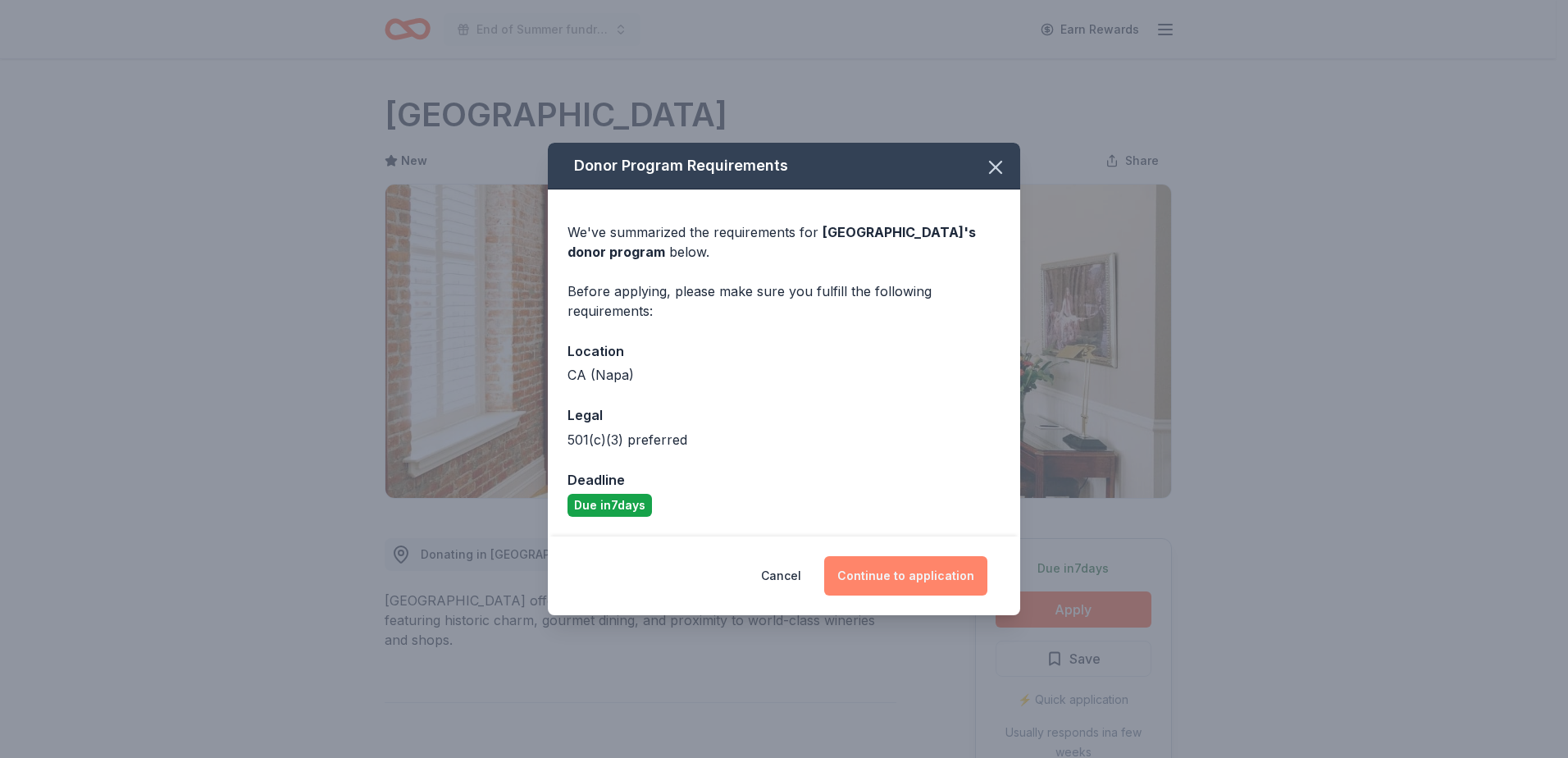
click at [927, 568] on button "Continue to application" at bounding box center [905, 575] width 163 height 39
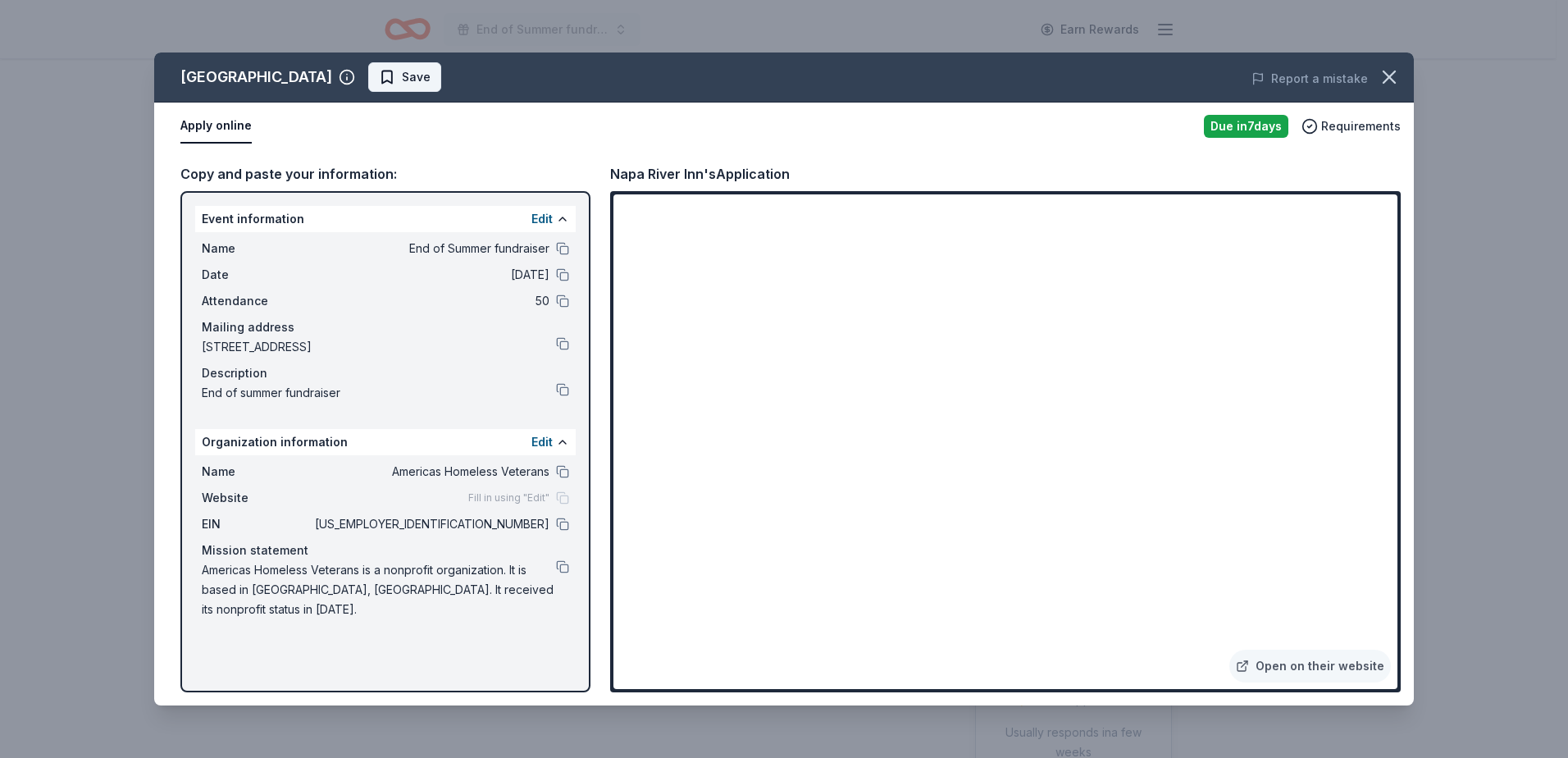
click at [402, 71] on span "Save" at bounding box center [416, 77] width 29 height 20
click at [377, 72] on html "End of Summer fundraiser Earn Rewards Due in 7 days Share Napa River Inn New Sh…" at bounding box center [784, 379] width 1568 height 758
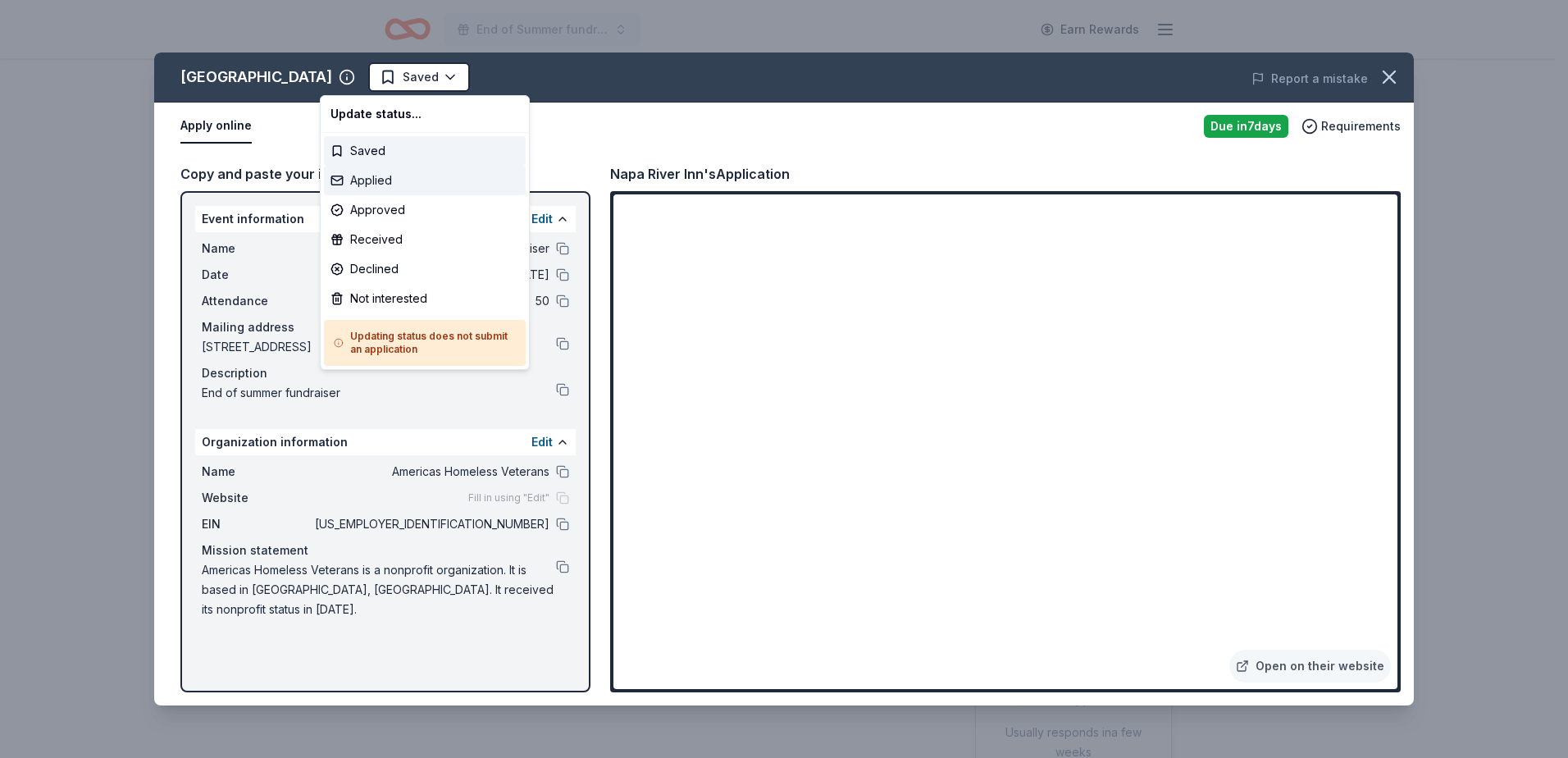
click at [396, 180] on div "Applied" at bounding box center [425, 180] width 202 height 30
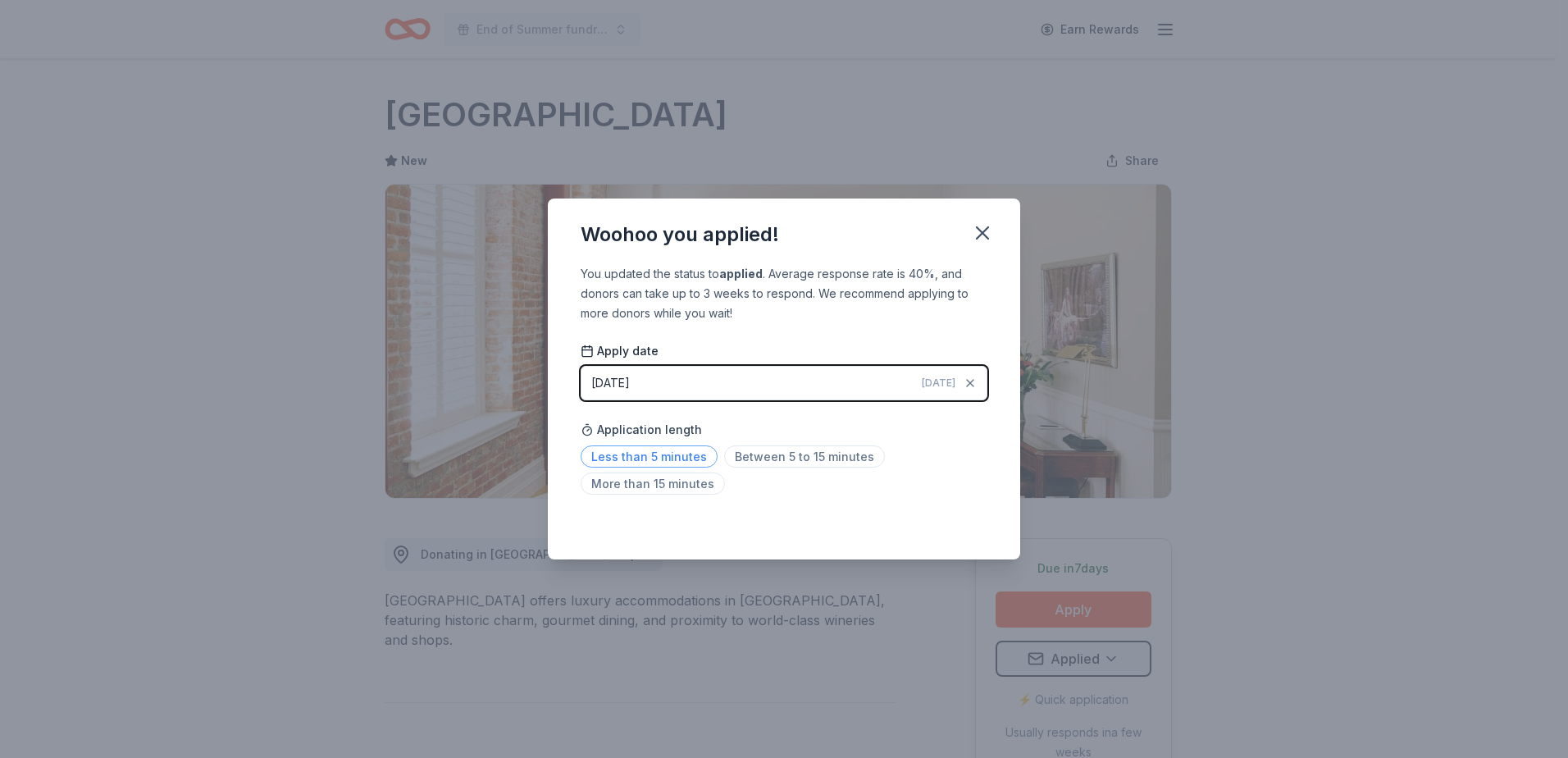
click at [647, 461] on span "Less than 5 minutes" at bounding box center [648, 456] width 137 height 22
click at [984, 233] on icon "button" at bounding box center [983, 233] width 12 height 12
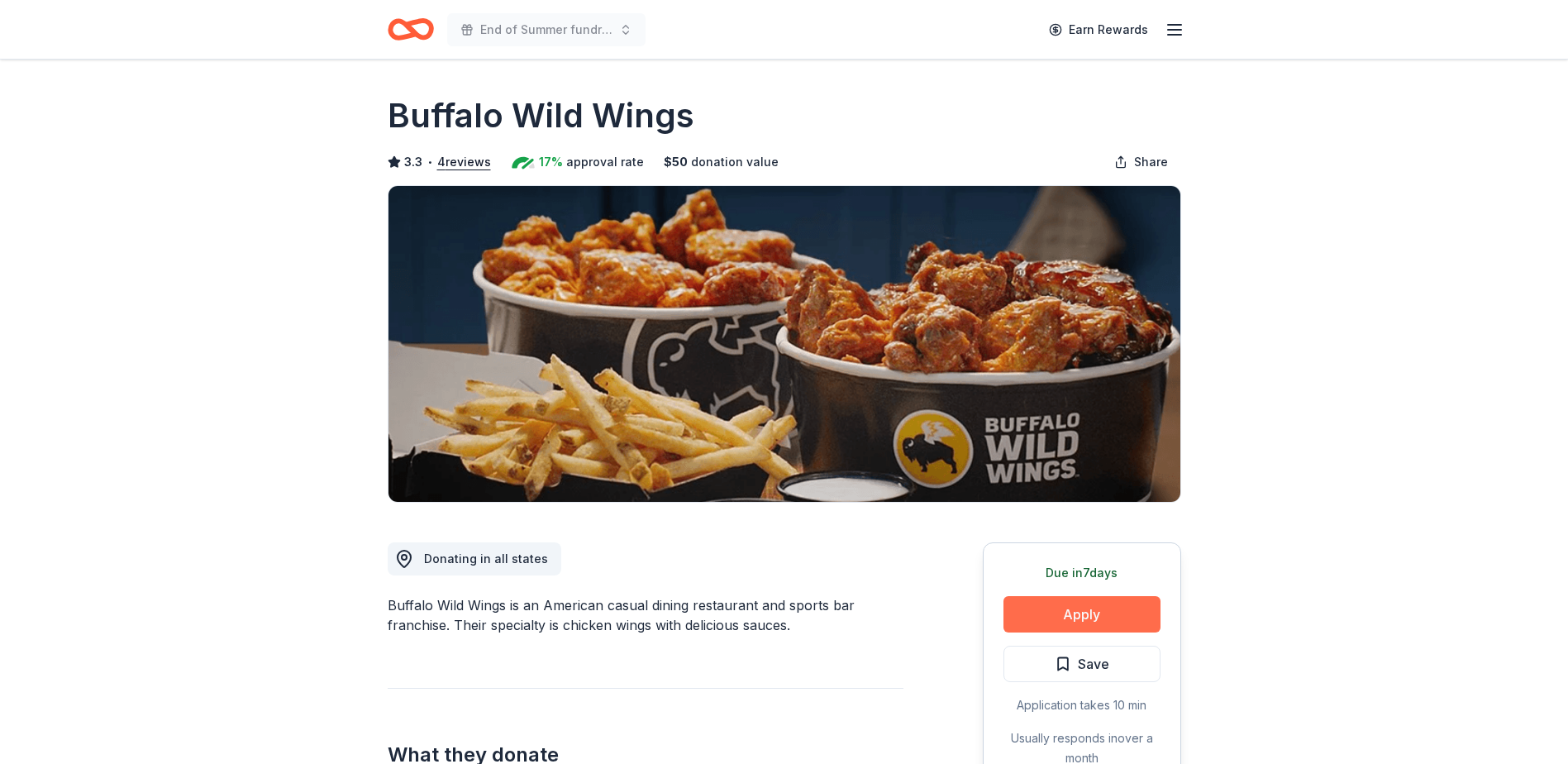
click at [1060, 616] on button "Apply" at bounding box center [1082, 613] width 157 height 36
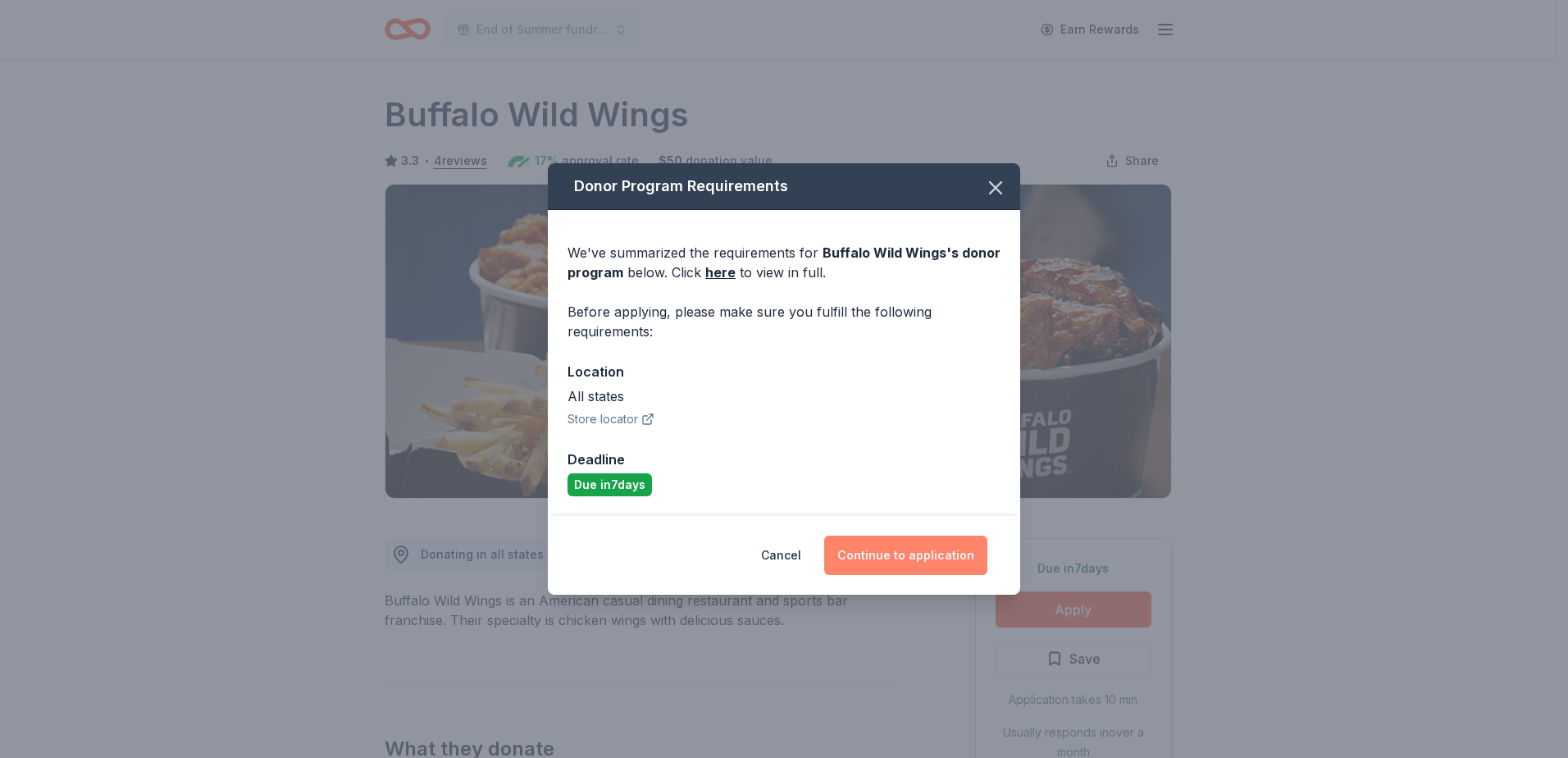
click at [886, 549] on button "Continue to application" at bounding box center [905, 554] width 163 height 39
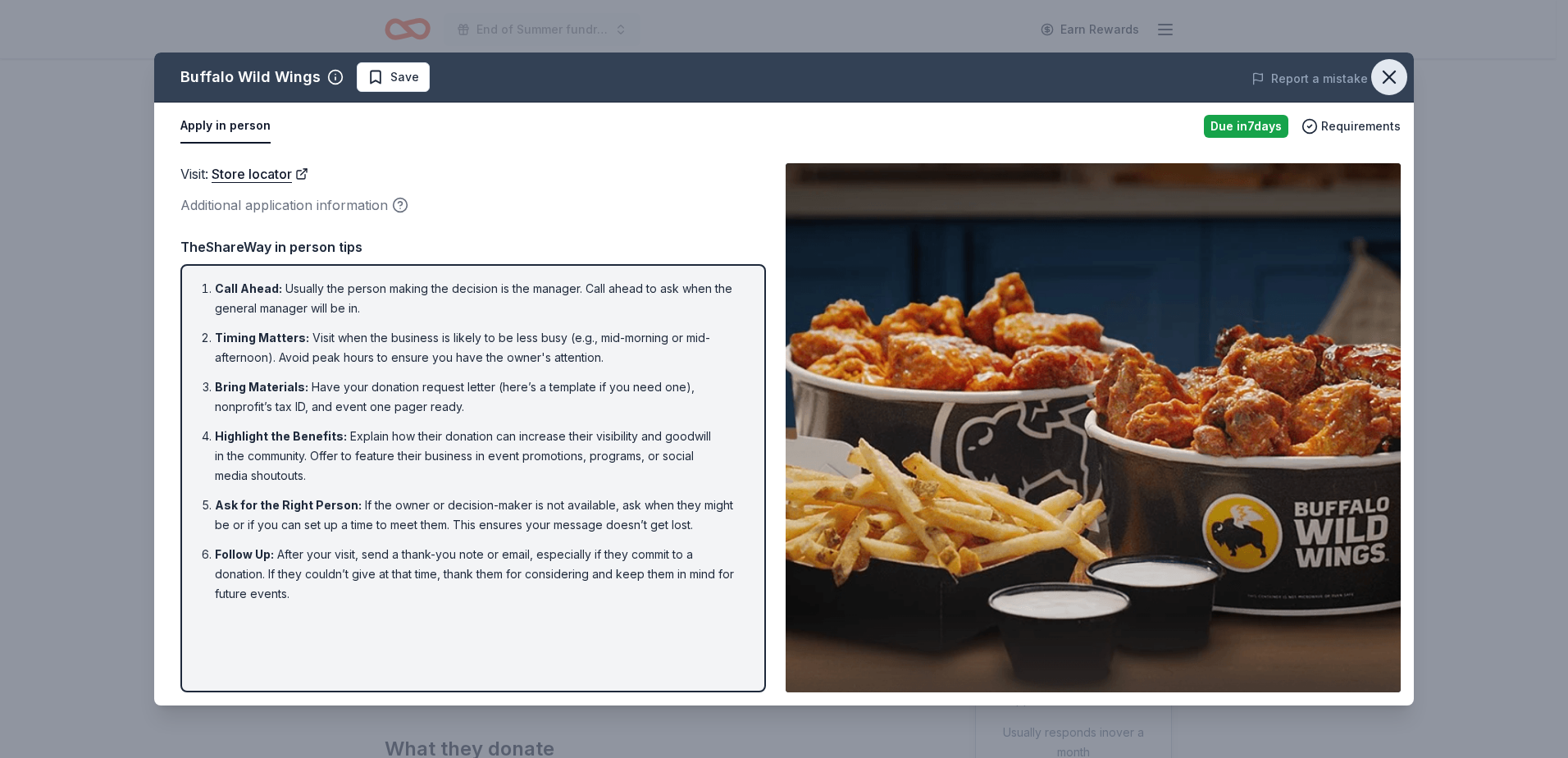
click at [1392, 74] on icon "button" at bounding box center [1389, 77] width 12 height 12
